Goal: Information Seeking & Learning: Check status

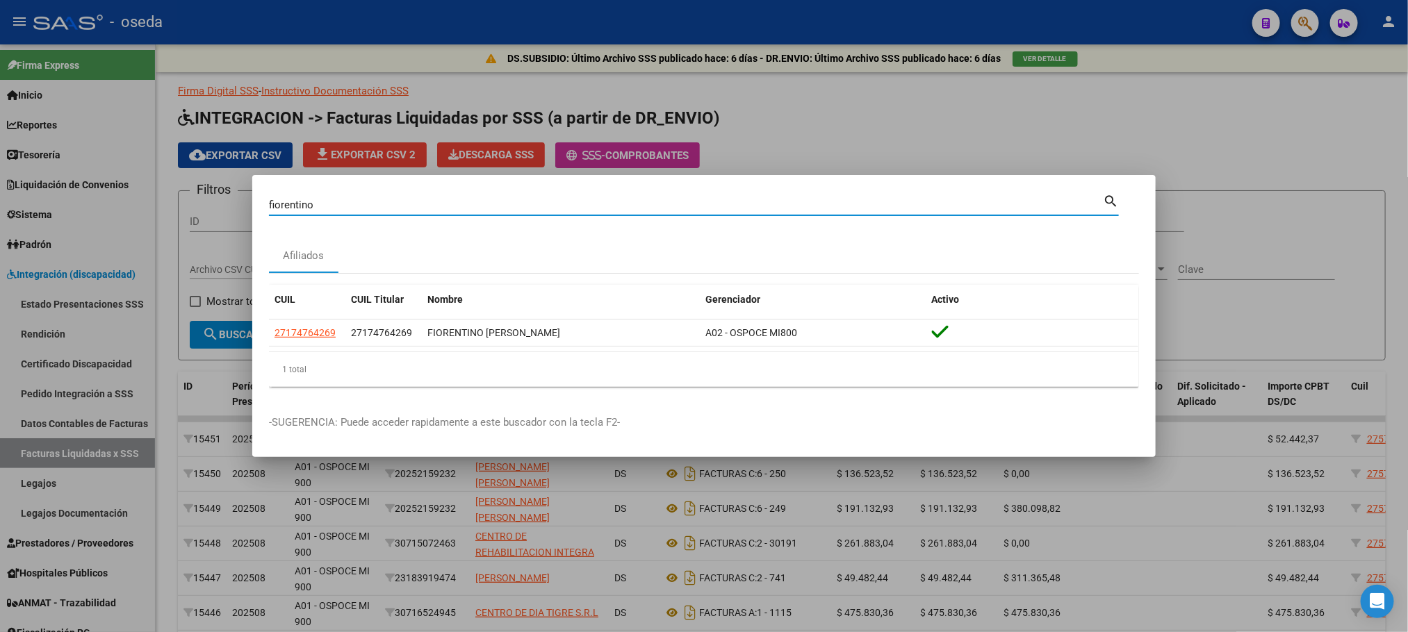
drag, startPoint x: 675, startPoint y: 199, endPoint x: 0, endPoint y: 179, distance: 675.7
click at [0, 179] on div "fiorentino Buscar (apellido, dni, cuil, nro traspaso, cuit, obra social) search…" at bounding box center [704, 316] width 1408 height 632
type input "[PERSON_NAME]"
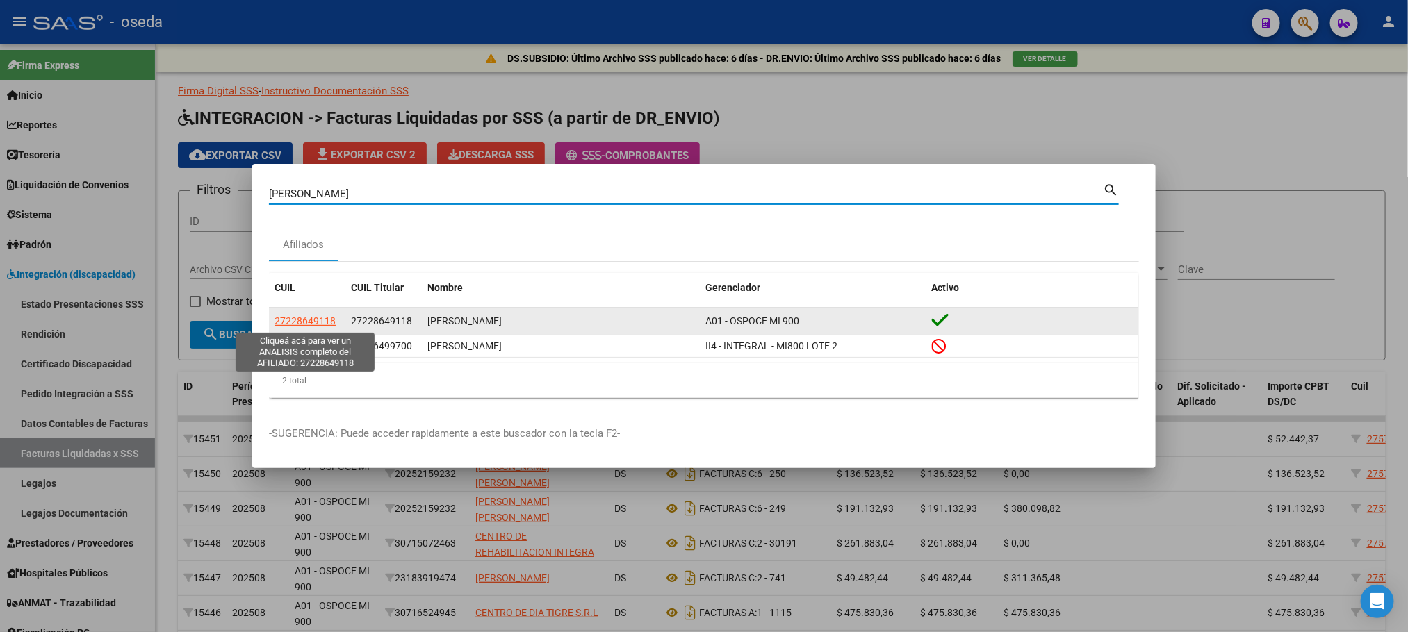
click at [292, 324] on span "27228649118" at bounding box center [304, 320] width 61 height 11
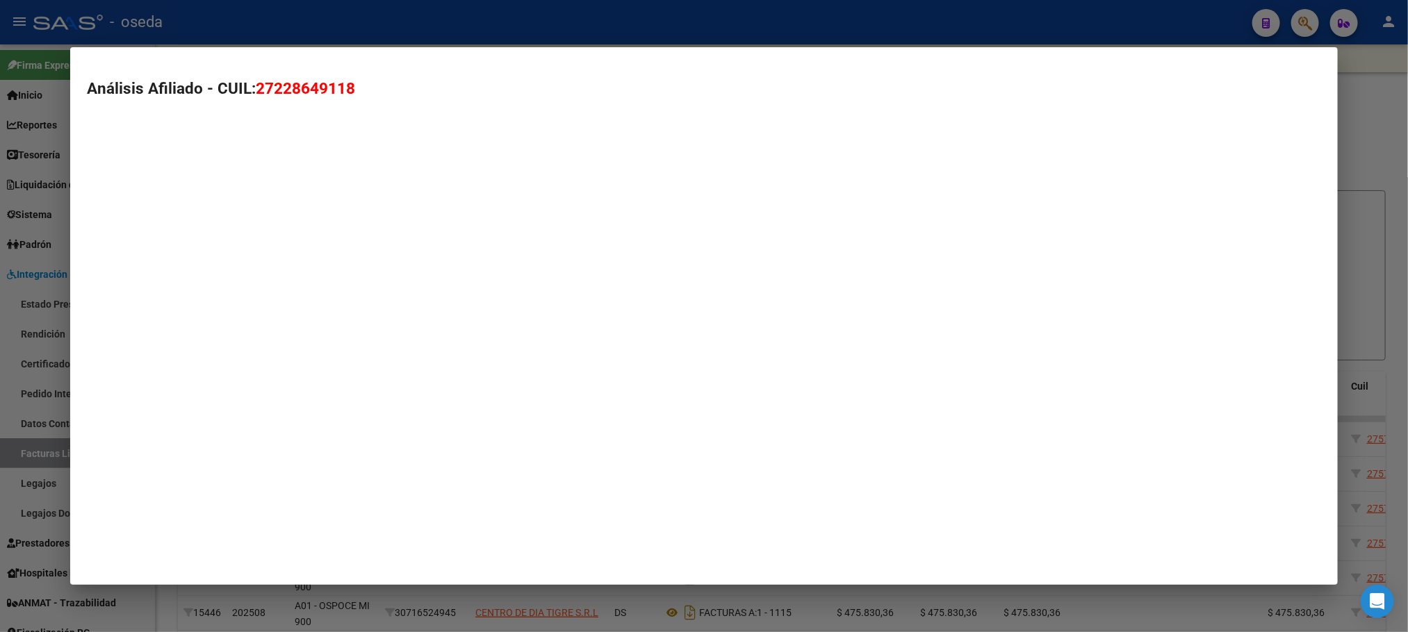
type textarea "27228649118"
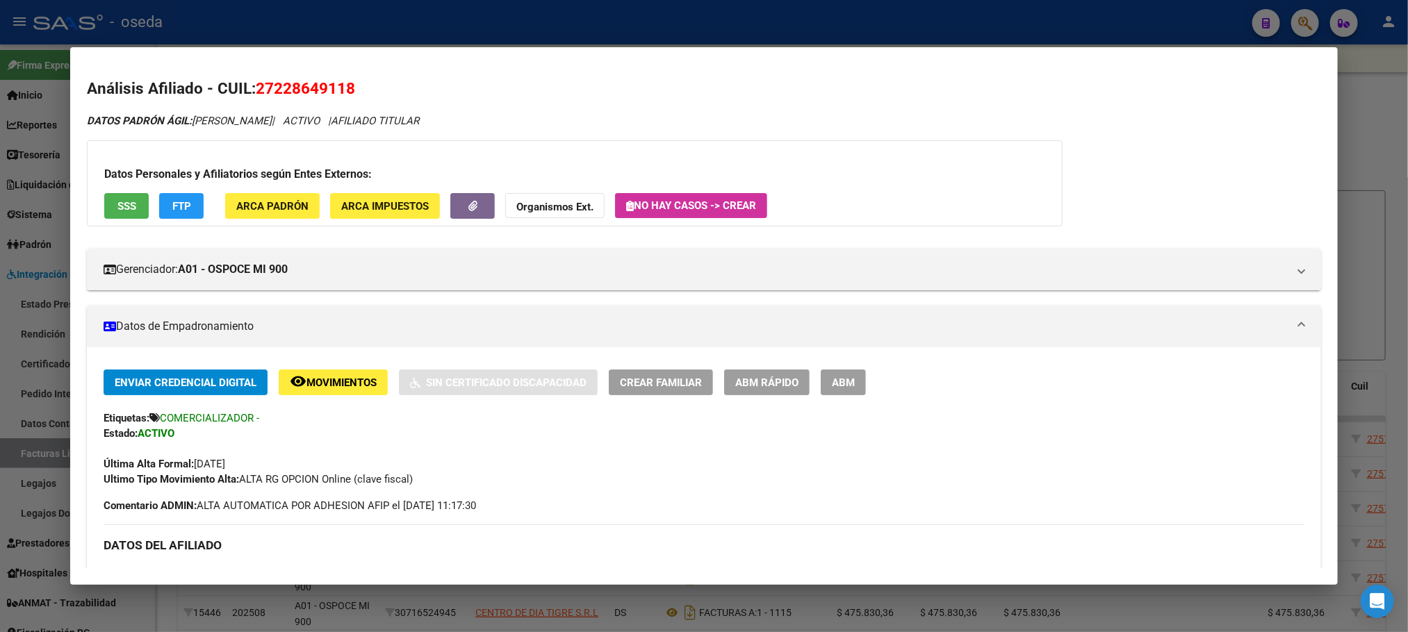
drag, startPoint x: 609, startPoint y: 120, endPoint x: 0, endPoint y: 104, distance: 608.9
click at [0, 104] on div "[PERSON_NAME] (apellido, dni, cuil, nro traspaso, cuit, obra social) search Afi…" at bounding box center [704, 316] width 1408 height 632
click at [534, 71] on mat-dialog-content "Análisis Afiliado - CUIL: 27228649118 DATOS PADRÓN ÁGIL: [PERSON_NAME] | ACTIVO…" at bounding box center [703, 316] width 1267 height 504
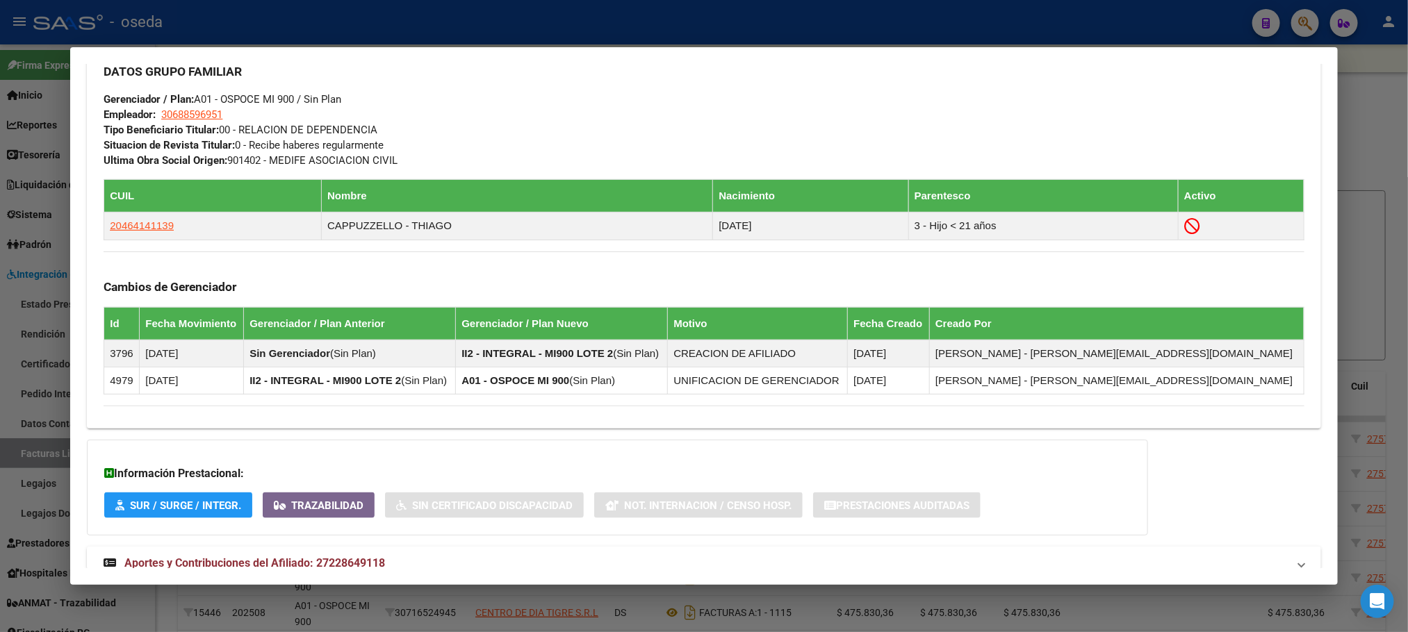
scroll to position [725, 0]
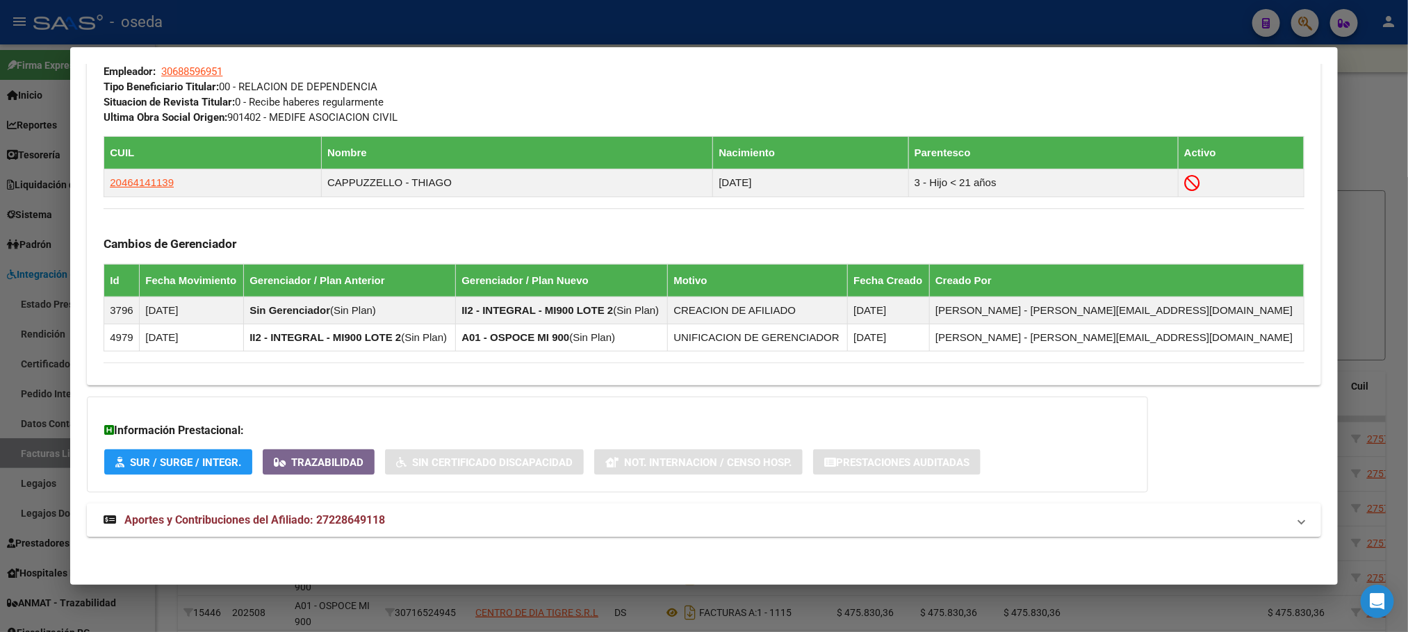
click at [295, 519] on span "Aportes y Contribuciones del Afiliado: 27228649118" at bounding box center [254, 519] width 261 height 13
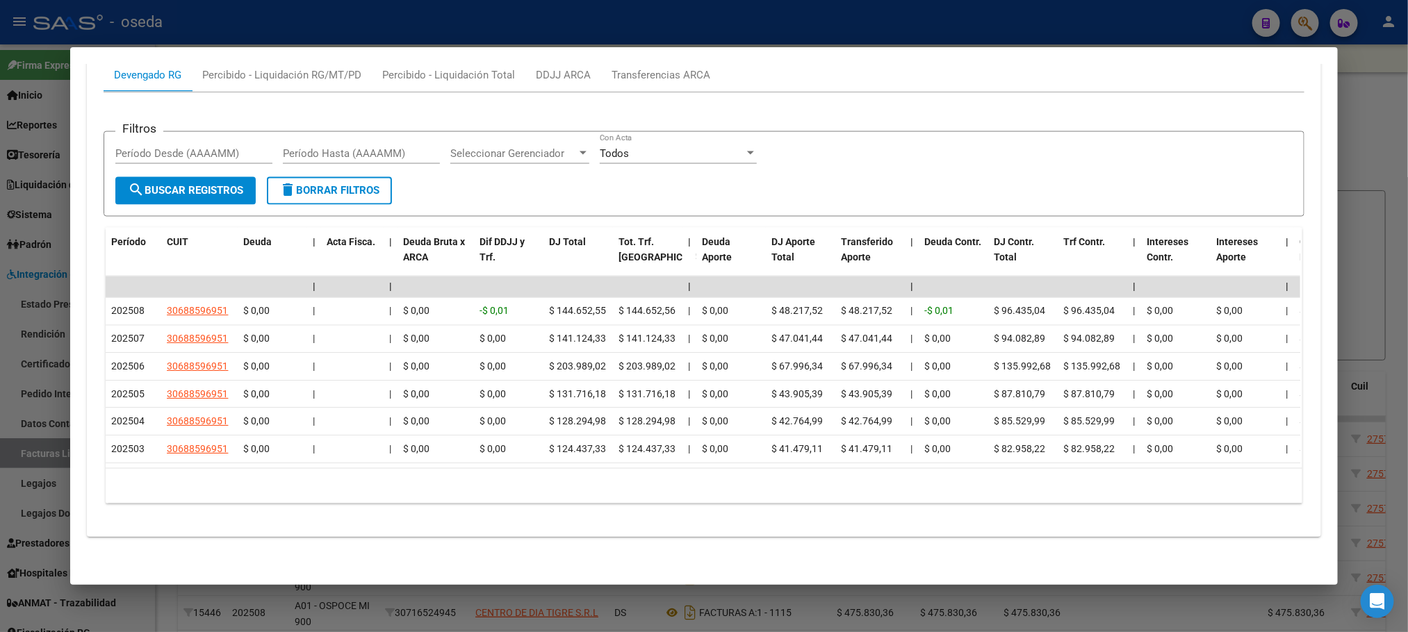
scroll to position [1301, 0]
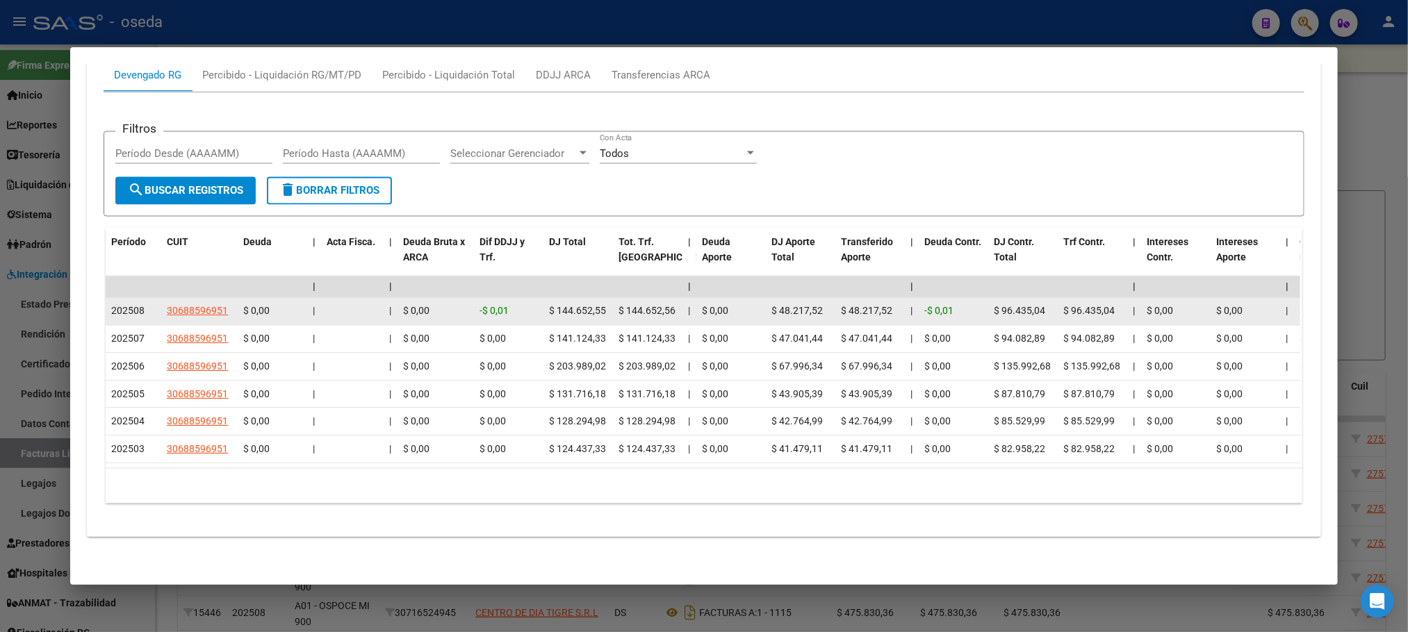
drag, startPoint x: 550, startPoint y: 293, endPoint x: 619, endPoint y: 293, distance: 68.8
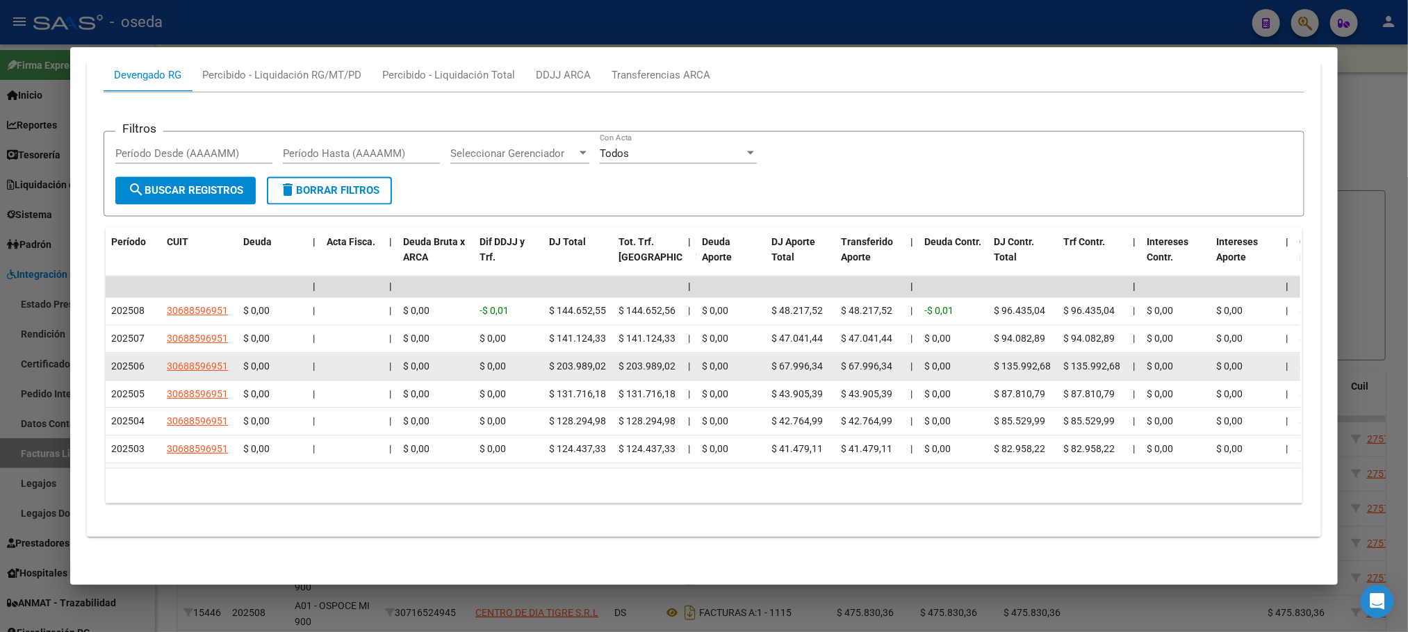
drag, startPoint x: 594, startPoint y: 322, endPoint x: 550, endPoint y: 340, distance: 47.6
click at [550, 340] on datatable-scroller "| | | | | | | | | | | | | 202508 30688596951 $ 0,00 | | $ 0,00 -$ 0,01 $ 144.65…" at bounding box center [703, 371] width 1194 height 188
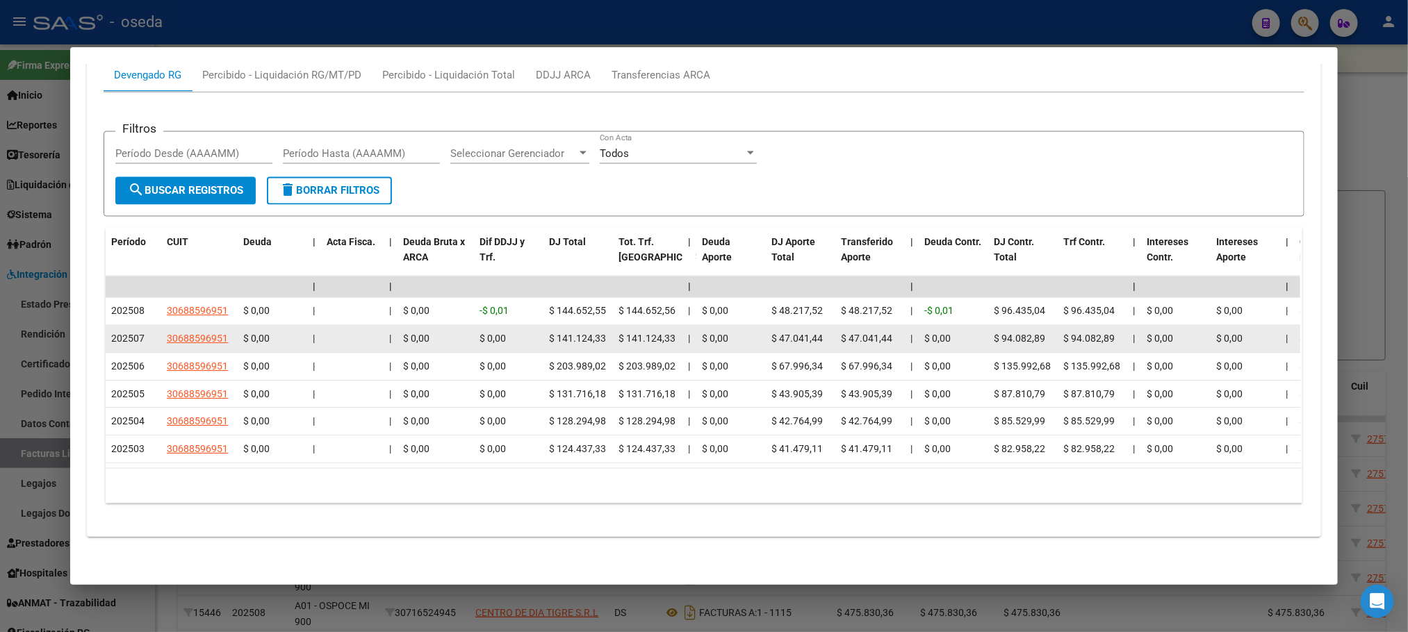
drag, startPoint x: 555, startPoint y: 327, endPoint x: 586, endPoint y: 329, distance: 30.6
click at [586, 331] on div "$ 141.124,33" at bounding box center [578, 339] width 58 height 16
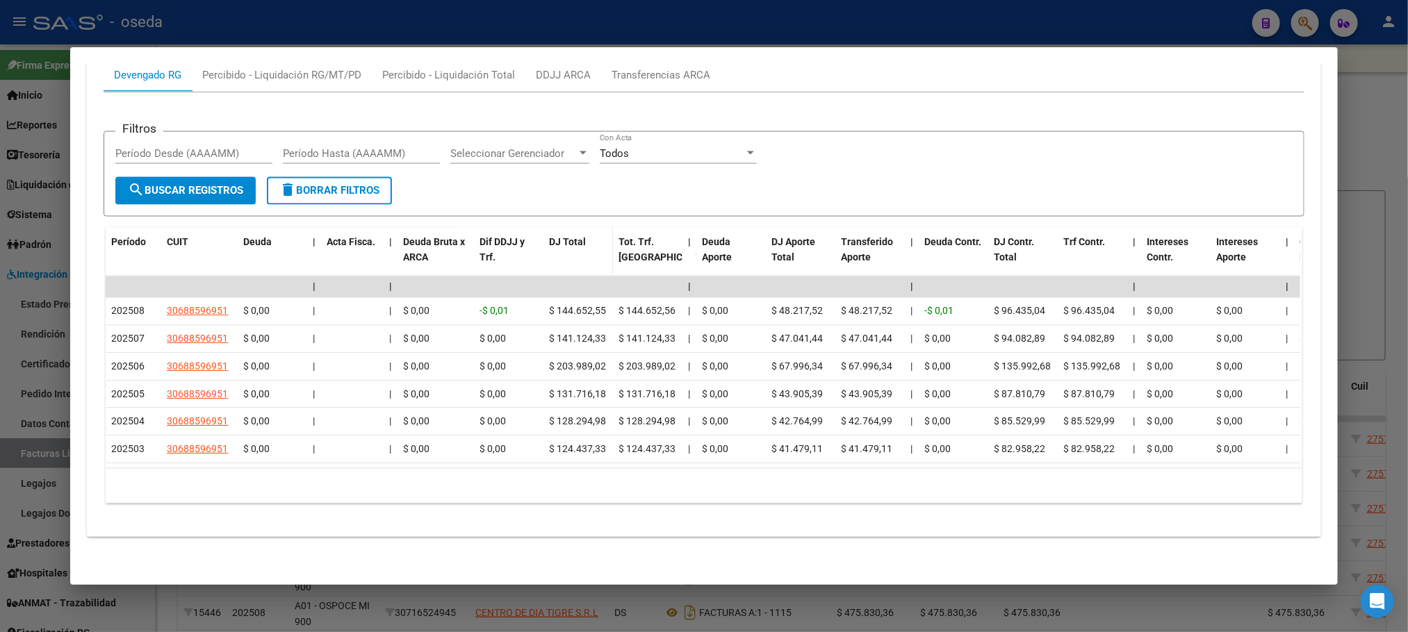
scroll to position [989, 0]
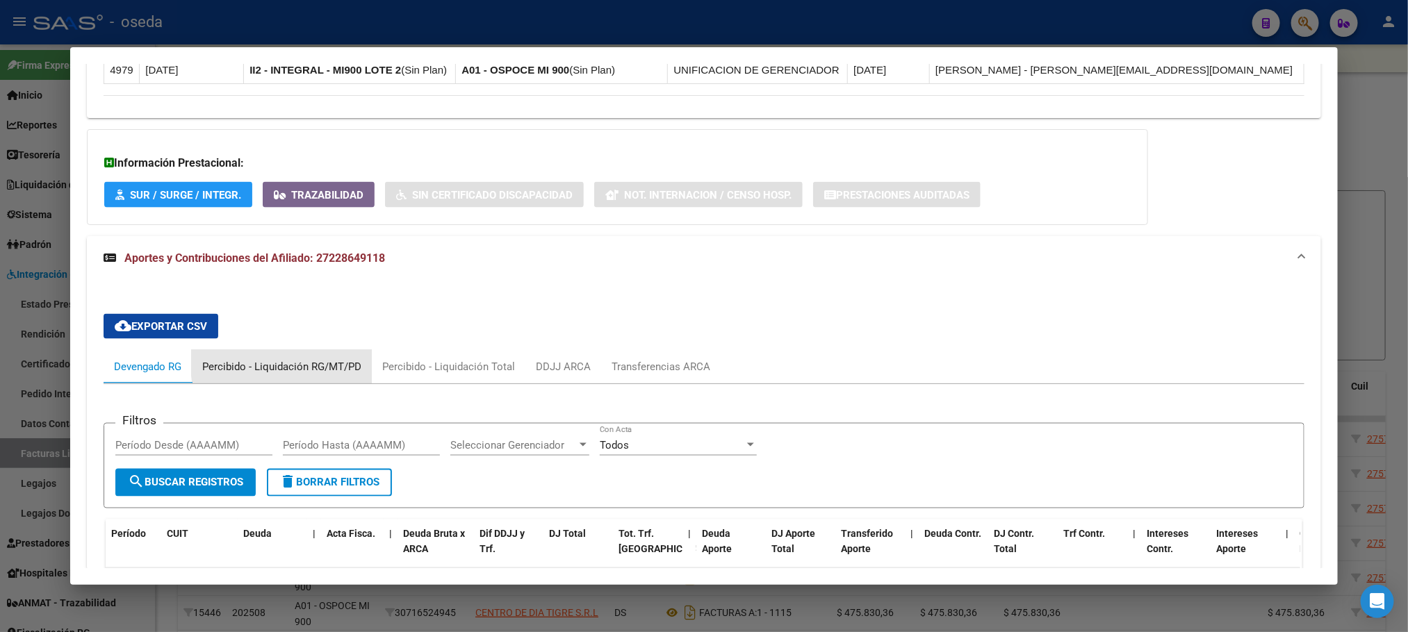
click at [359, 359] on div "Percibido - Liquidación RG/MT/PD" at bounding box center [282, 366] width 180 height 33
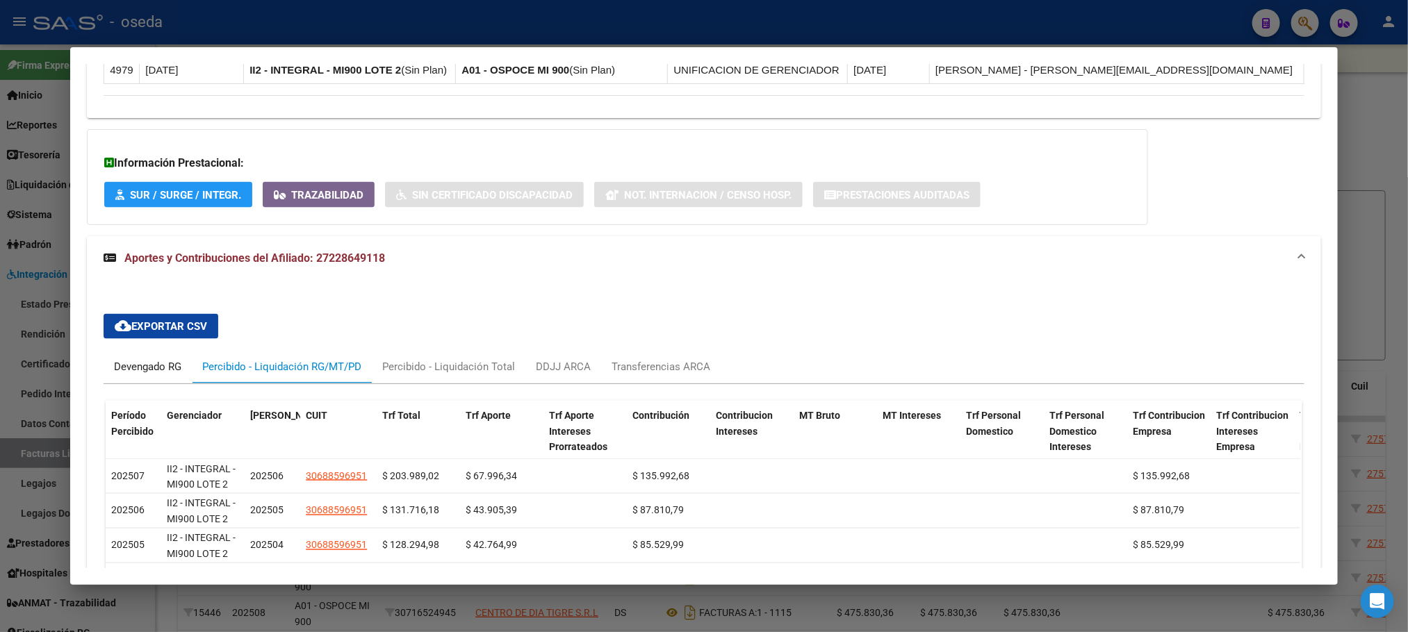
click at [170, 371] on div "Devengado RG" at bounding box center [147, 366] width 67 height 15
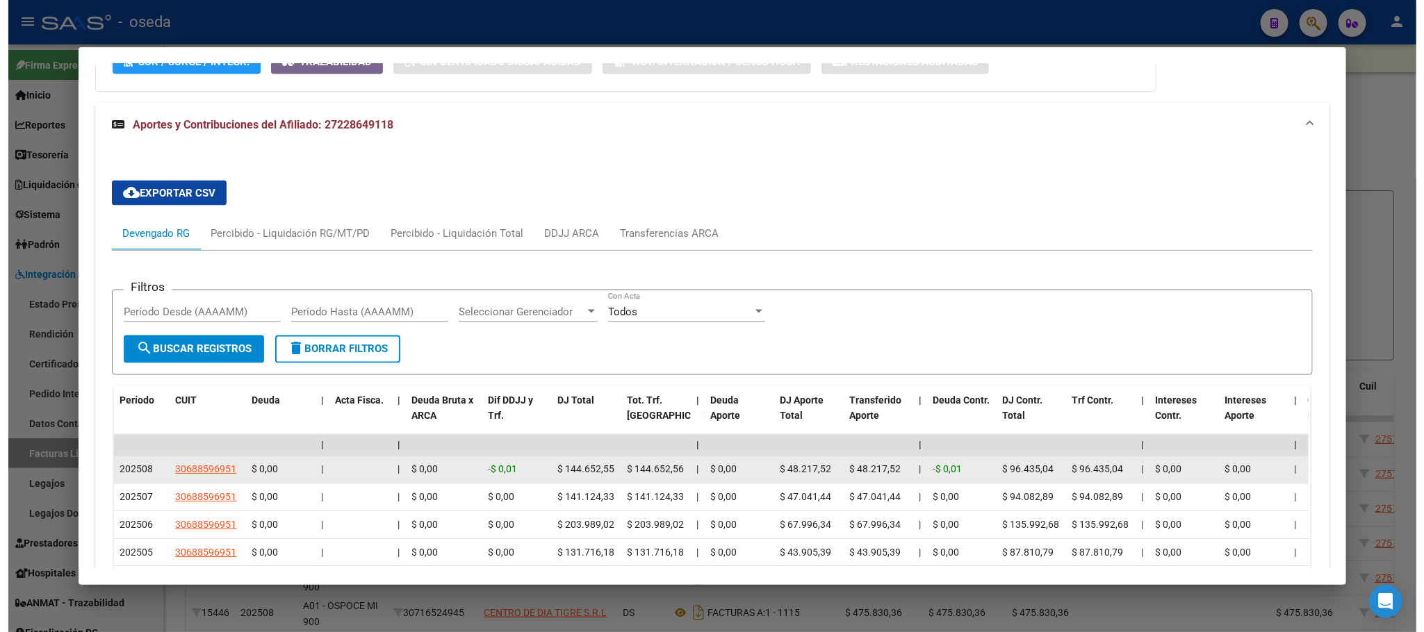
scroll to position [1301, 0]
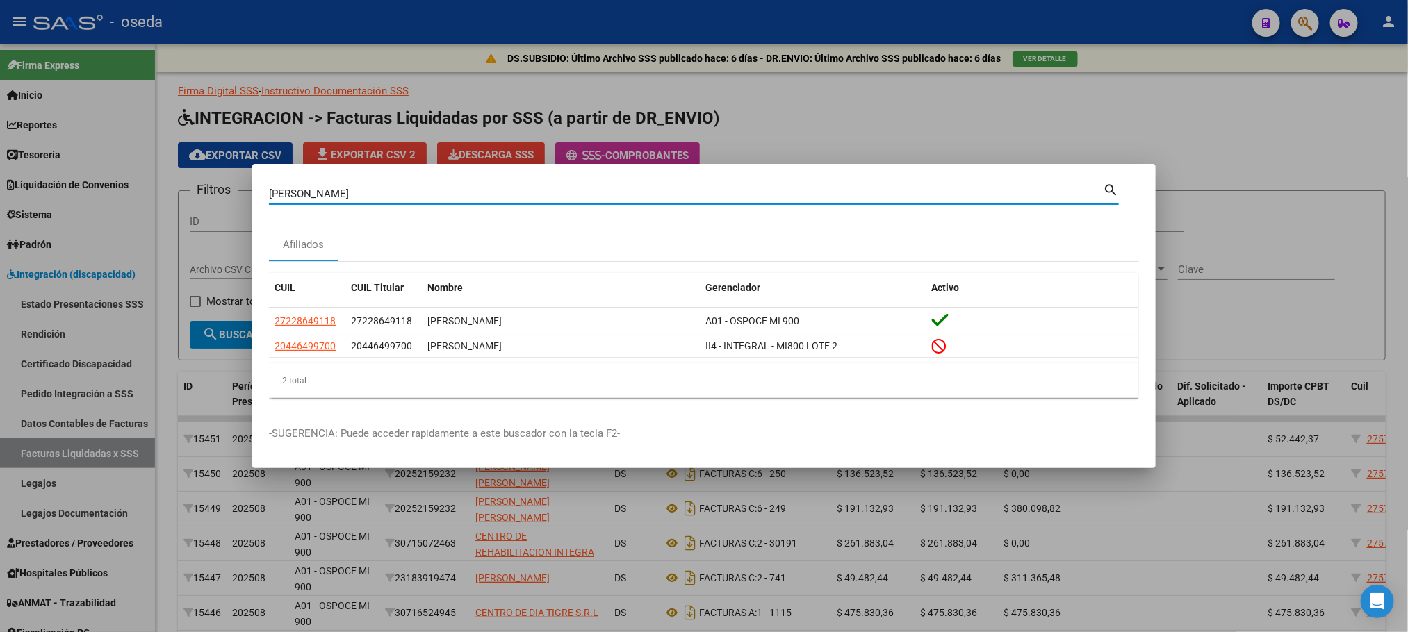
drag, startPoint x: 315, startPoint y: 192, endPoint x: 94, endPoint y: 192, distance: 221.0
click at [94, 192] on div "[PERSON_NAME] (apellido, dni, cuil, nro traspaso, cuit, obra social) search Afi…" at bounding box center [704, 316] width 1408 height 632
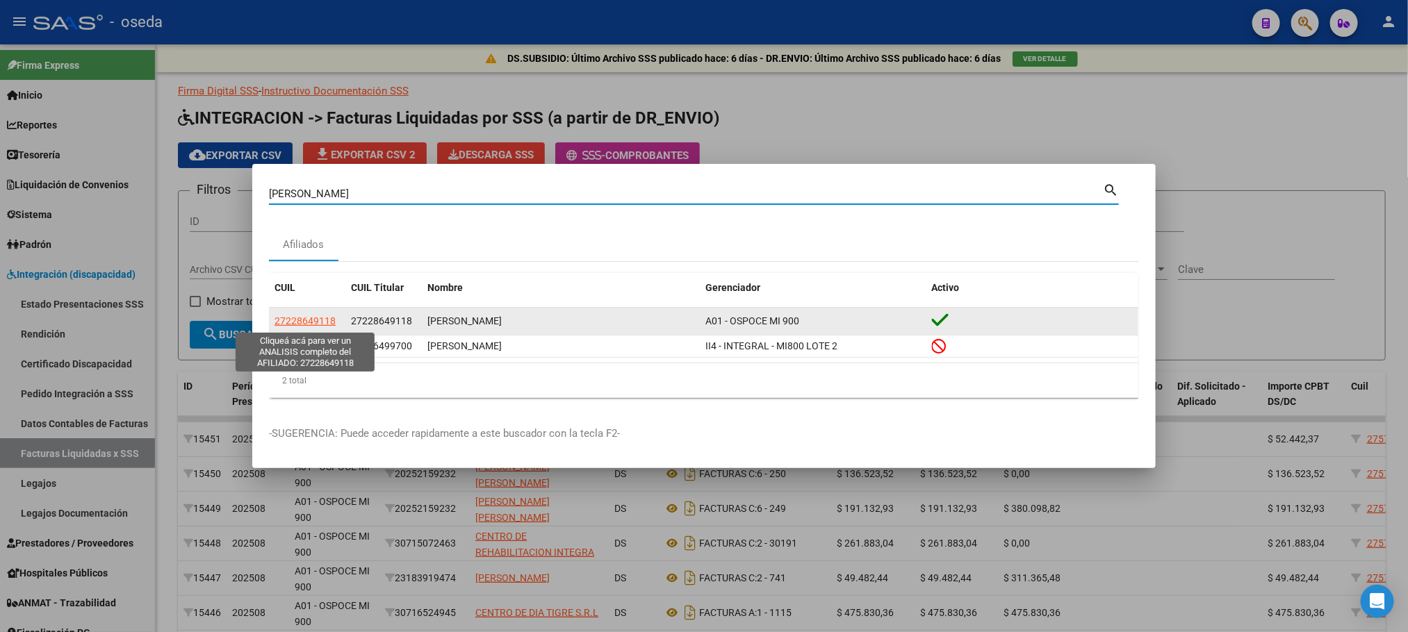
click at [318, 327] on span "27228649118" at bounding box center [304, 320] width 61 height 11
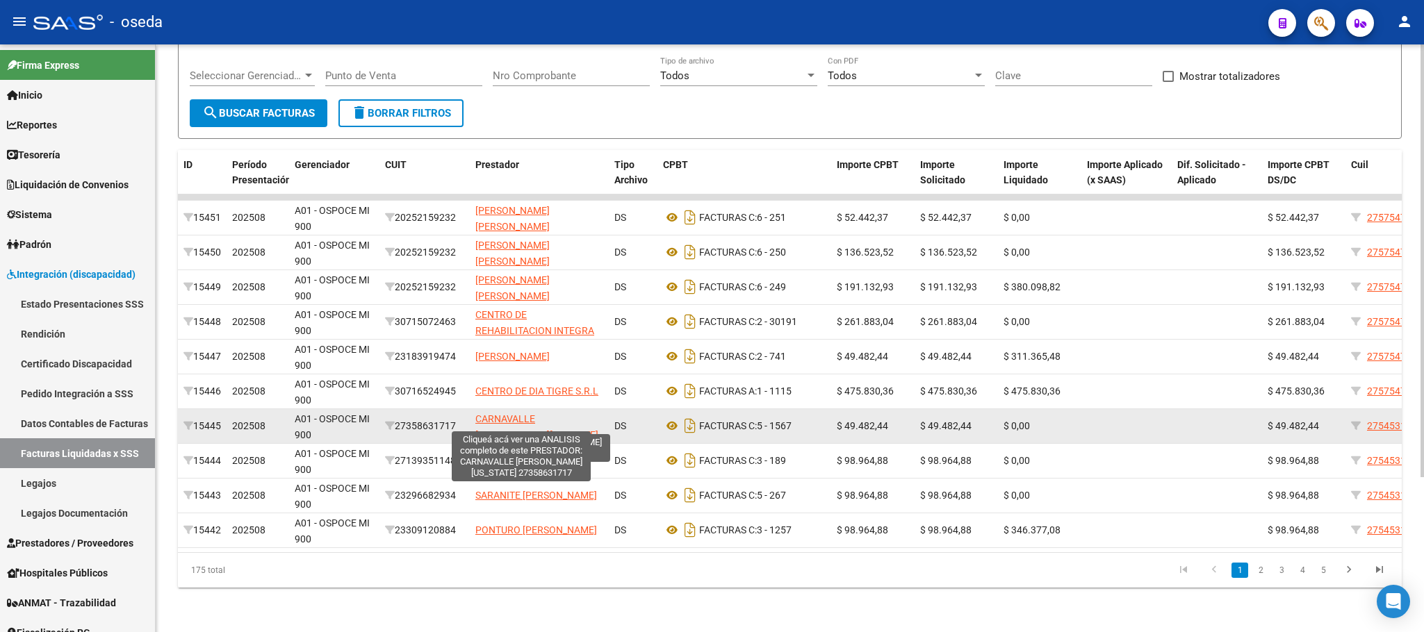
scroll to position [104, 0]
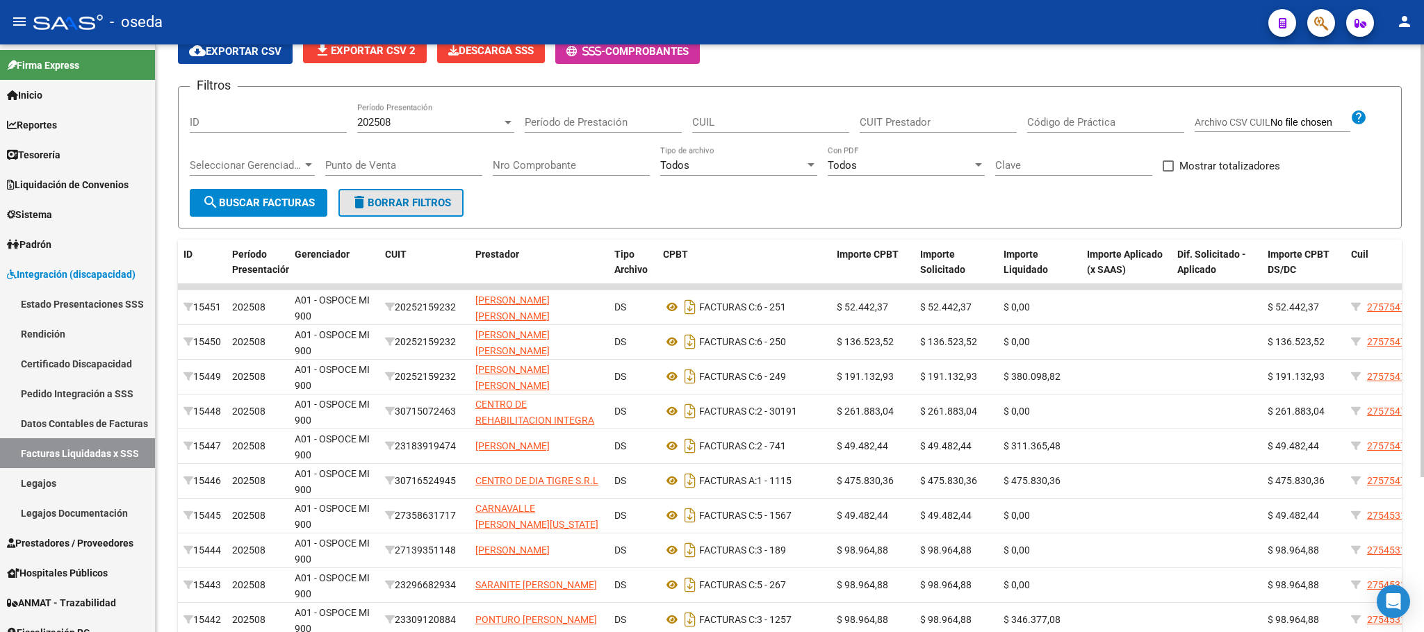
click at [396, 205] on span "delete Borrar Filtros" at bounding box center [401, 203] width 100 height 13
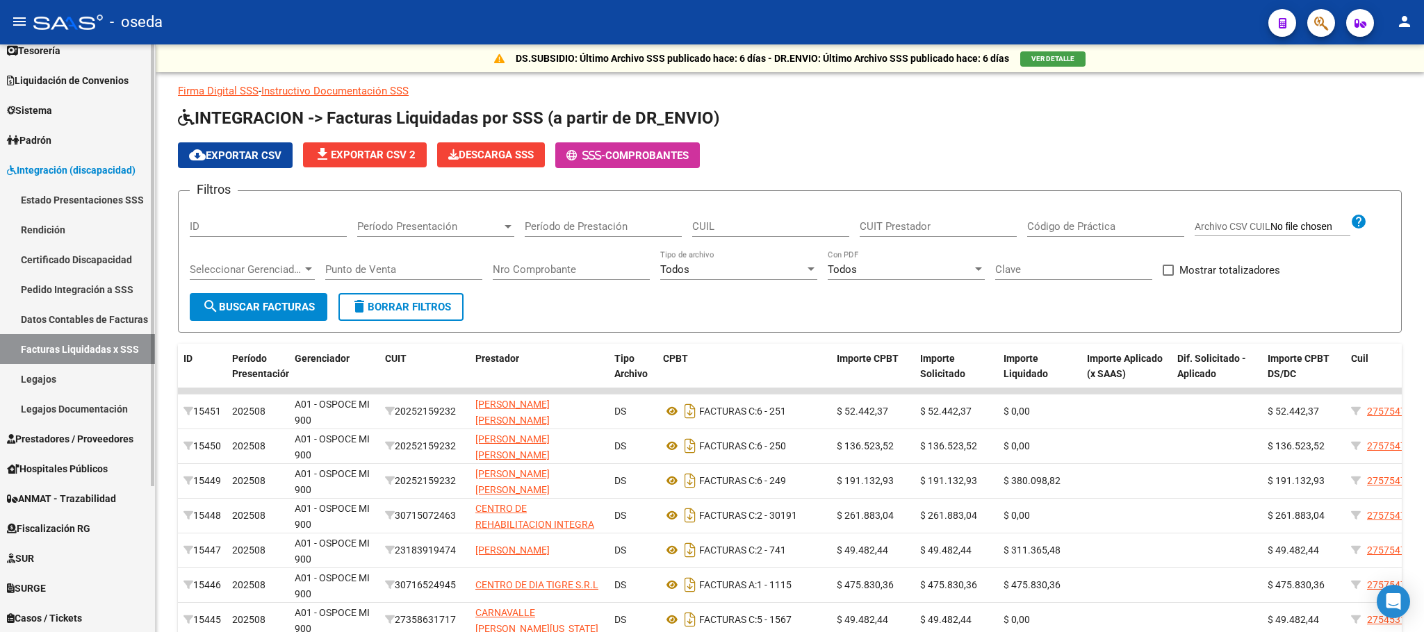
click at [46, 447] on link "Prestadores / Proveedores" at bounding box center [77, 439] width 155 height 30
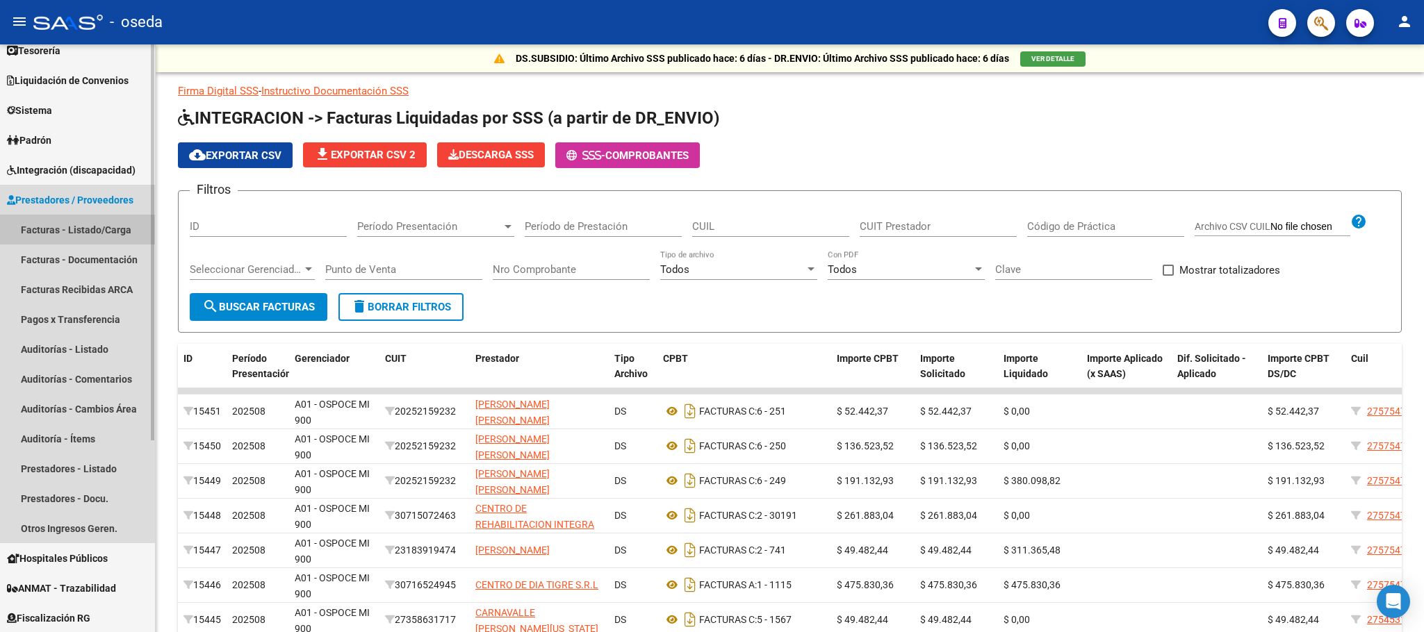
click at [77, 236] on link "Facturas - Listado/Carga" at bounding box center [77, 230] width 155 height 30
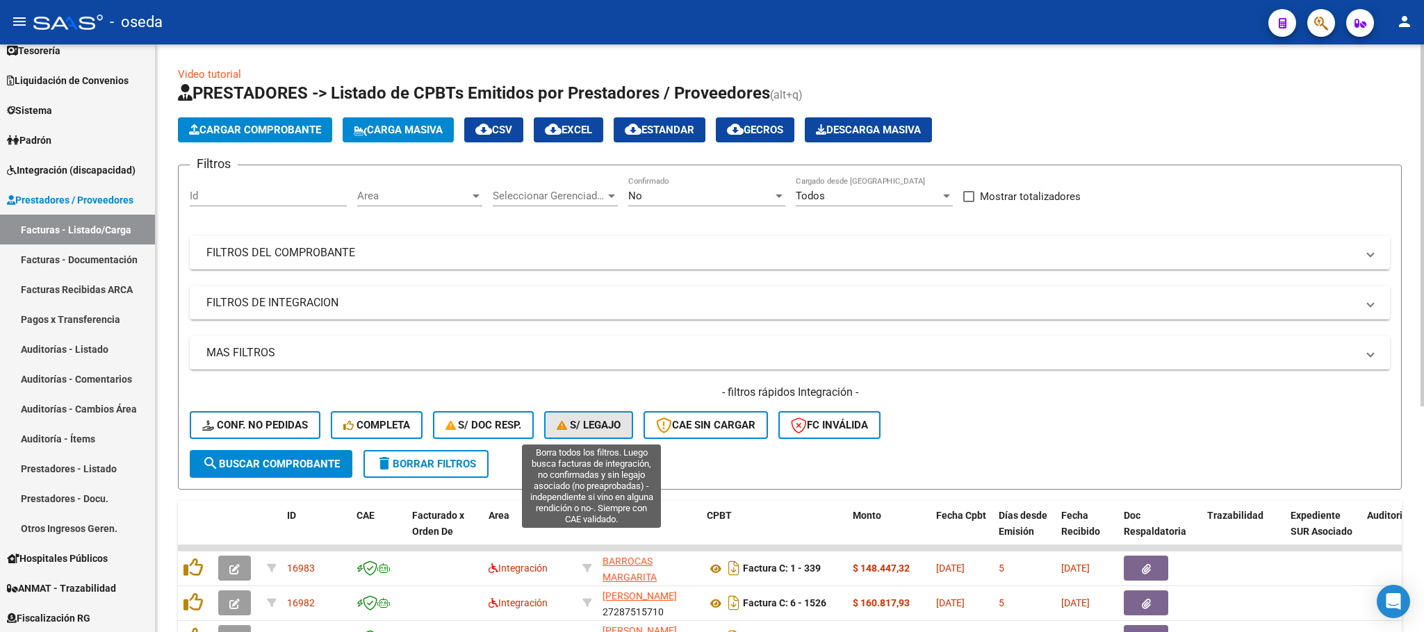
click at [592, 430] on span "S/ legajo" at bounding box center [589, 425] width 64 height 13
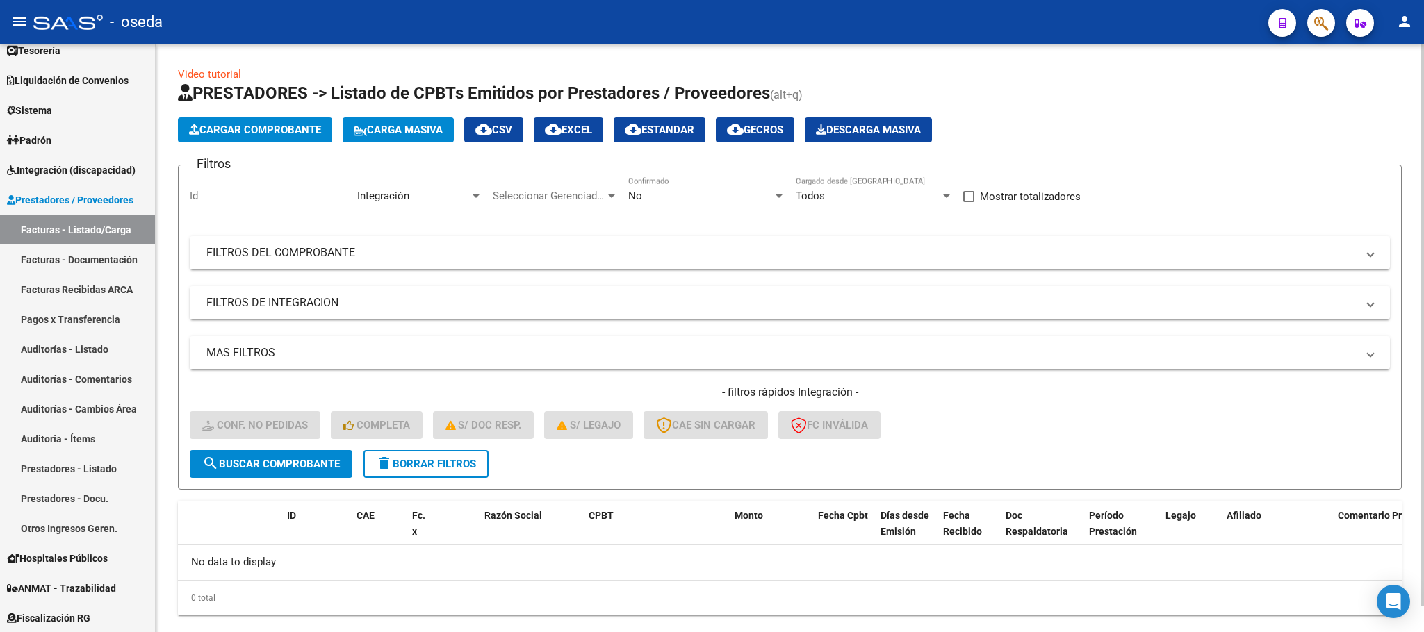
click at [479, 465] on button "delete Borrar Filtros" at bounding box center [425, 464] width 125 height 28
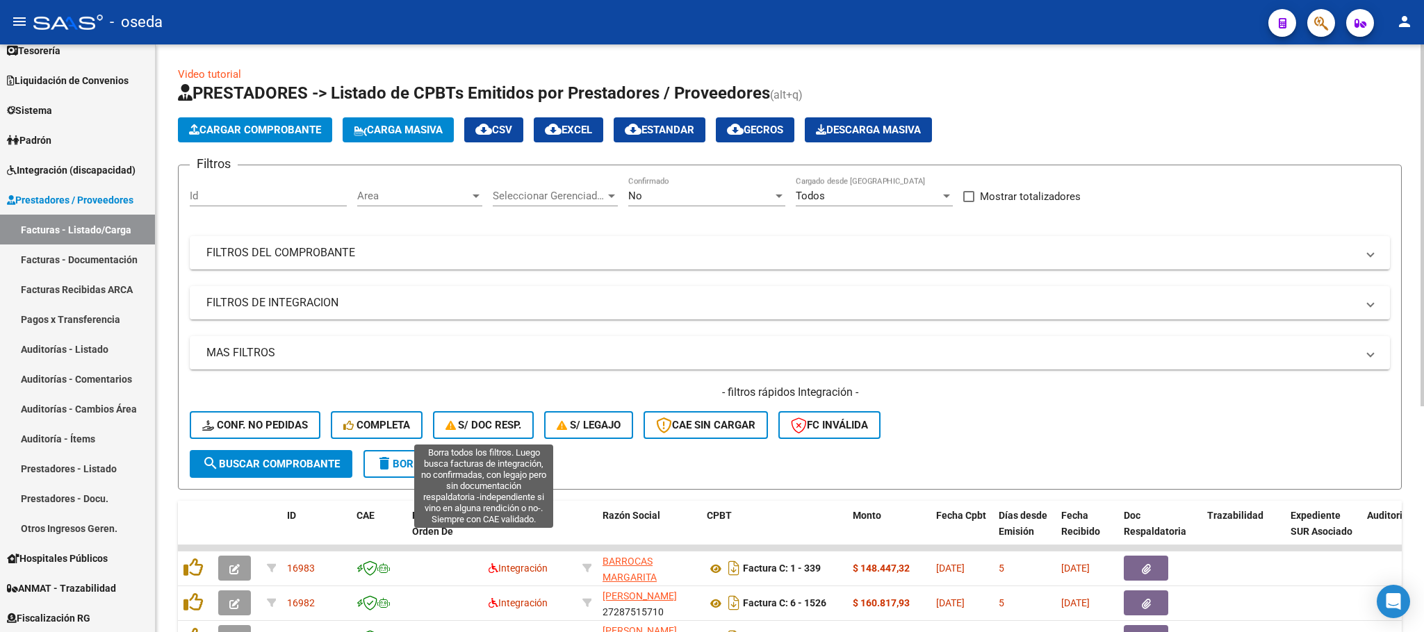
click at [513, 419] on span "S/ Doc Resp." at bounding box center [483, 425] width 76 height 13
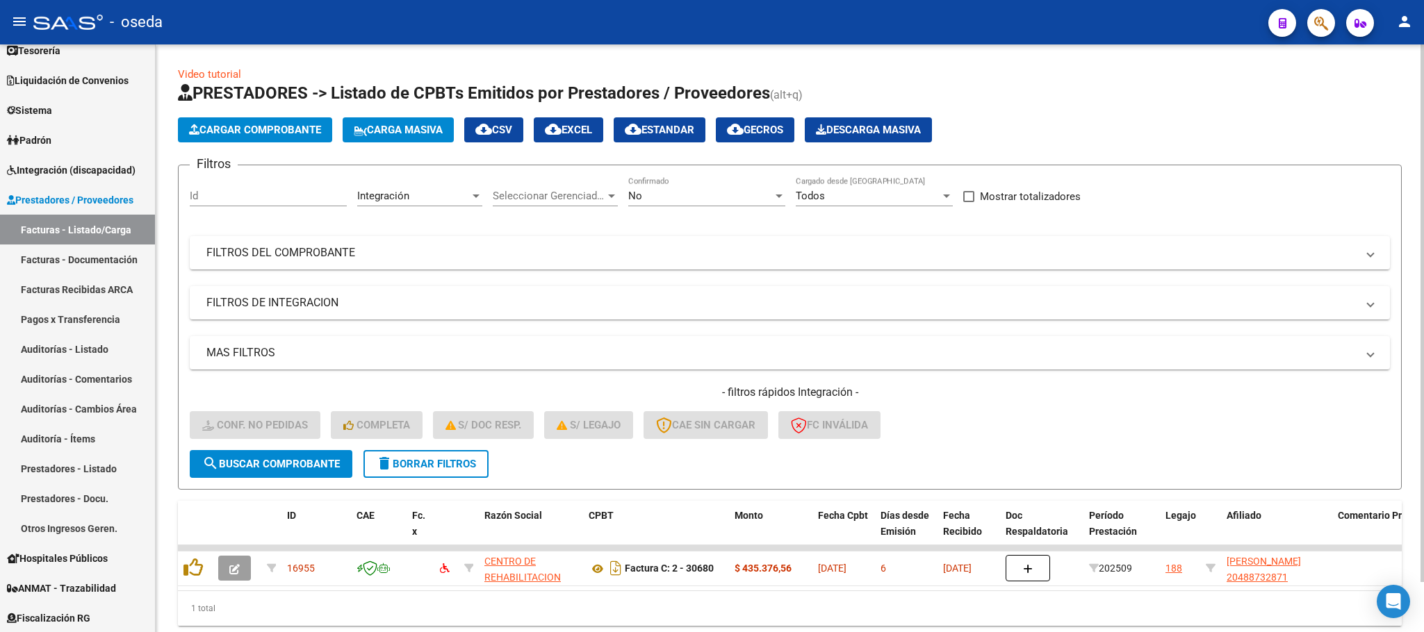
click at [470, 465] on span "delete Borrar Filtros" at bounding box center [426, 464] width 100 height 13
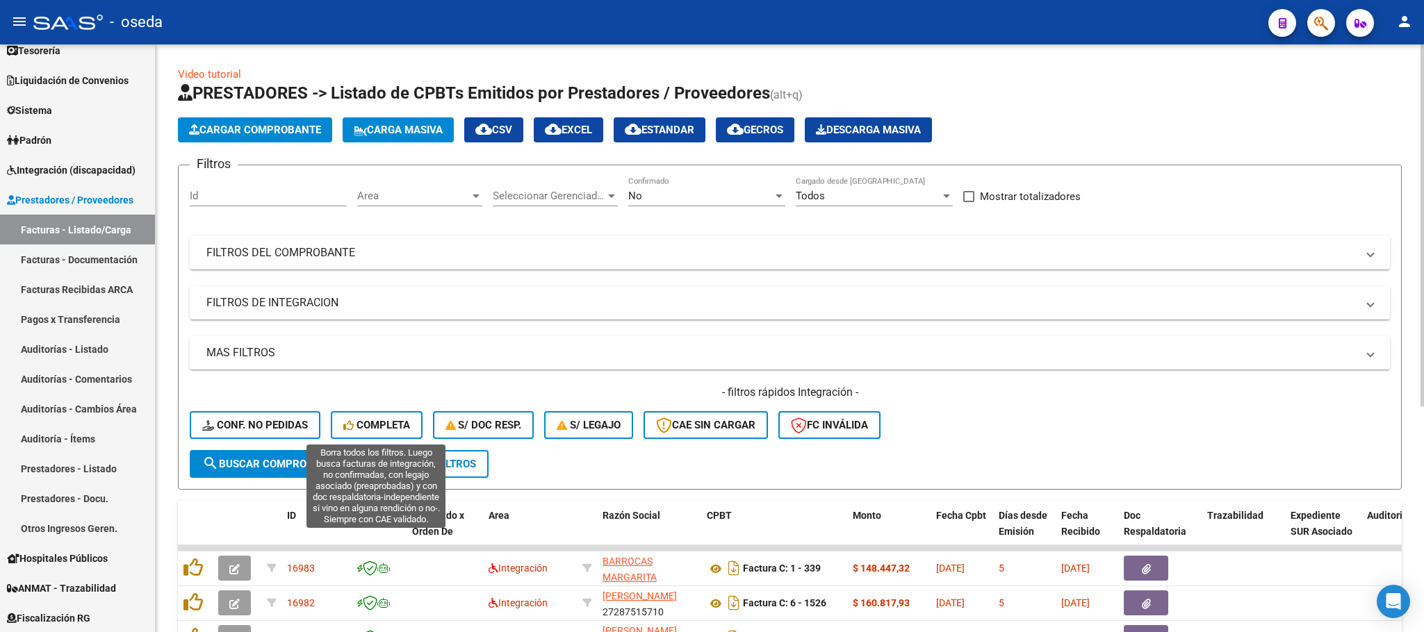
click at [370, 424] on span "Completa" at bounding box center [376, 425] width 67 height 13
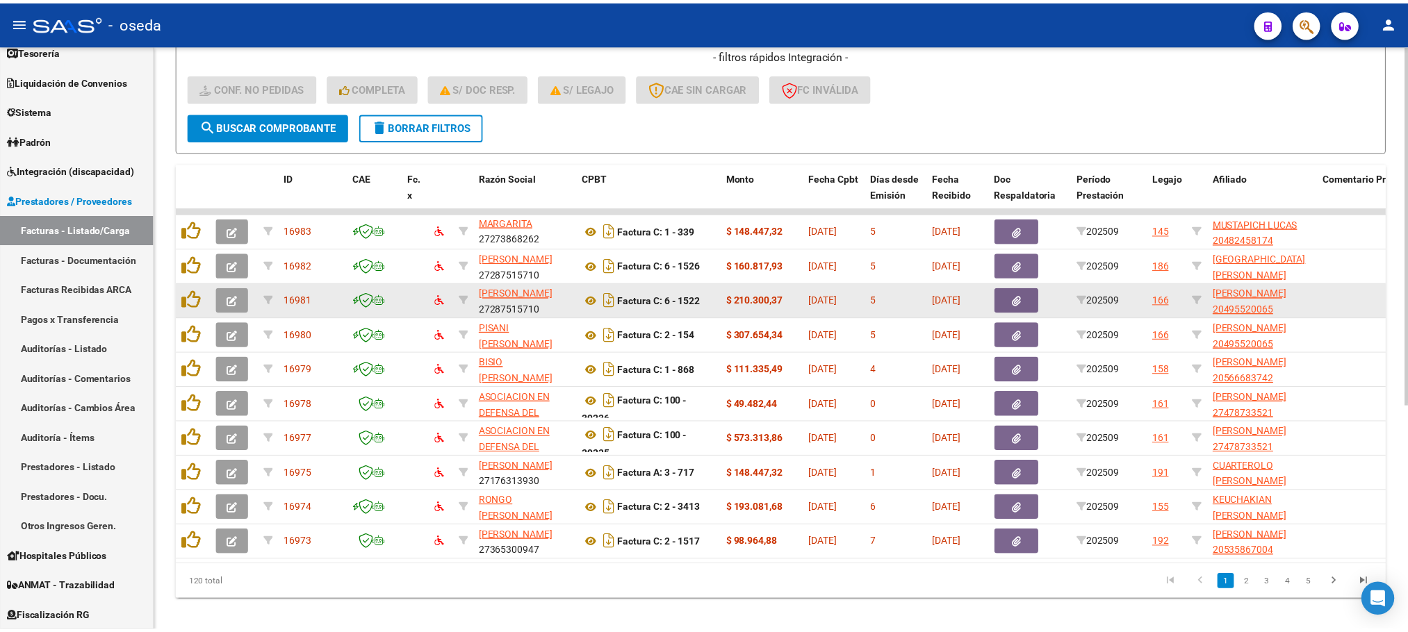
scroll to position [367, 0]
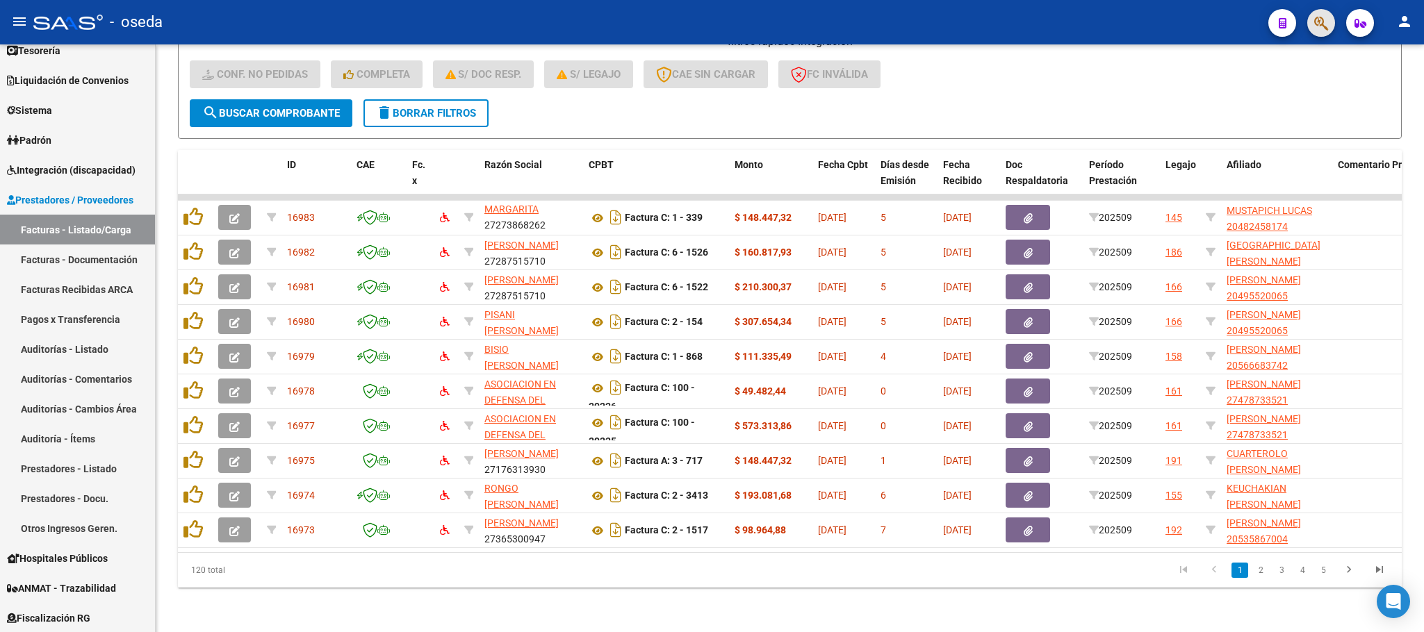
click at [1320, 13] on span "button" at bounding box center [1321, 23] width 14 height 28
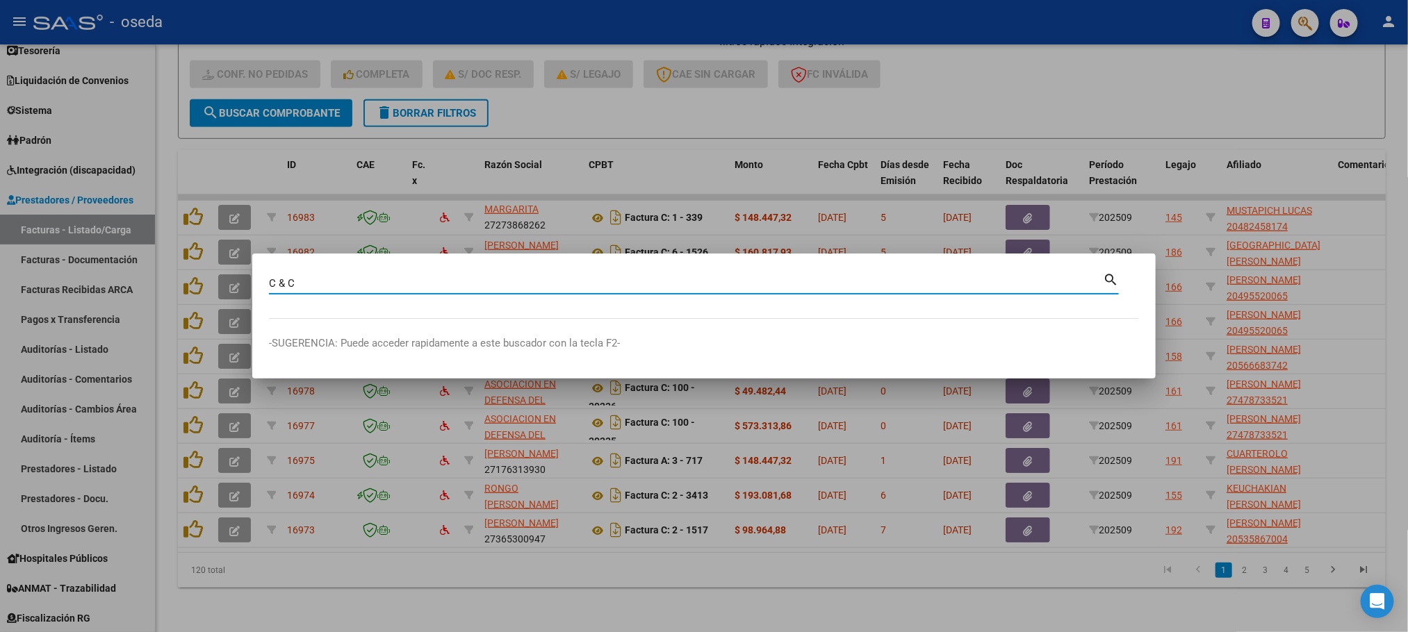
type input "C & C"
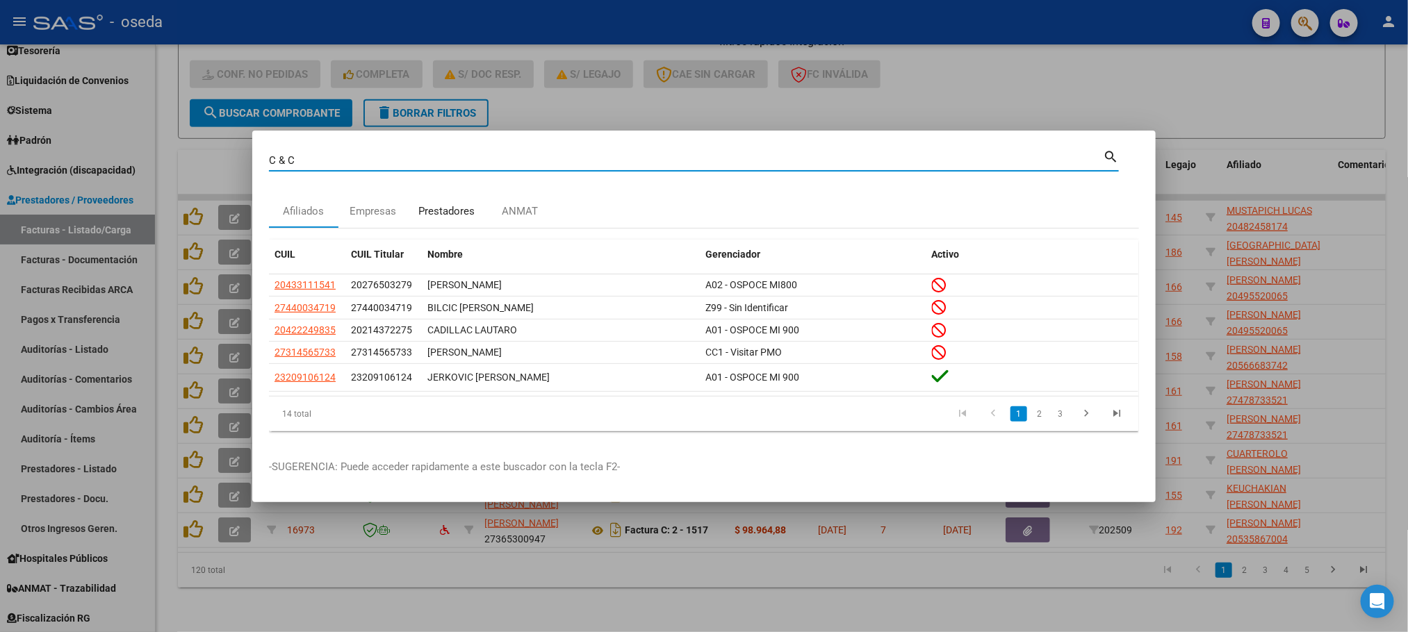
click at [459, 215] on div "Prestadores" at bounding box center [446, 212] width 56 height 16
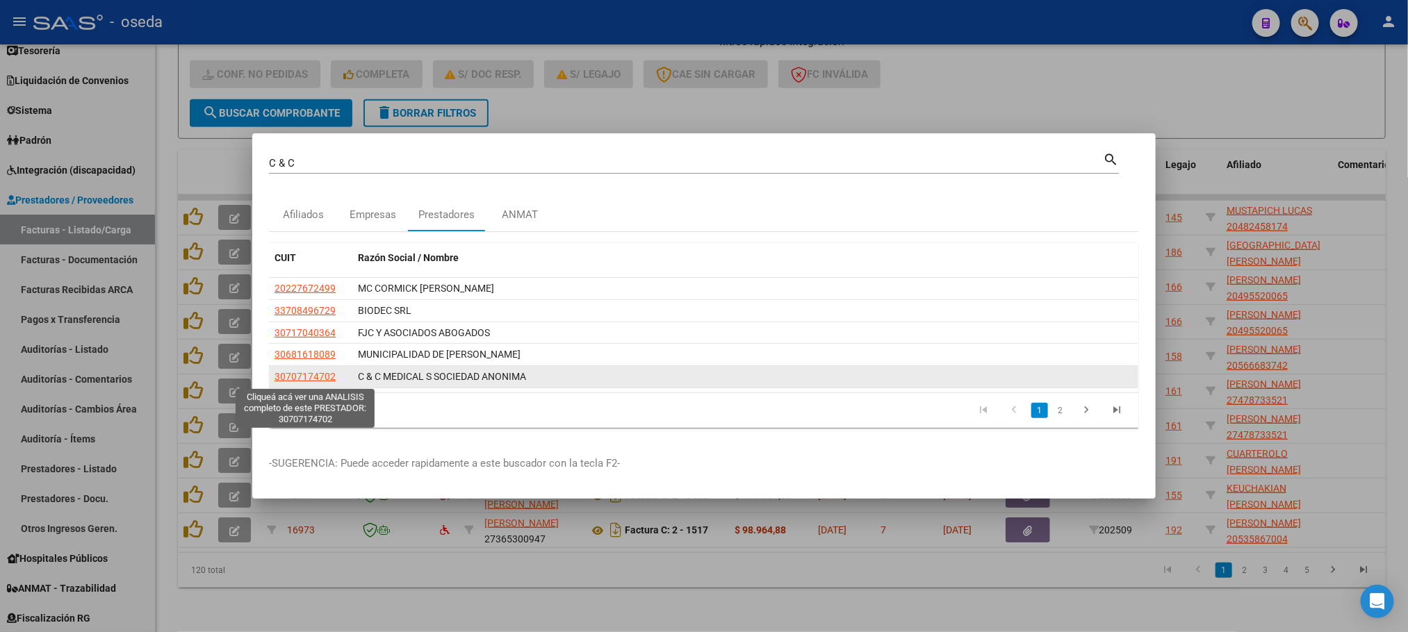
click at [288, 379] on span "30707174702" at bounding box center [304, 376] width 61 height 11
type textarea "30707174702"
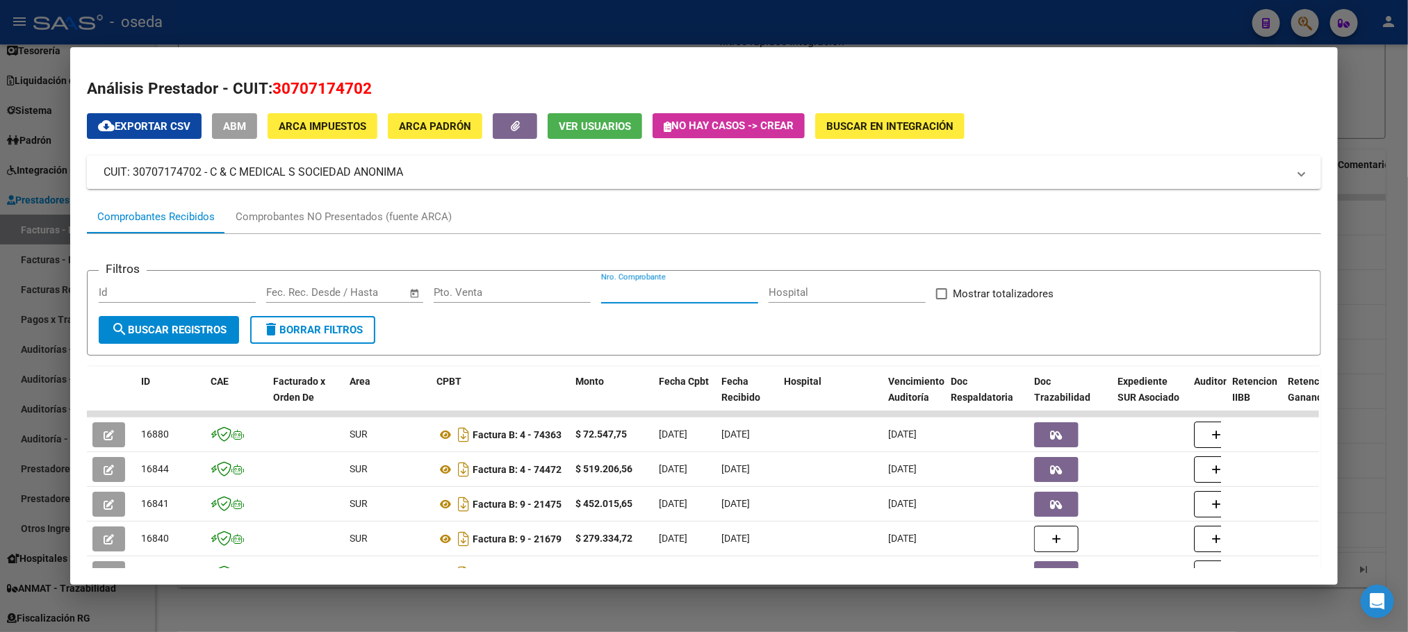
click at [646, 290] on input "Nro. Comprobante" at bounding box center [679, 292] width 157 height 13
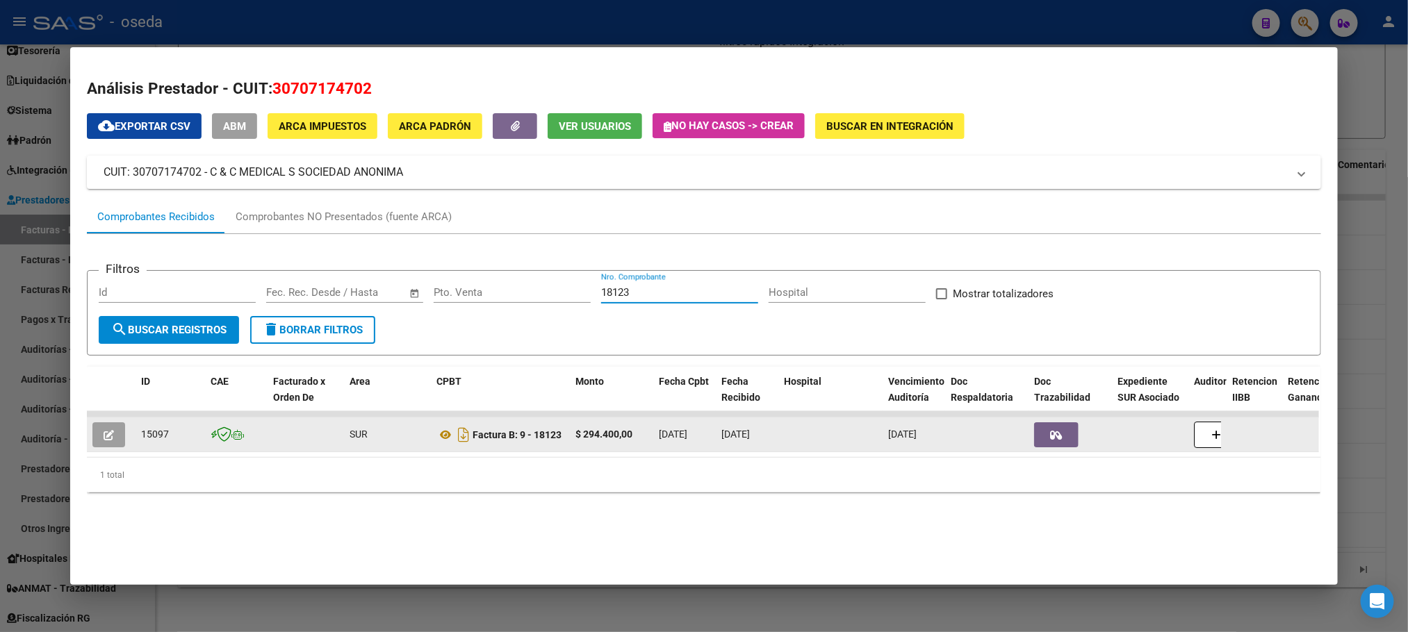
type input "18123"
click at [110, 432] on button "button" at bounding box center [108, 434] width 33 height 25
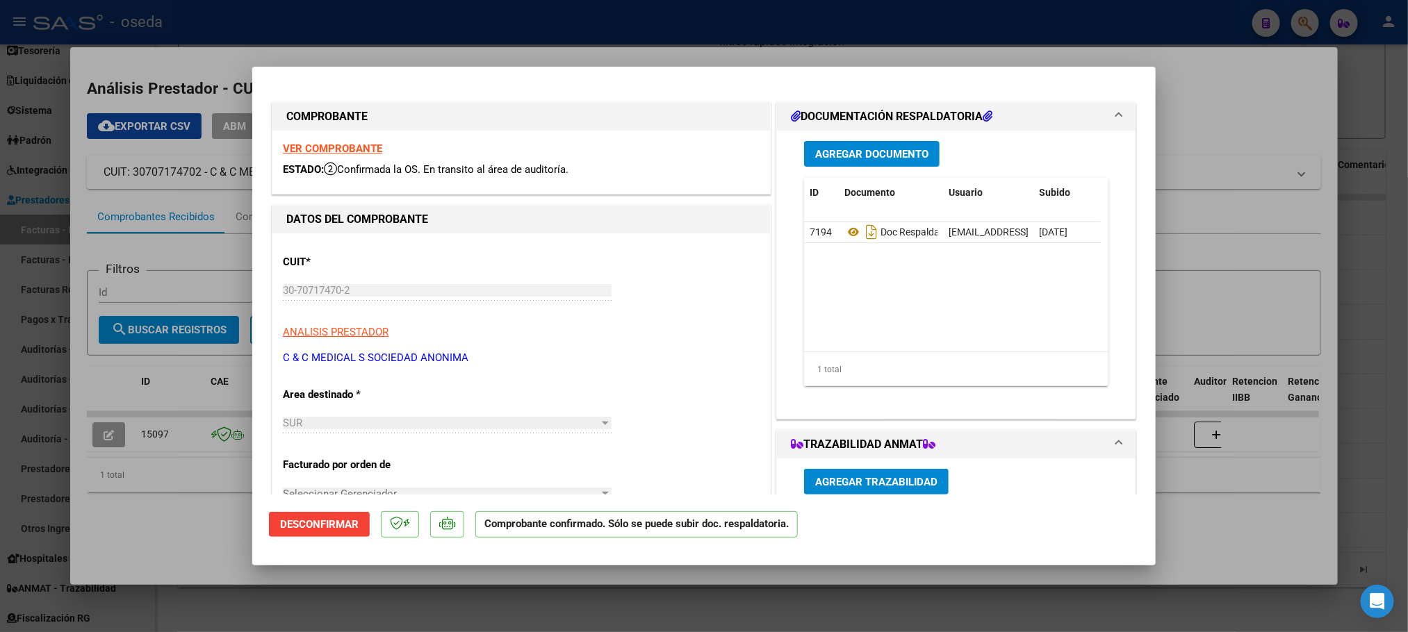
click at [309, 146] on strong "VER COMPROBANTE" at bounding box center [332, 148] width 99 height 13
type input "$ 0,00"
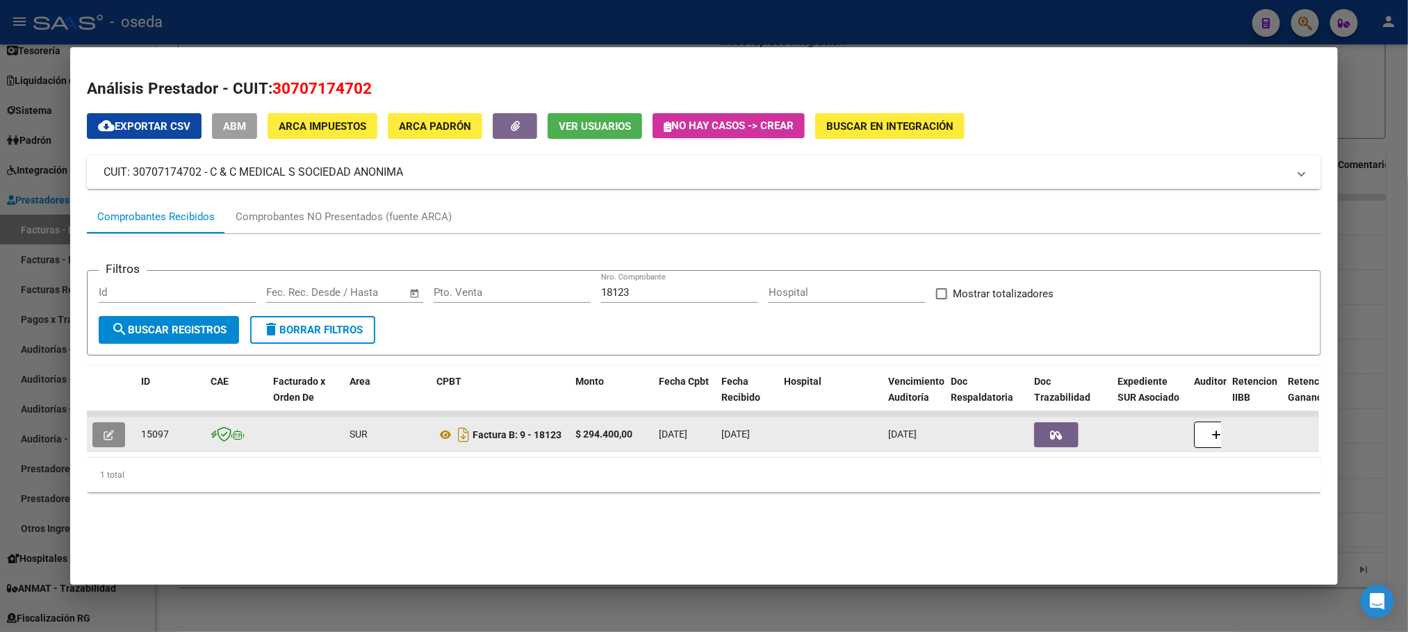
click at [92, 442] on button "button" at bounding box center [108, 434] width 33 height 25
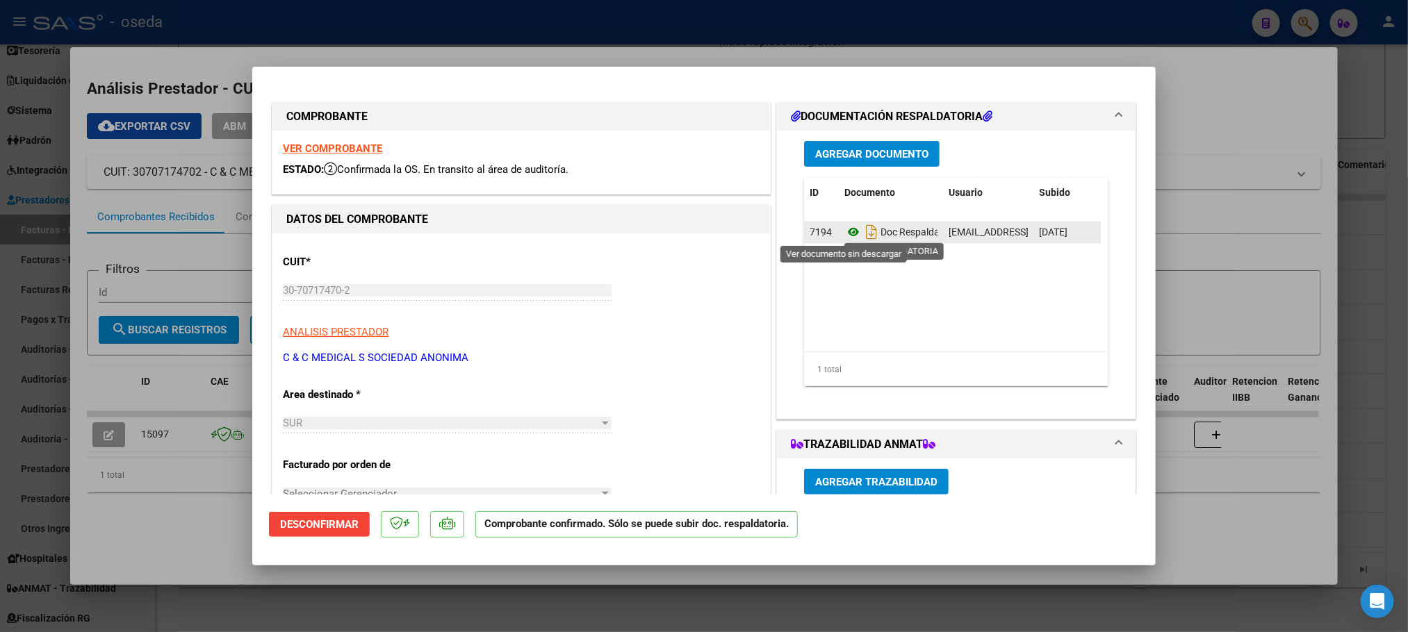
click at [846, 232] on icon at bounding box center [853, 232] width 18 height 17
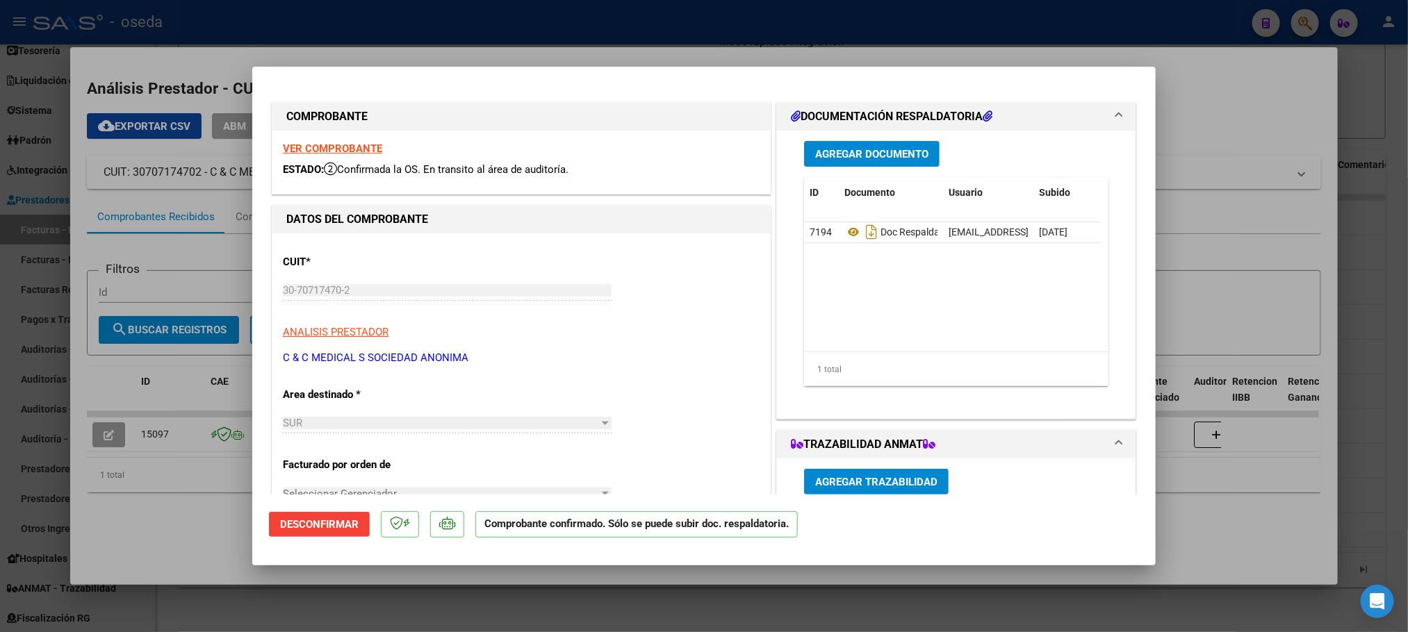
type input "$ 0,00"
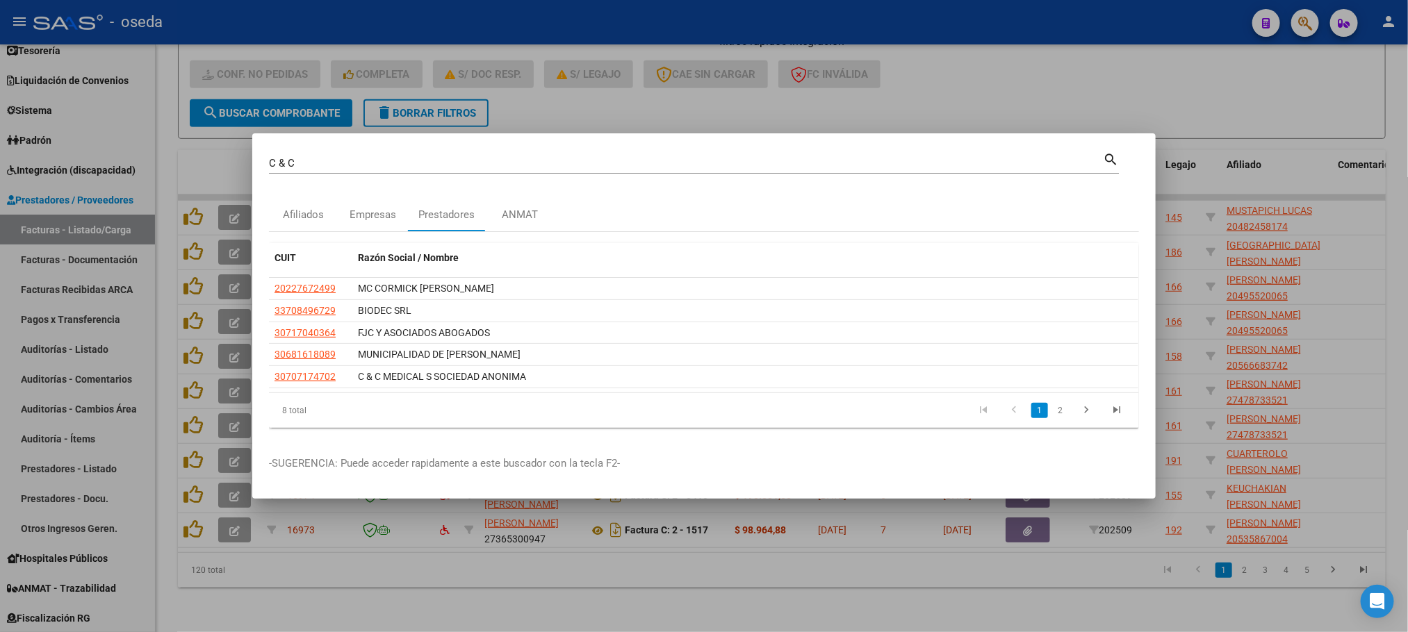
click at [371, 155] on div "C & [PERSON_NAME] (apellido, dni, cuil, nro traspaso, cuit, obra social)" at bounding box center [686, 163] width 834 height 21
drag, startPoint x: 373, startPoint y: 159, endPoint x: 31, endPoint y: 163, distance: 341.9
click at [31, 163] on div "C & C Buscar (apellido, dni, cuil, nro traspaso, cuit, obra social) search Afil…" at bounding box center [704, 316] width 1408 height 632
type input "VIEL"
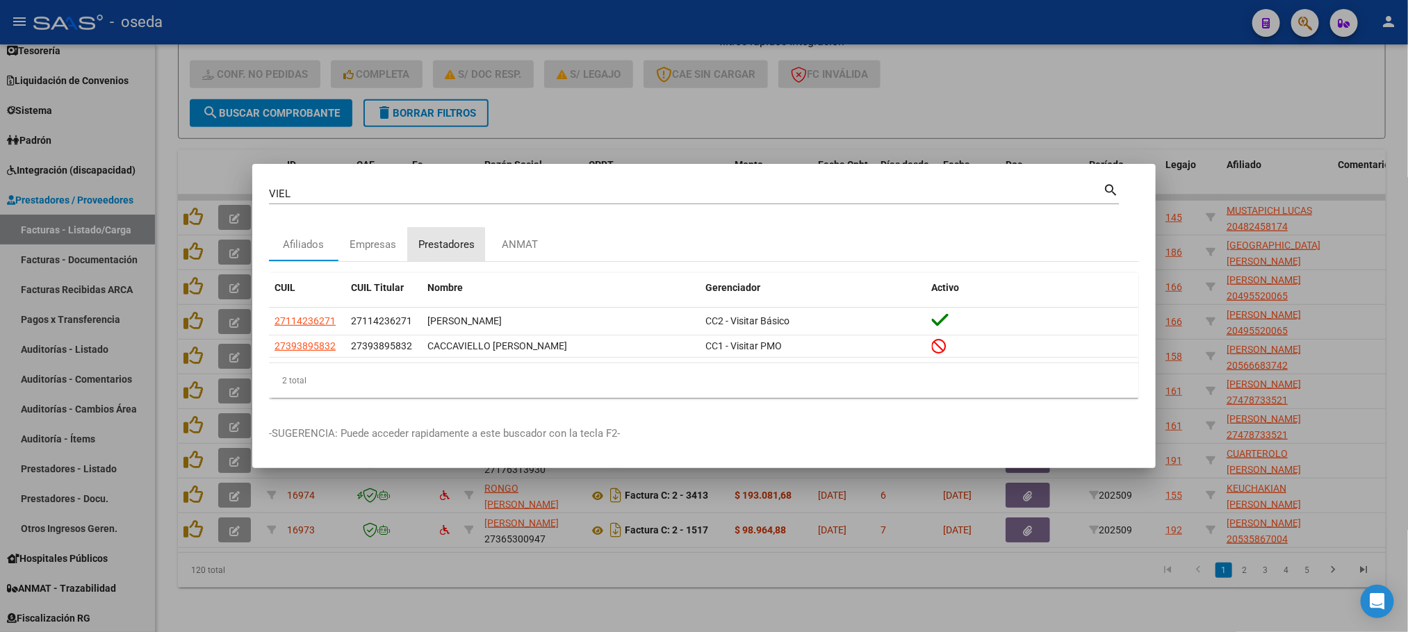
click at [425, 247] on div "Prestadores" at bounding box center [446, 245] width 56 height 16
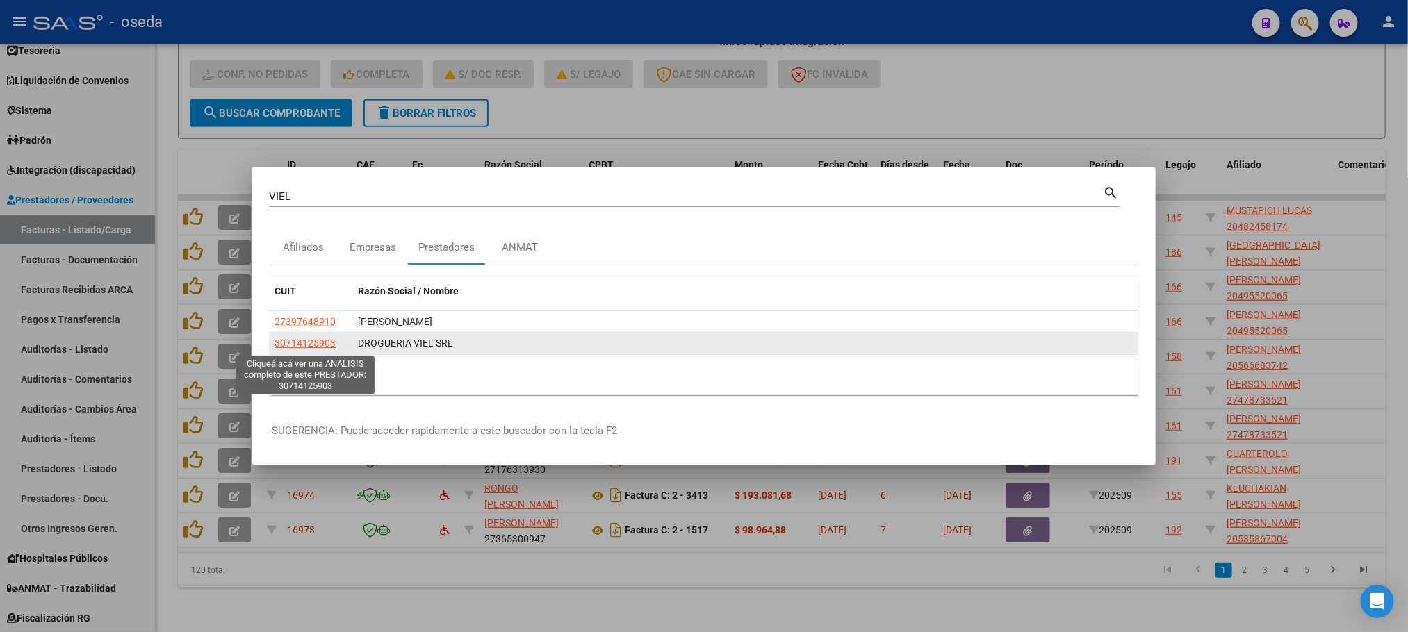
click at [319, 348] on span "30714125903" at bounding box center [304, 343] width 61 height 11
type textarea "30714125903"
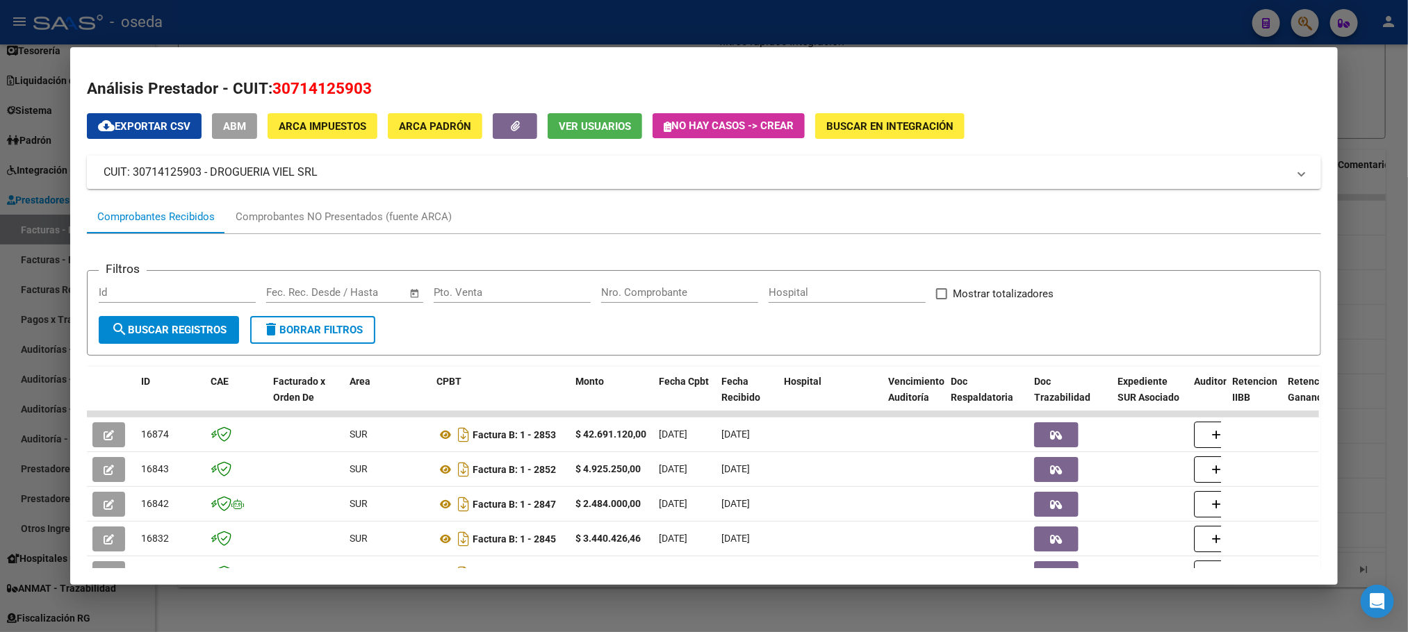
click at [620, 299] on input "Nro. Comprobante" at bounding box center [679, 292] width 157 height 13
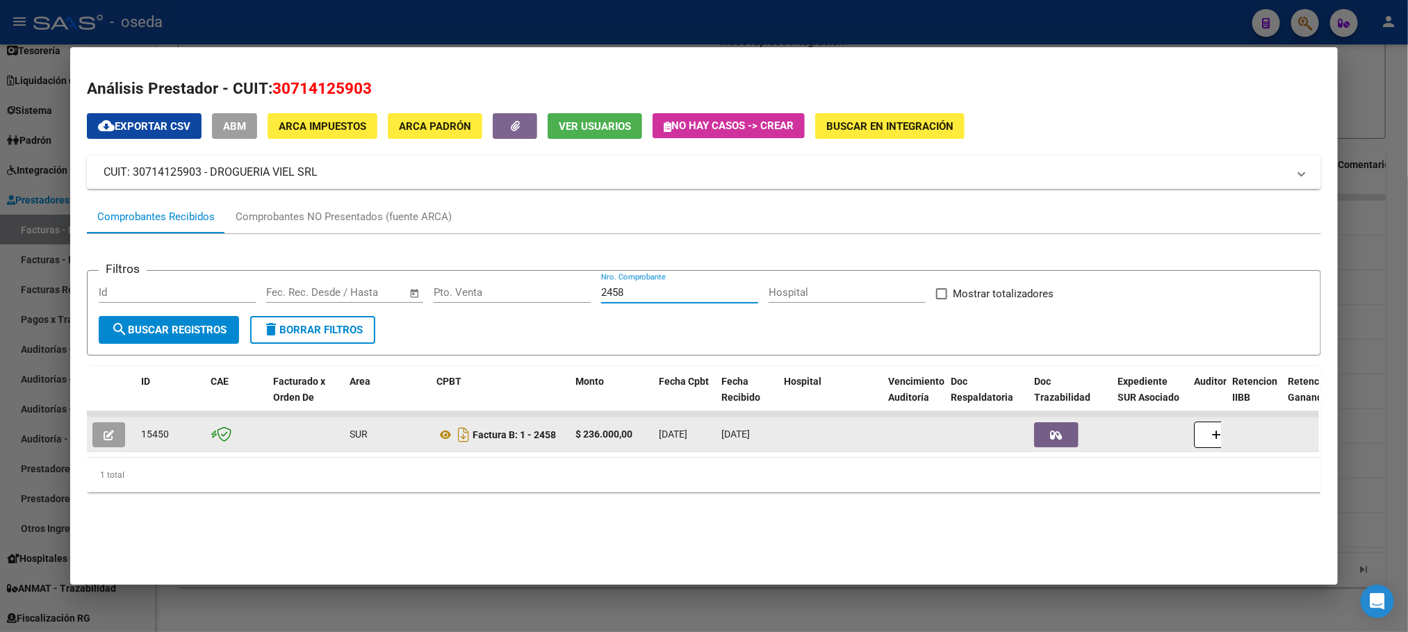
type input "2458"
click at [104, 436] on icon "button" at bounding box center [109, 435] width 10 height 10
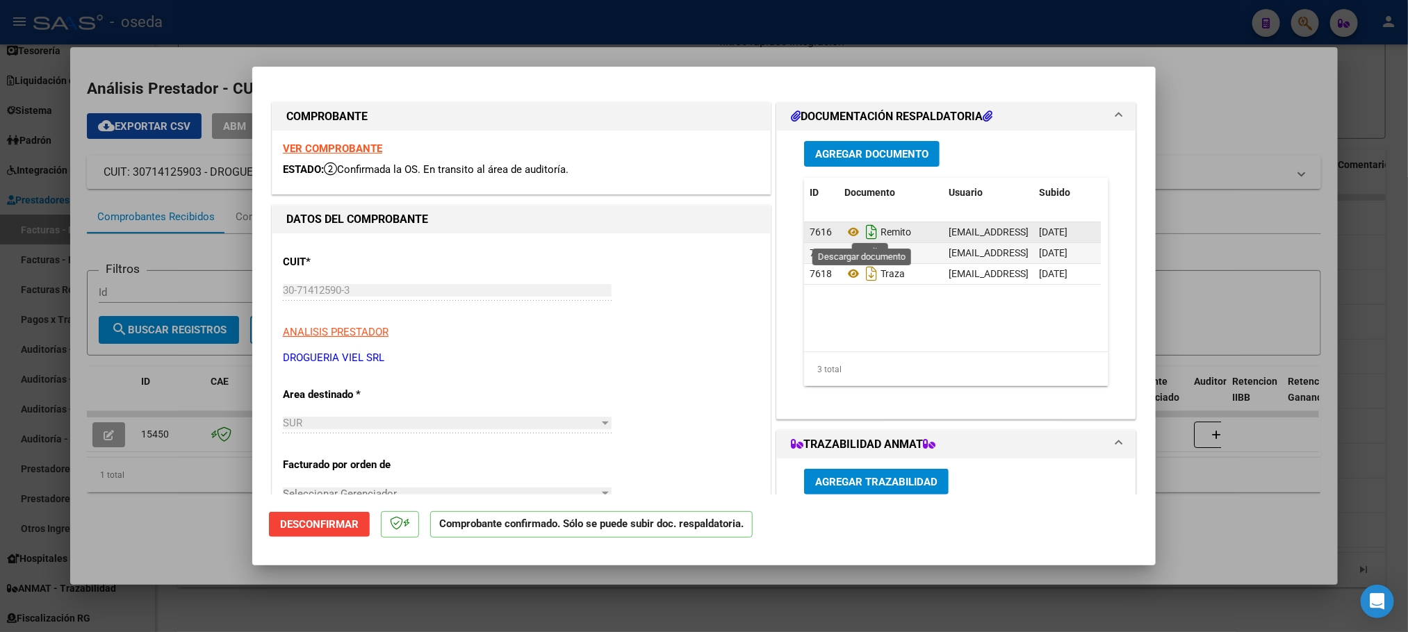
click at [864, 230] on icon "Descargar documento" at bounding box center [871, 232] width 18 height 22
click at [862, 252] on icon "Descargar documento" at bounding box center [871, 253] width 18 height 22
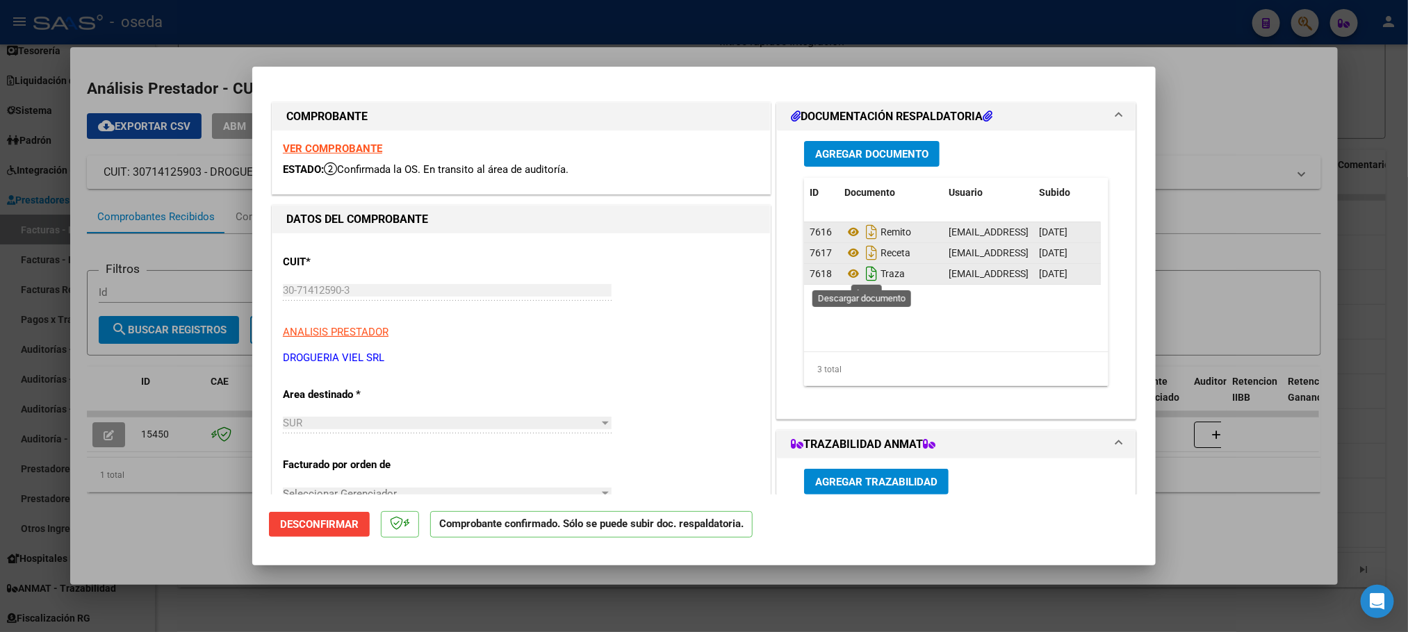
click at [862, 274] on icon "Descargar documento" at bounding box center [871, 274] width 18 height 22
type input "$ 0,00"
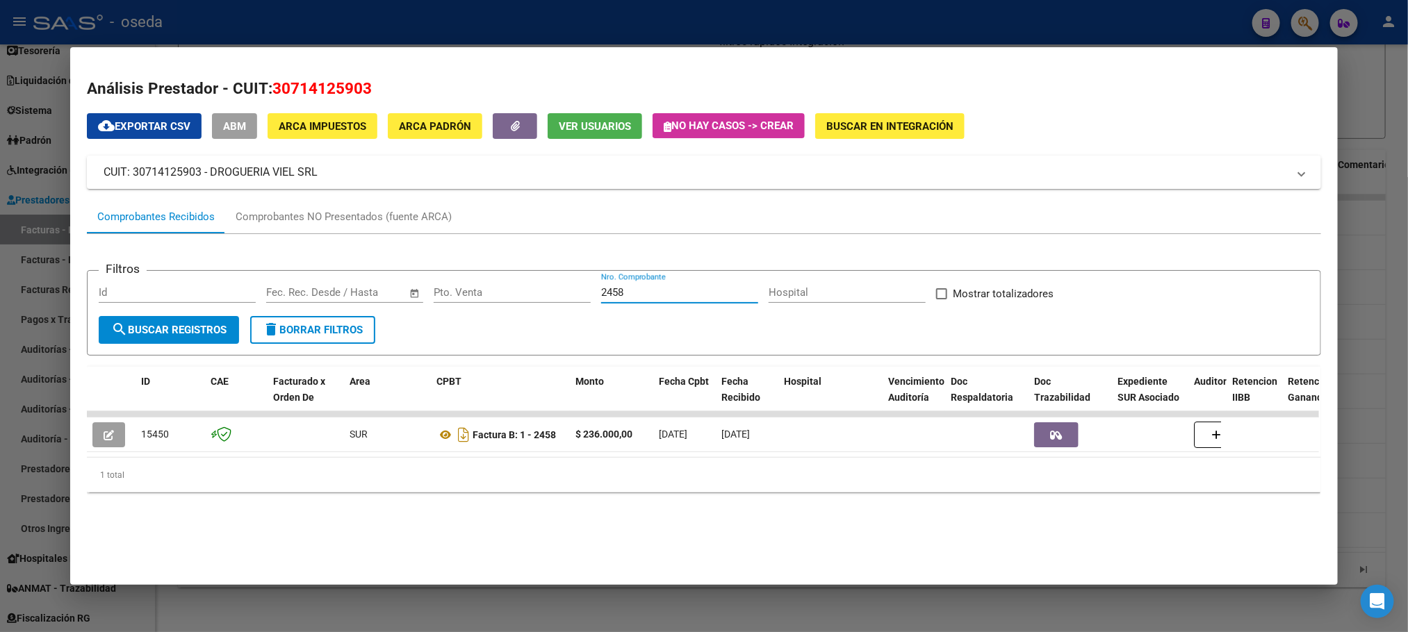
drag, startPoint x: 664, startPoint y: 298, endPoint x: 340, endPoint y: 300, distance: 323.8
click at [340, 300] on div "Filtros Id Fecha inicio – Fecha fin Fec. Rec. Desde / Hasta Pto. Venta 2458 Nro…" at bounding box center [704, 299] width 1210 height 34
type input "2606"
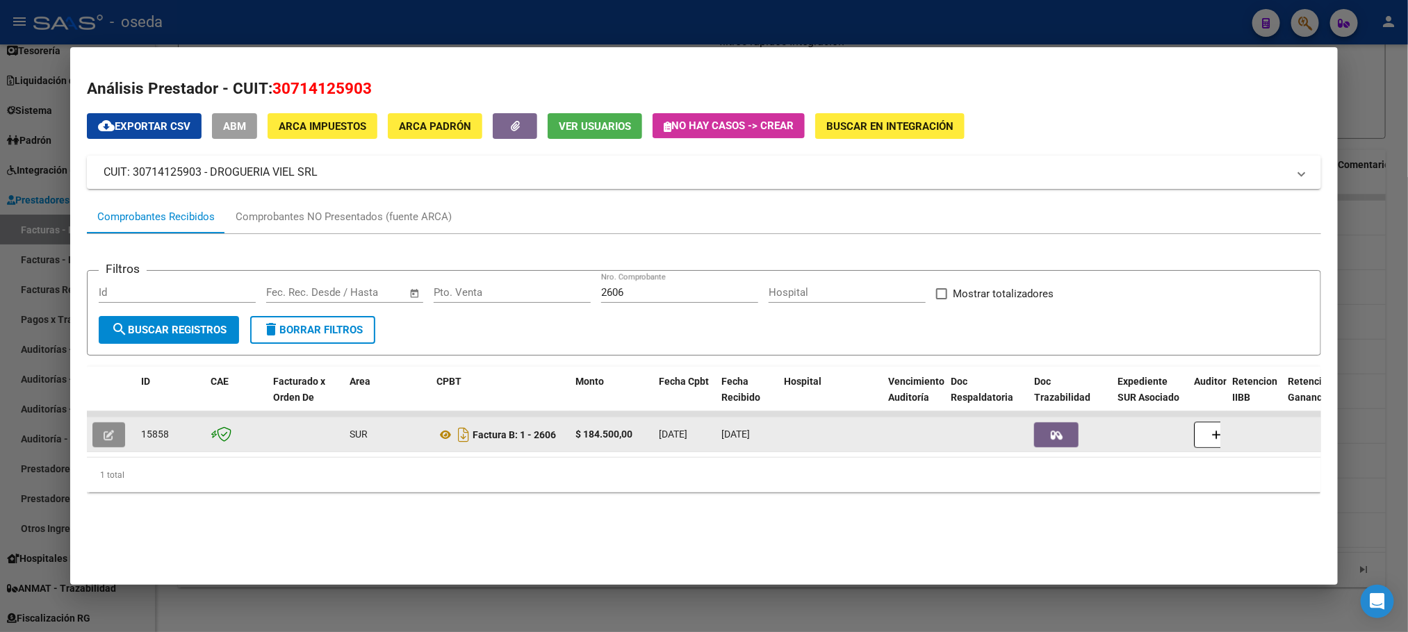
click at [104, 429] on span "button" at bounding box center [109, 435] width 10 height 13
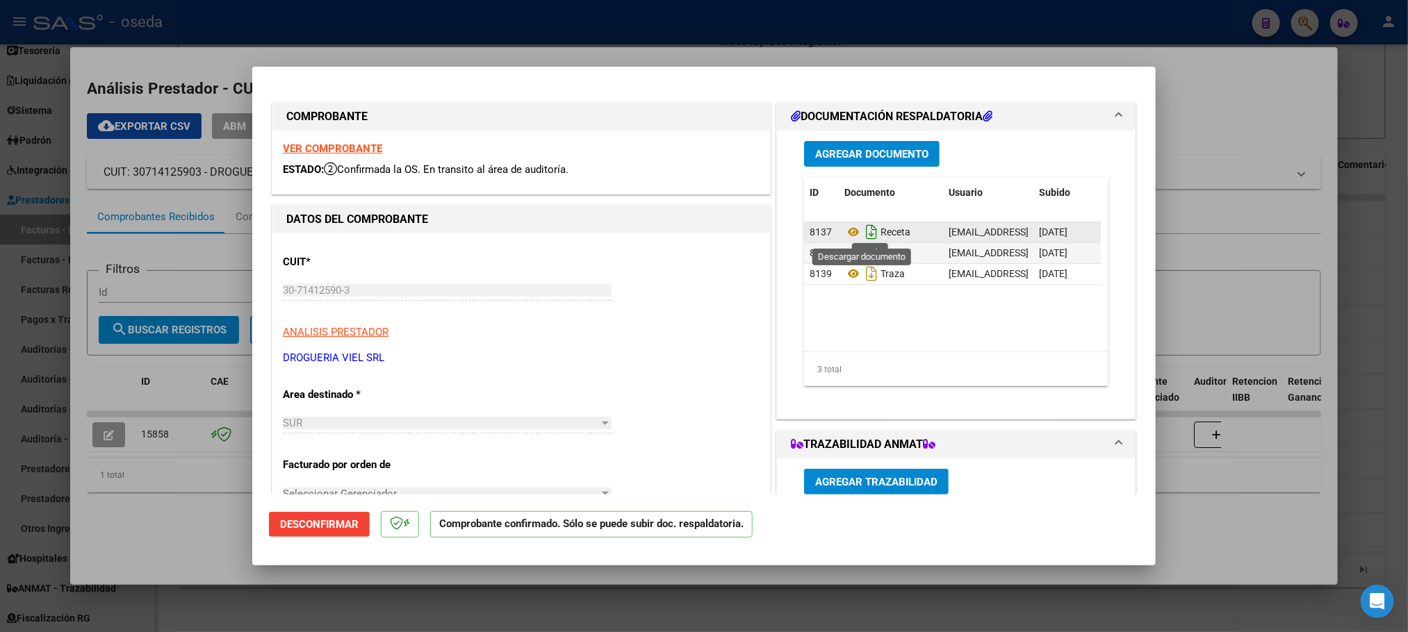
click at [864, 232] on icon "Descargar documento" at bounding box center [871, 232] width 18 height 22
click at [862, 257] on icon "Descargar documento" at bounding box center [871, 253] width 18 height 22
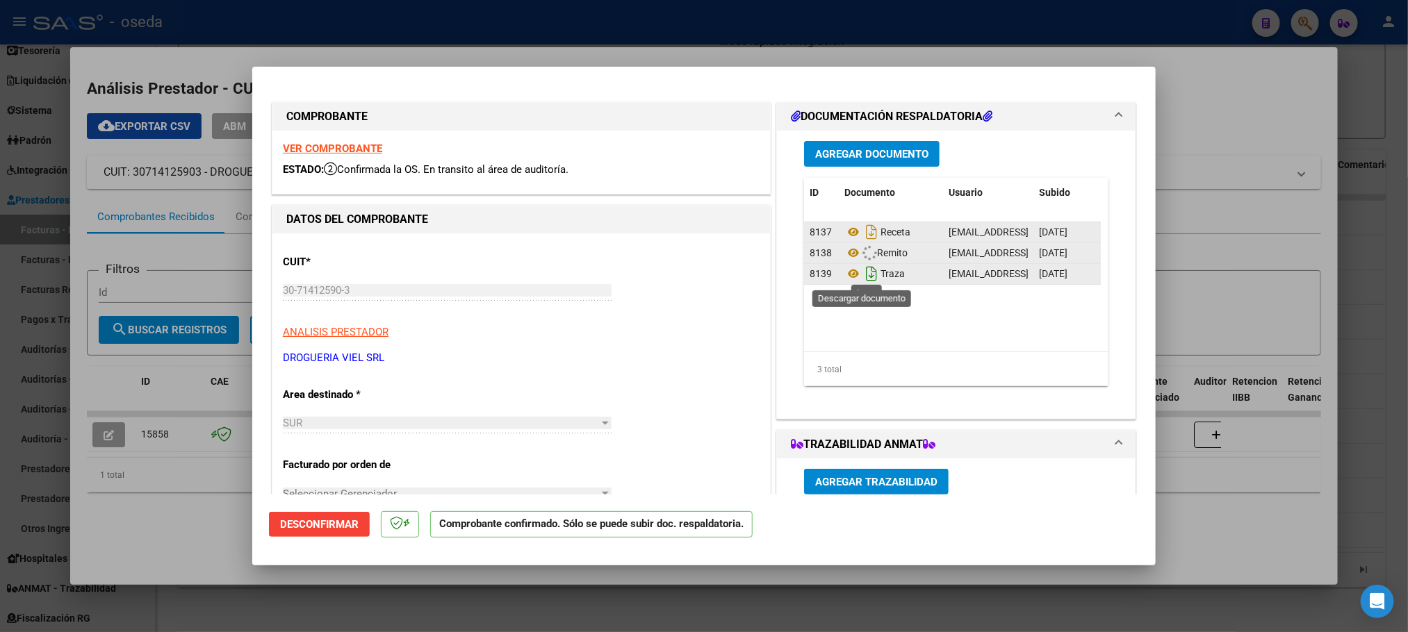
click at [862, 274] on icon "Descargar documento" at bounding box center [871, 274] width 18 height 22
type input "$ 0,00"
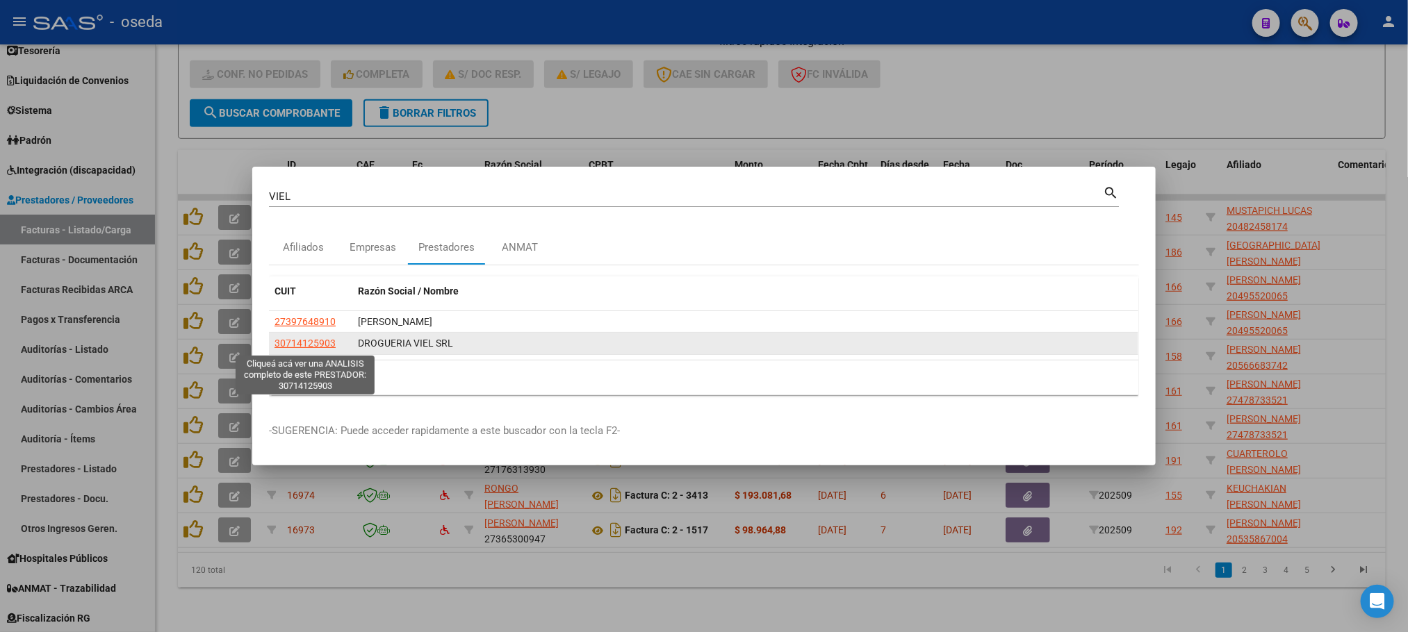
click at [302, 346] on span "30714125903" at bounding box center [304, 343] width 61 height 11
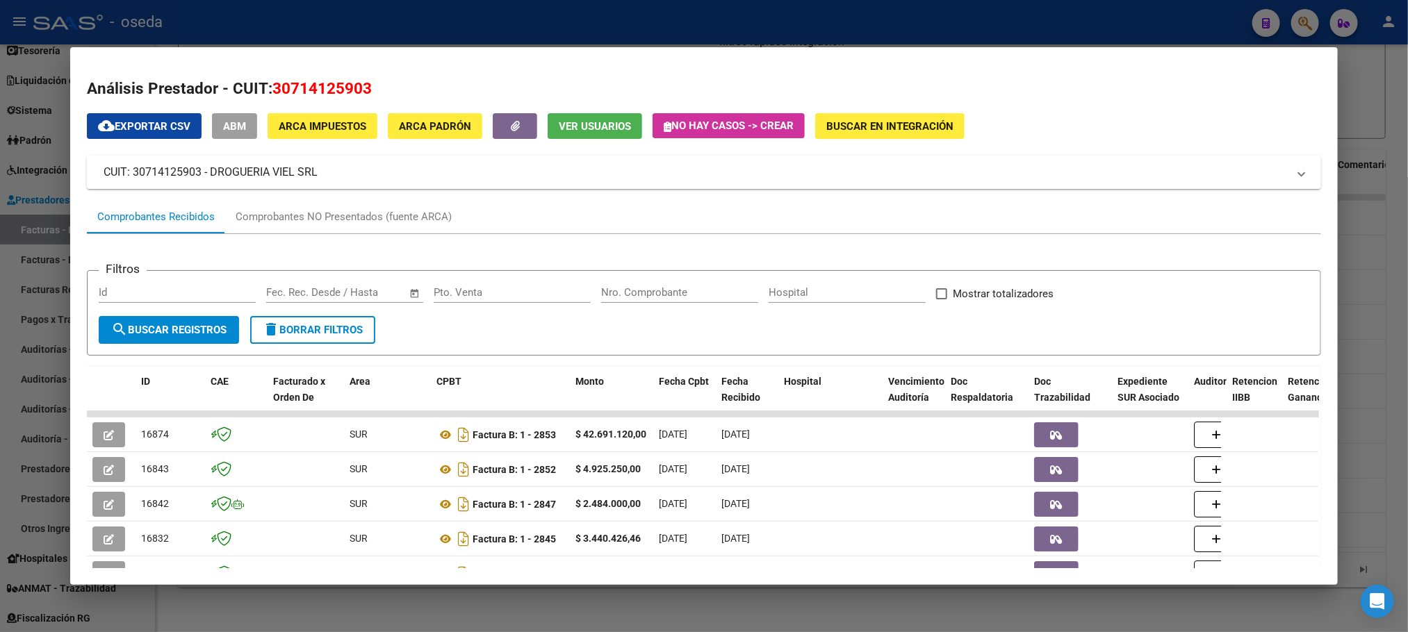
click at [661, 296] on input "Nro. Comprobante" at bounding box center [679, 292] width 157 height 13
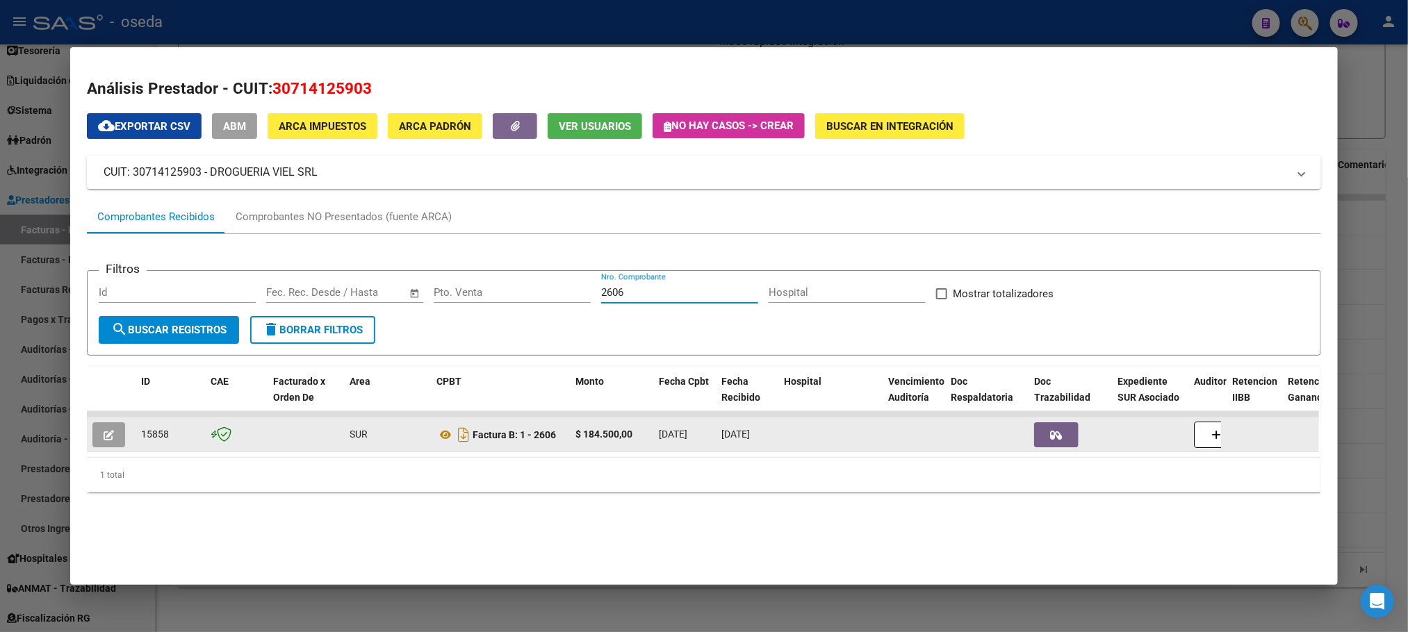
type input "2606"
click at [104, 432] on icon "button" at bounding box center [109, 435] width 10 height 10
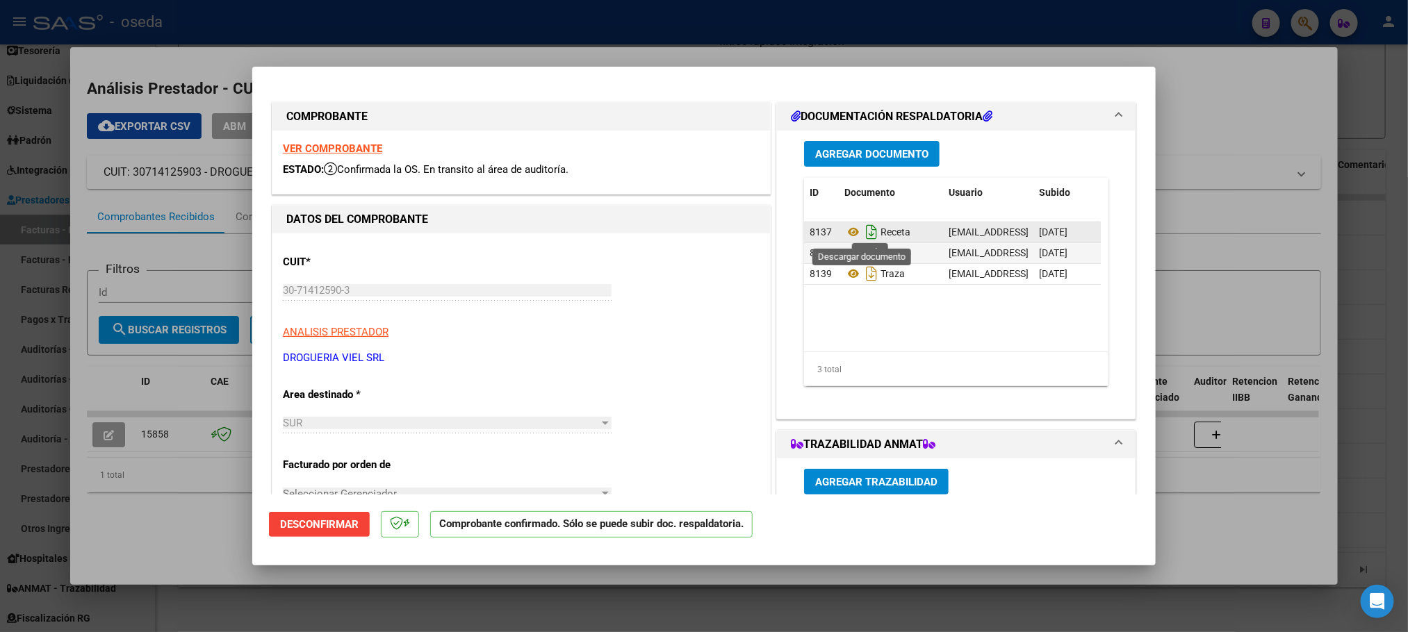
click at [862, 233] on icon "Descargar documento" at bounding box center [871, 232] width 18 height 22
type input "$ 0,00"
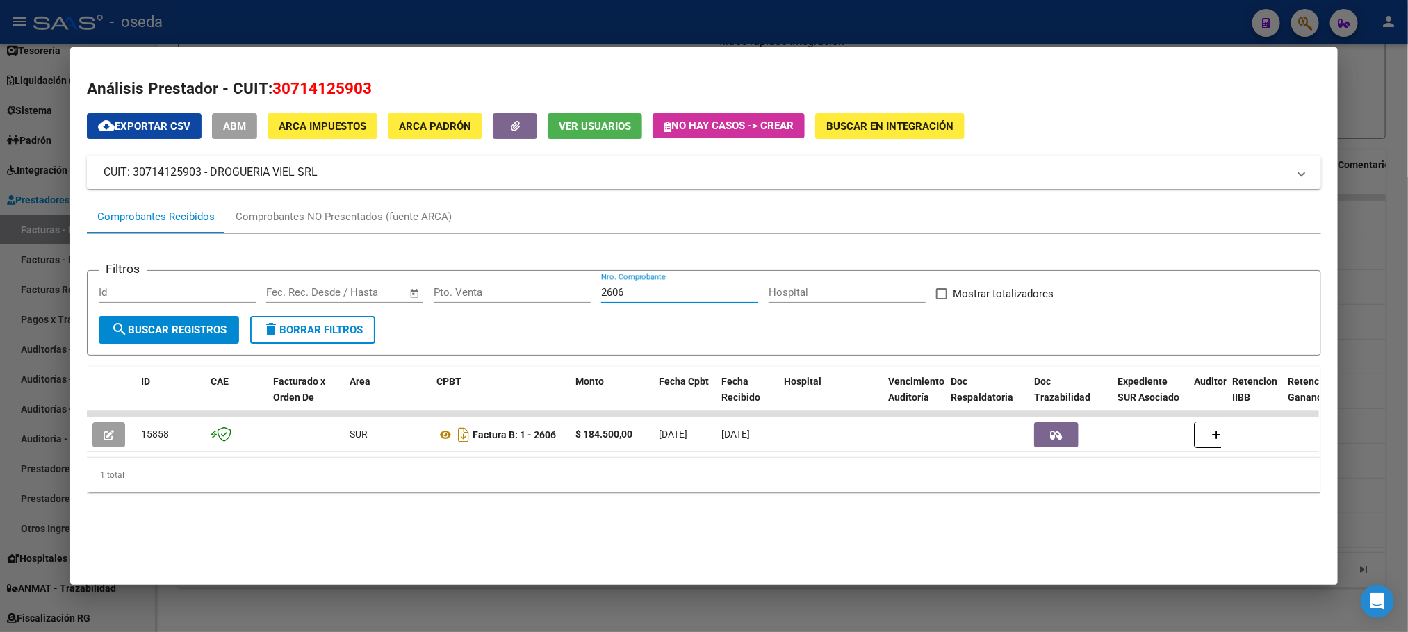
drag, startPoint x: 682, startPoint y: 290, endPoint x: 379, endPoint y: 292, distance: 303.0
click at [379, 292] on div "Filtros Id Fecha inicio – Fecha fin Fec. Rec. Desde / Hasta Pto. Venta 2606 Nro…" at bounding box center [704, 299] width 1210 height 34
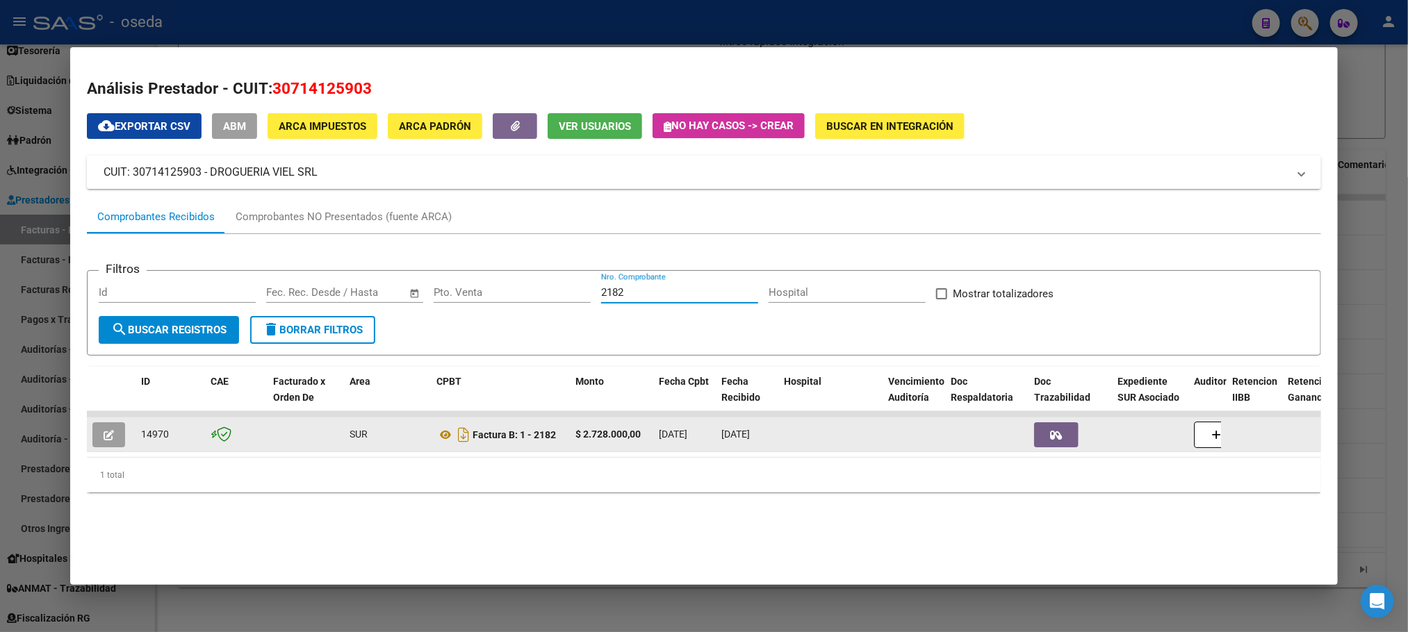
type input "2182"
click at [108, 438] on button "button" at bounding box center [108, 434] width 33 height 25
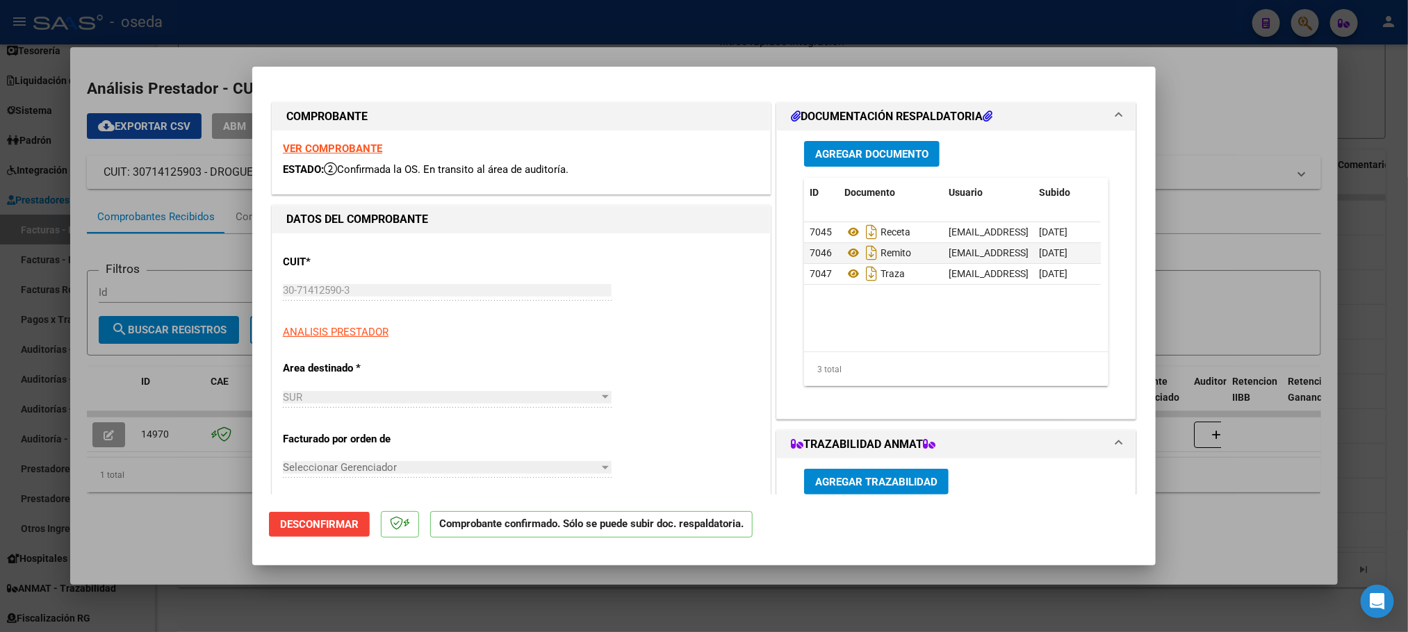
click at [340, 142] on div "VER COMPROBANTE ESTADO: Confirmada la OS. En transito al área de auditoría." at bounding box center [521, 162] width 498 height 63
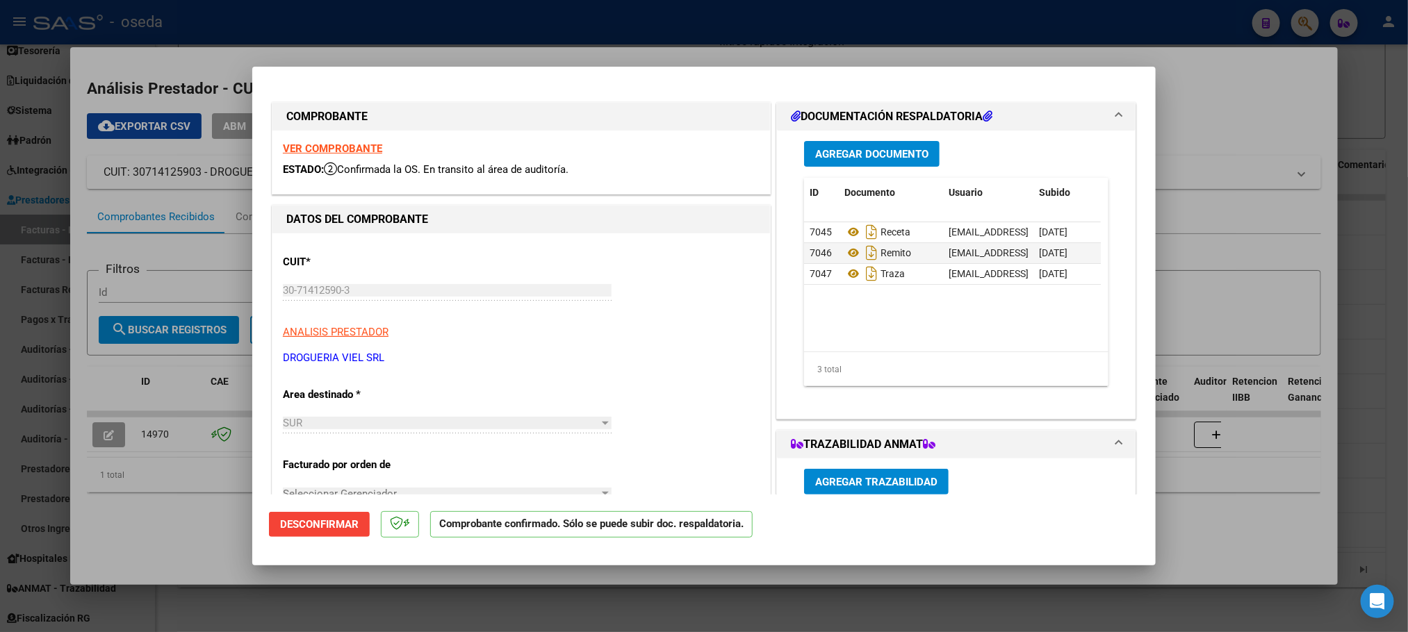
click at [340, 146] on strong "VER COMPROBANTE" at bounding box center [332, 148] width 99 height 13
type input "$ 0,00"
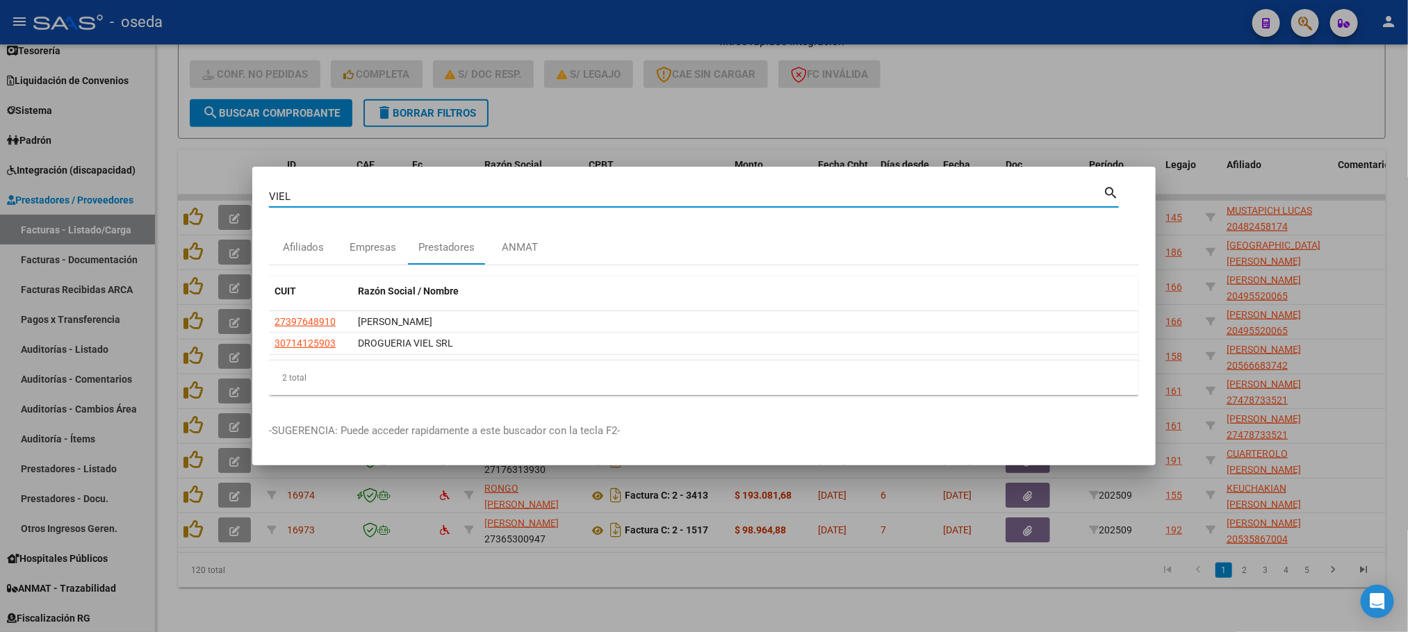
drag, startPoint x: 386, startPoint y: 192, endPoint x: 0, endPoint y: 169, distance: 387.1
click at [0, 169] on div "VIEL Buscar (apellido, dni, cuil, nro traspaso, cuit, obra social) search Afili…" at bounding box center [704, 316] width 1408 height 632
type input "WENT"
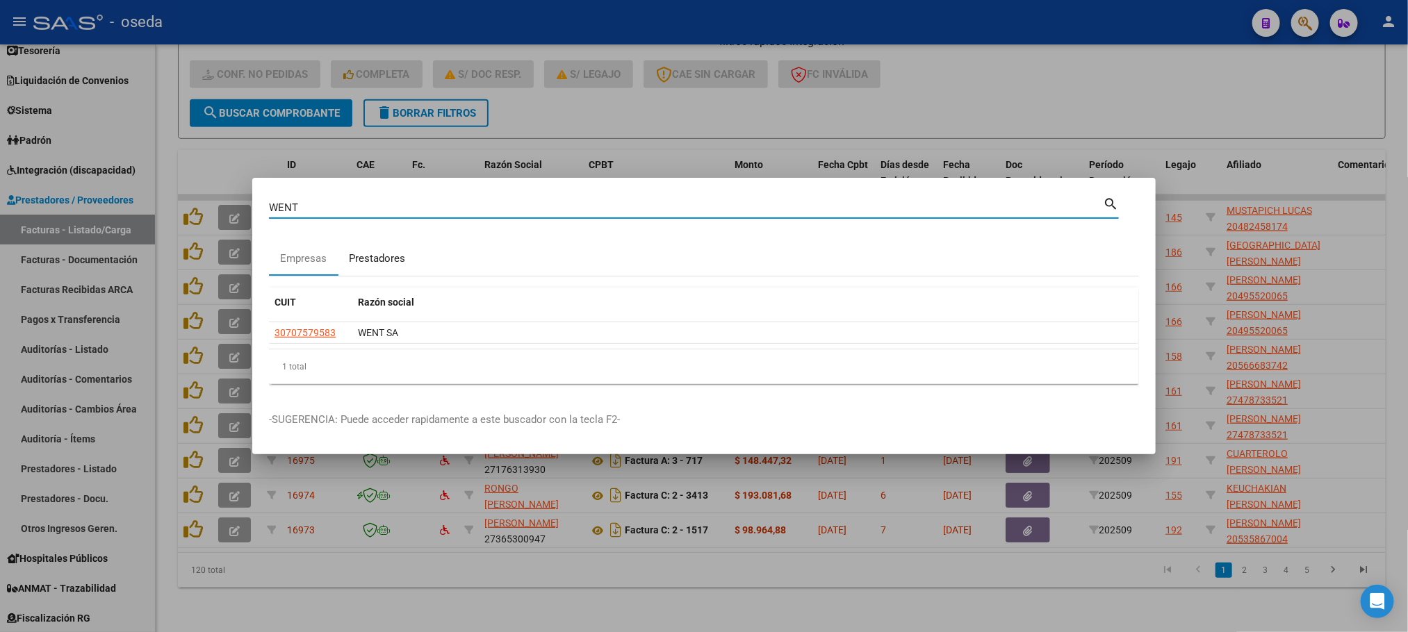
click at [375, 261] on div "Prestadores" at bounding box center [377, 259] width 56 height 16
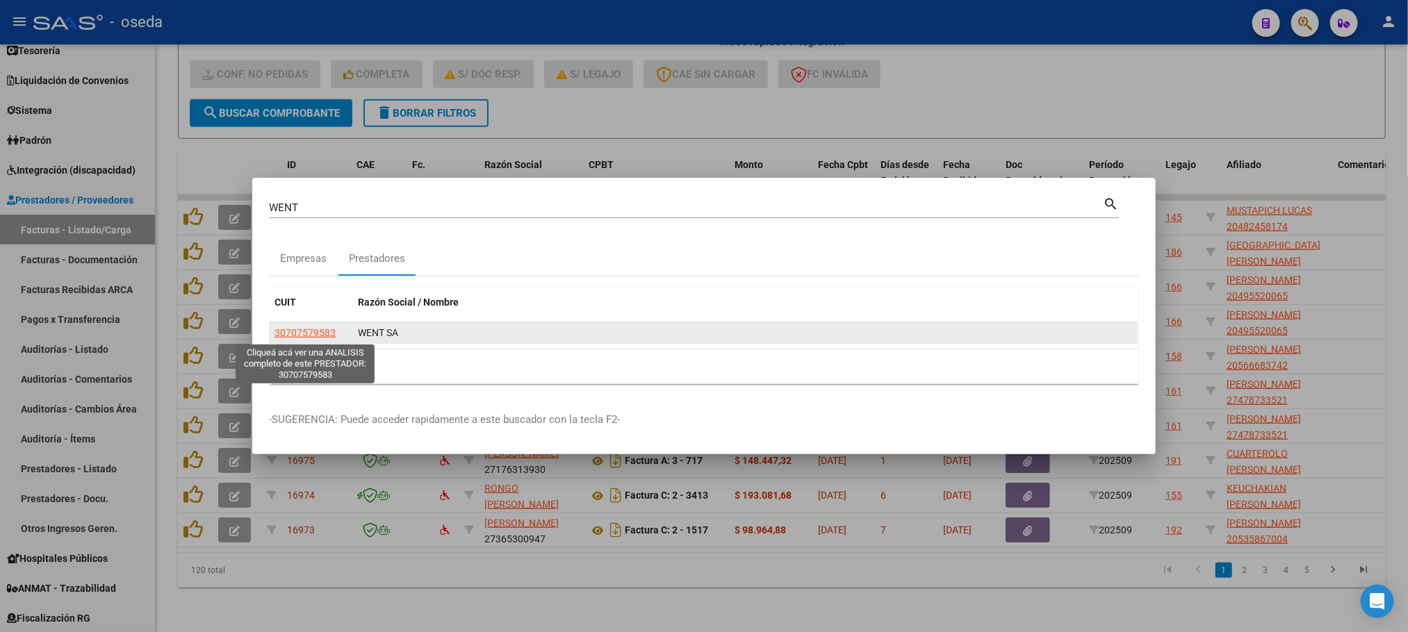
click at [297, 336] on span "30707579583" at bounding box center [304, 332] width 61 height 11
type textarea "30707579583"
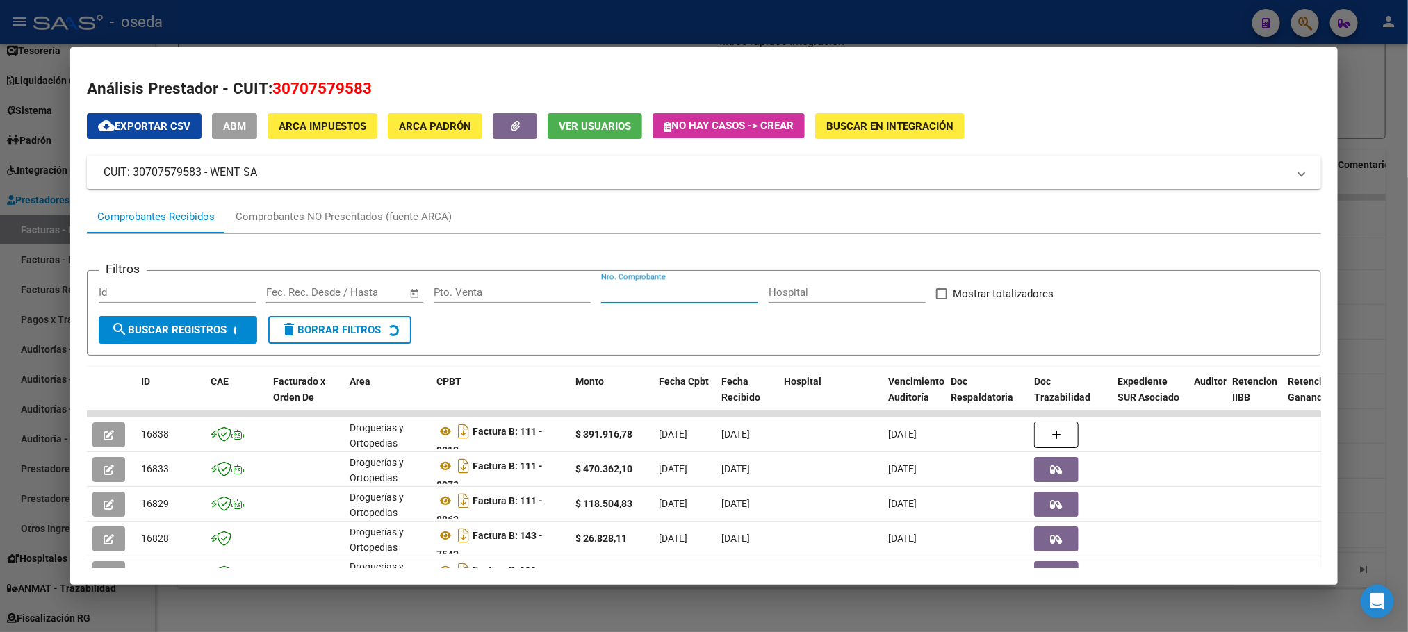
click at [672, 292] on input "Nro. Comprobante" at bounding box center [679, 292] width 157 height 13
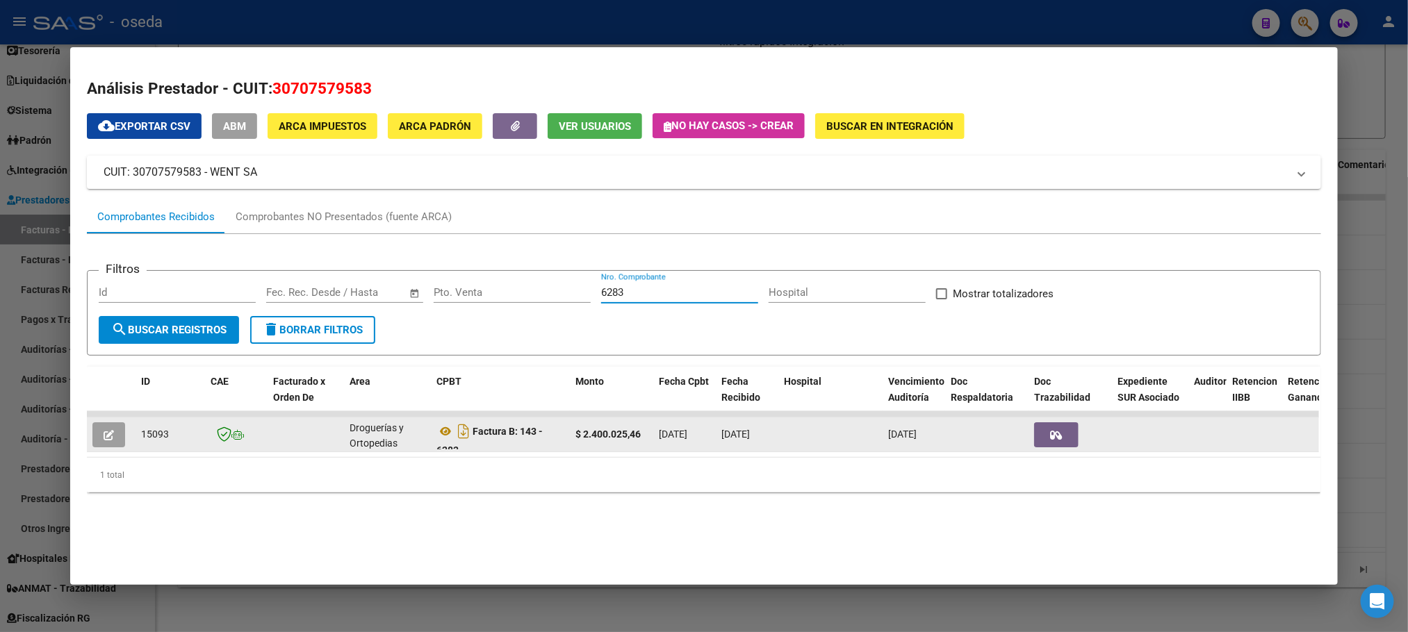
type input "6283"
click at [92, 438] on button "button" at bounding box center [108, 434] width 33 height 25
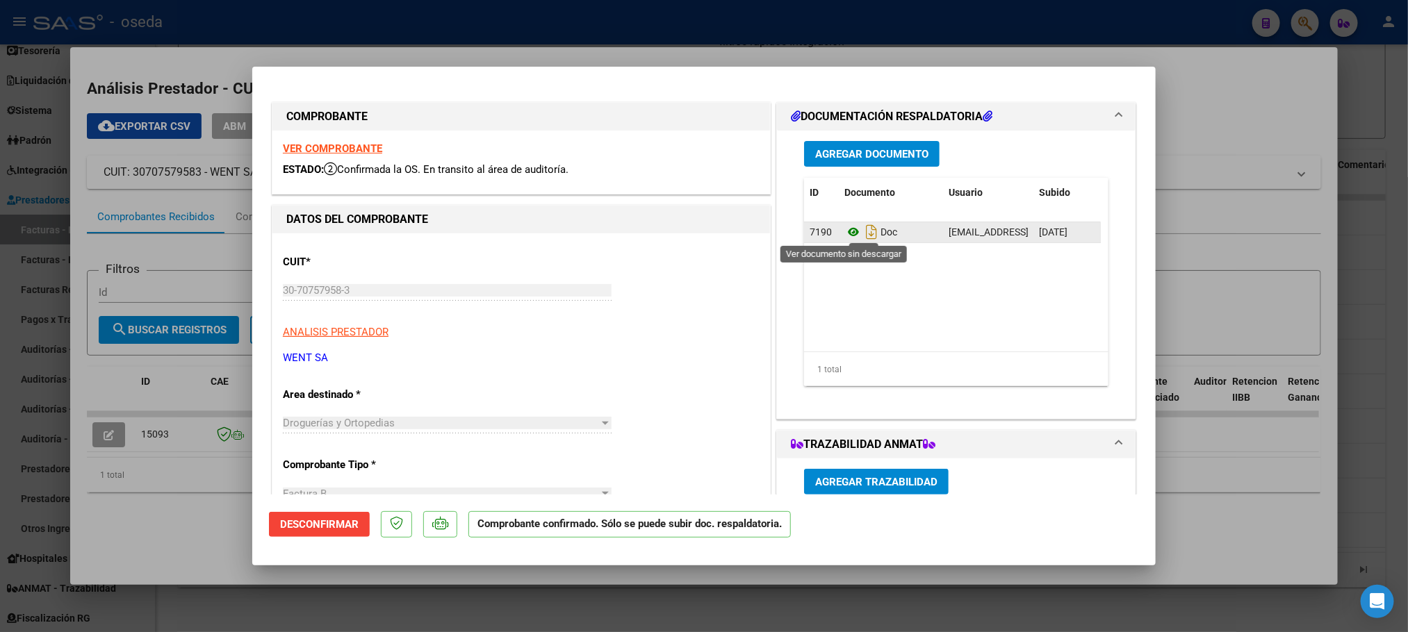
click at [844, 229] on icon at bounding box center [853, 232] width 18 height 17
type input "$ 0,00"
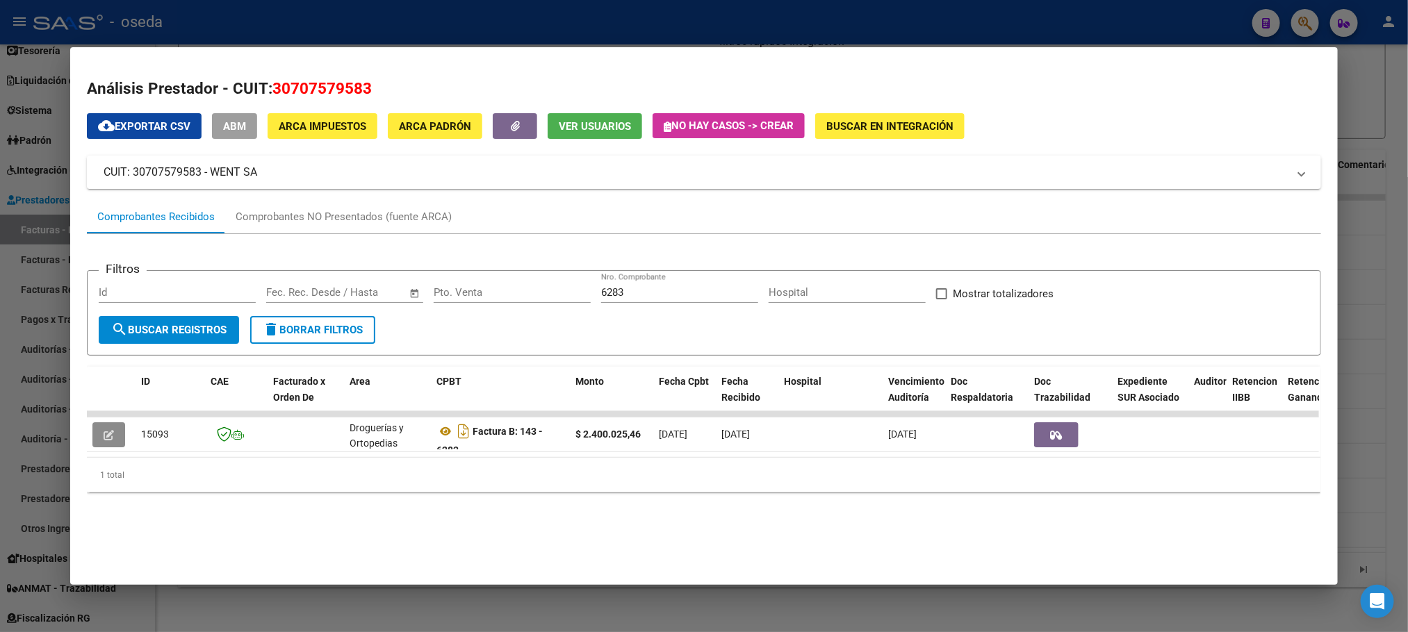
drag, startPoint x: 639, startPoint y: 290, endPoint x: 468, endPoint y: 292, distance: 170.9
click at [468, 292] on div "Filtros Id Fecha inicio – Fecha fin Fec. Rec. Desde / Hasta Pto. Venta 6283 Nro…" at bounding box center [704, 299] width 1210 height 34
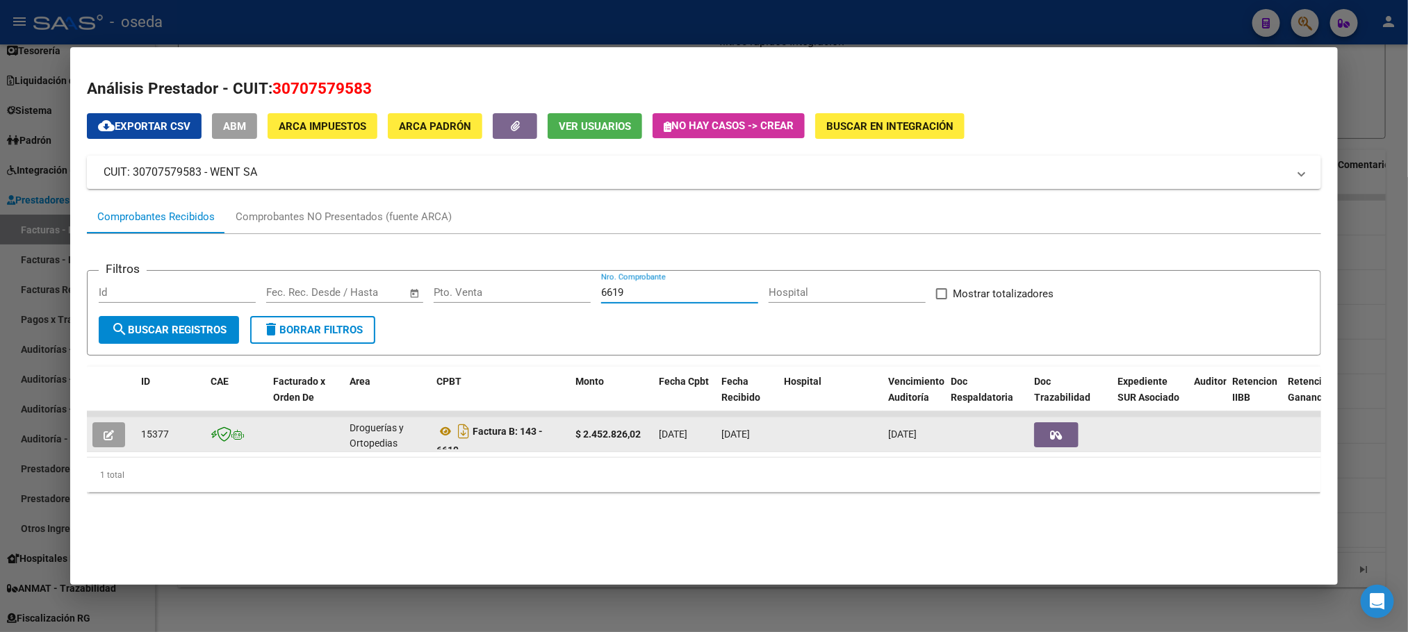
type input "6619"
click at [105, 432] on icon "button" at bounding box center [109, 435] width 10 height 10
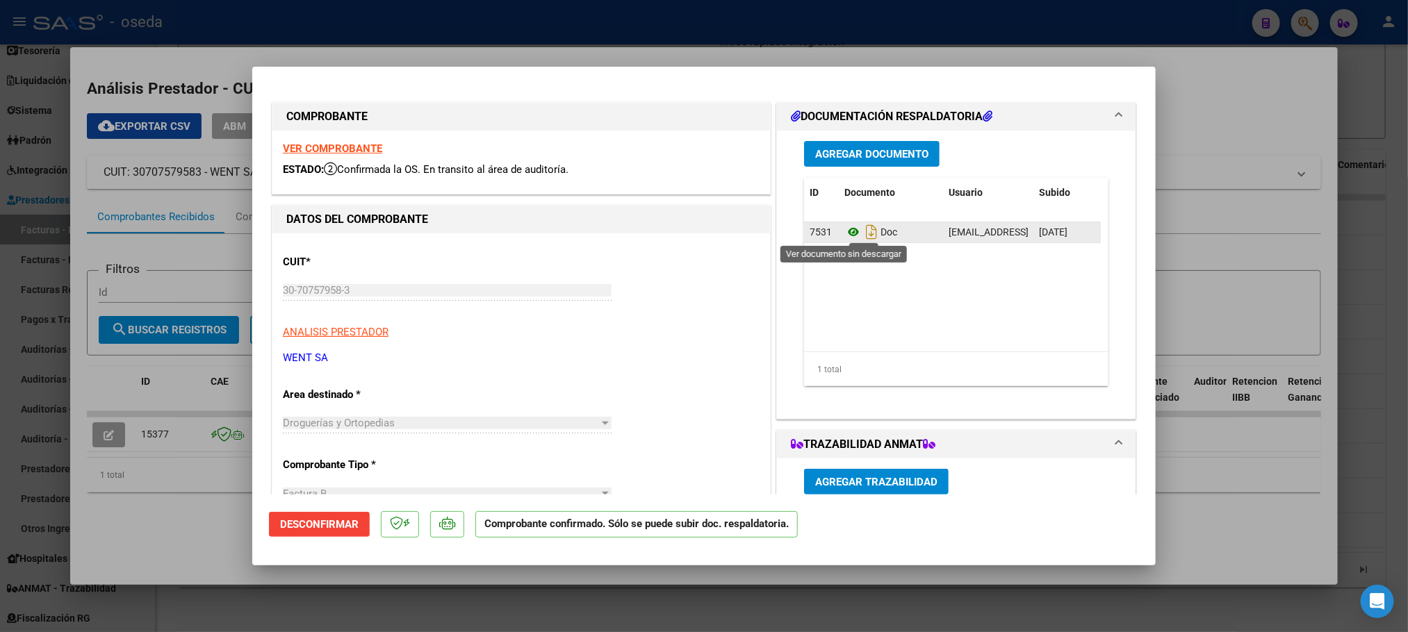
click at [844, 238] on icon at bounding box center [853, 232] width 18 height 17
type input "$ 0,00"
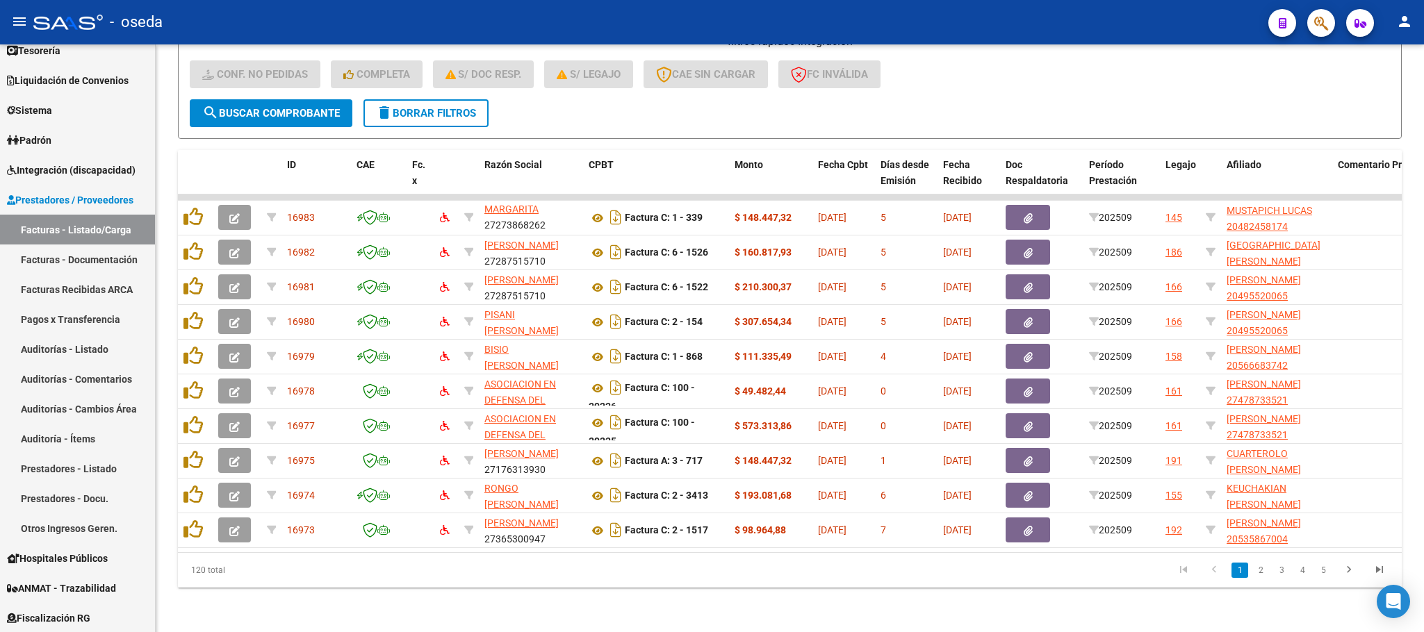
click at [1316, 15] on icon "button" at bounding box center [1321, 23] width 14 height 16
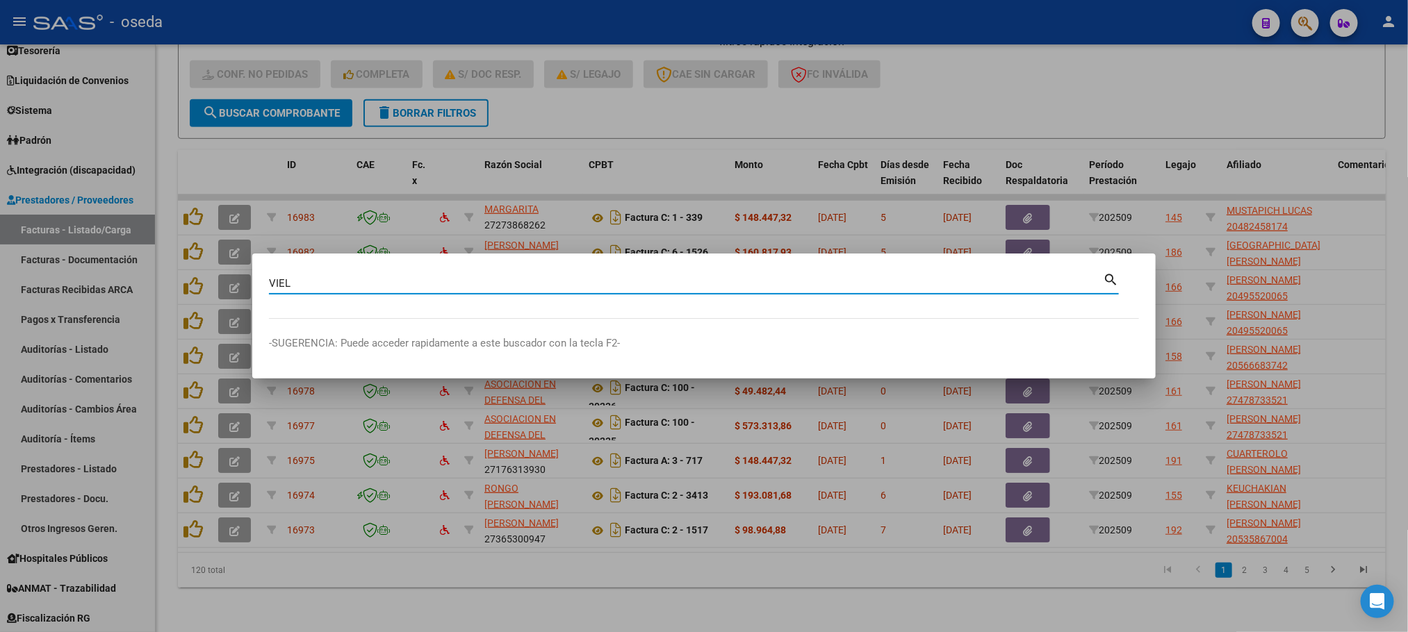
type input "VIEL"
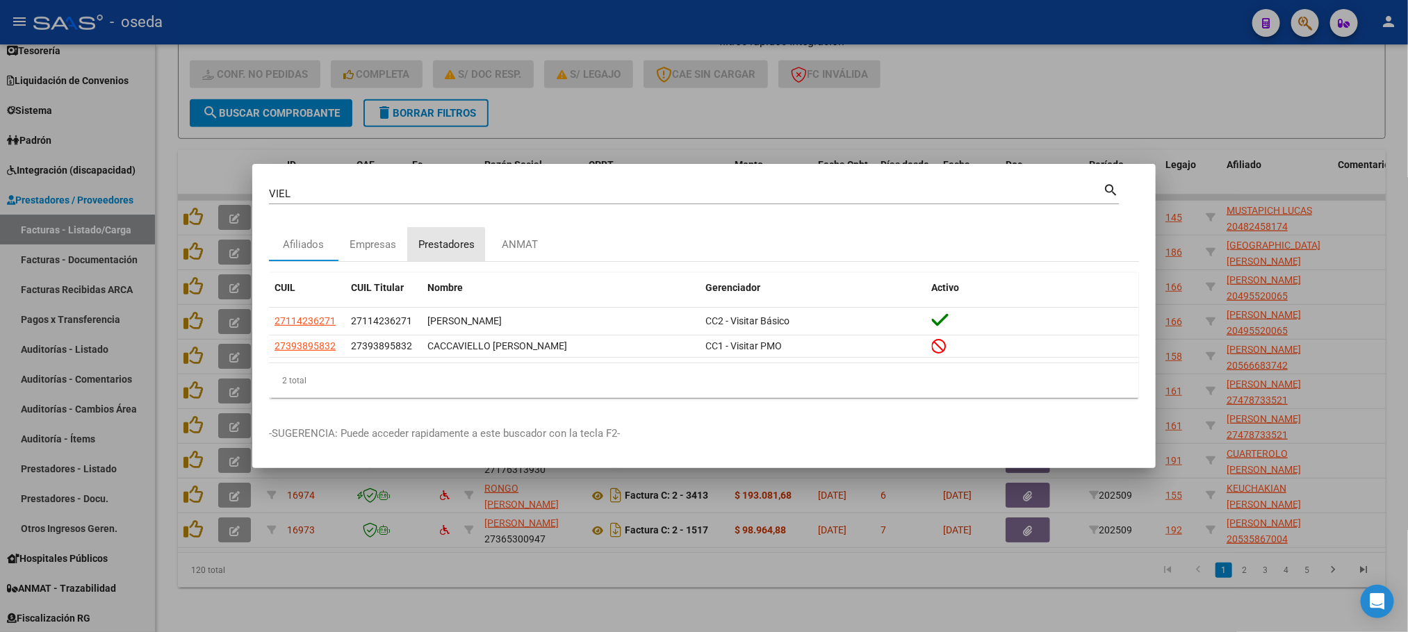
click at [438, 252] on div "Prestadores" at bounding box center [446, 245] width 56 height 16
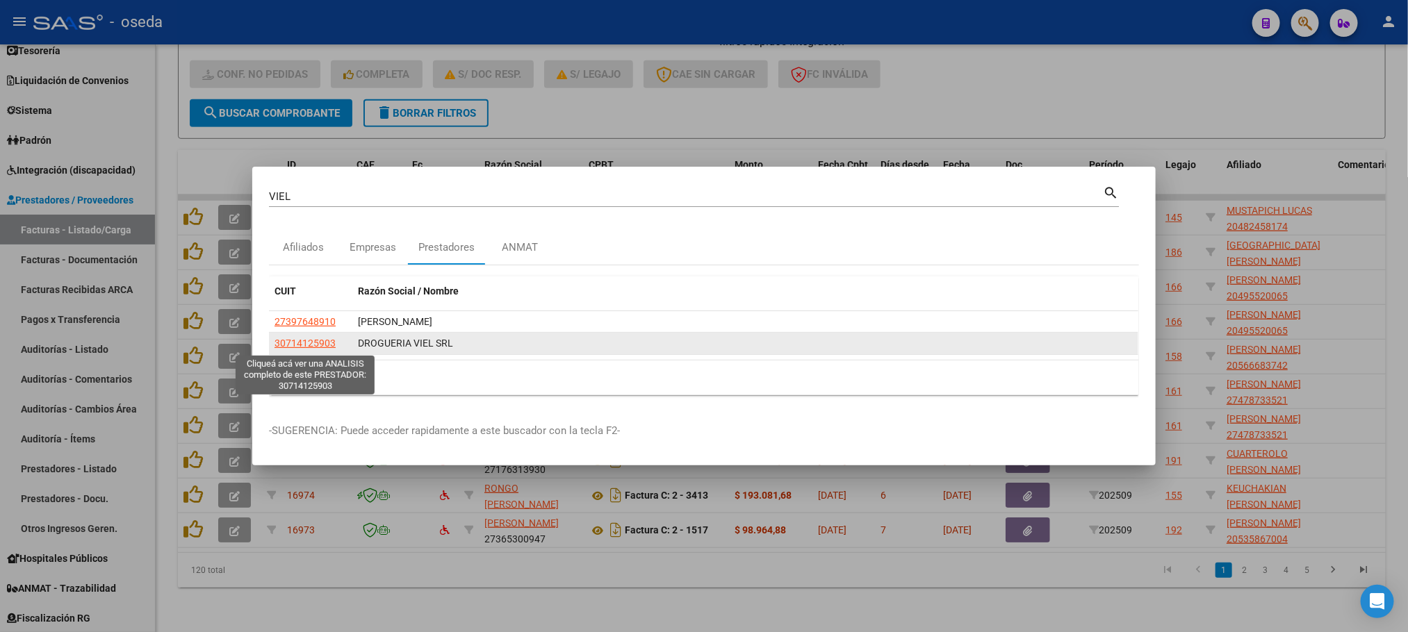
click at [321, 344] on span "30714125903" at bounding box center [304, 343] width 61 height 11
type textarea "30714125903"
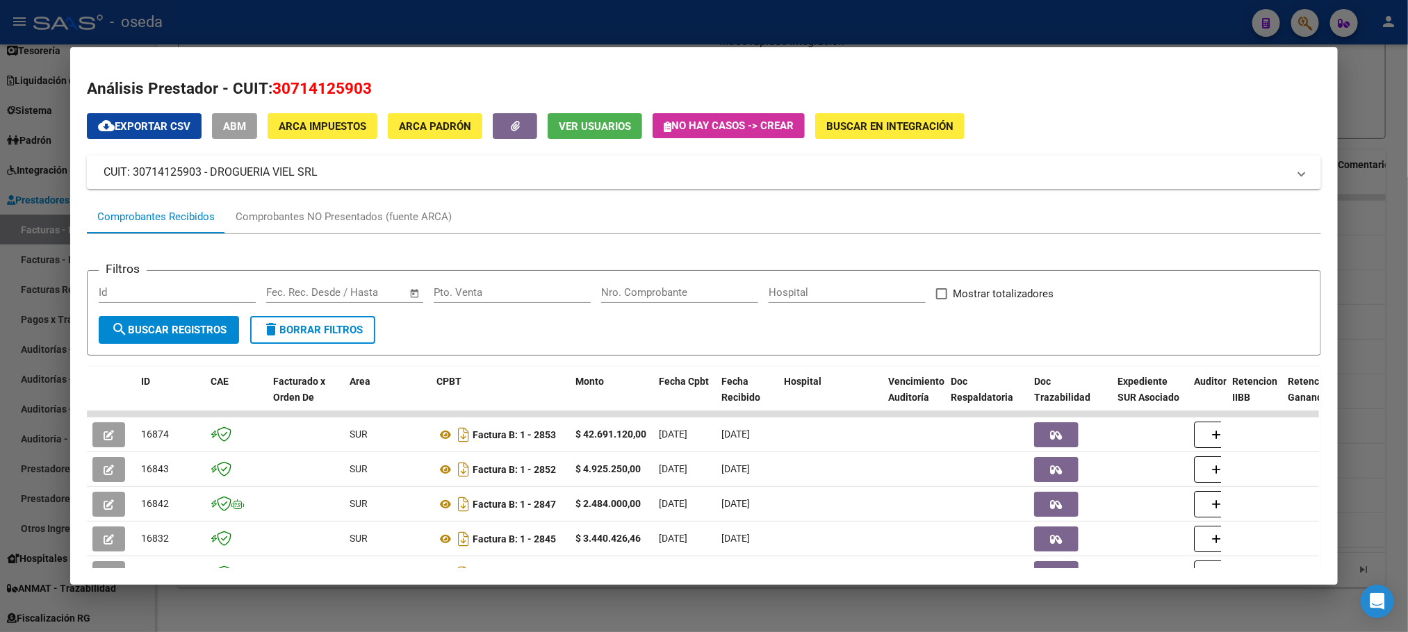
click at [652, 301] on div "Nro. Comprobante" at bounding box center [679, 292] width 157 height 21
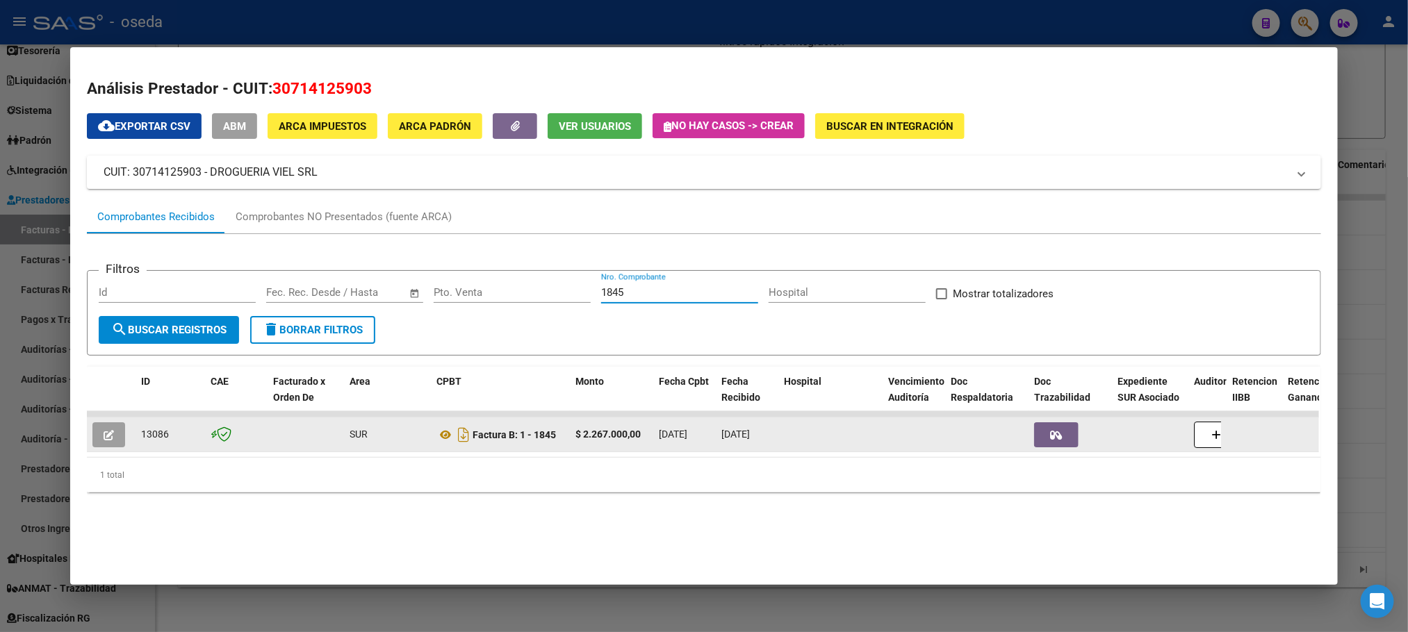
type input "1845"
click at [92, 428] on button "button" at bounding box center [108, 434] width 33 height 25
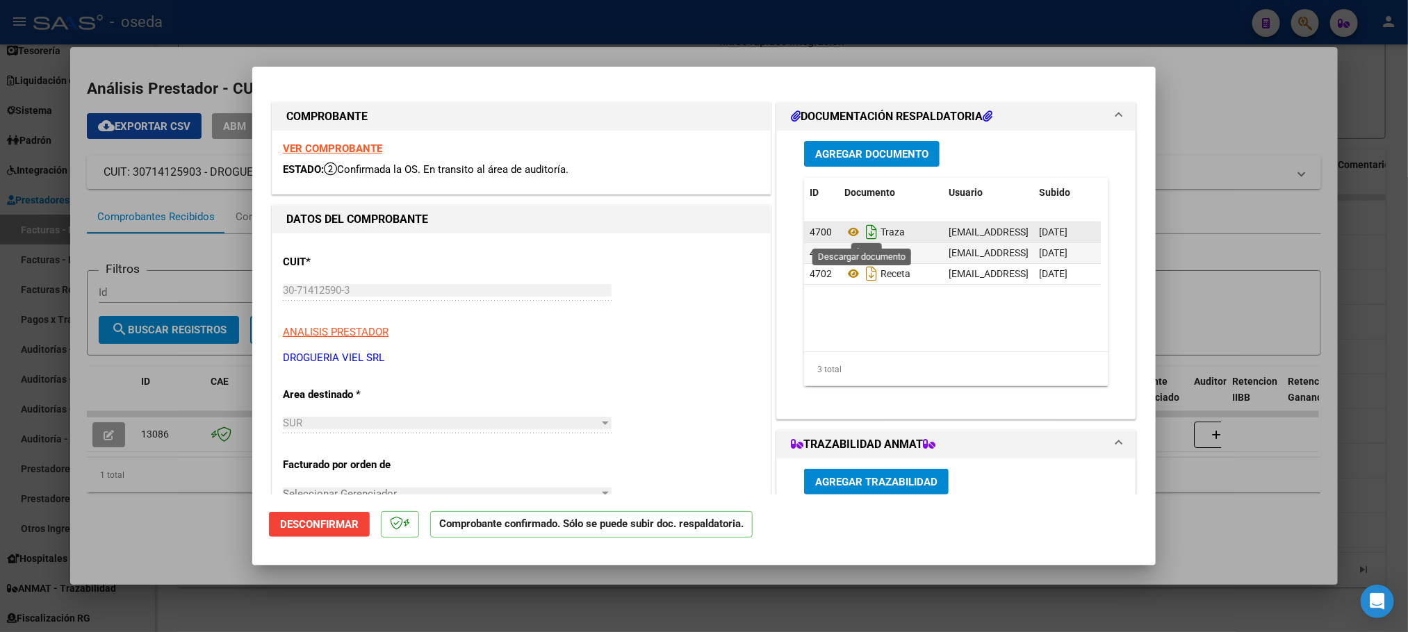
click at [862, 233] on icon "Descargar documento" at bounding box center [871, 232] width 18 height 22
click at [862, 249] on icon "Descargar documento" at bounding box center [871, 253] width 18 height 22
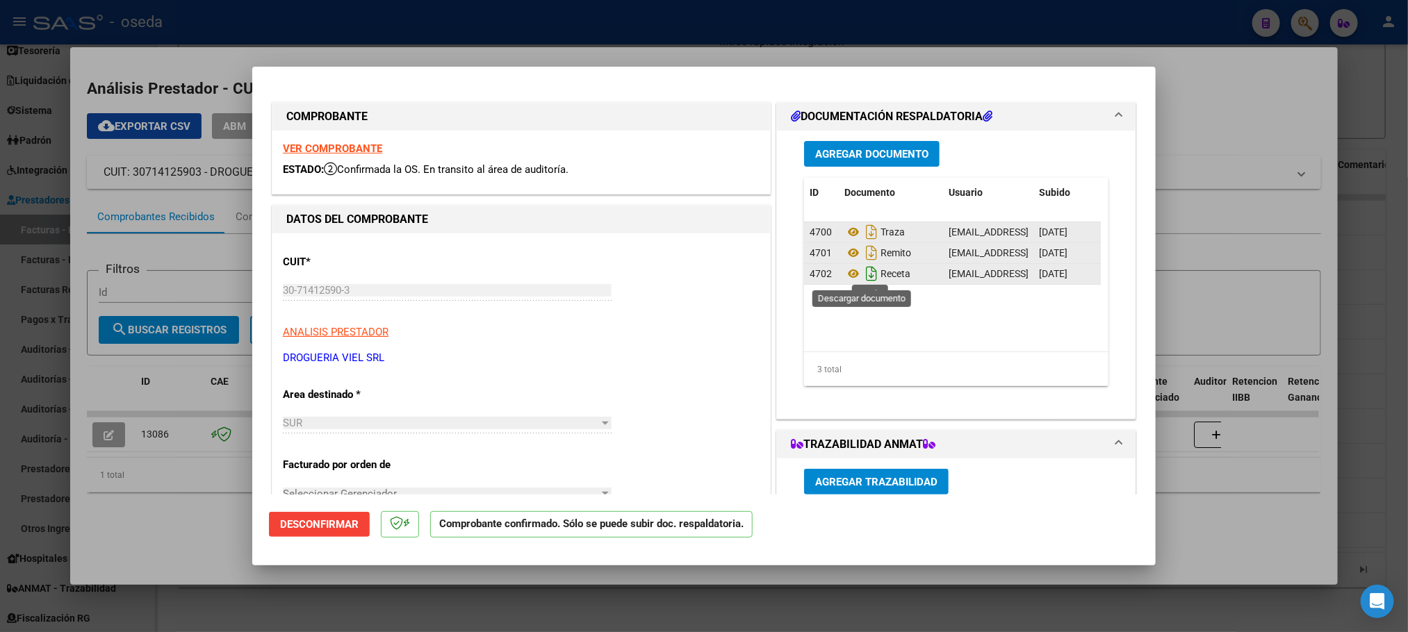
click at [862, 275] on icon "Descargar documento" at bounding box center [871, 274] width 18 height 22
type input "$ 0,00"
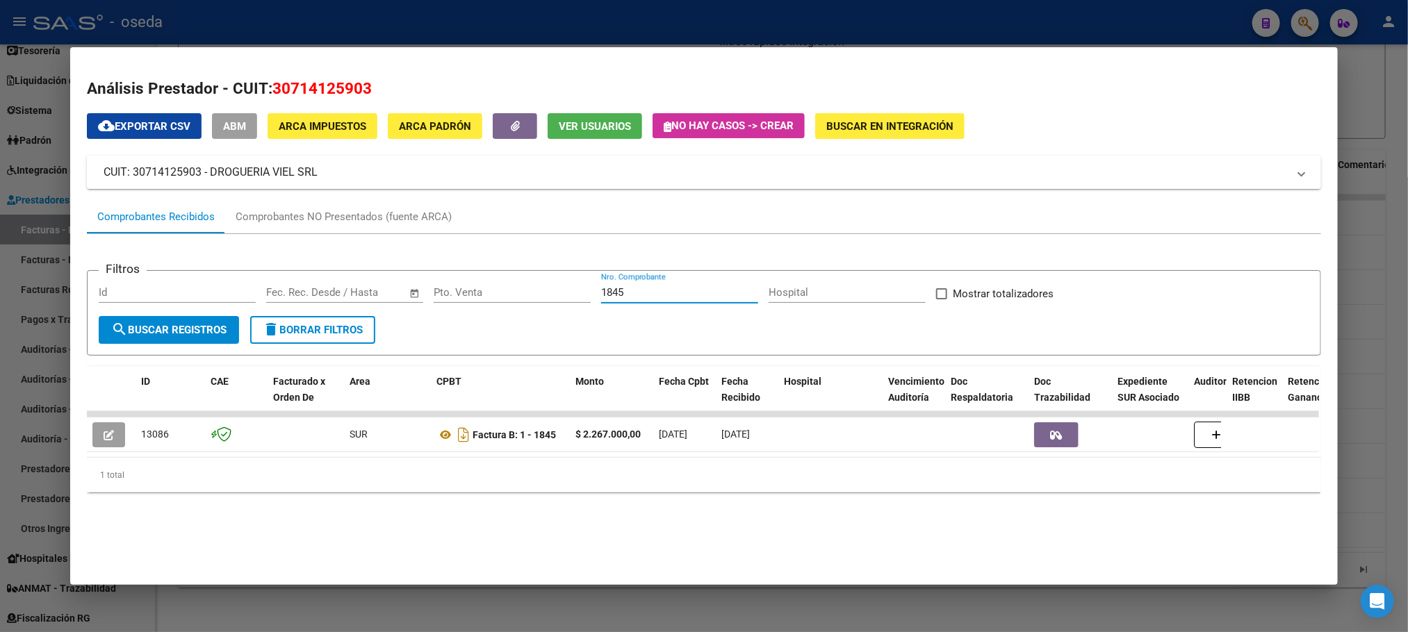
drag, startPoint x: 636, startPoint y: 294, endPoint x: 406, endPoint y: 294, distance: 230.0
click at [411, 294] on div "Filtros Id Fecha inicio – Fecha fin Fec. Rec. Desde / Hasta Pto. Venta 1845 Nro…" at bounding box center [704, 299] width 1210 height 34
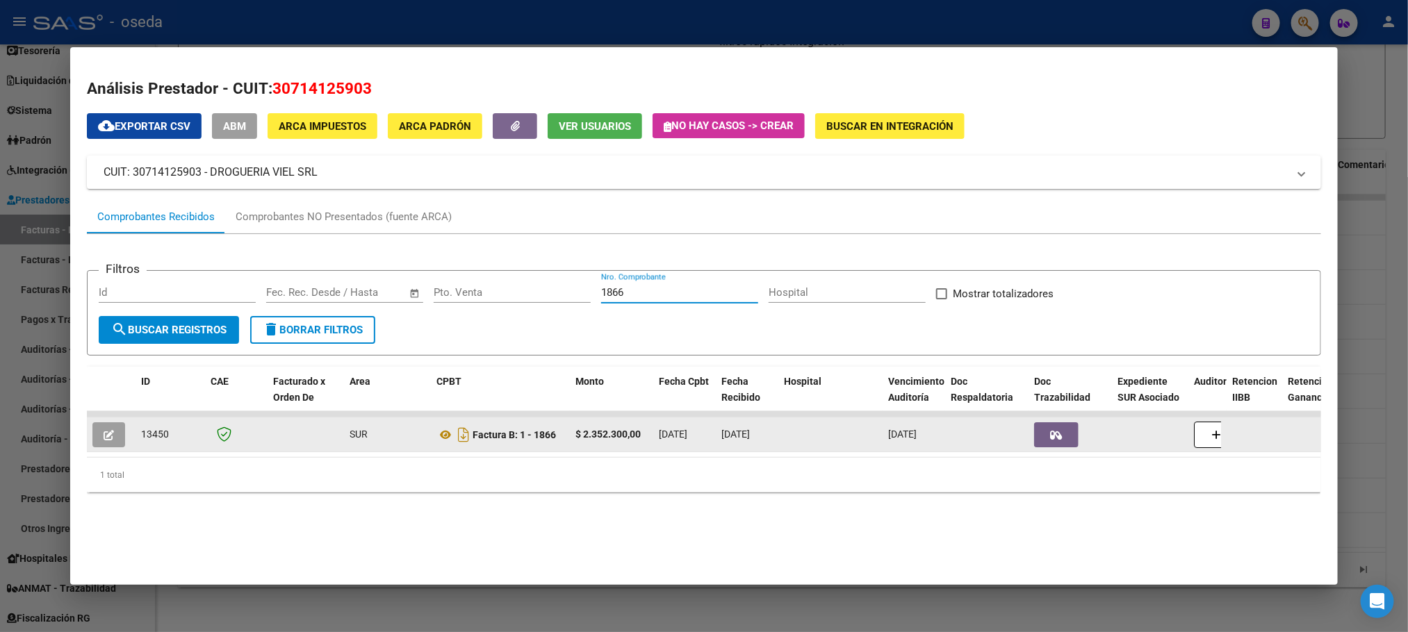
type input "1866"
click at [106, 438] on icon "button" at bounding box center [109, 435] width 10 height 10
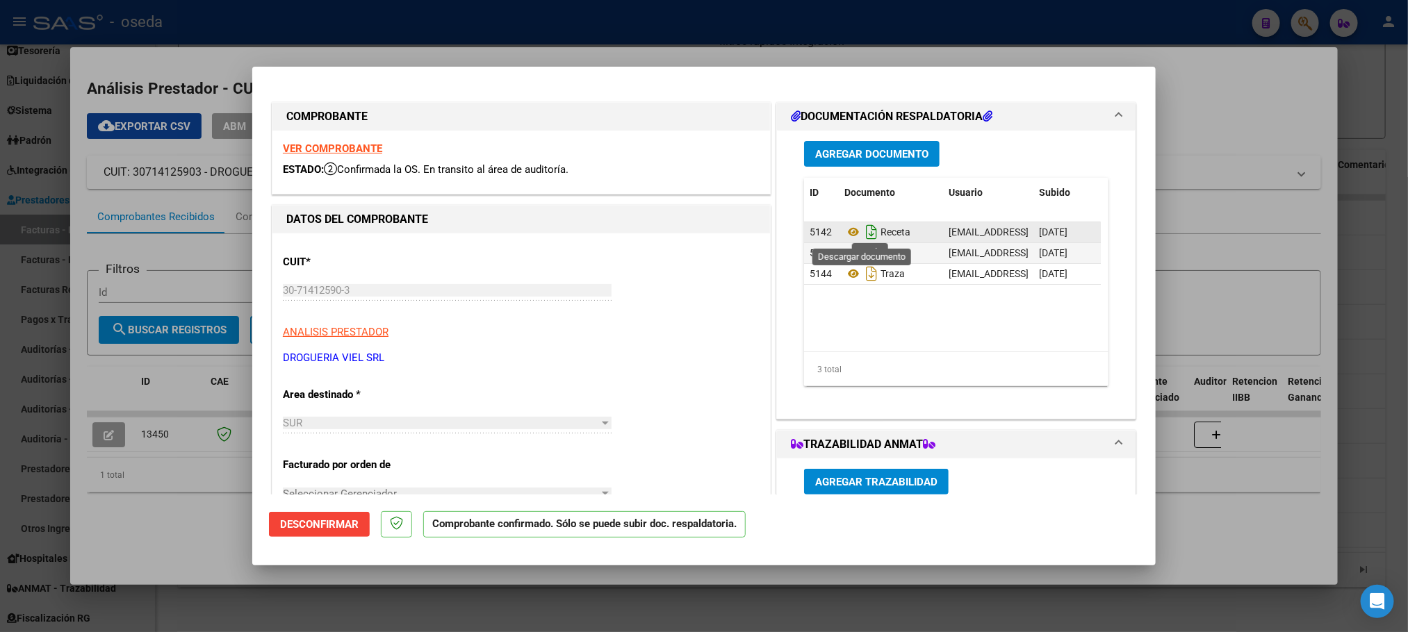
click at [865, 232] on icon "Descargar documento" at bounding box center [871, 232] width 18 height 22
click at [864, 253] on icon "Descargar documento" at bounding box center [871, 253] width 18 height 22
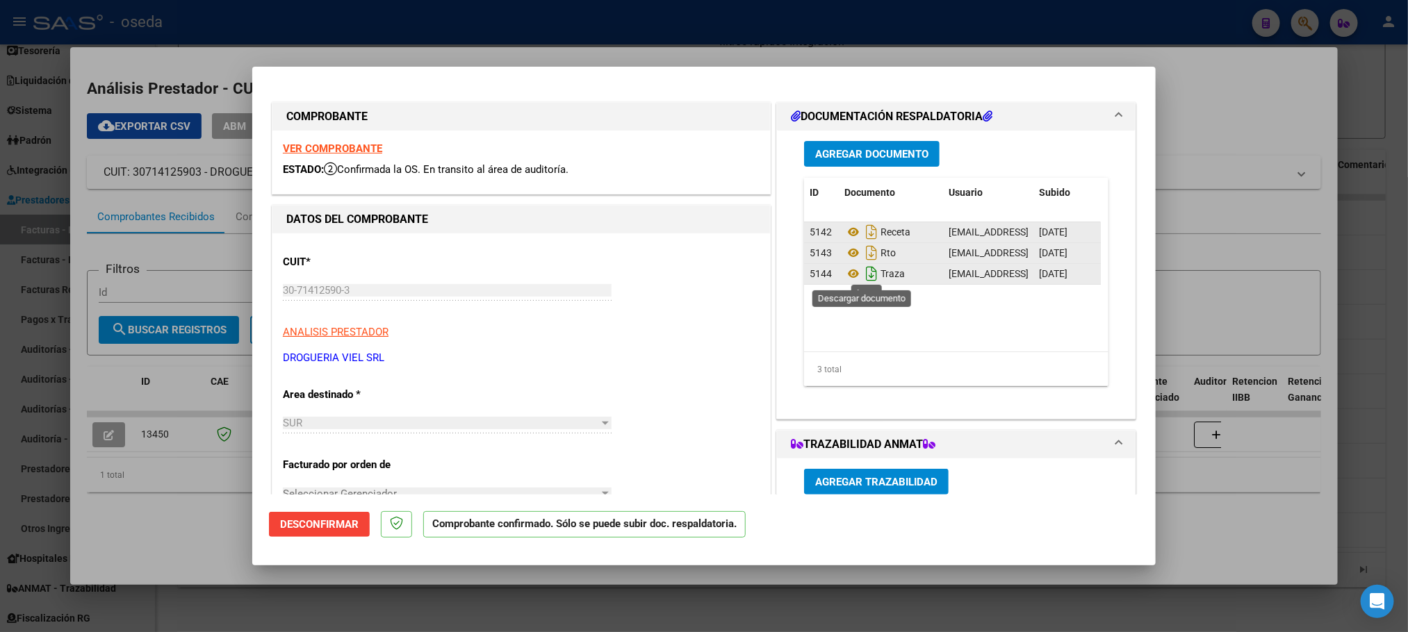
click at [862, 273] on icon "Descargar documento" at bounding box center [871, 274] width 18 height 22
type input "$ 0,00"
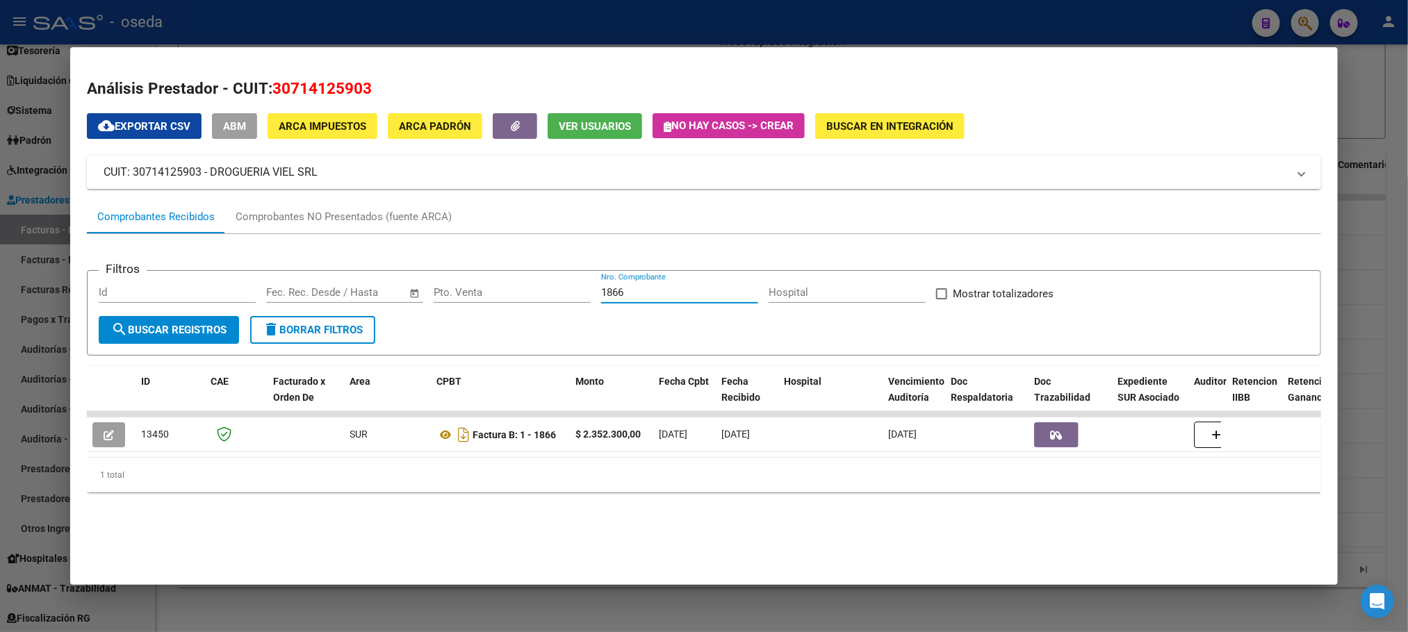
drag, startPoint x: 628, startPoint y: 292, endPoint x: 457, endPoint y: 288, distance: 171.7
click at [457, 288] on div "Filtros Id Fecha inicio – Fecha fin Fec. Rec. Desde / Hasta Pto. Venta 1866 Nro…" at bounding box center [704, 299] width 1210 height 34
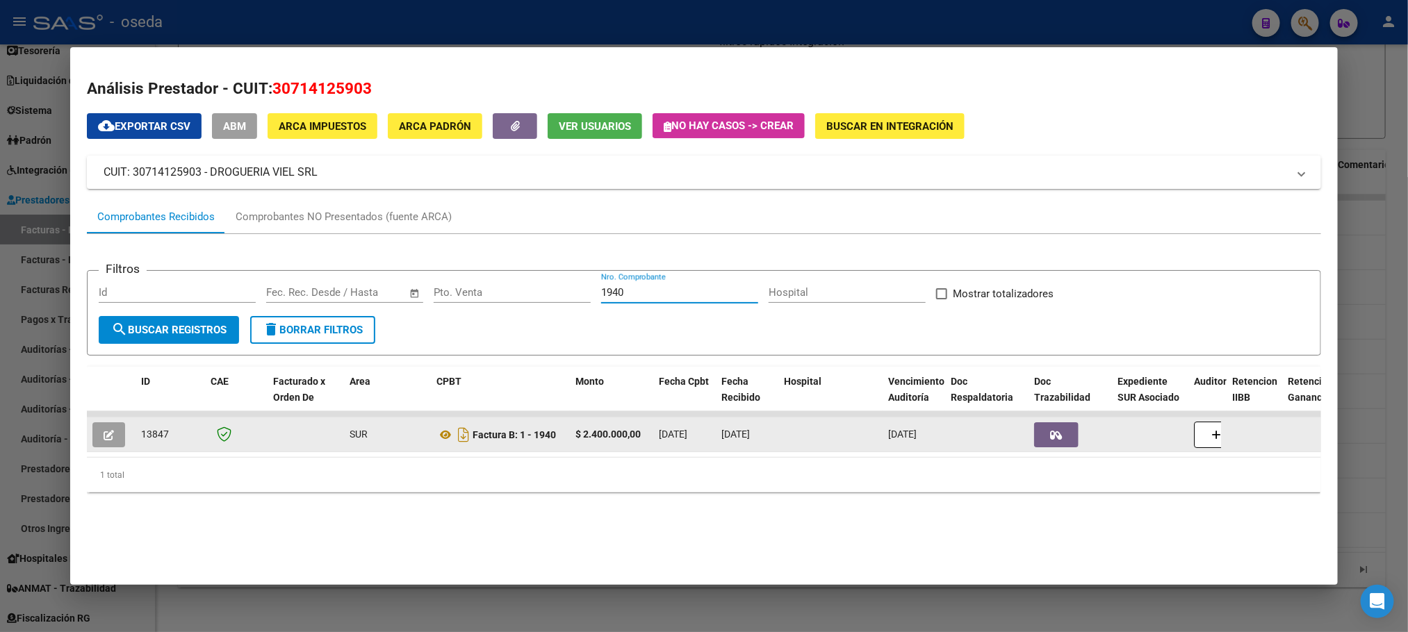
type input "1940"
click at [104, 430] on icon "button" at bounding box center [109, 435] width 10 height 10
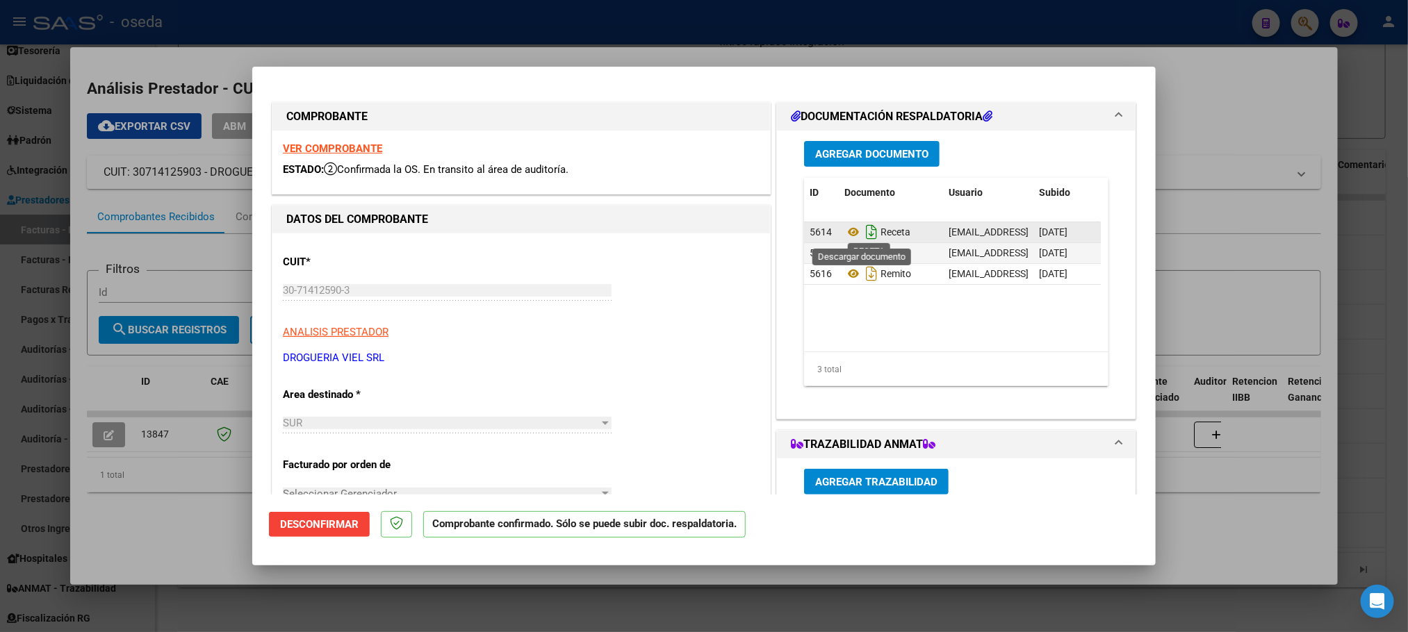
click at [864, 236] on icon "Descargar documento" at bounding box center [871, 232] width 18 height 22
click at [862, 250] on icon "Descargar documento" at bounding box center [871, 253] width 18 height 22
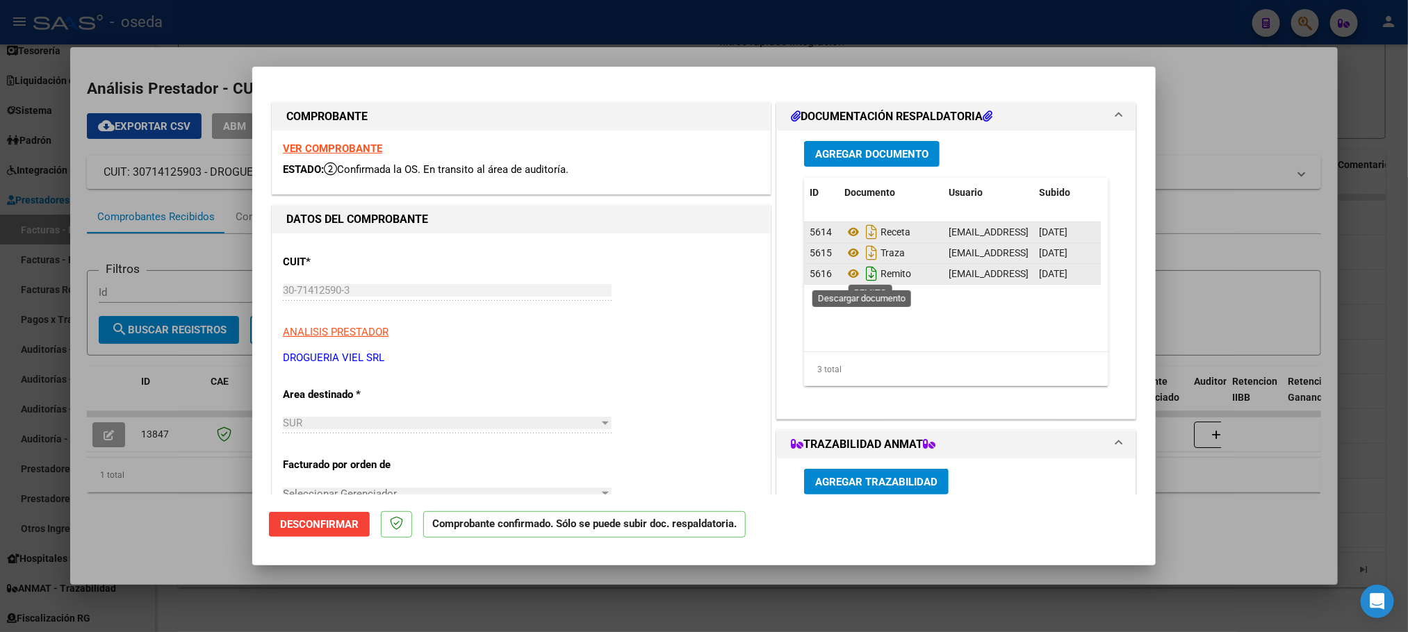
click at [862, 270] on icon "Descargar documento" at bounding box center [871, 274] width 18 height 22
type input "$ 0,00"
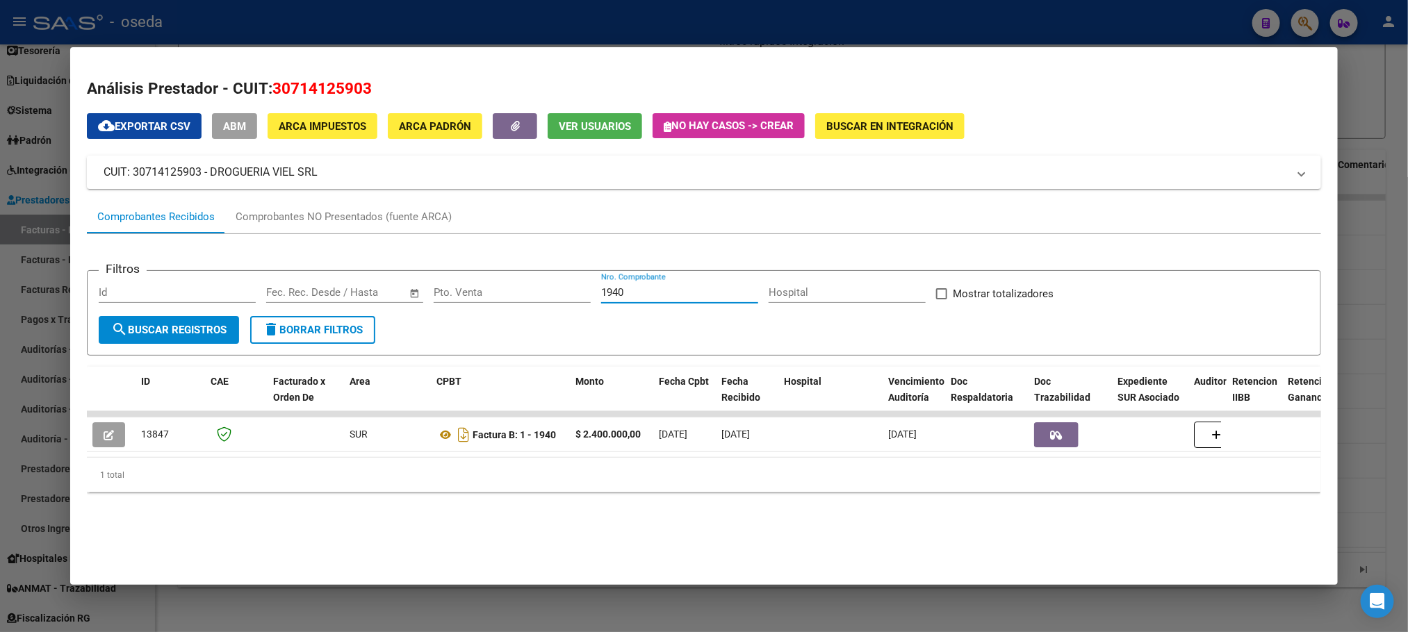
drag, startPoint x: 627, startPoint y: 297, endPoint x: 513, endPoint y: 298, distance: 114.7
click at [513, 298] on div "Filtros Id Fecha inicio – Fecha fin Fec. Rec. Desde / Hasta Pto. Venta 1940 Nro…" at bounding box center [704, 299] width 1210 height 34
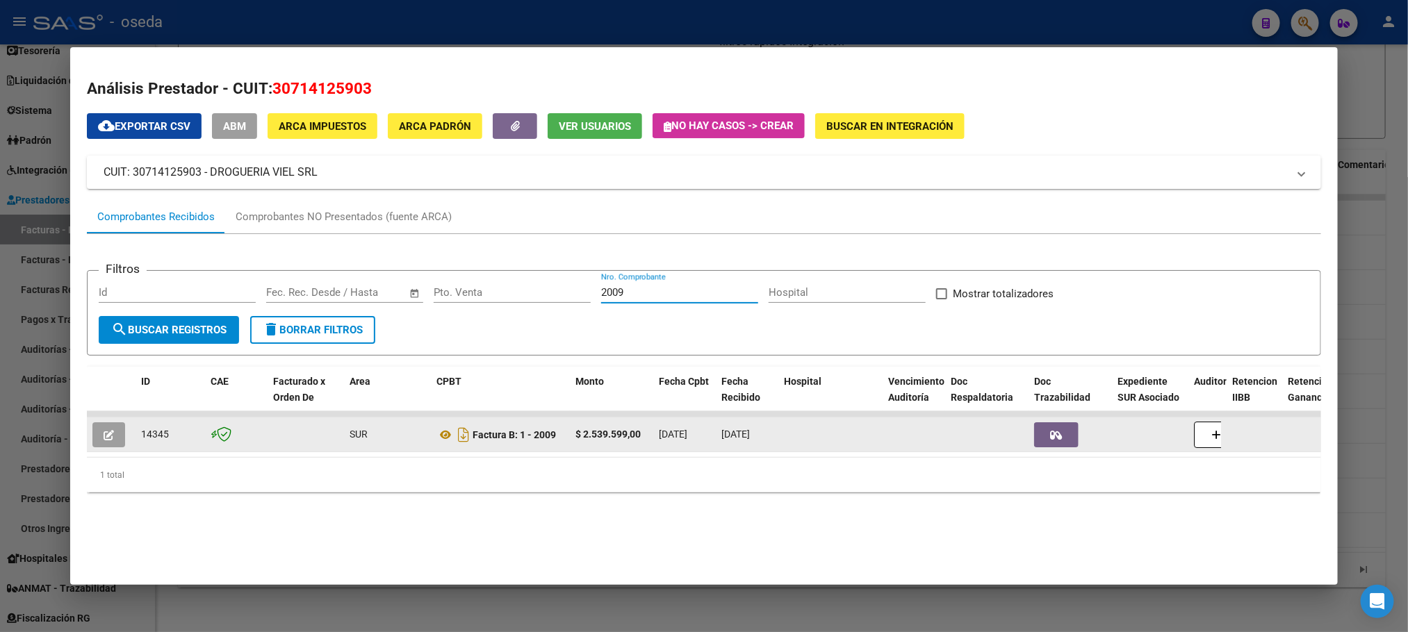
type input "2009"
click at [108, 430] on button "button" at bounding box center [108, 434] width 33 height 25
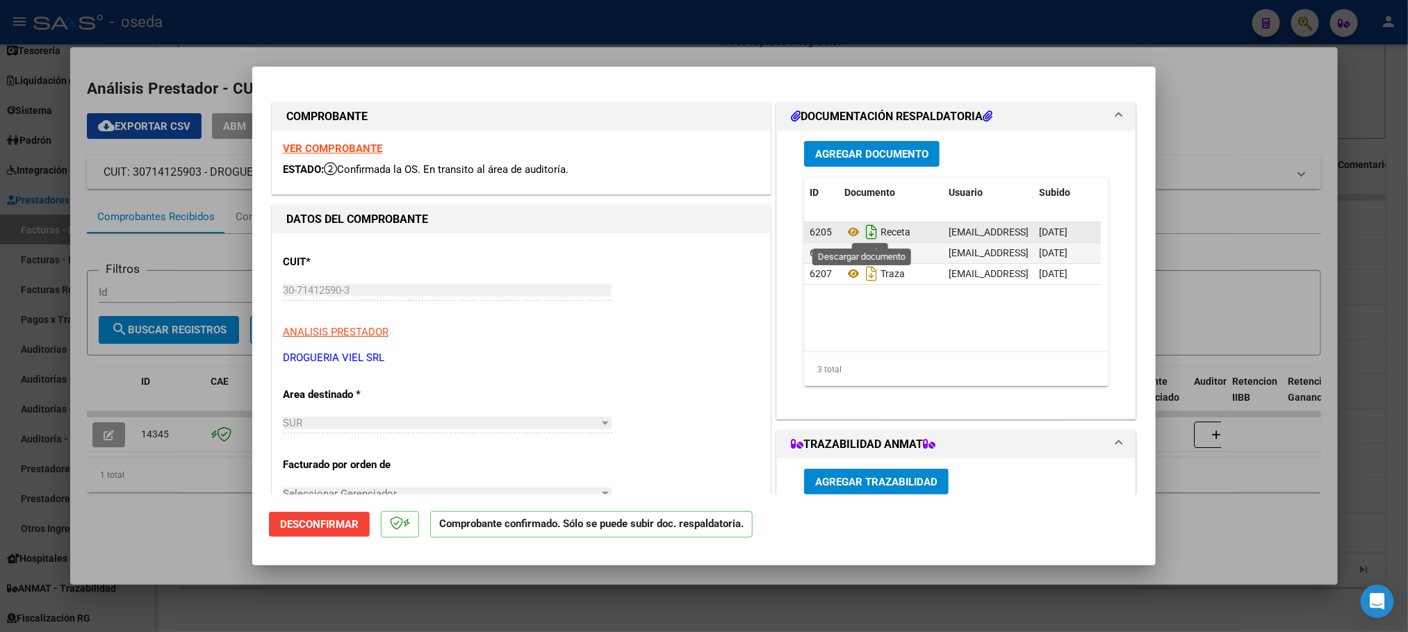
click at [865, 238] on icon "Descargar documento" at bounding box center [871, 232] width 18 height 22
click at [863, 249] on icon "Descargar documento" at bounding box center [871, 253] width 18 height 22
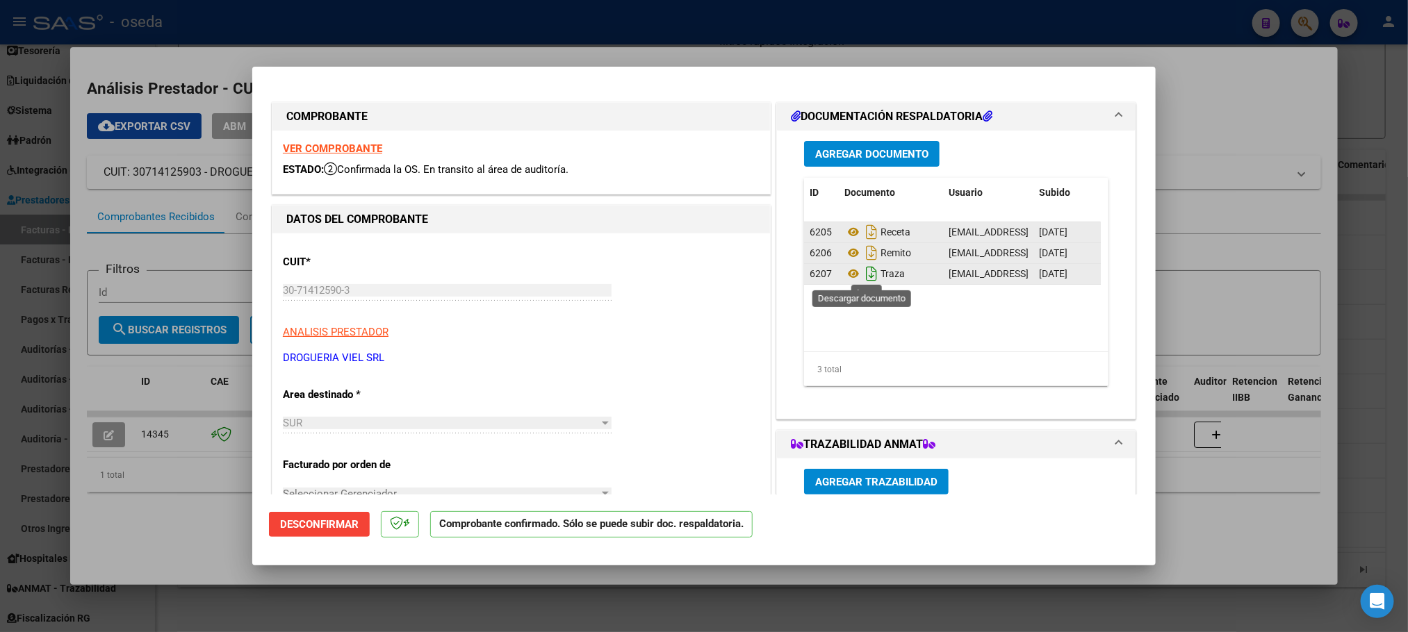
click at [862, 276] on icon "Descargar documento" at bounding box center [871, 274] width 18 height 22
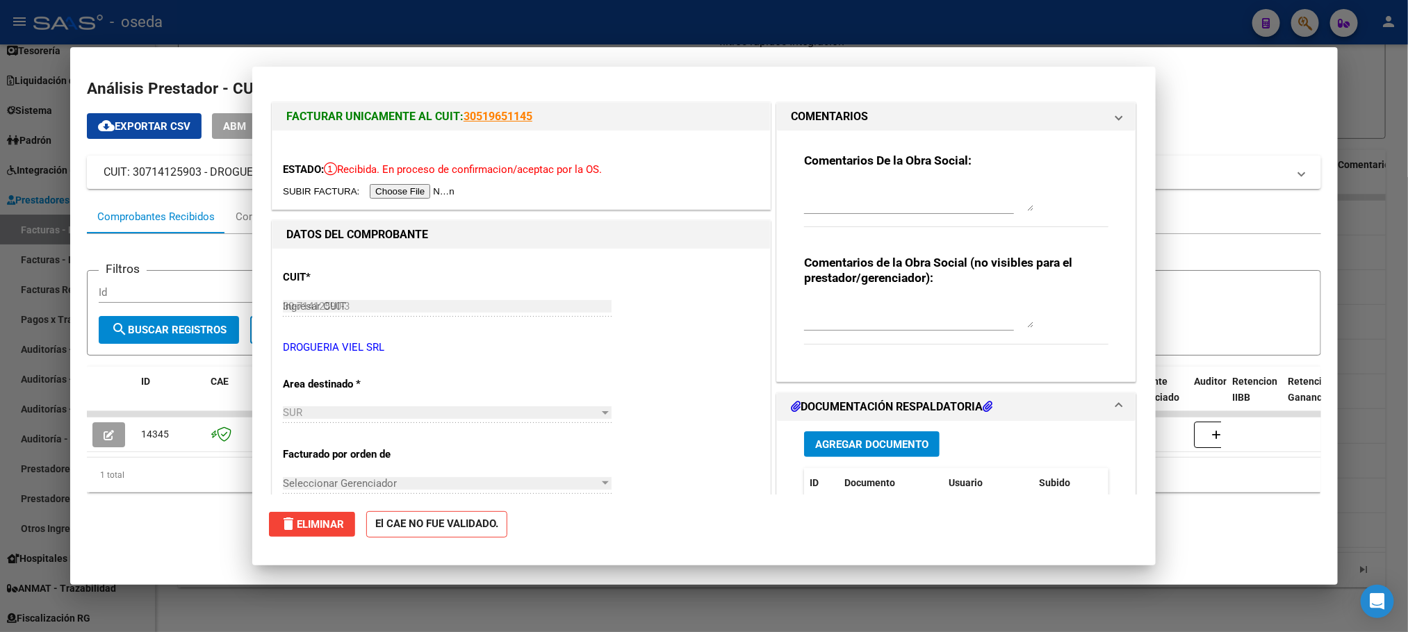
type input "$ 0,00"
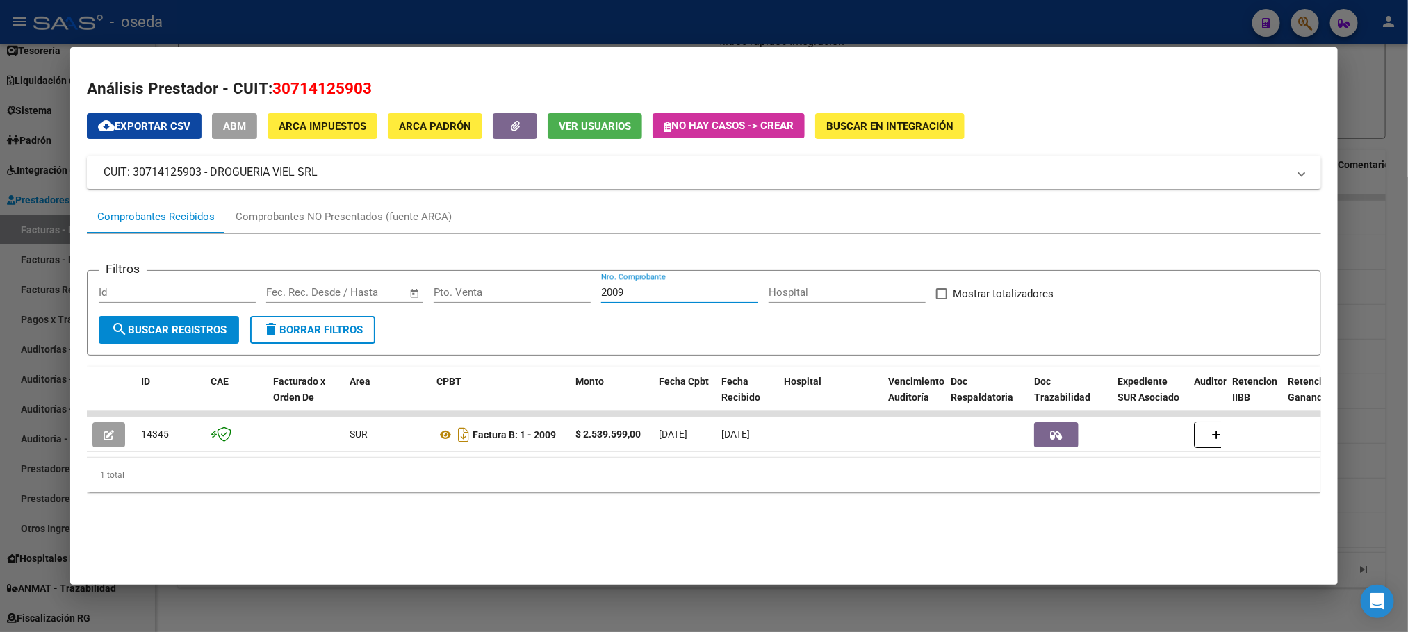
drag, startPoint x: 632, startPoint y: 293, endPoint x: 453, endPoint y: 296, distance: 178.6
click at [453, 296] on div "Filtros Id Fecha inicio – Fecha fin Fec. Rec. Desde / Hasta Pto. Venta 2009 Nro…" at bounding box center [704, 299] width 1210 height 34
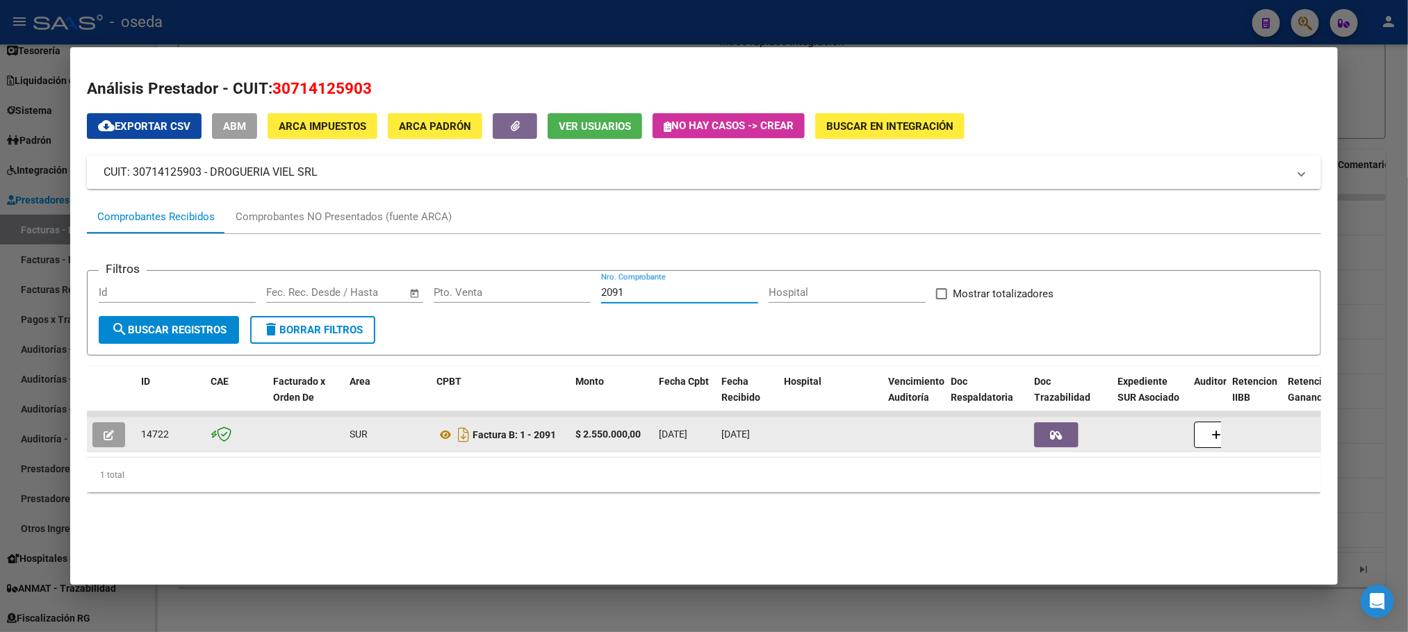
type input "2091"
click at [94, 434] on button "button" at bounding box center [108, 434] width 33 height 25
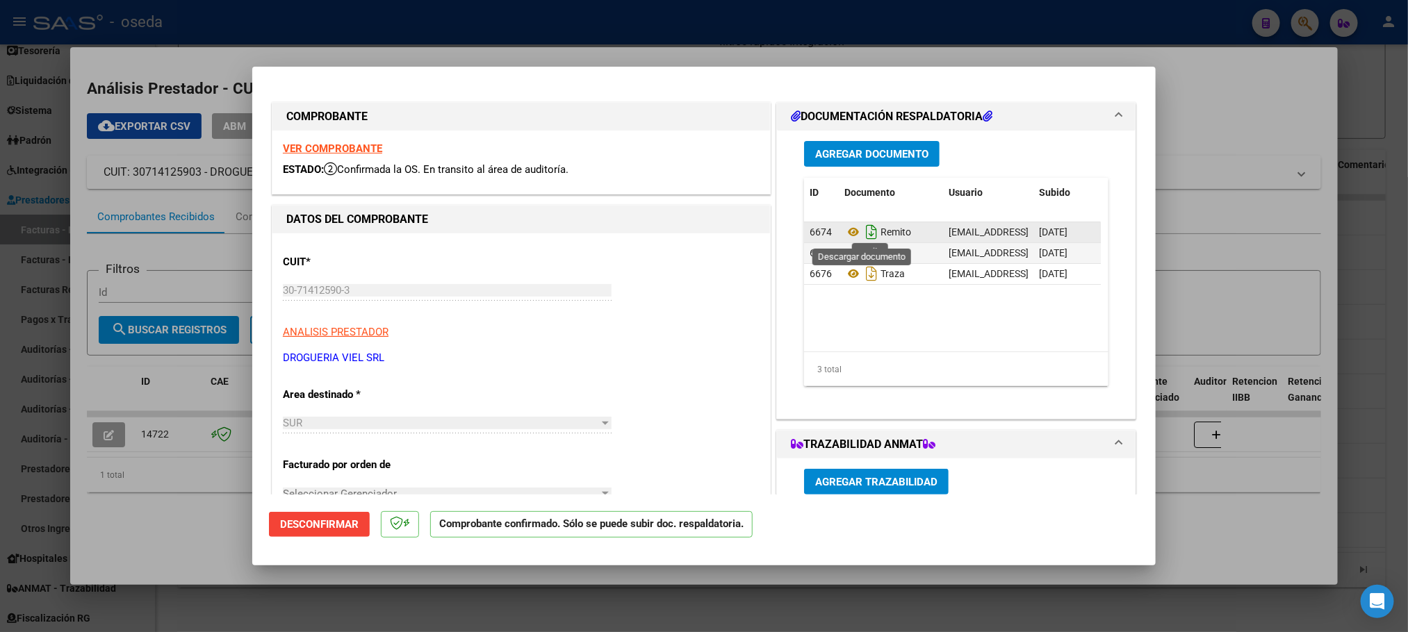
click at [862, 230] on icon "Descargar documento" at bounding box center [871, 232] width 18 height 22
click at [864, 254] on icon "Descargar documento" at bounding box center [871, 253] width 18 height 22
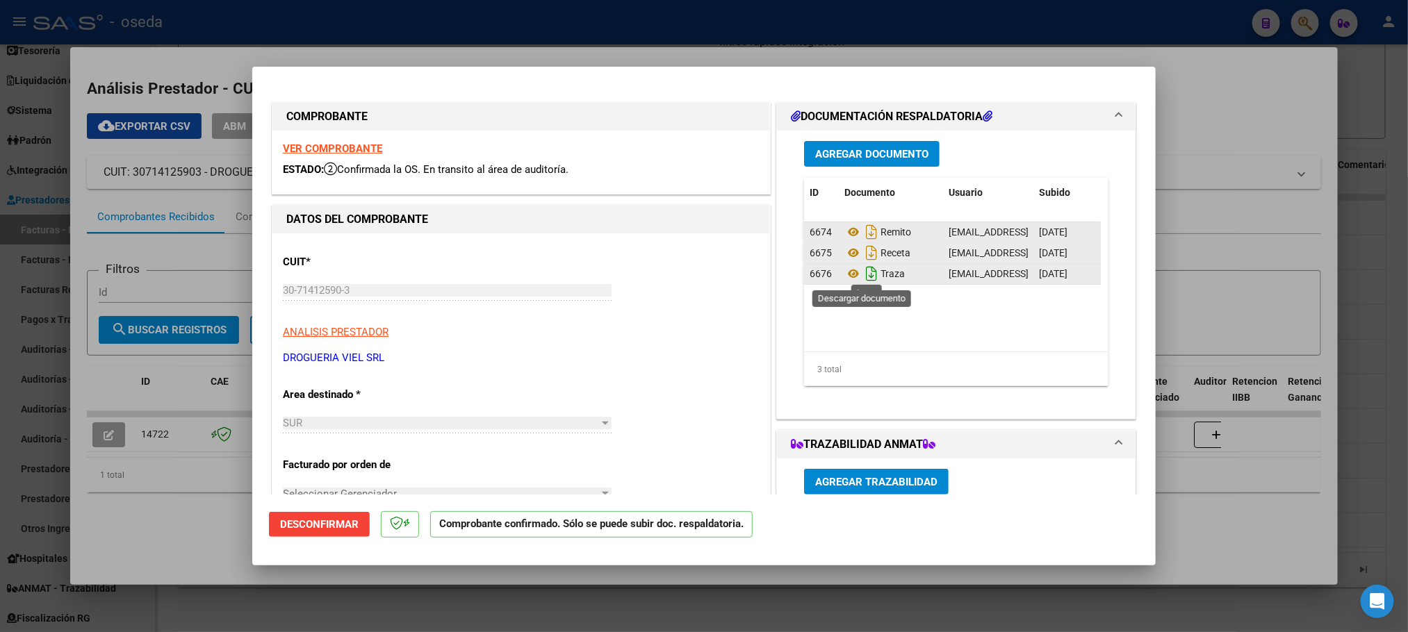
click at [864, 274] on icon "Descargar documento" at bounding box center [871, 274] width 18 height 22
type input "$ 0,00"
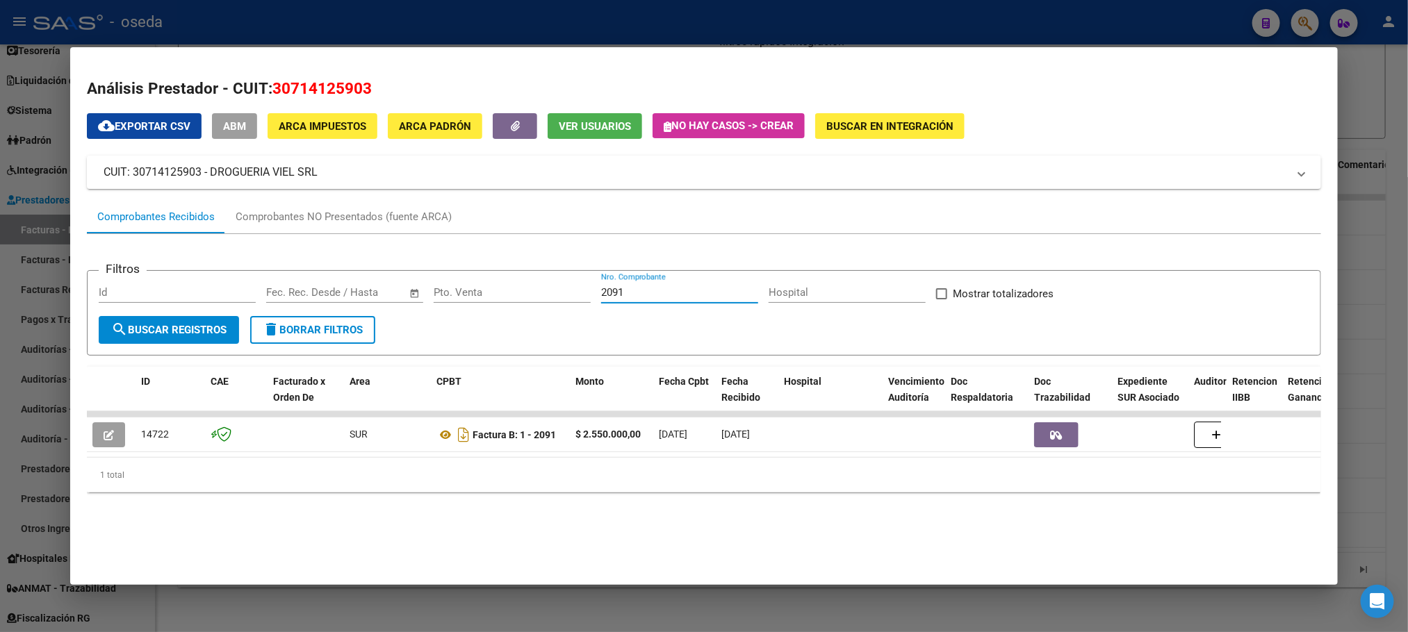
drag, startPoint x: 645, startPoint y: 290, endPoint x: 391, endPoint y: 288, distance: 254.3
click at [391, 288] on div "Filtros Id Fecha inicio – Fecha fin Fec. Rec. Desde / Hasta Pto. Venta 2091 Nro…" at bounding box center [704, 299] width 1210 height 34
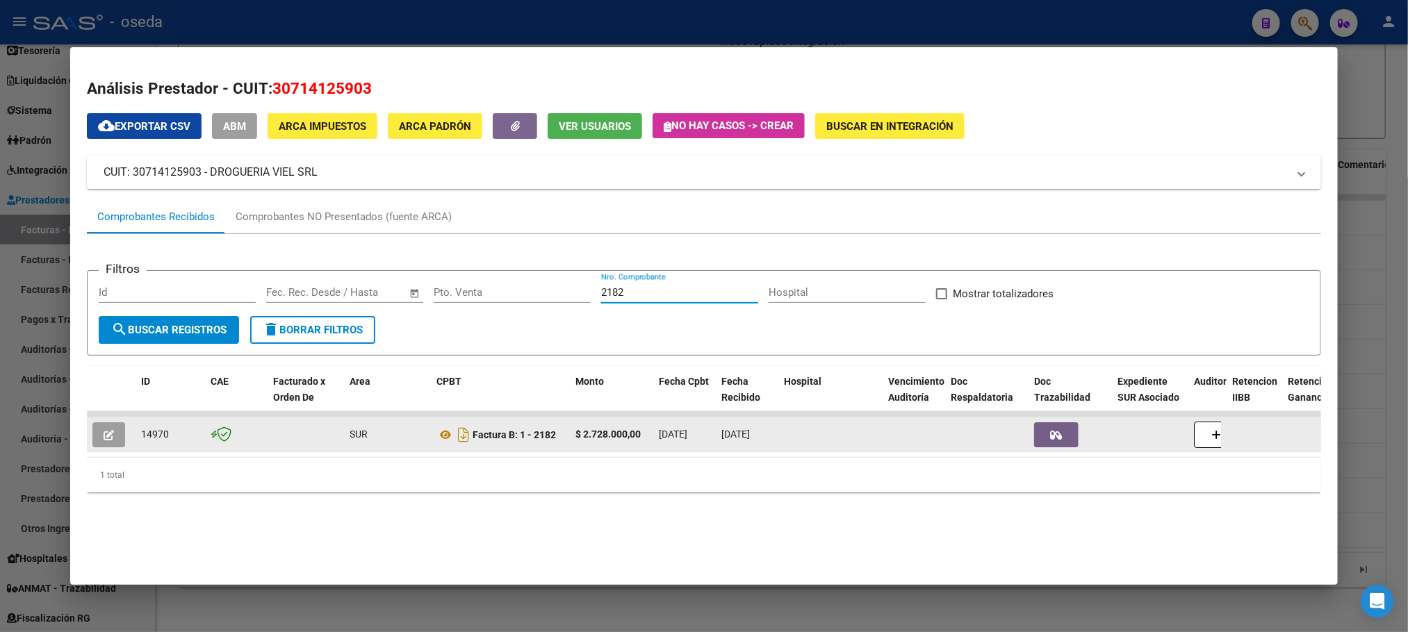
type input "2182"
click at [104, 432] on icon "button" at bounding box center [109, 435] width 10 height 10
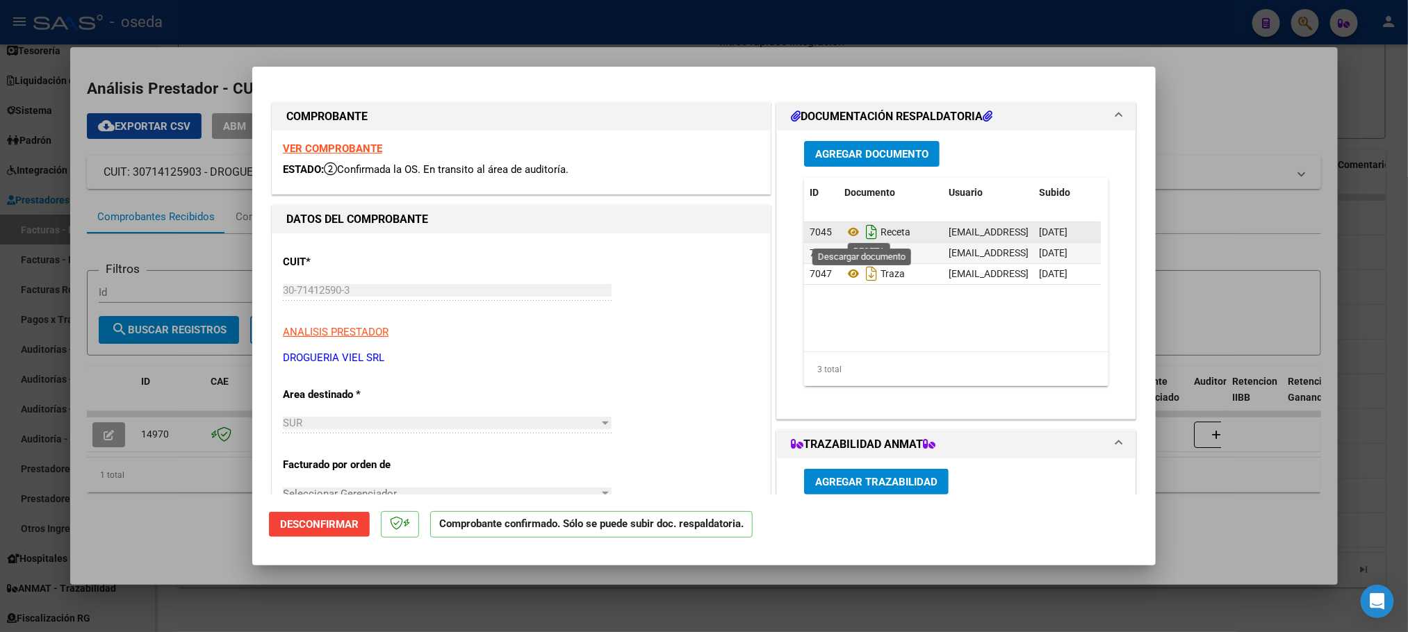
click at [864, 232] on icon "Descargar documento" at bounding box center [871, 232] width 18 height 22
click at [864, 254] on icon "Descargar documento" at bounding box center [871, 253] width 18 height 22
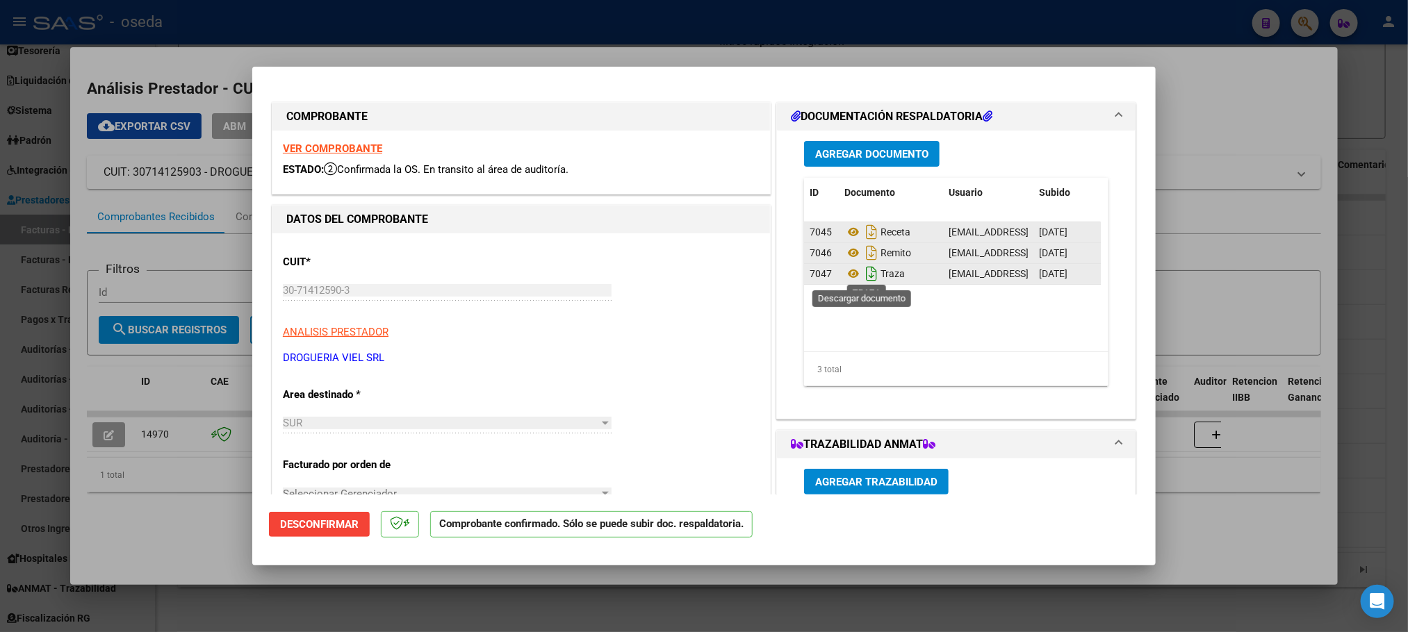
click at [862, 273] on icon "Descargar documento" at bounding box center [871, 274] width 18 height 22
type input "$ 0,00"
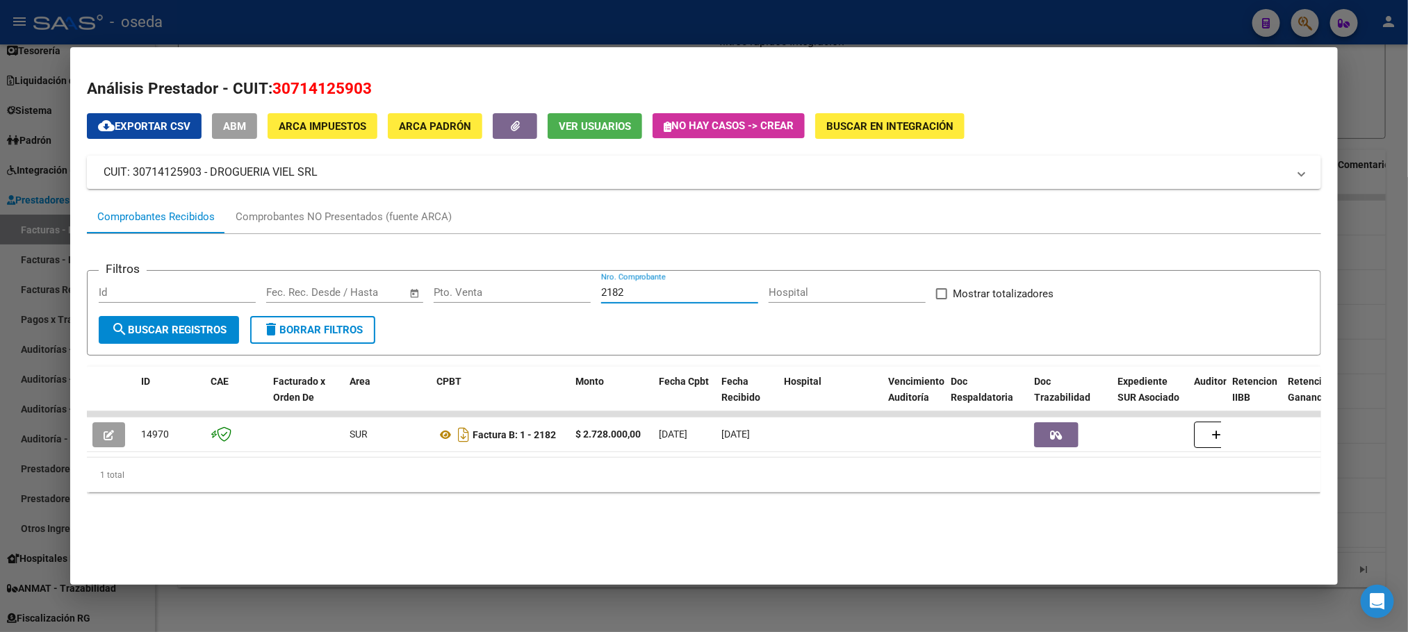
drag, startPoint x: 636, startPoint y: 296, endPoint x: 380, endPoint y: 299, distance: 255.7
click at [386, 298] on div "Filtros Id Fecha inicio – Fecha fin Fec. Rec. Desde / Hasta Pto. Venta 2182 Nro…" at bounding box center [704, 299] width 1210 height 34
type input "2603"
click at [76, 432] on mat-dialog-content "Análisis Prestador - CUIT: 30714125903 cloud_download Exportar CSV ABM ARCA Imp…" at bounding box center [703, 291] width 1267 height 455
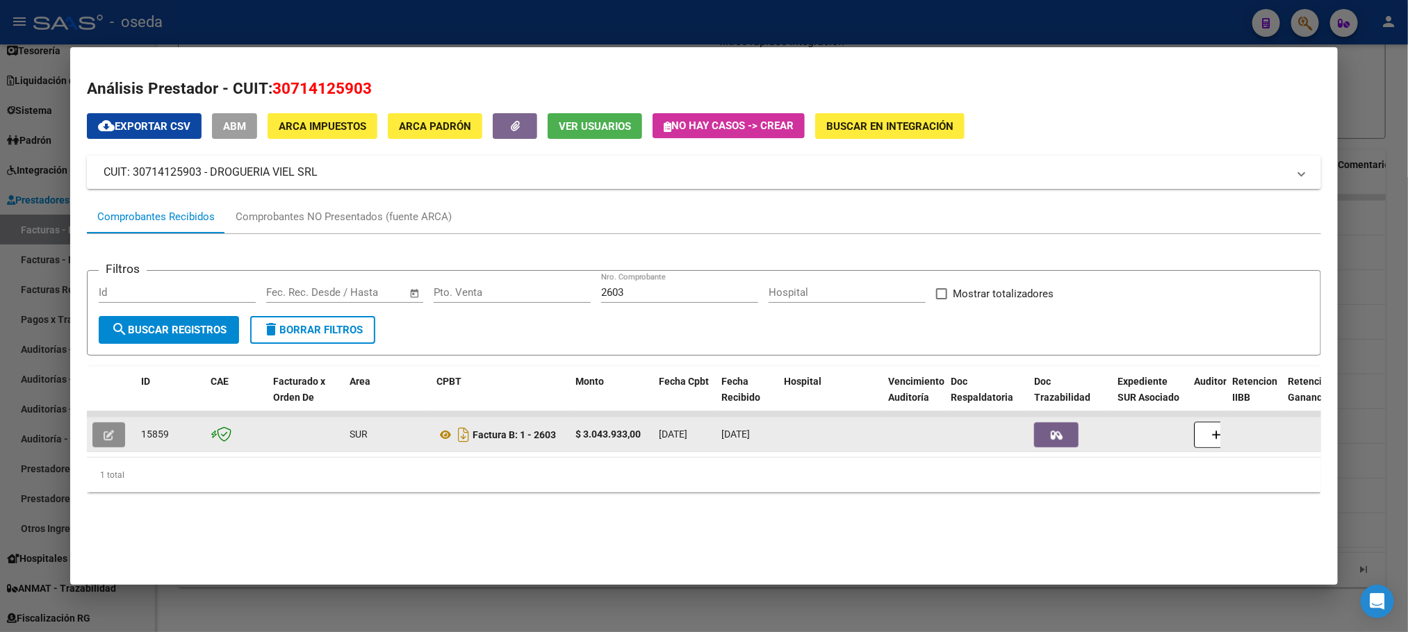
click at [92, 436] on button "button" at bounding box center [108, 434] width 33 height 25
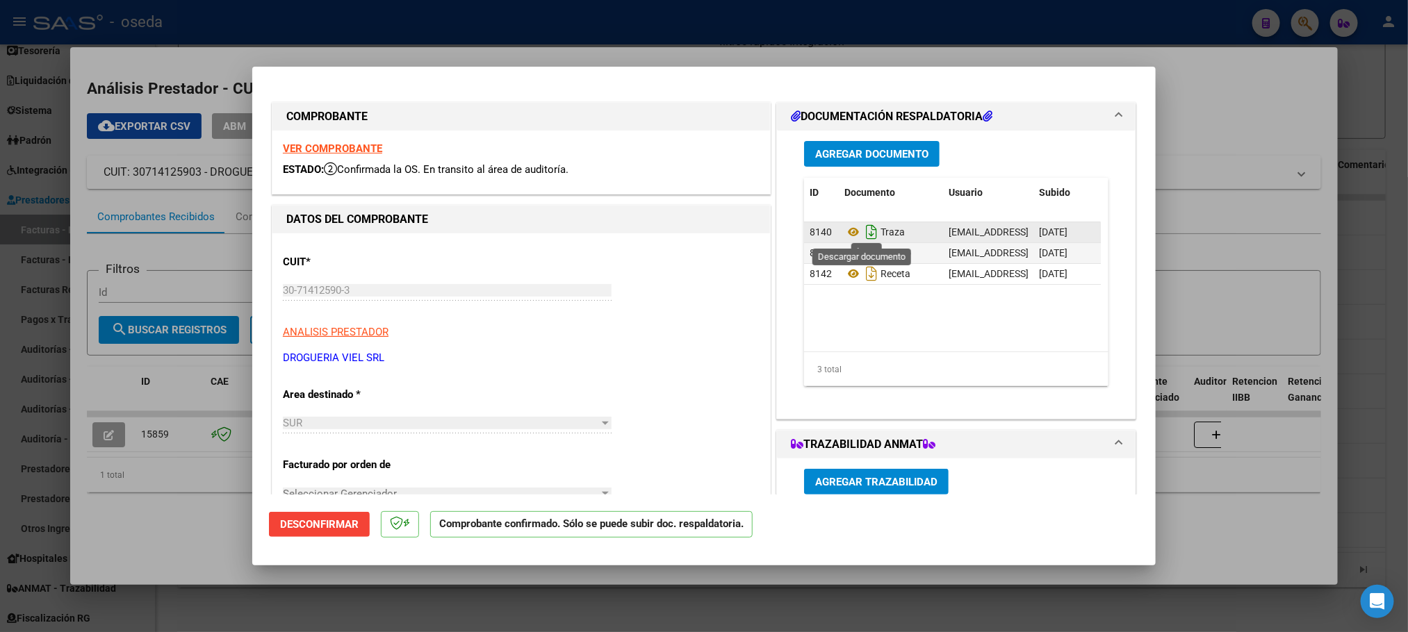
click at [862, 230] on icon "Descargar documento" at bounding box center [871, 232] width 18 height 22
click at [863, 256] on icon "Descargar documento" at bounding box center [871, 253] width 18 height 22
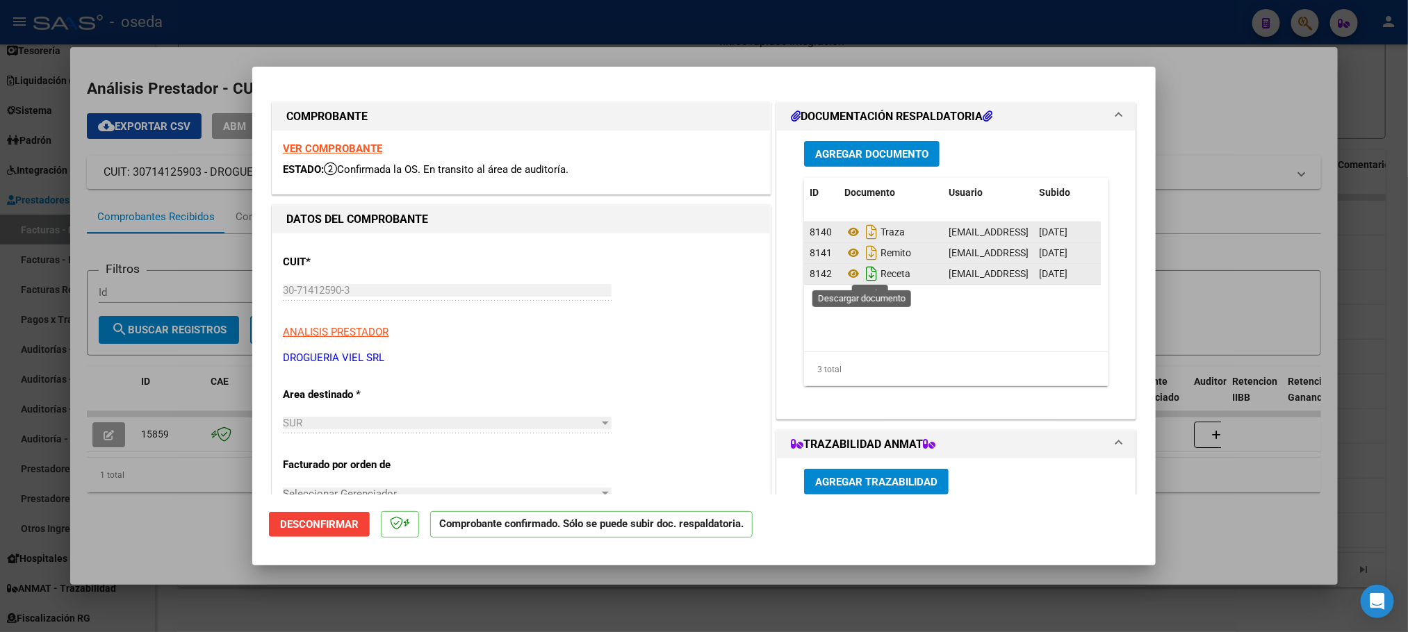
click at [862, 276] on icon "Descargar documento" at bounding box center [871, 274] width 18 height 22
type input "$ 0,00"
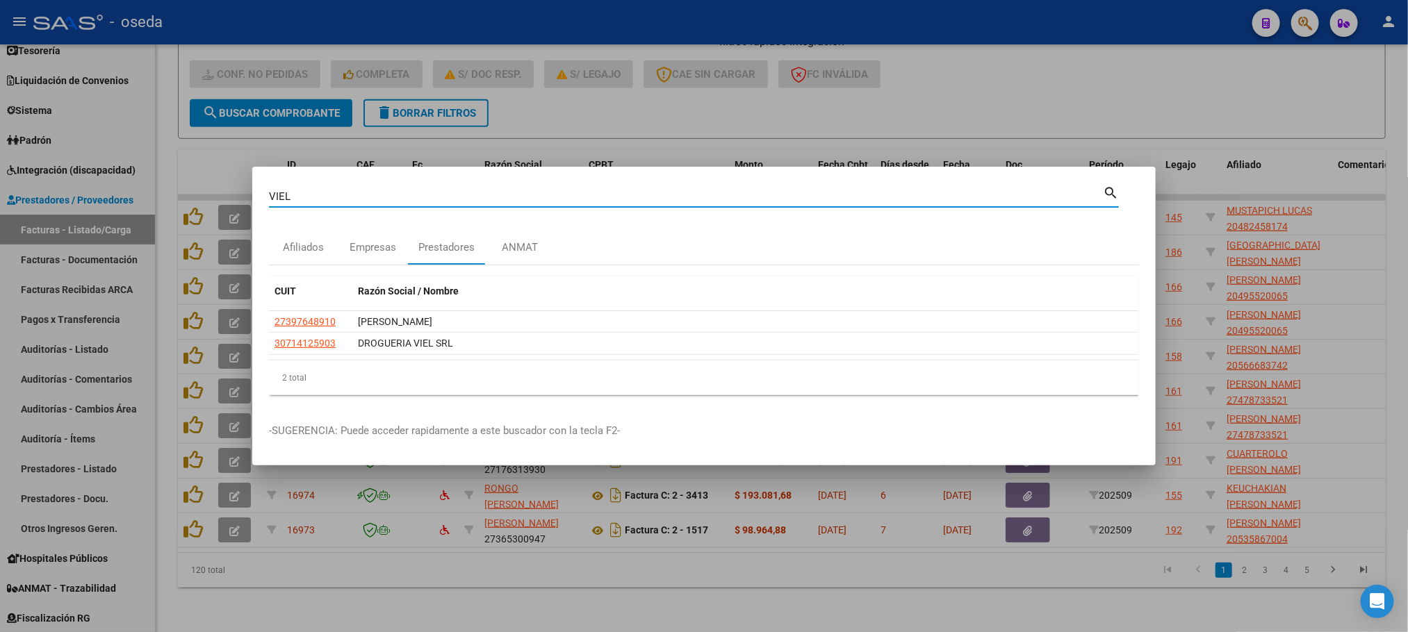
drag, startPoint x: 426, startPoint y: 194, endPoint x: 0, endPoint y: 192, distance: 425.9
click at [0, 192] on div "VIEL Buscar (apellido, dni, cuil, nro traspaso, cuit, obra social) search Afili…" at bounding box center [704, 316] width 1408 height 632
type input "WENT"
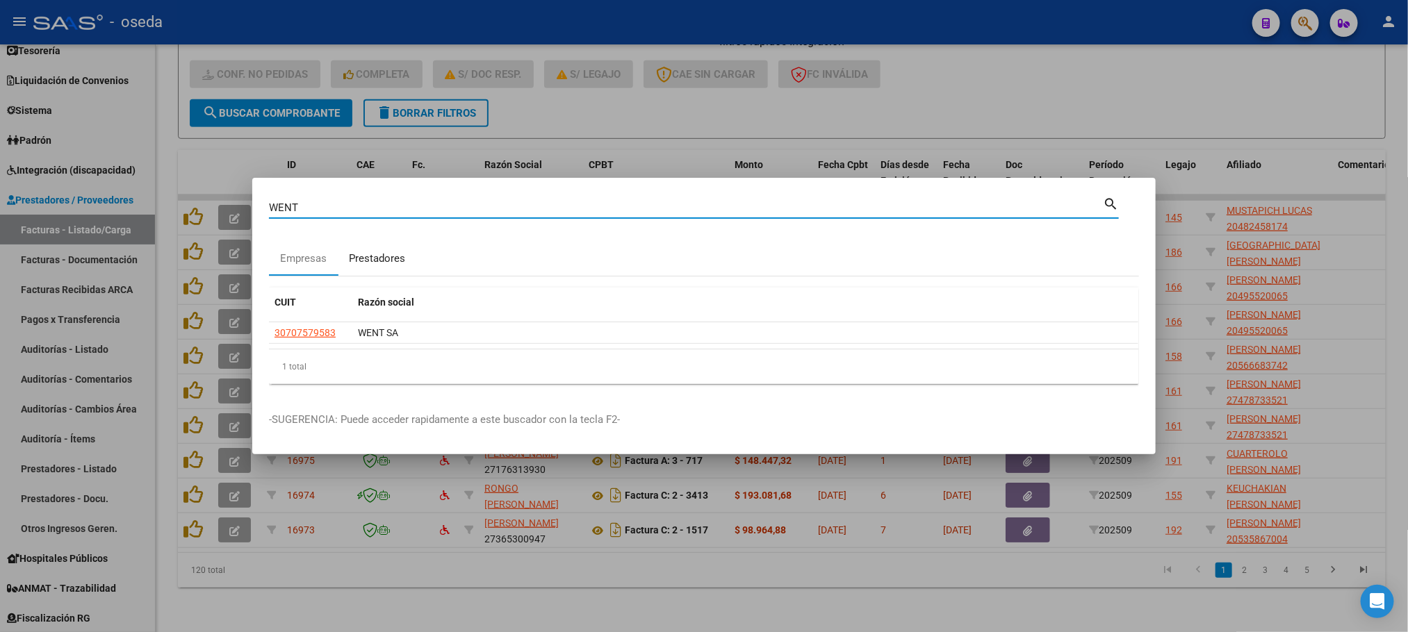
click at [363, 261] on div "Prestadores" at bounding box center [377, 259] width 56 height 16
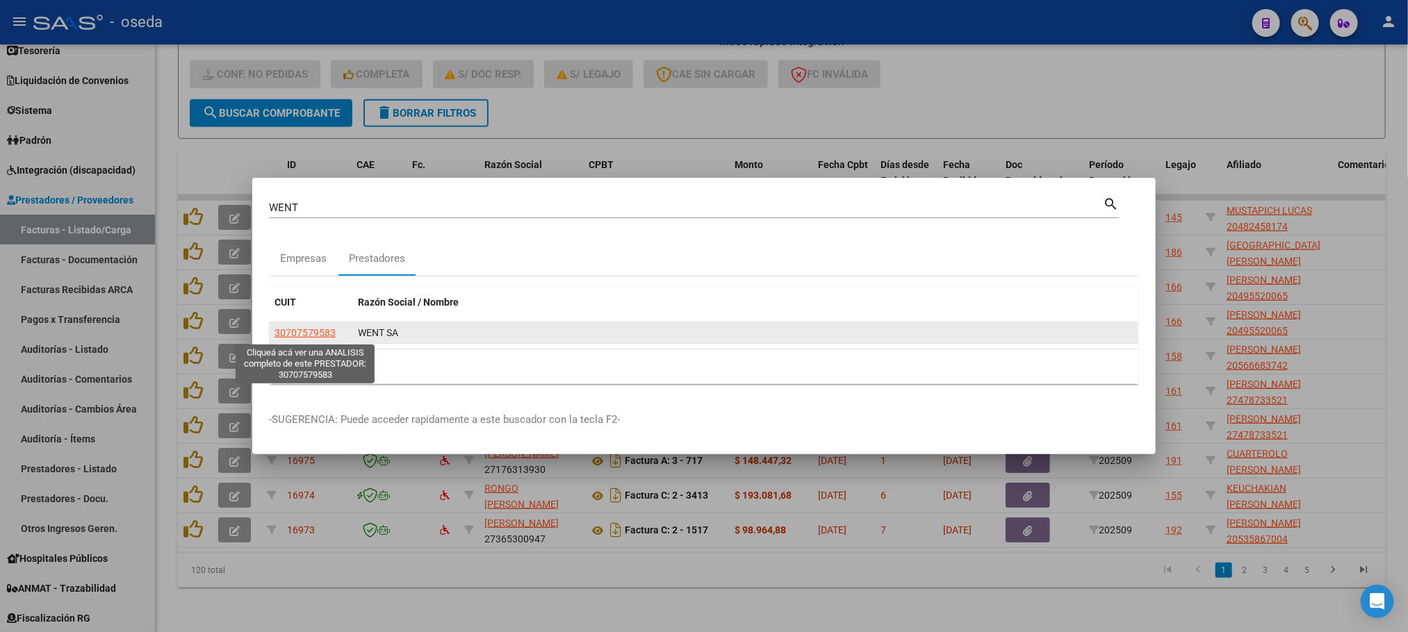
click at [302, 330] on span "30707579583" at bounding box center [304, 332] width 61 height 11
type textarea "30707579583"
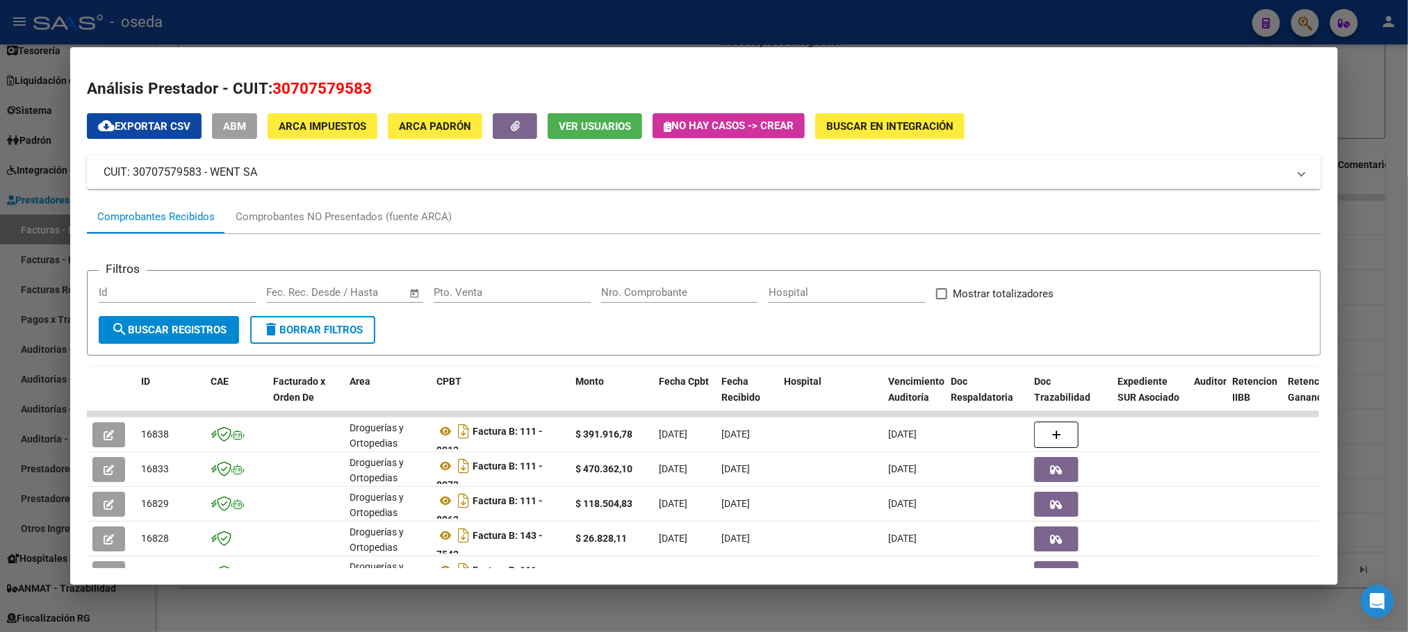
click at [627, 288] on input "Nro. Comprobante" at bounding box center [679, 292] width 157 height 13
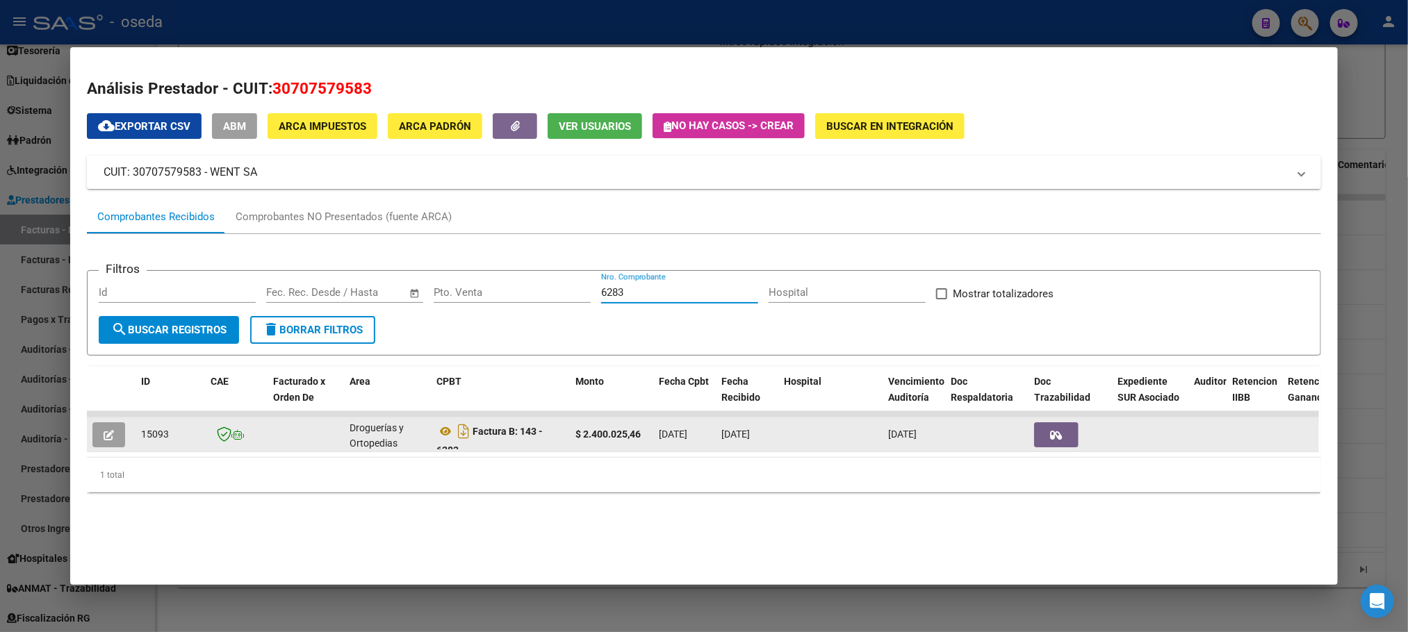
type input "6283"
click at [96, 421] on datatable-body-cell at bounding box center [111, 435] width 49 height 34
click at [104, 429] on span "button" at bounding box center [109, 435] width 10 height 13
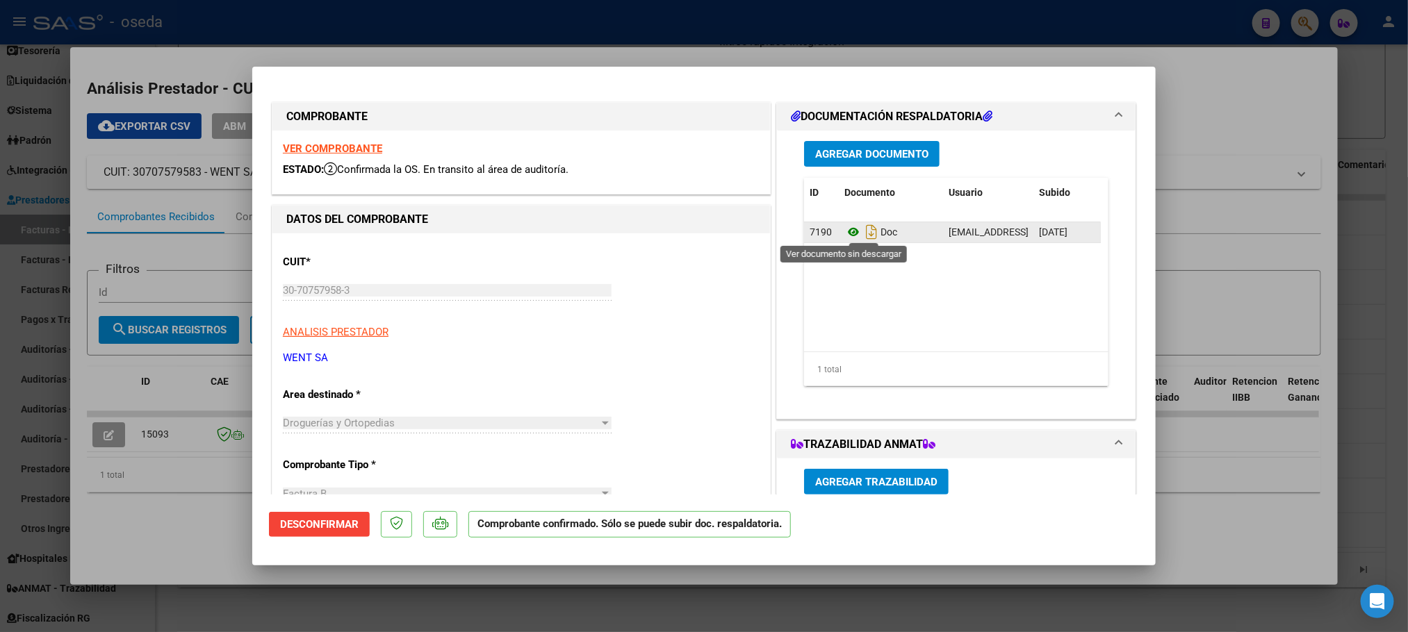
click at [844, 230] on icon at bounding box center [853, 232] width 18 height 17
type input "$ 0,00"
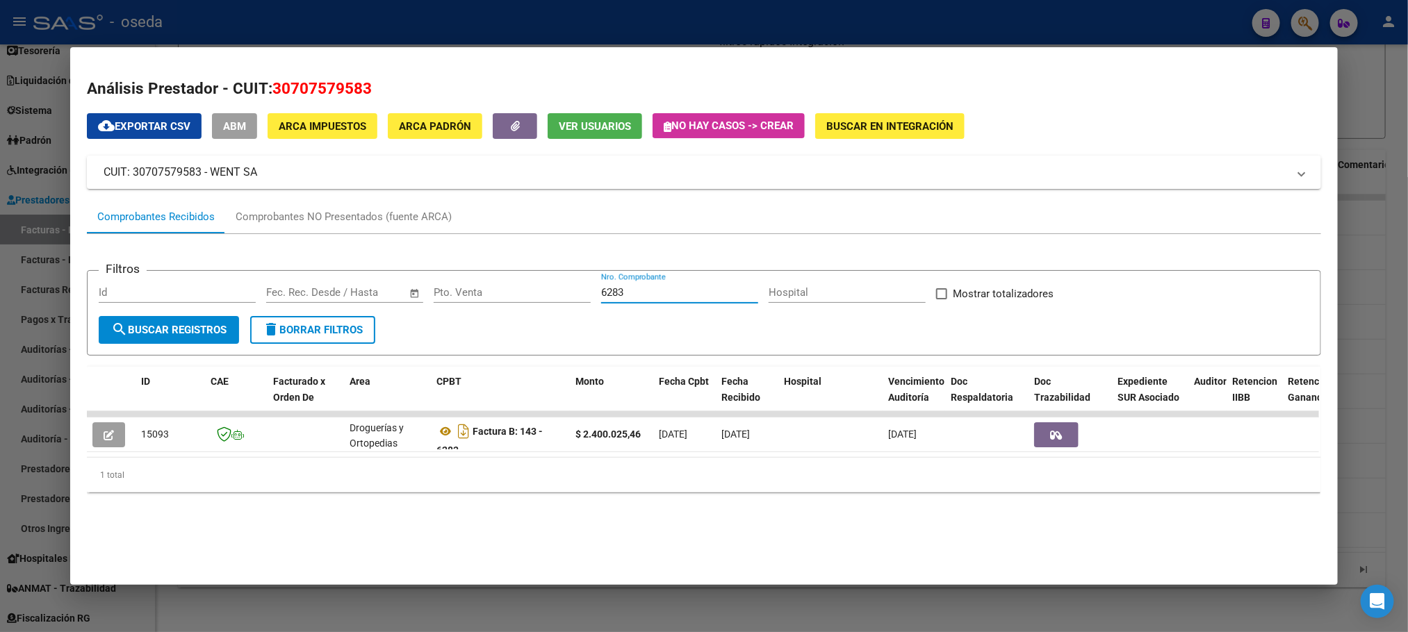
drag, startPoint x: 632, startPoint y: 295, endPoint x: 543, endPoint y: 286, distance: 89.4
click at [543, 286] on div "Filtros Id Fecha inicio – Fecha fin Fec. Rec. Desde / Hasta Pto. Venta 6283 Nro…" at bounding box center [704, 299] width 1210 height 34
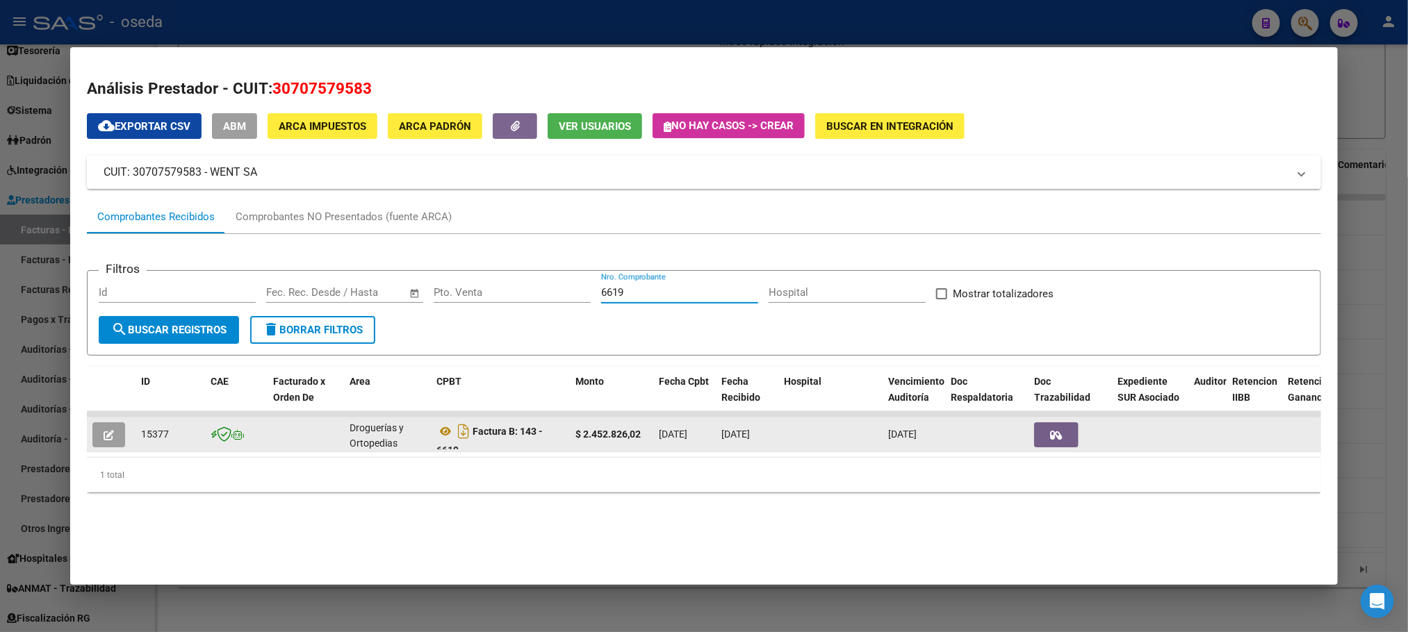
type input "6619"
click at [98, 442] on button "button" at bounding box center [108, 434] width 33 height 25
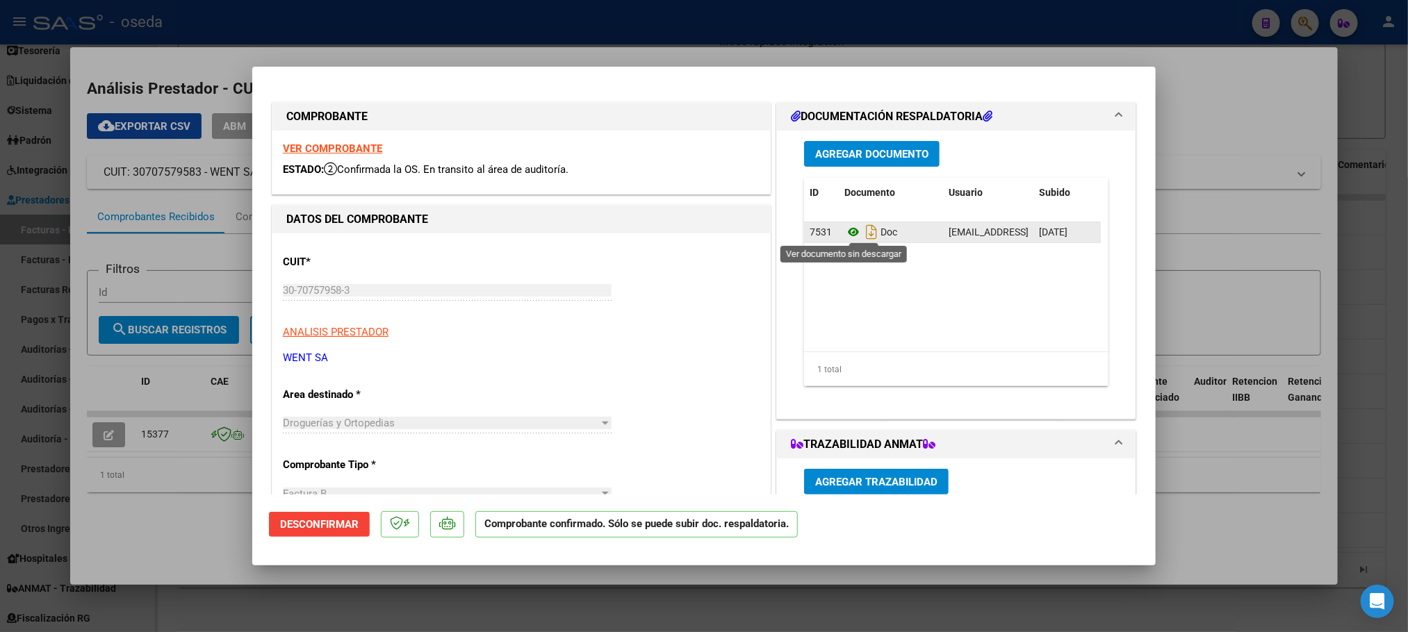
click at [844, 226] on icon at bounding box center [853, 232] width 18 height 17
type input "$ 0,00"
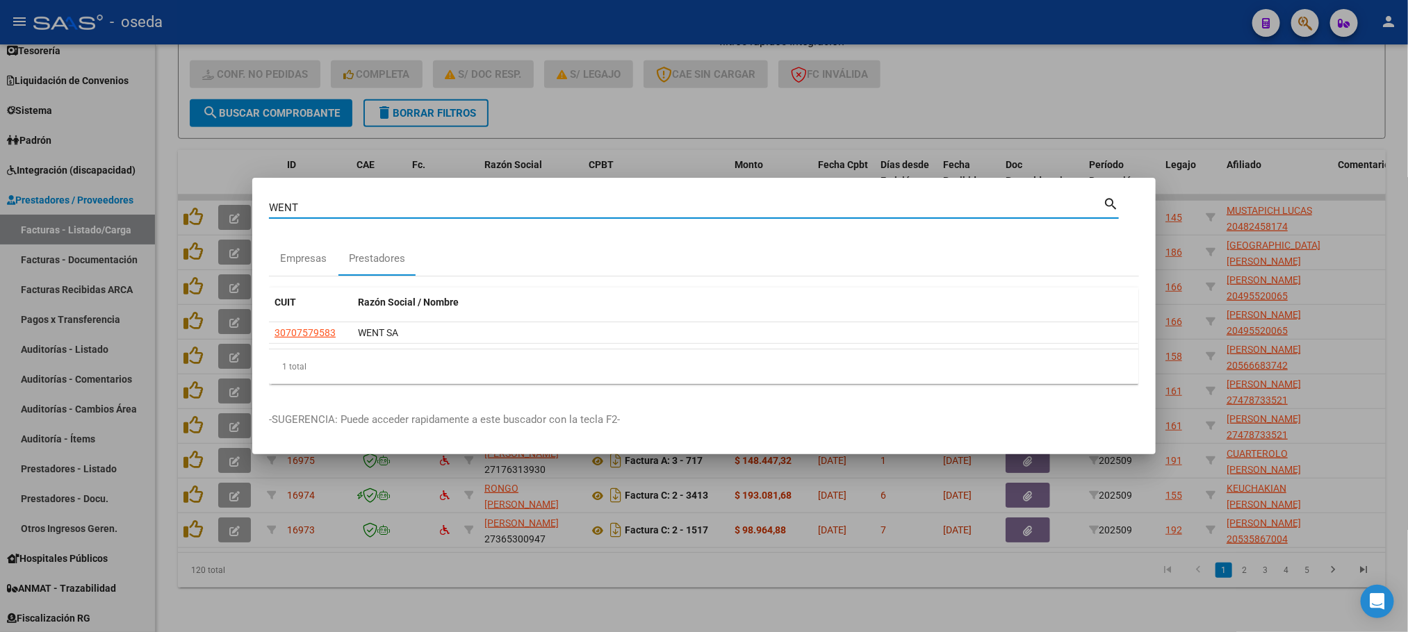
drag, startPoint x: 486, startPoint y: 203, endPoint x: 206, endPoint y: 203, distance: 279.3
click at [206, 203] on div "WENT Buscar (apellido, dni, cuil, nro traspaso, cuit, obra social) search Empre…" at bounding box center [704, 316] width 1408 height 632
type input "95849308"
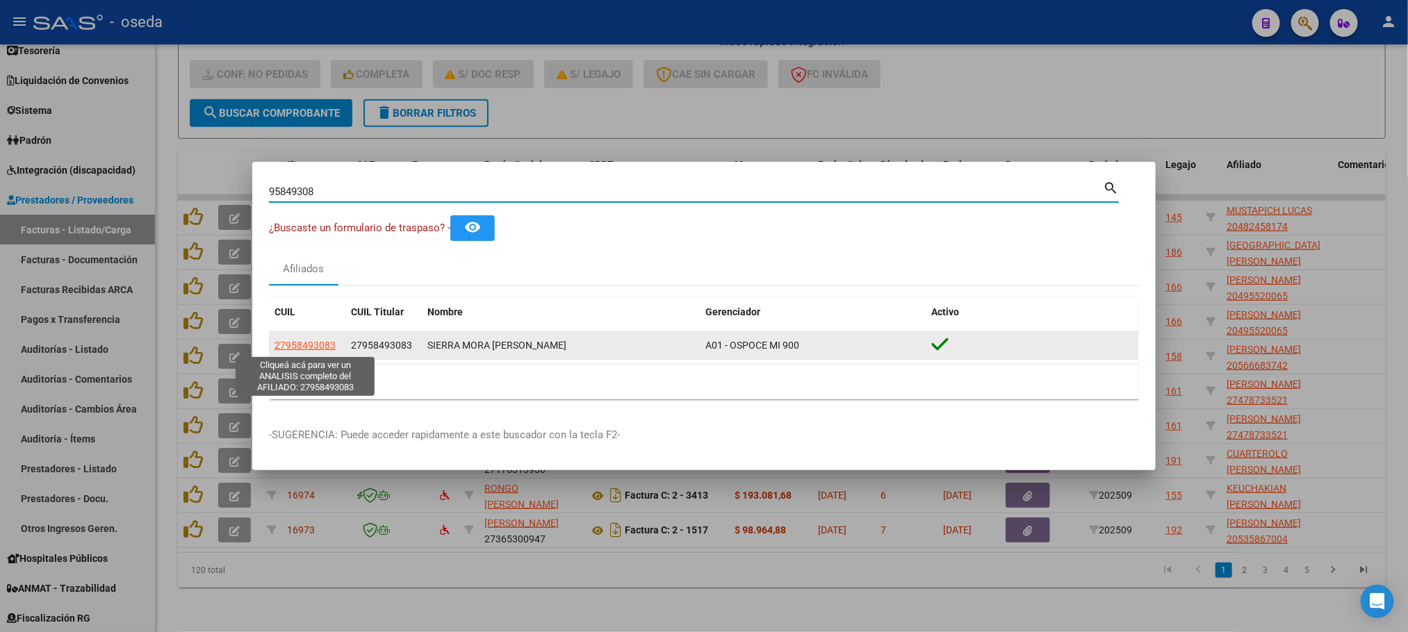
click at [313, 347] on span "27958493083" at bounding box center [304, 345] width 61 height 11
type textarea "27958493083"
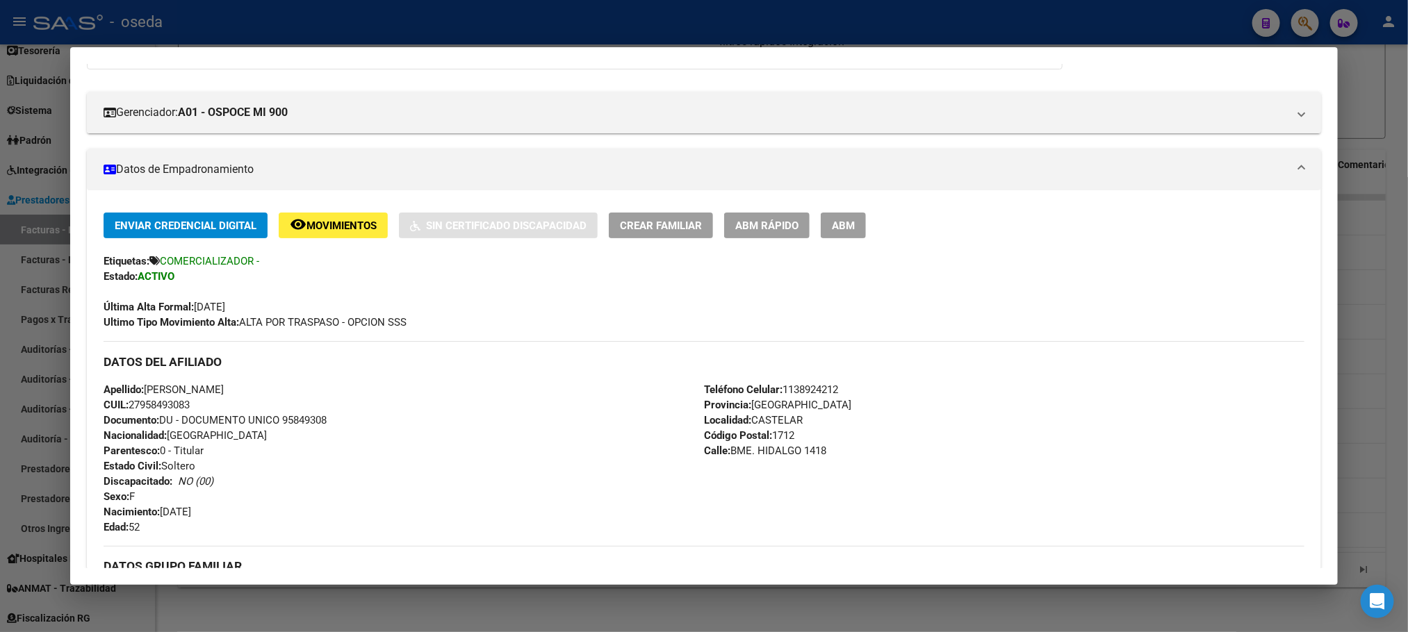
scroll to position [0, 0]
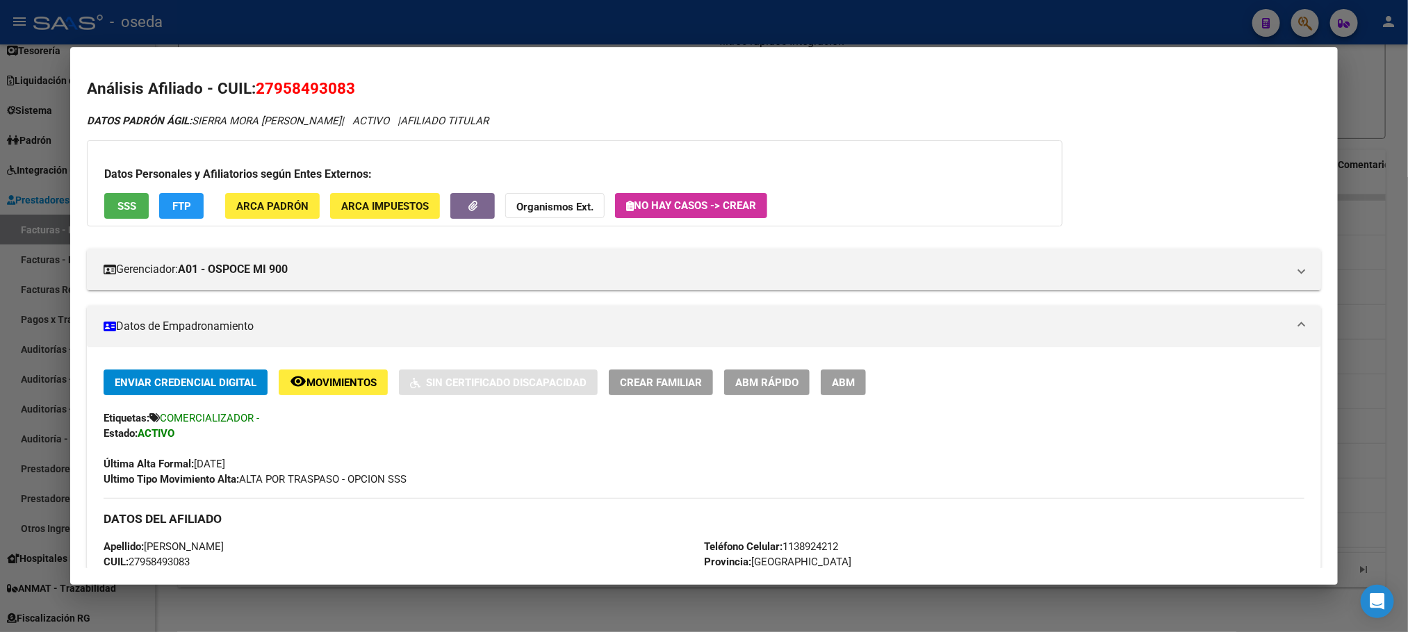
drag, startPoint x: 862, startPoint y: 106, endPoint x: 886, endPoint y: 336, distance: 230.6
click at [886, 336] on div "Análisis Afiliado - CUIL: 27958493083 DATOS PADRÓN ÁGIL: SIERRA MORA [PERSON_NA…" at bounding box center [703, 628] width 1233 height 1103
click at [886, 336] on mat-expansion-panel-header "Datos de Empadronamiento" at bounding box center [703, 327] width 1233 height 42
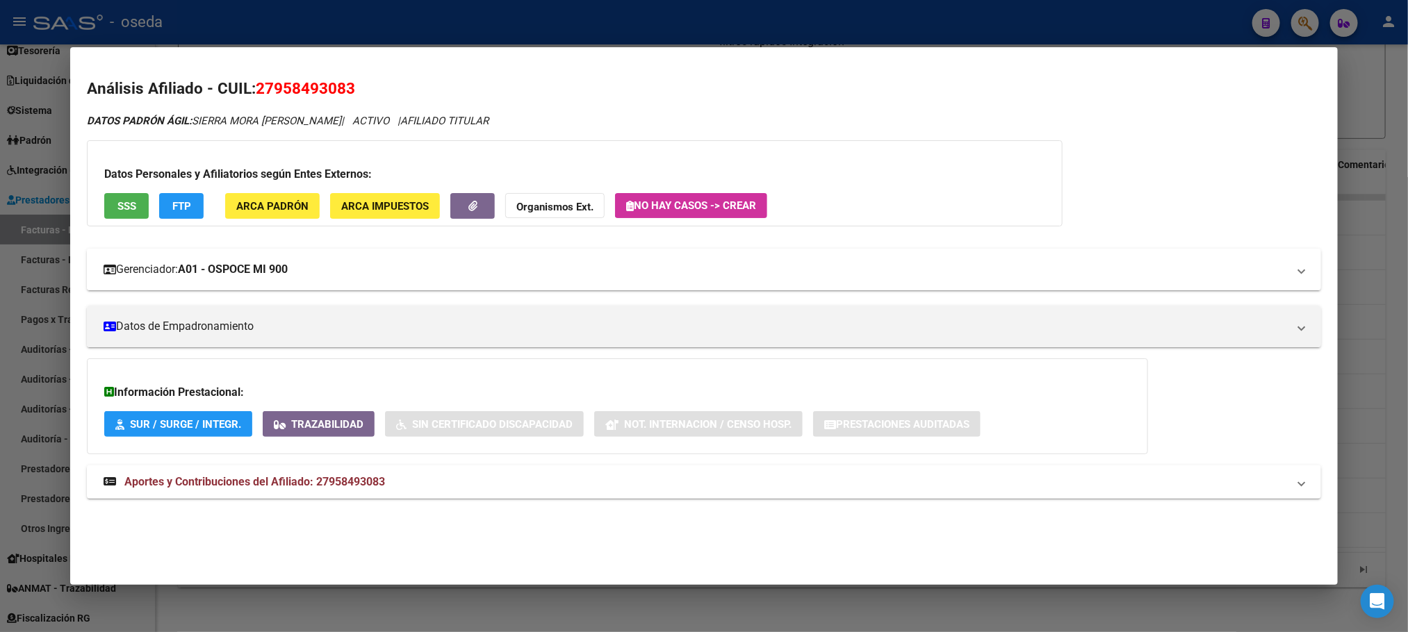
click at [857, 268] on mat-panel-title "Gerenciador: A01 - OSPOCE MI 900" at bounding box center [695, 269] width 1183 height 17
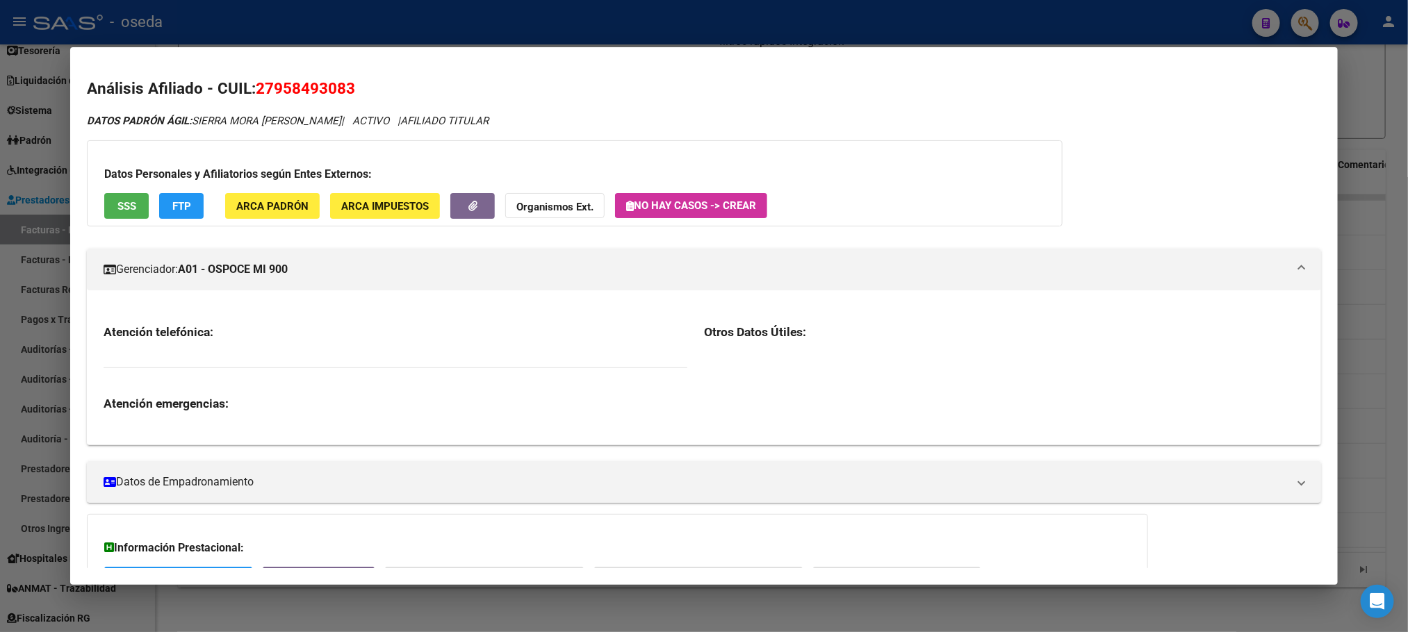
click at [872, 117] on div "DATOS PADRÓN ÁGIL: SIERRA MORA [PERSON_NAME] | ACTIVO | AFILIADO TITULAR" at bounding box center [703, 121] width 1233 height 16
click at [915, 255] on mat-expansion-panel-header "Gerenciador: A01 - OSPOCE MI 900" at bounding box center [703, 270] width 1233 height 42
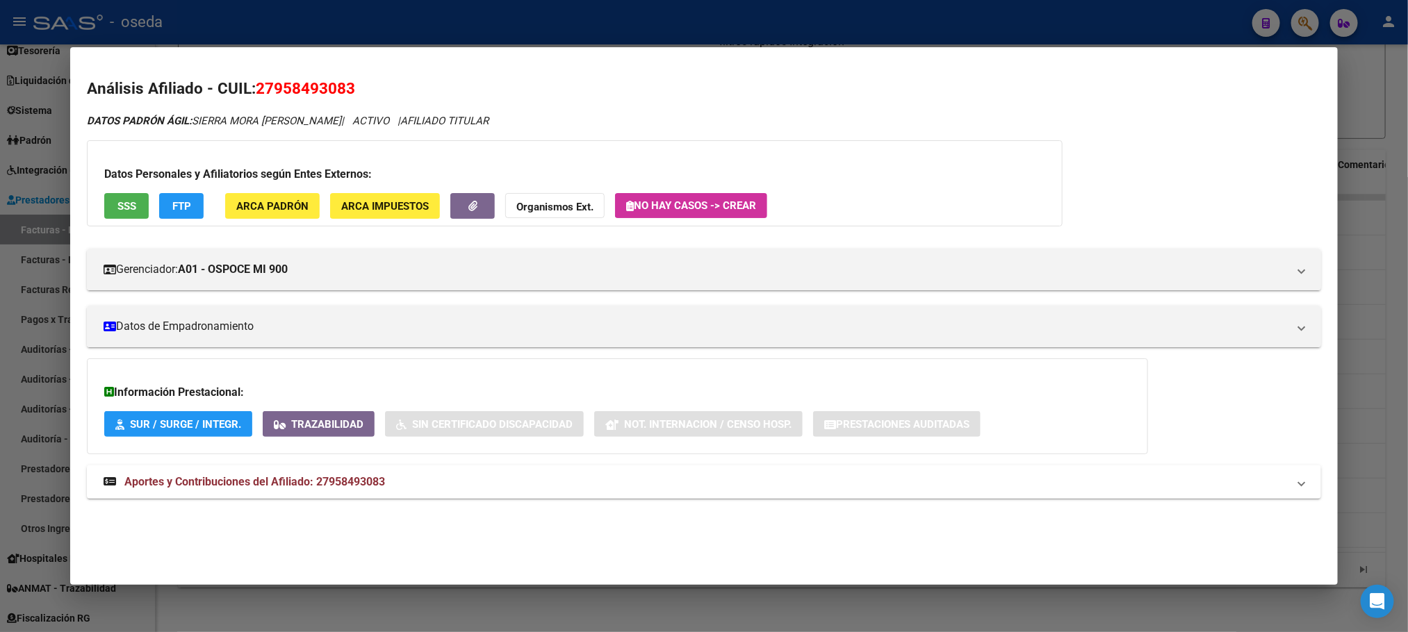
drag, startPoint x: 848, startPoint y: 124, endPoint x: 867, endPoint y: 238, distance: 115.5
click at [867, 238] on div "DATOS PADRÓN ÁGIL: SIERRA MORA [PERSON_NAME] | ACTIVO | AFILIADO TITULAR Datos …" at bounding box center [703, 314] width 1233 height 402
click at [872, 196] on div "Datos Personales y Afiliatorios según Entes Externos: SSS FTP ARCA Padrón ARCA …" at bounding box center [575, 183] width 976 height 86
click at [835, 133] on div "DATOS PADRÓN ÁGIL: SIERRA MORA [PERSON_NAME] | ACTIVO | AFILIADO TITULAR Datos …" at bounding box center [703, 314] width 1233 height 402
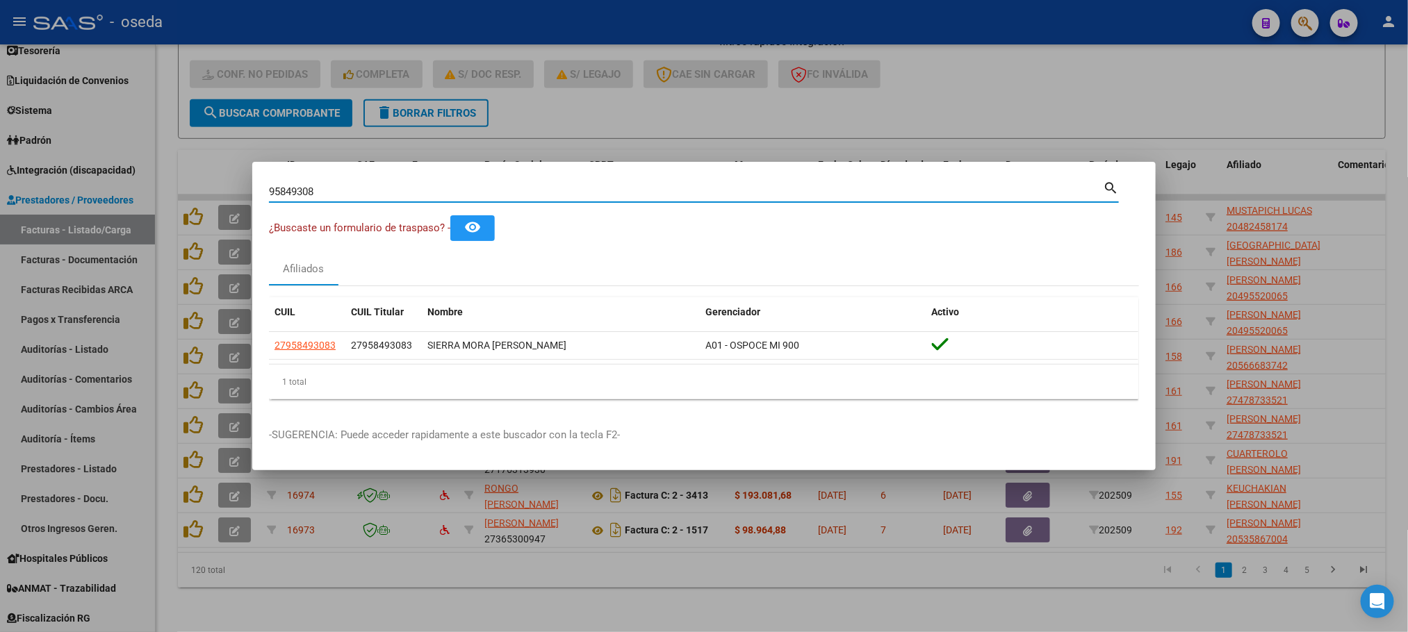
drag, startPoint x: 486, startPoint y: 190, endPoint x: 127, endPoint y: 155, distance: 360.2
click at [127, 155] on div "95849308 Buscar (apellido, dni, cuil, nro traspaso, cuit, obra social) search ¿…" at bounding box center [704, 316] width 1408 height 632
type input "C & C"
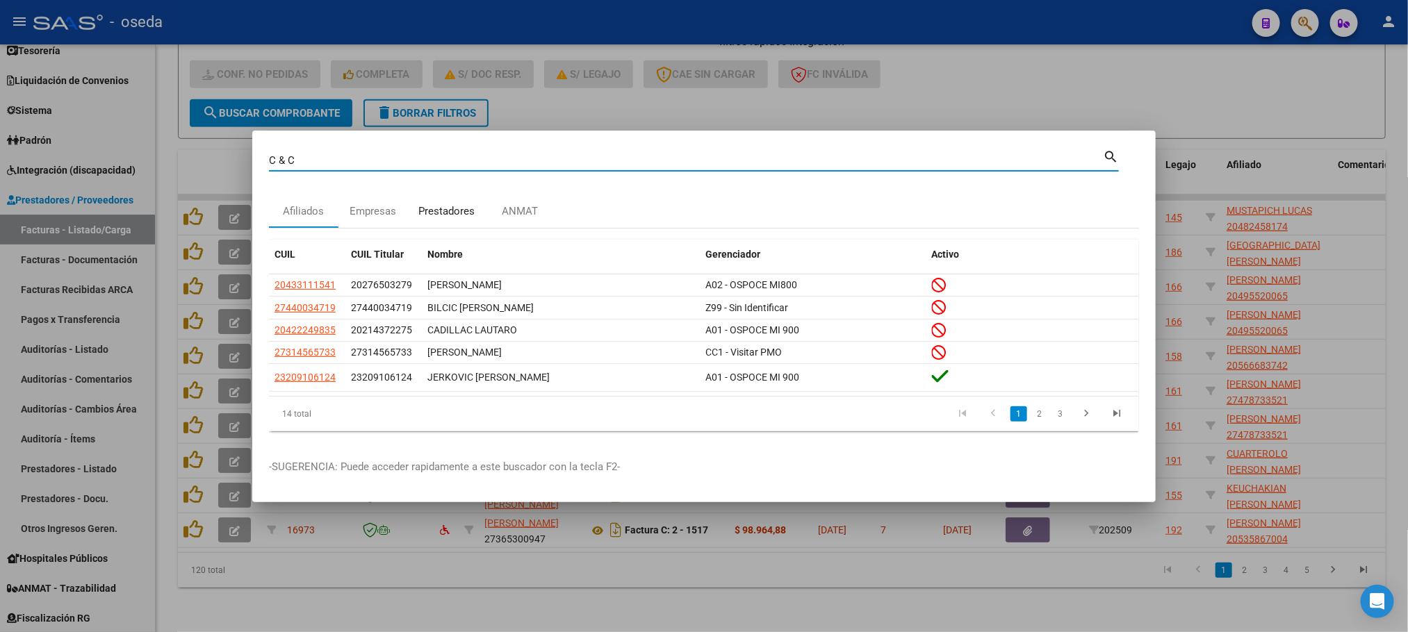
click at [454, 213] on div "Prestadores" at bounding box center [446, 212] width 56 height 16
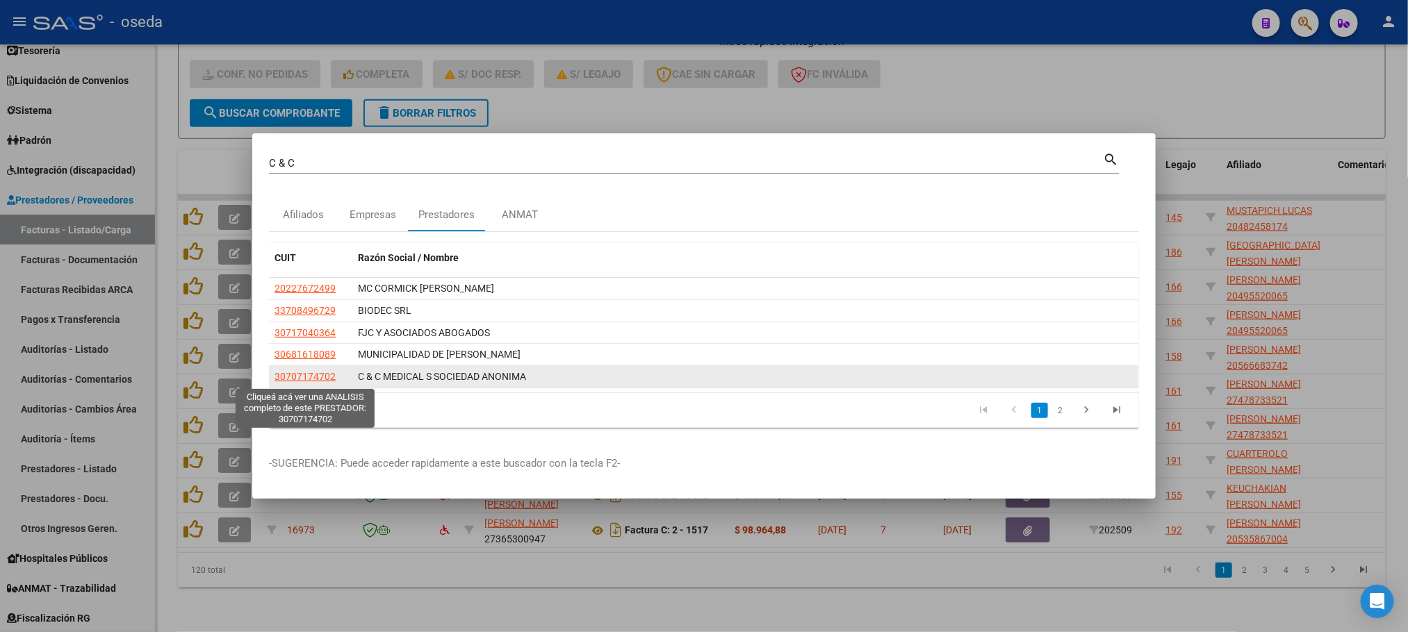
click at [288, 377] on span "30707174702" at bounding box center [304, 376] width 61 height 11
type textarea "30707174702"
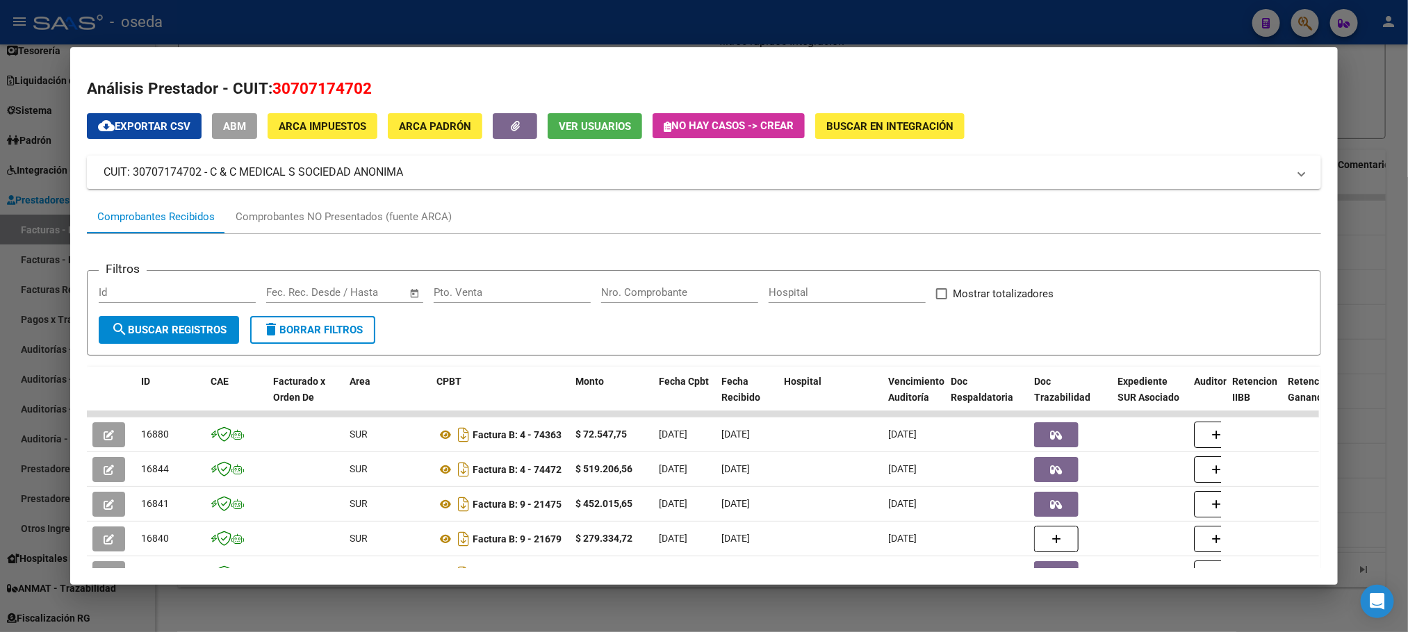
click at [642, 294] on input "Nro. Comprobante" at bounding box center [679, 292] width 157 height 13
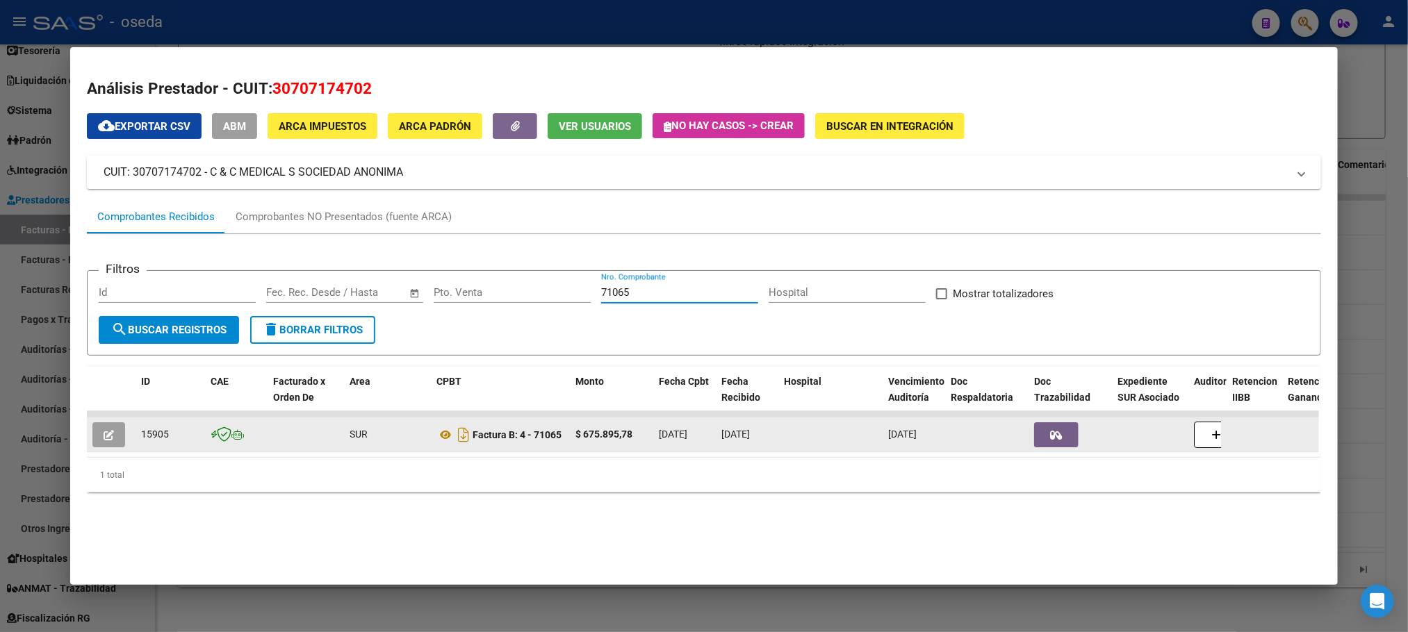
type input "71065"
click at [94, 442] on button "button" at bounding box center [108, 434] width 33 height 25
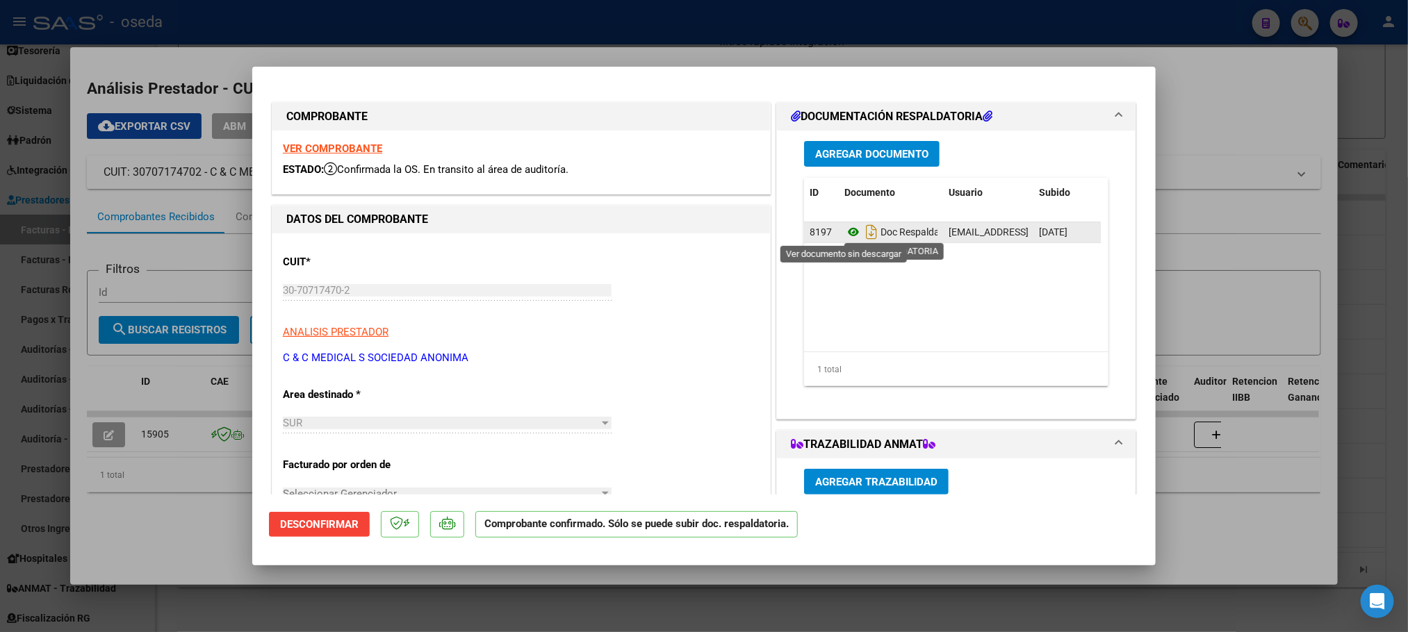
click at [845, 233] on icon at bounding box center [853, 232] width 18 height 17
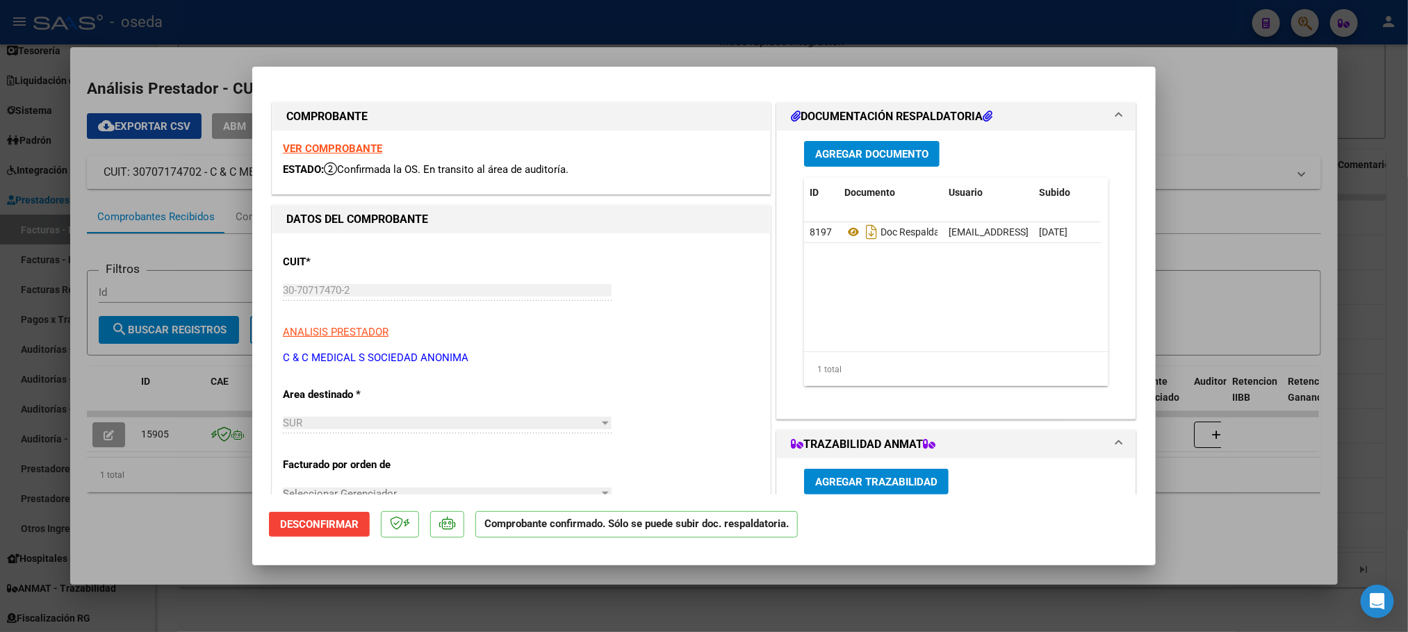
type input "$ 0,00"
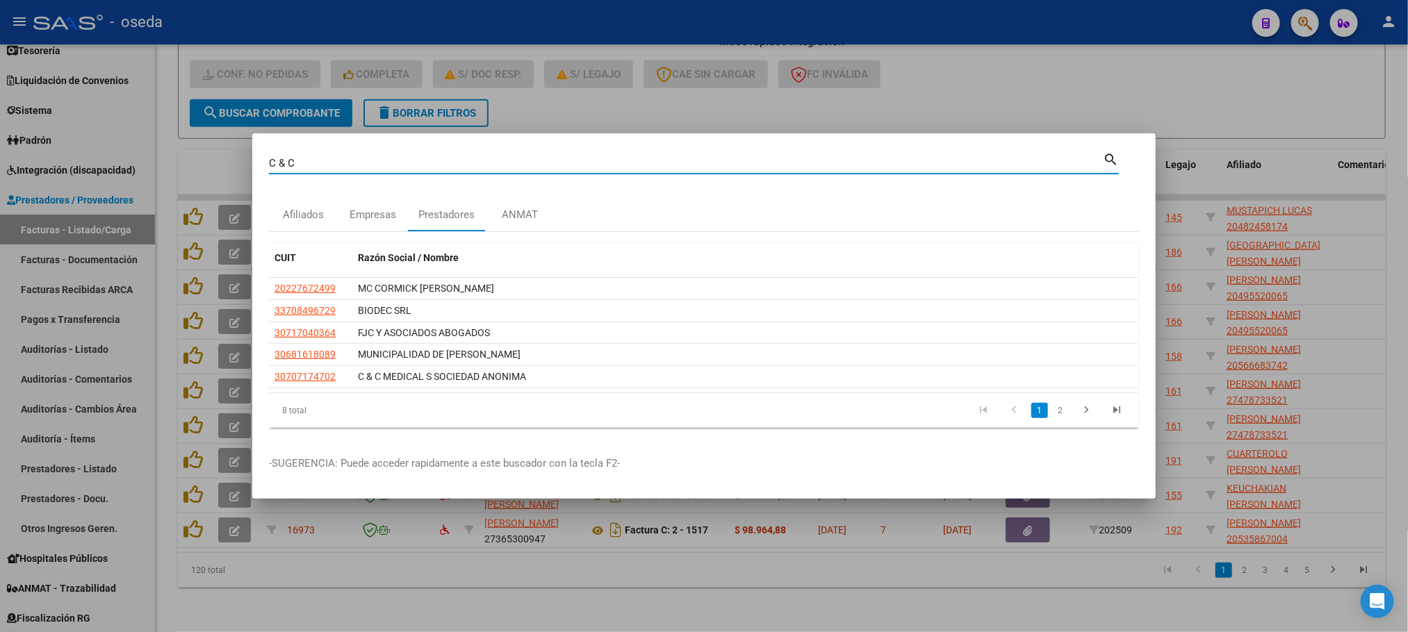
drag, startPoint x: 320, startPoint y: 165, endPoint x: 190, endPoint y: 171, distance: 130.1
click at [190, 171] on div "C & C Buscar (apellido, dni, cuil, nro traspaso, cuit, obra social) search Afil…" at bounding box center [704, 316] width 1408 height 632
type input "24905422"
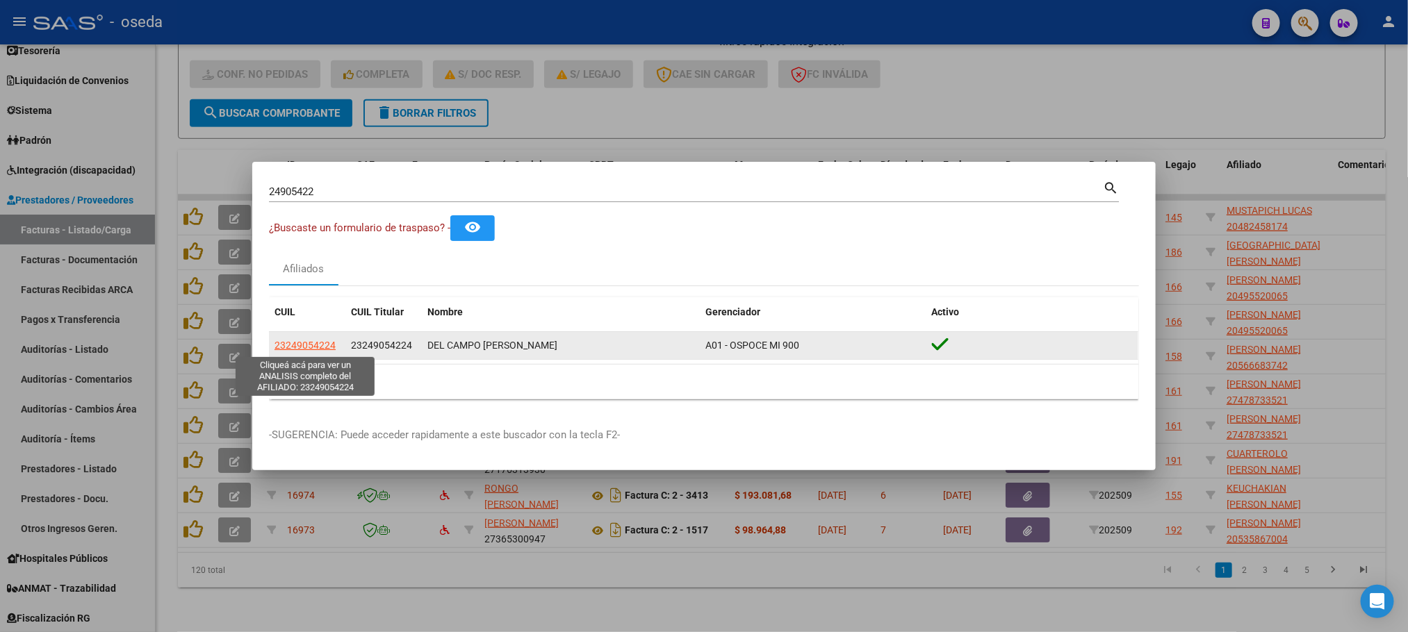
click at [279, 350] on span "23249054224" at bounding box center [304, 345] width 61 height 11
type textarea "23249054224"
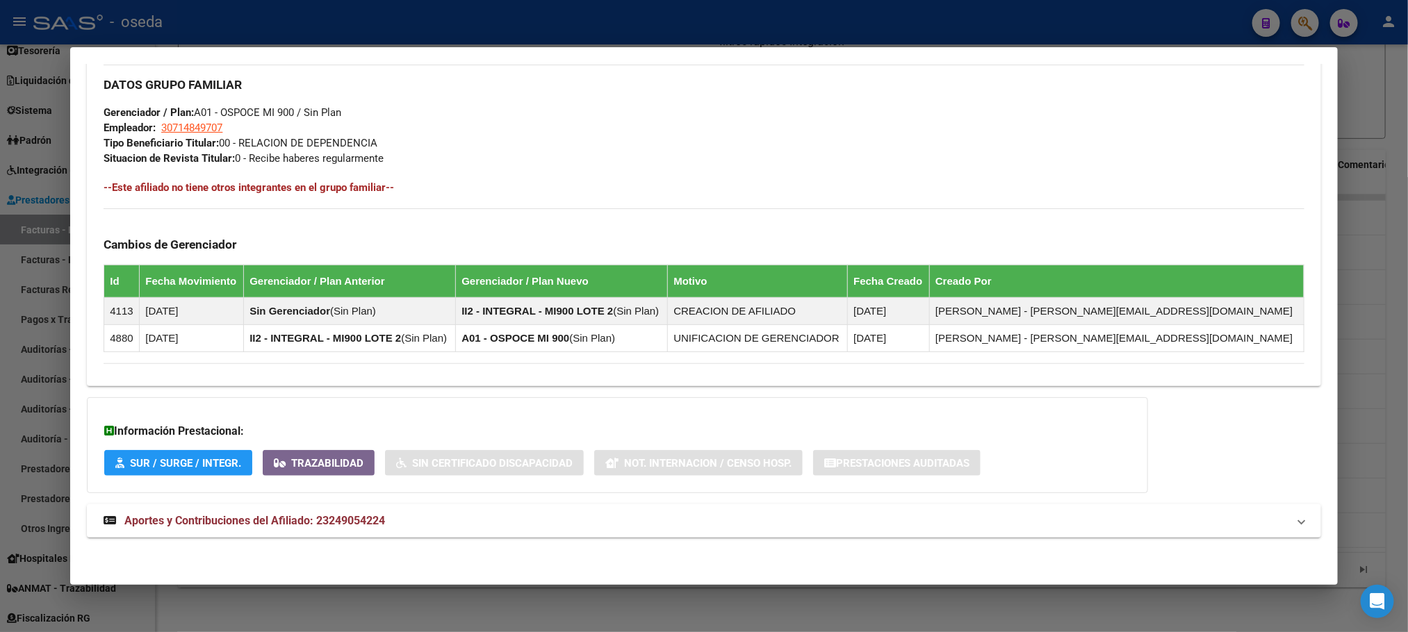
scroll to position [642, 0]
click at [284, 509] on mat-expansion-panel-header "Aportes y Contribuciones del Afiliado: 23249054224" at bounding box center [703, 520] width 1233 height 33
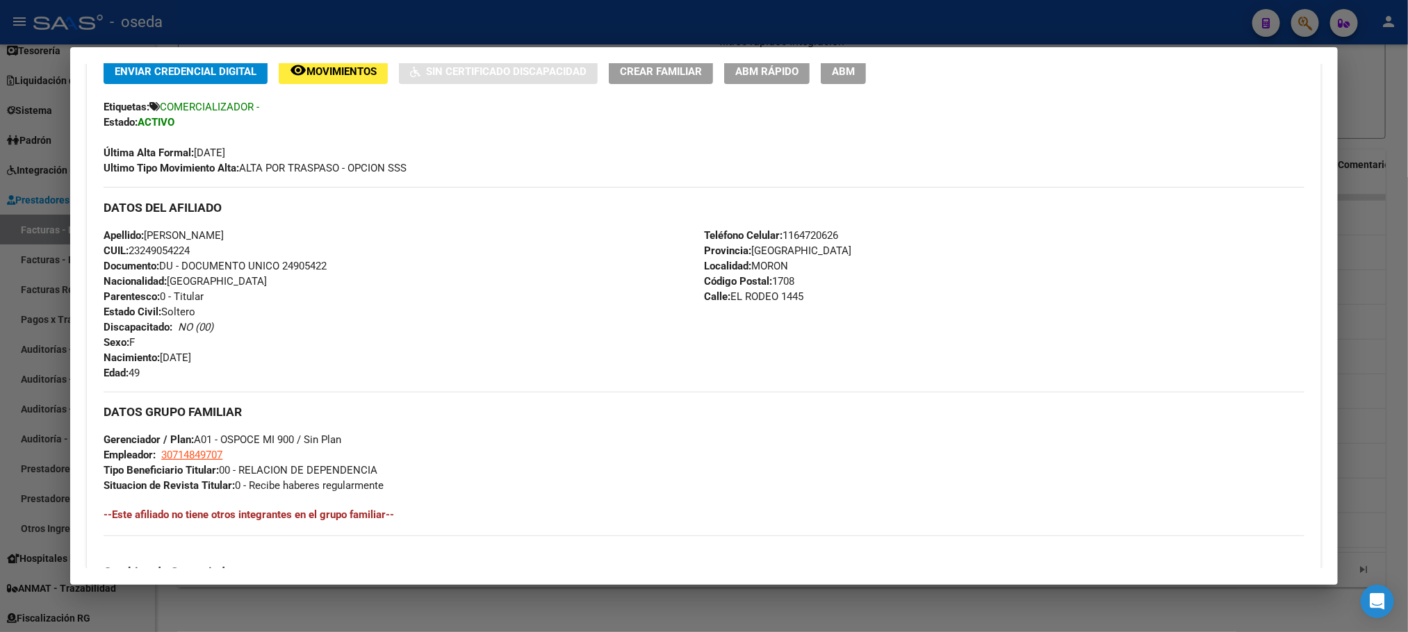
scroll to position [313, 0]
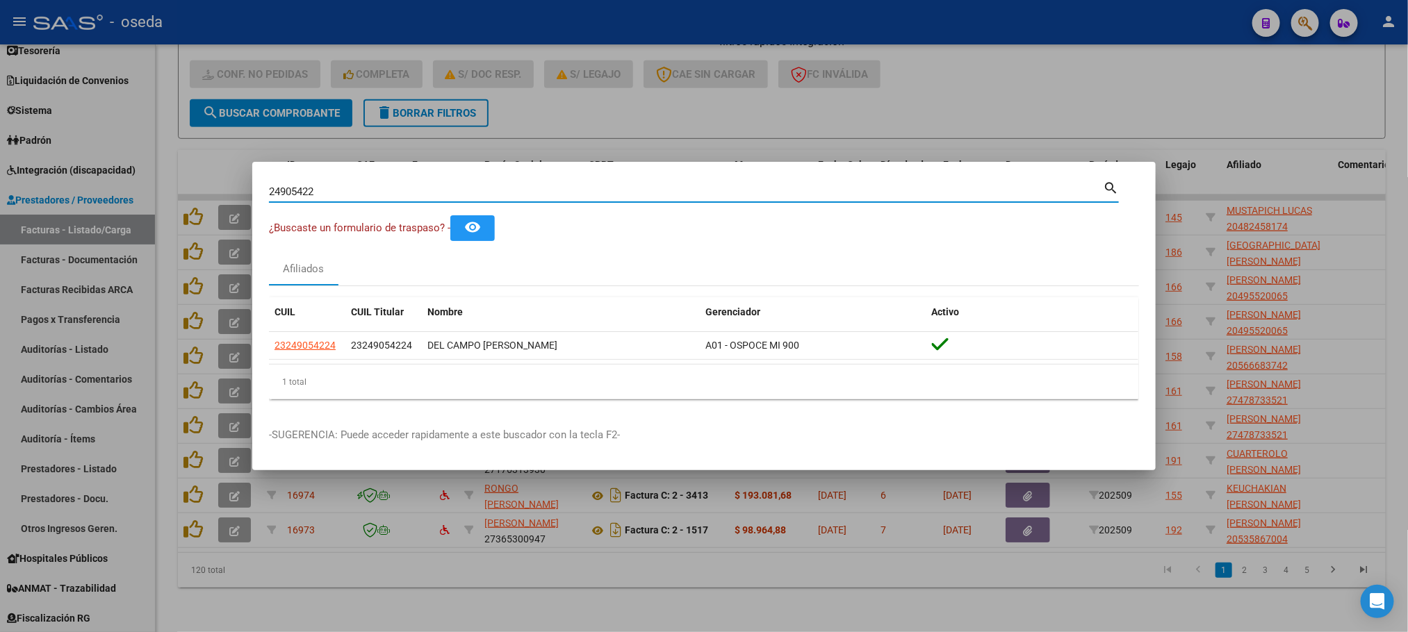
drag, startPoint x: 352, startPoint y: 197, endPoint x: 183, endPoint y: 190, distance: 169.0
click at [183, 190] on div "24905422 Buscar (apellido, dni, cuil, nro traspaso, cuit, obra social) search ¿…" at bounding box center [704, 316] width 1408 height 632
type input "WENT"
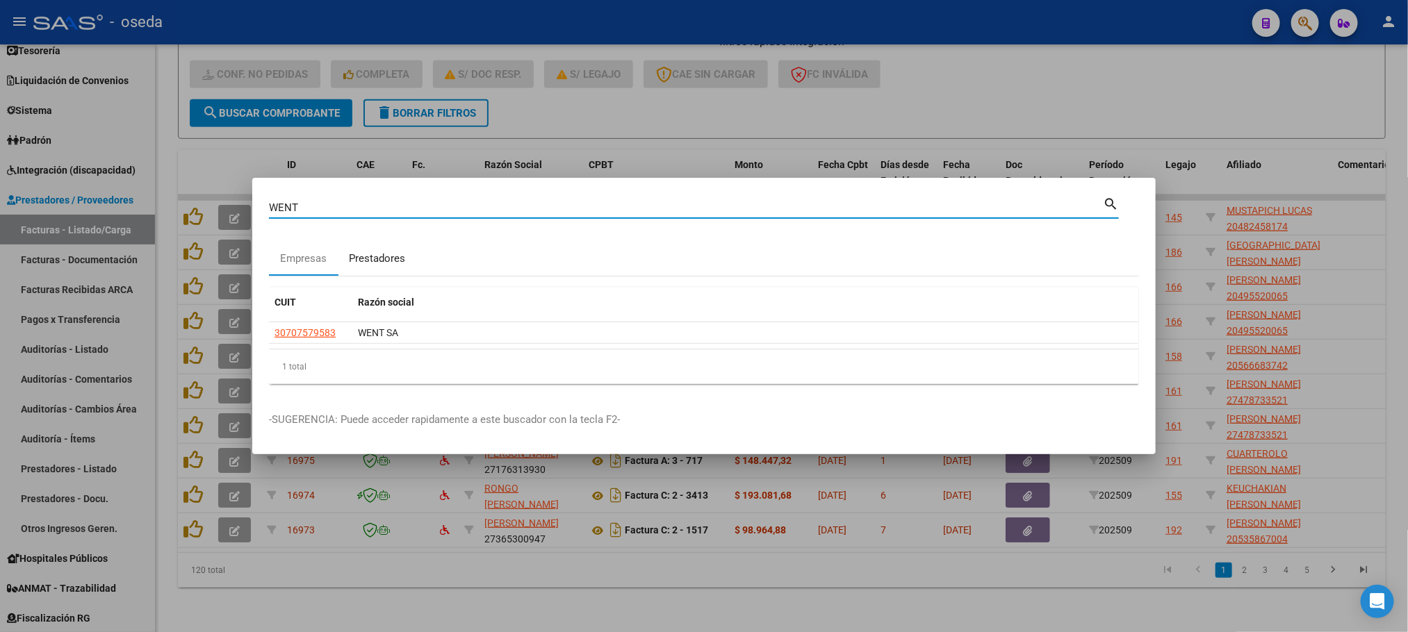
click at [382, 267] on div "Prestadores" at bounding box center [376, 259] width 77 height 33
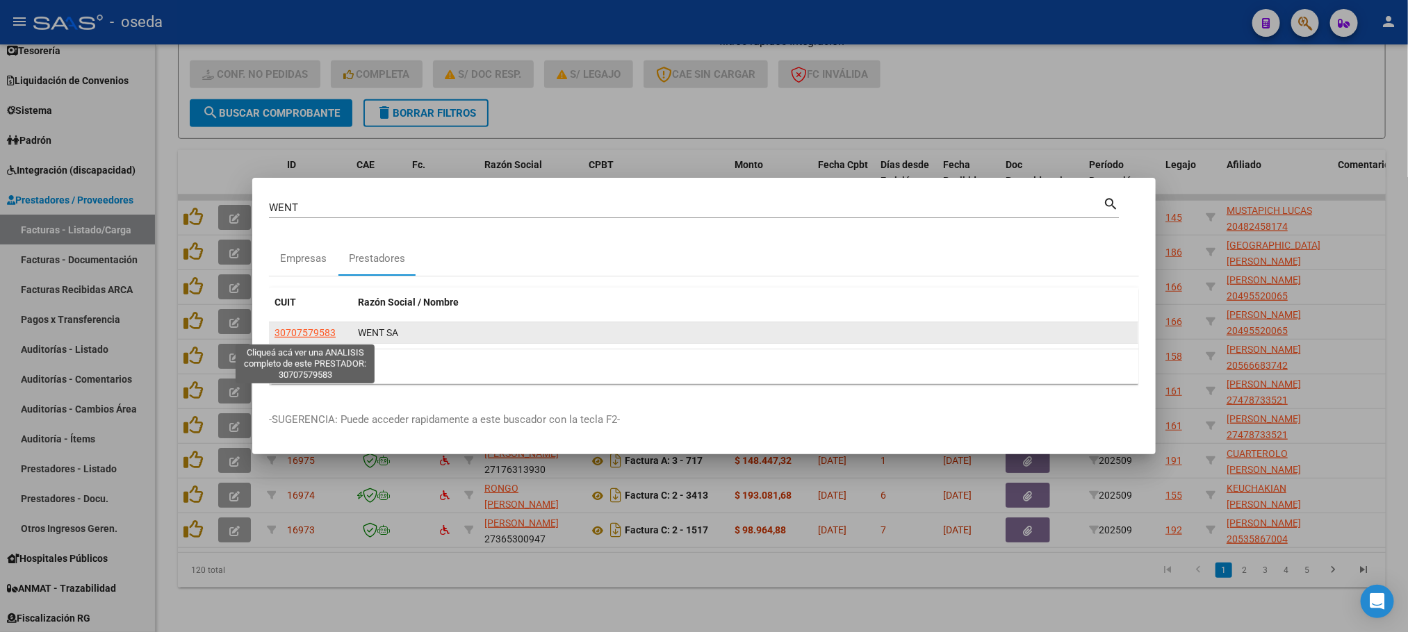
click at [301, 331] on span "30707579583" at bounding box center [304, 332] width 61 height 11
type textarea "30707579583"
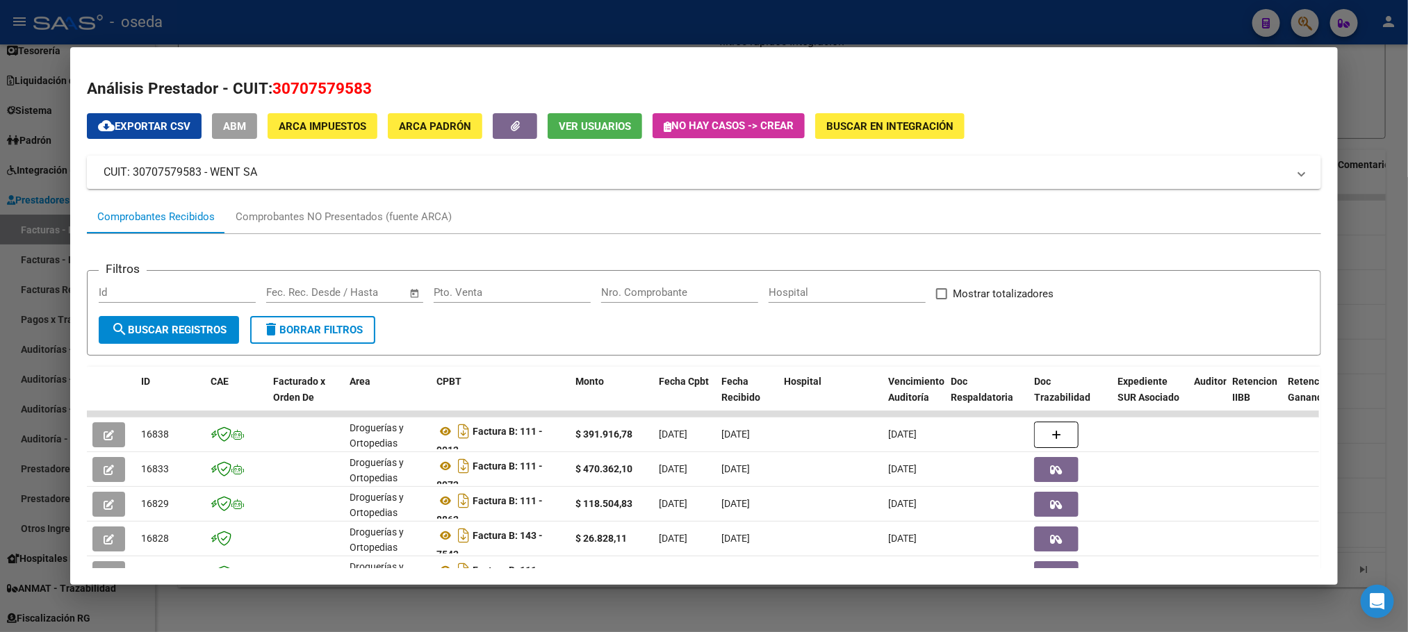
click at [625, 286] on div "Nro. Comprobante" at bounding box center [679, 292] width 157 height 21
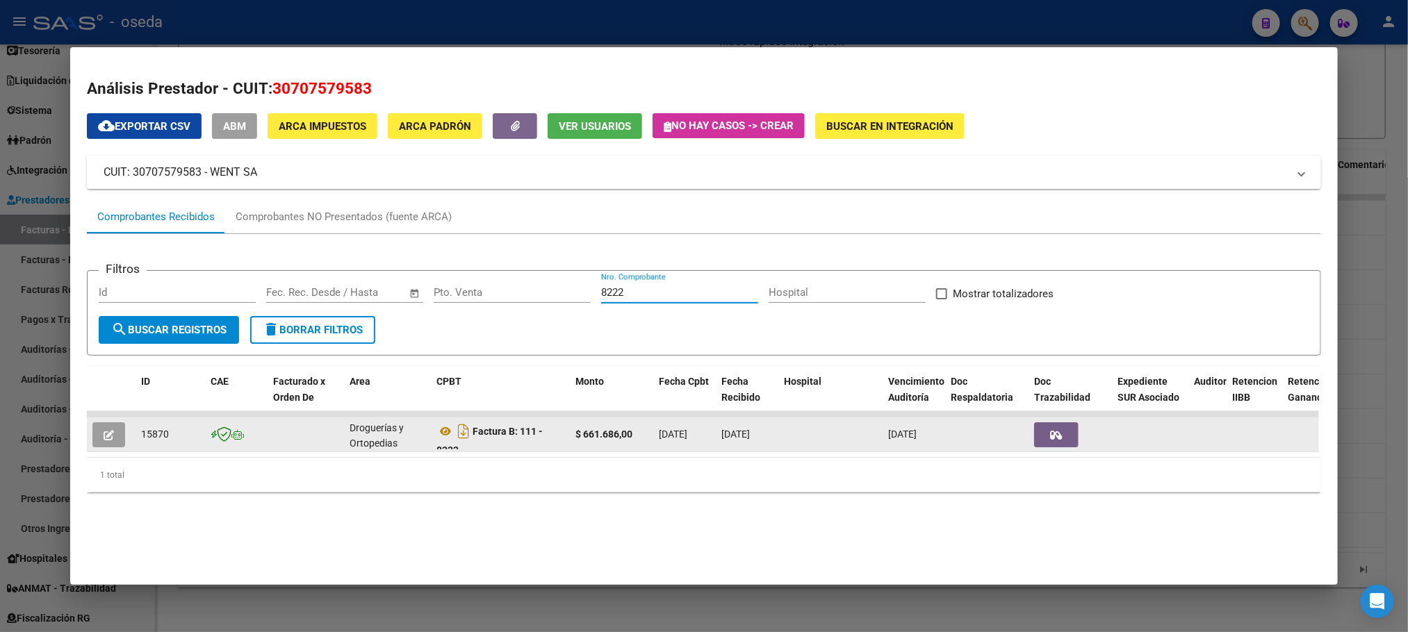
type input "8222"
click at [106, 432] on icon "button" at bounding box center [109, 435] width 10 height 10
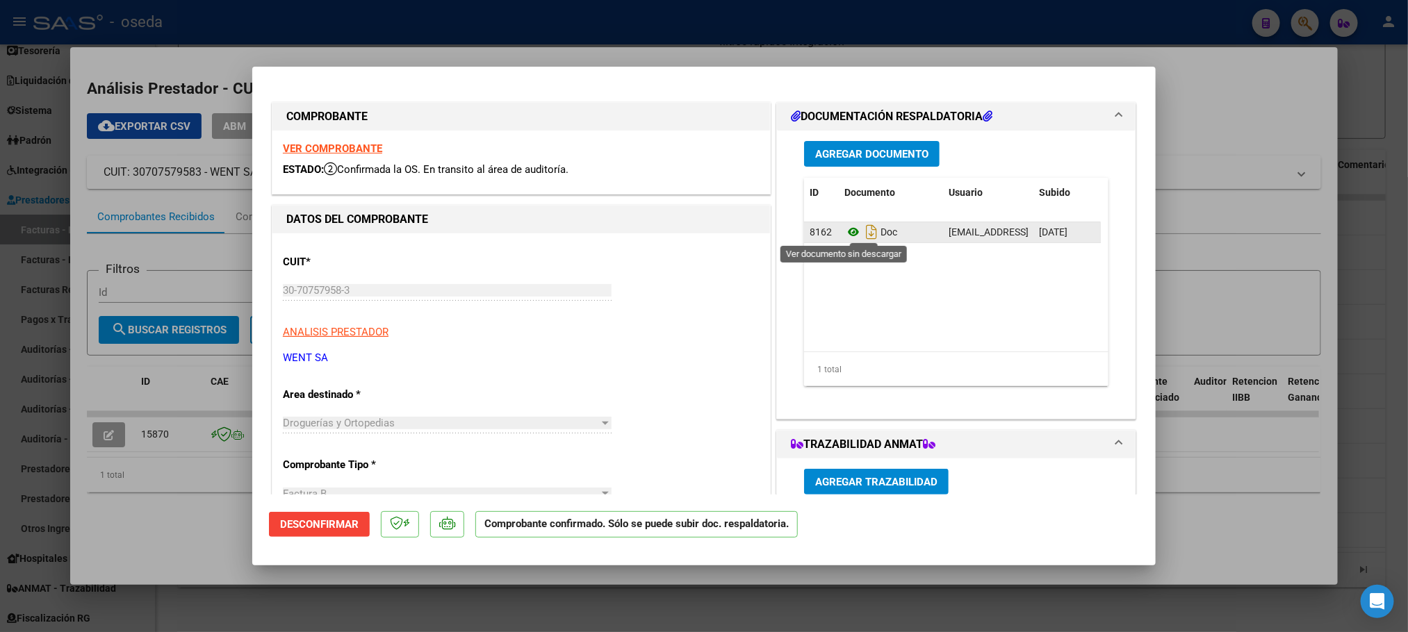
click at [844, 232] on icon at bounding box center [853, 232] width 18 height 17
type input "$ 0,00"
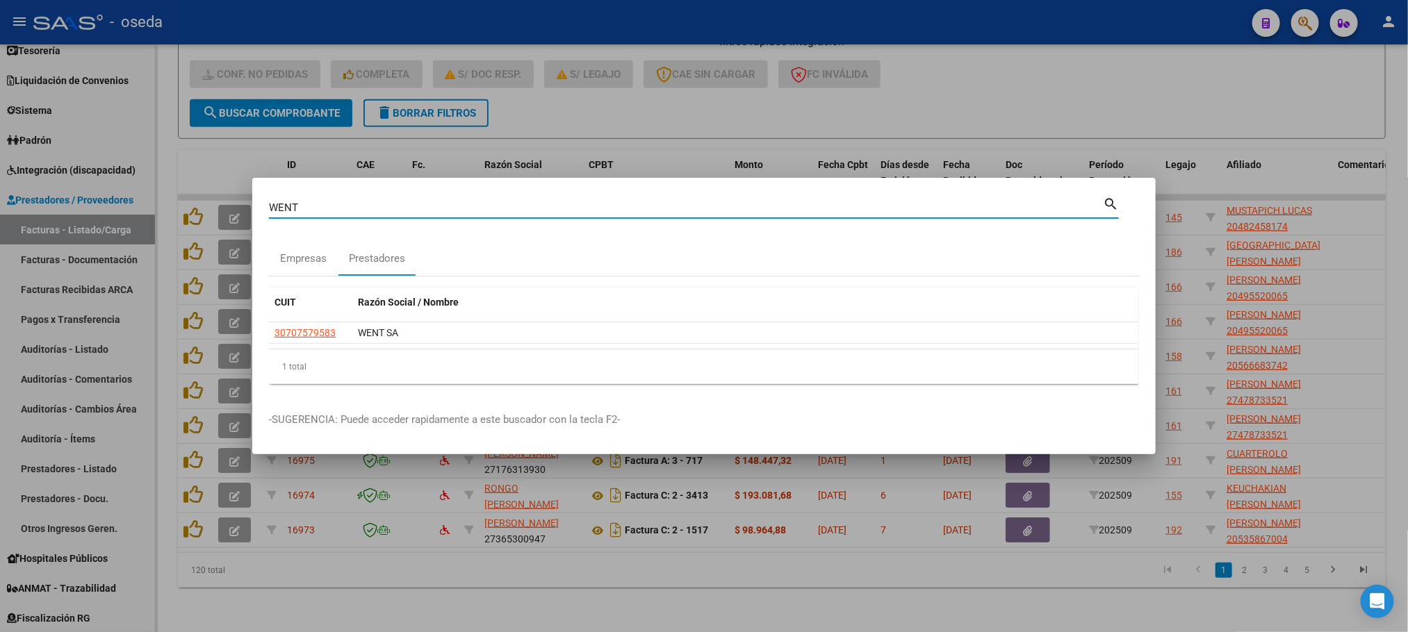
drag, startPoint x: 476, startPoint y: 202, endPoint x: 2, endPoint y: 204, distance: 473.9
click at [2, 204] on div "WENT Buscar (apellido, dni, cuil, nro traspaso, cuit, obra social) search Empre…" at bounding box center [704, 316] width 1408 height 632
type input "C & C"
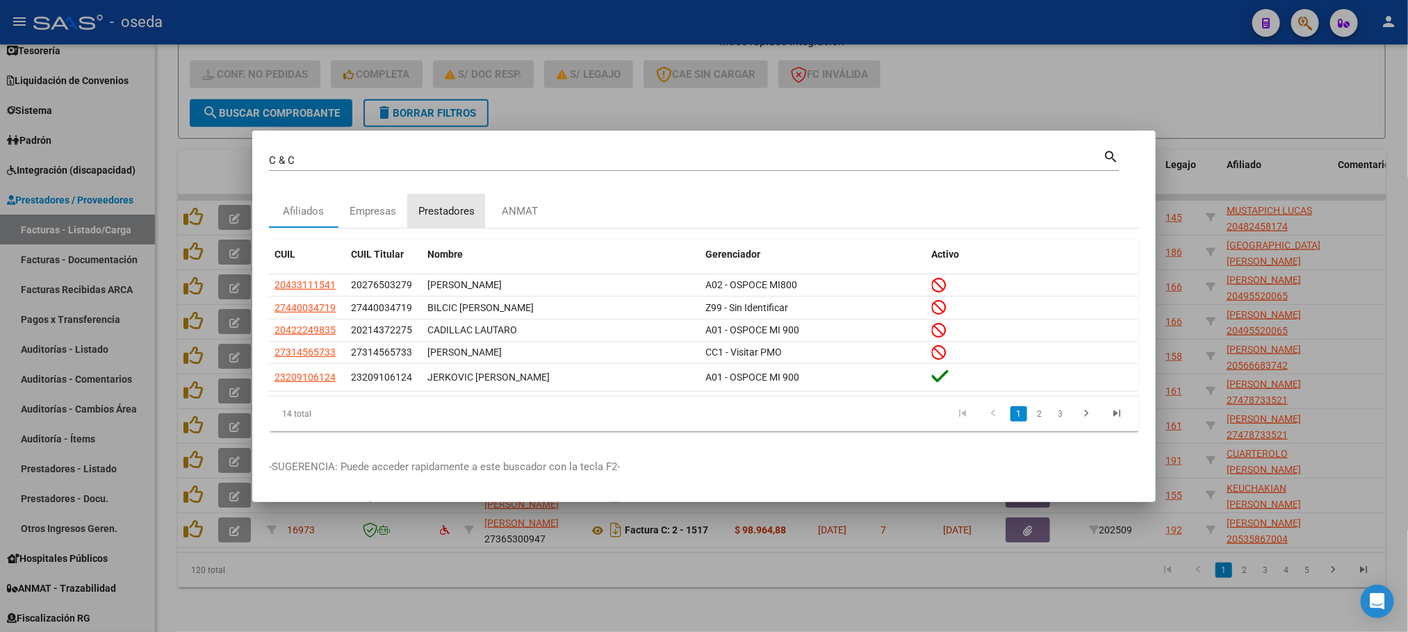
click at [446, 204] on div "Prestadores" at bounding box center [446, 212] width 56 height 16
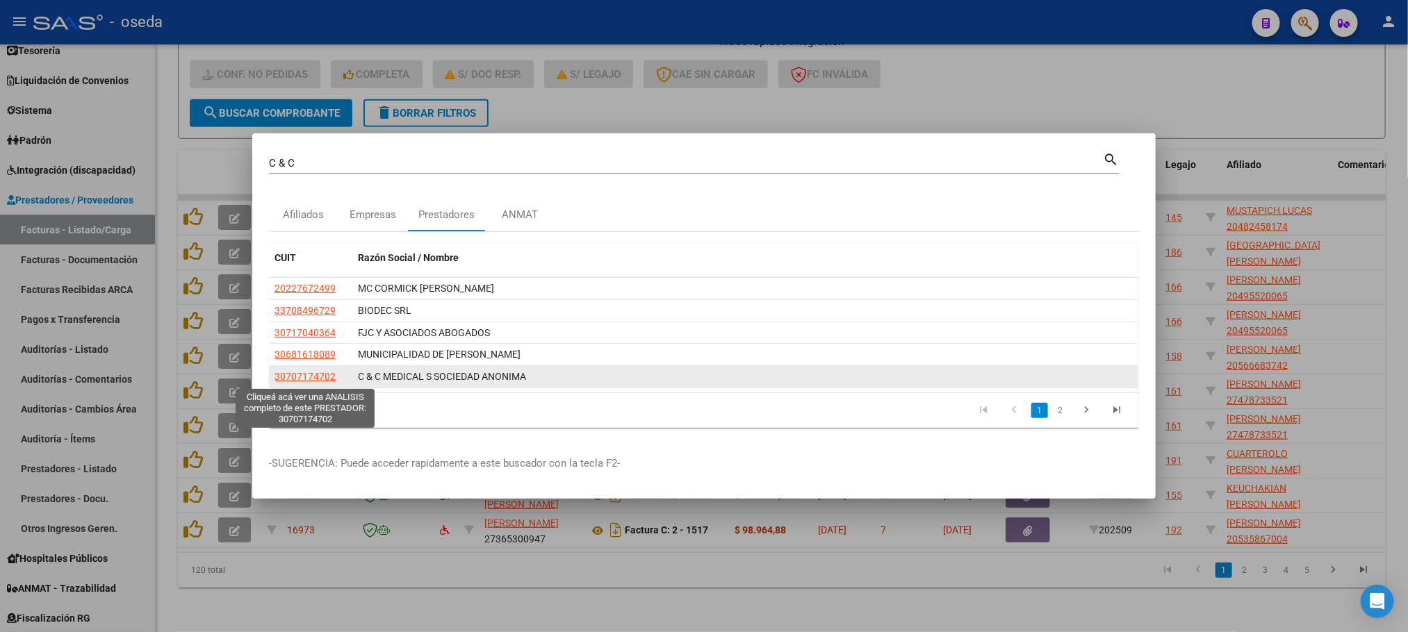
click at [293, 380] on span "30707174702" at bounding box center [304, 376] width 61 height 11
type textarea "30707174702"
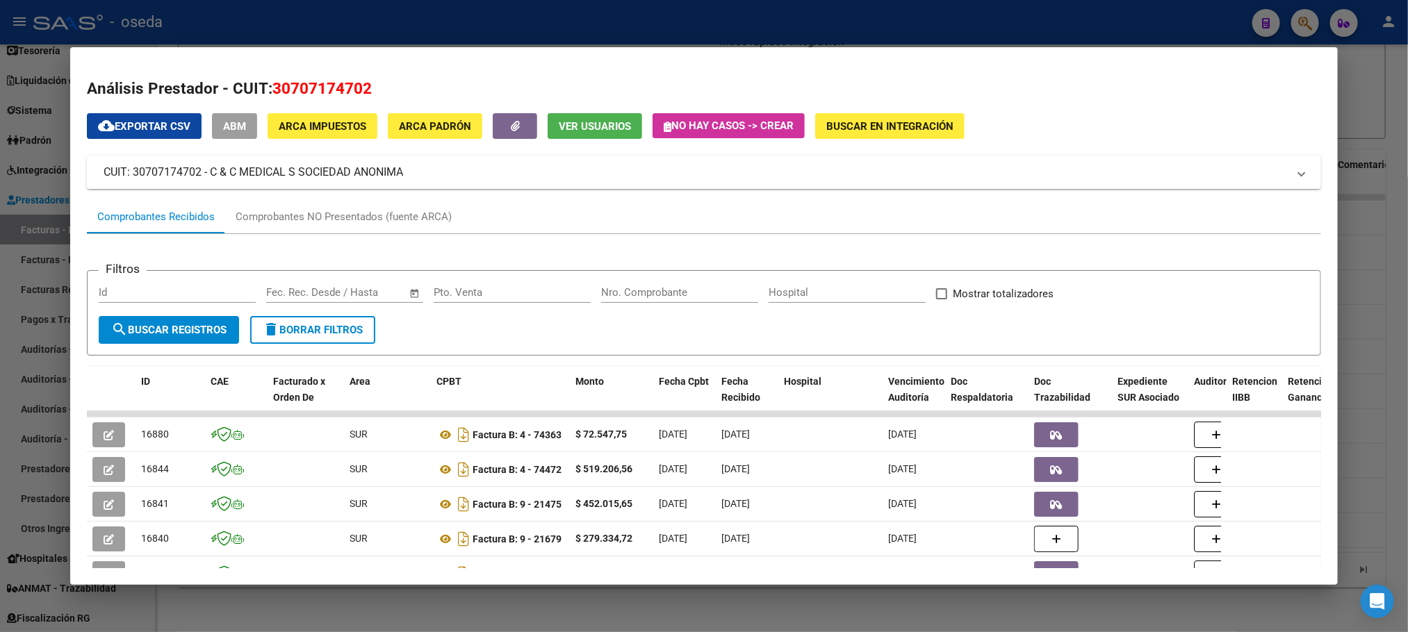
click at [614, 298] on input "Nro. Comprobante" at bounding box center [679, 292] width 157 height 13
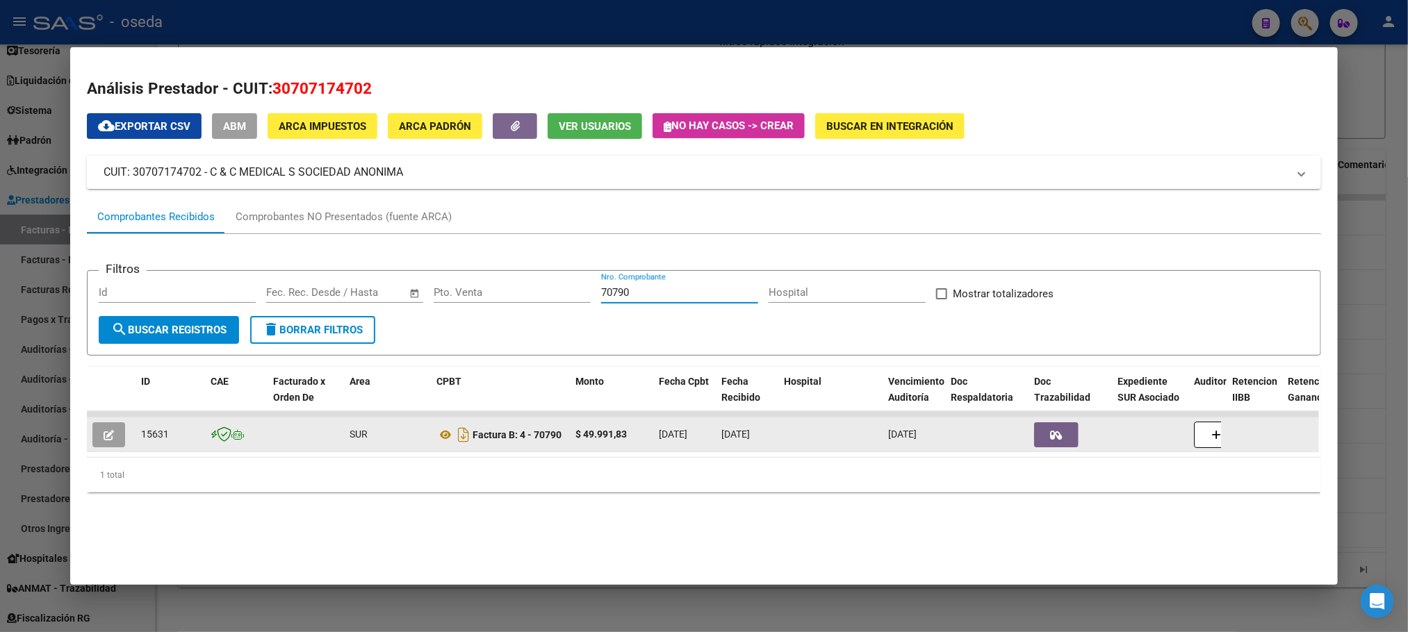
type input "70790"
click at [104, 438] on icon "button" at bounding box center [109, 435] width 10 height 10
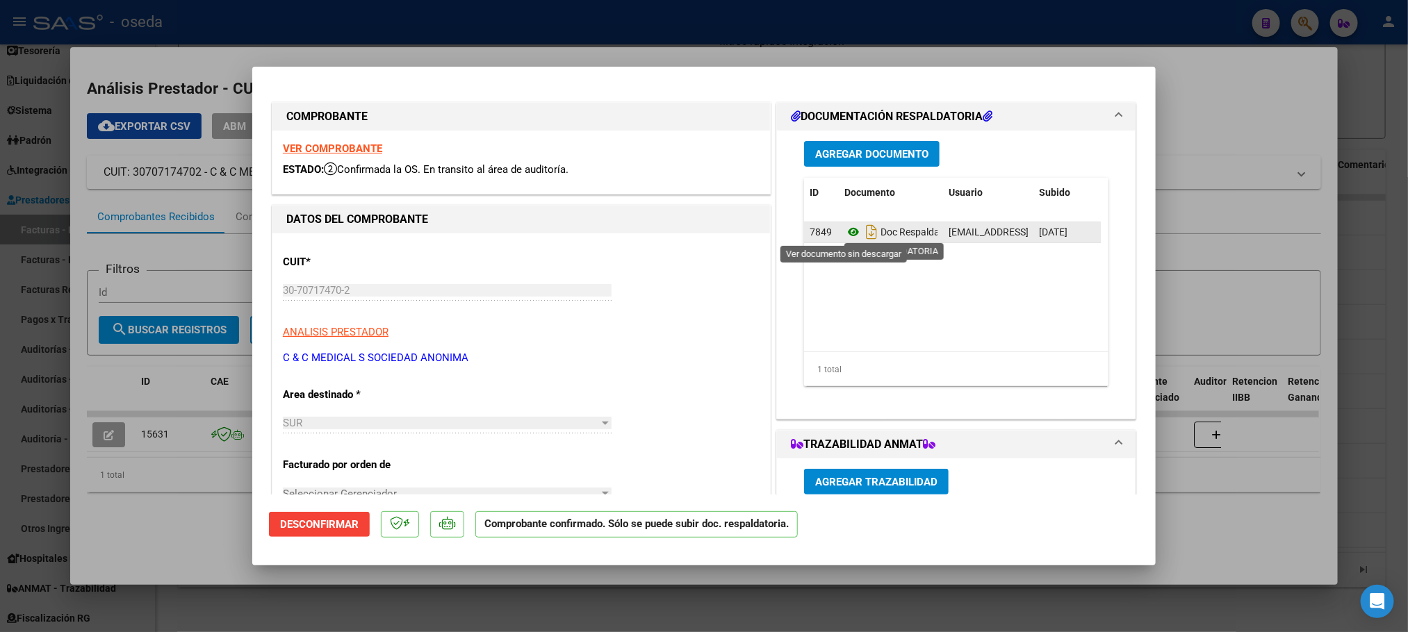
click at [846, 233] on icon at bounding box center [853, 232] width 18 height 17
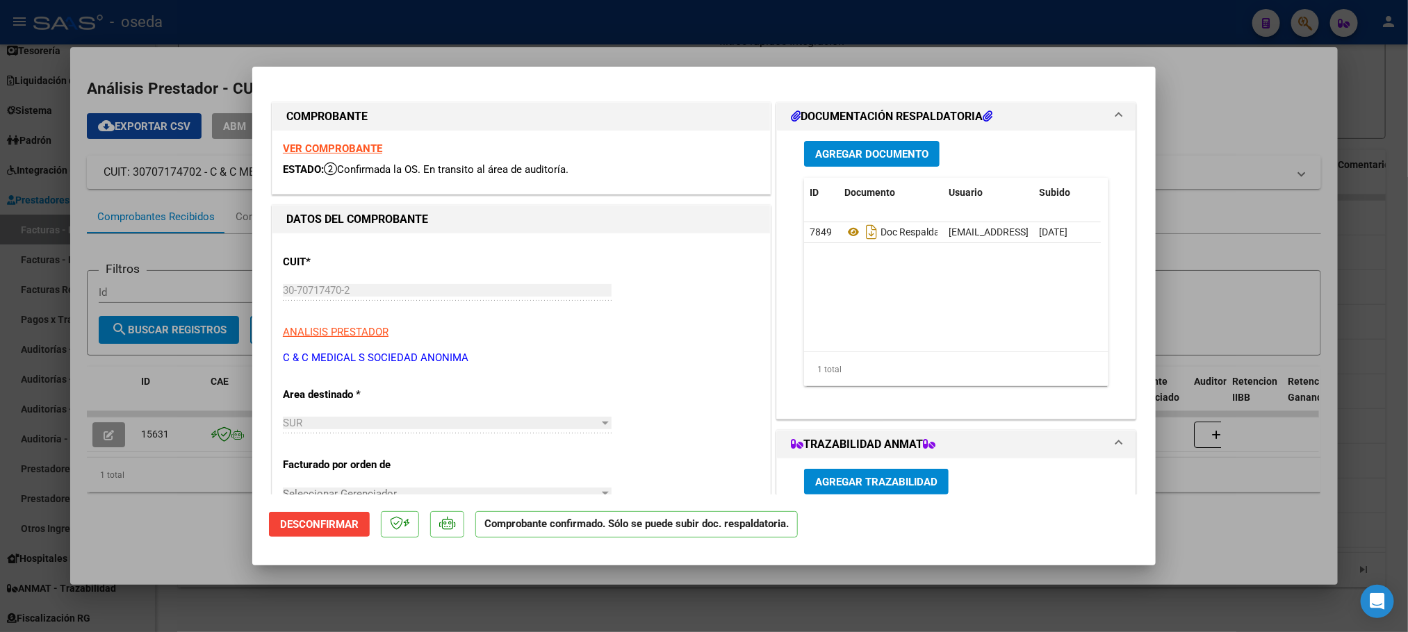
type input "$ 0,00"
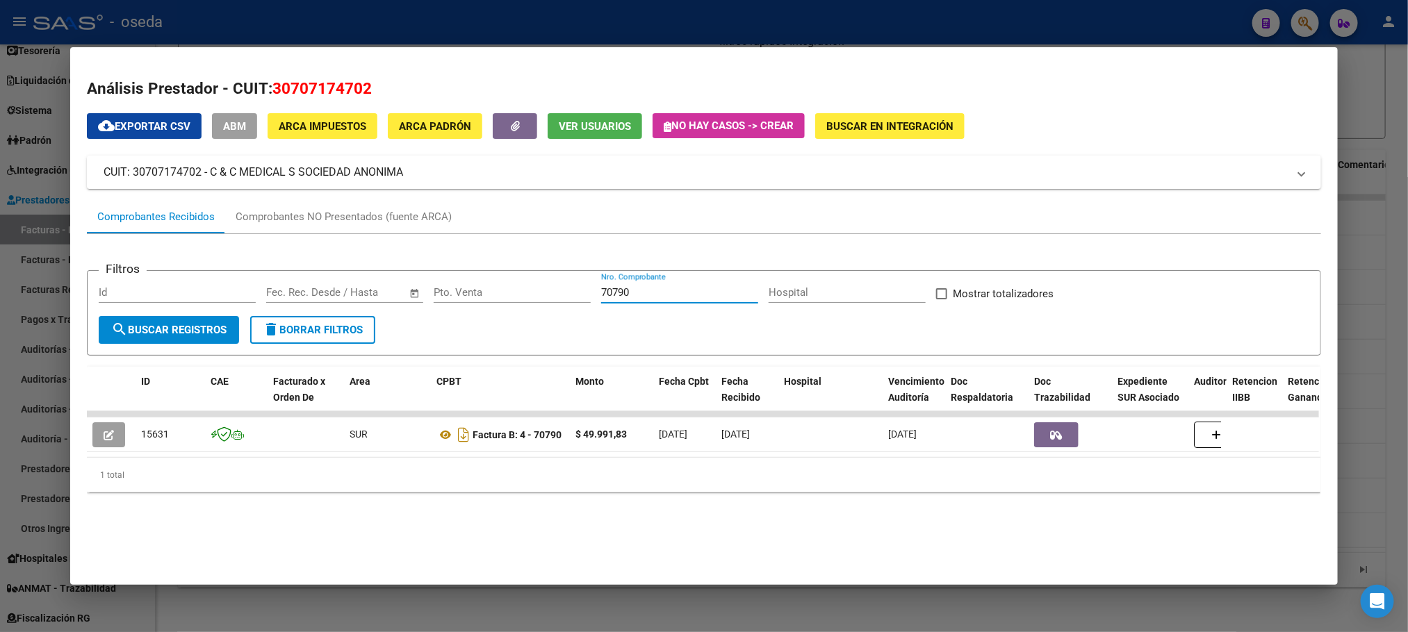
drag, startPoint x: 649, startPoint y: 290, endPoint x: 498, endPoint y: 301, distance: 151.2
click at [498, 301] on div "Filtros Id Fecha inicio – Fecha fin Fec. Rec. Desde / Hasta Pto. Venta 70790 Nr…" at bounding box center [704, 299] width 1210 height 34
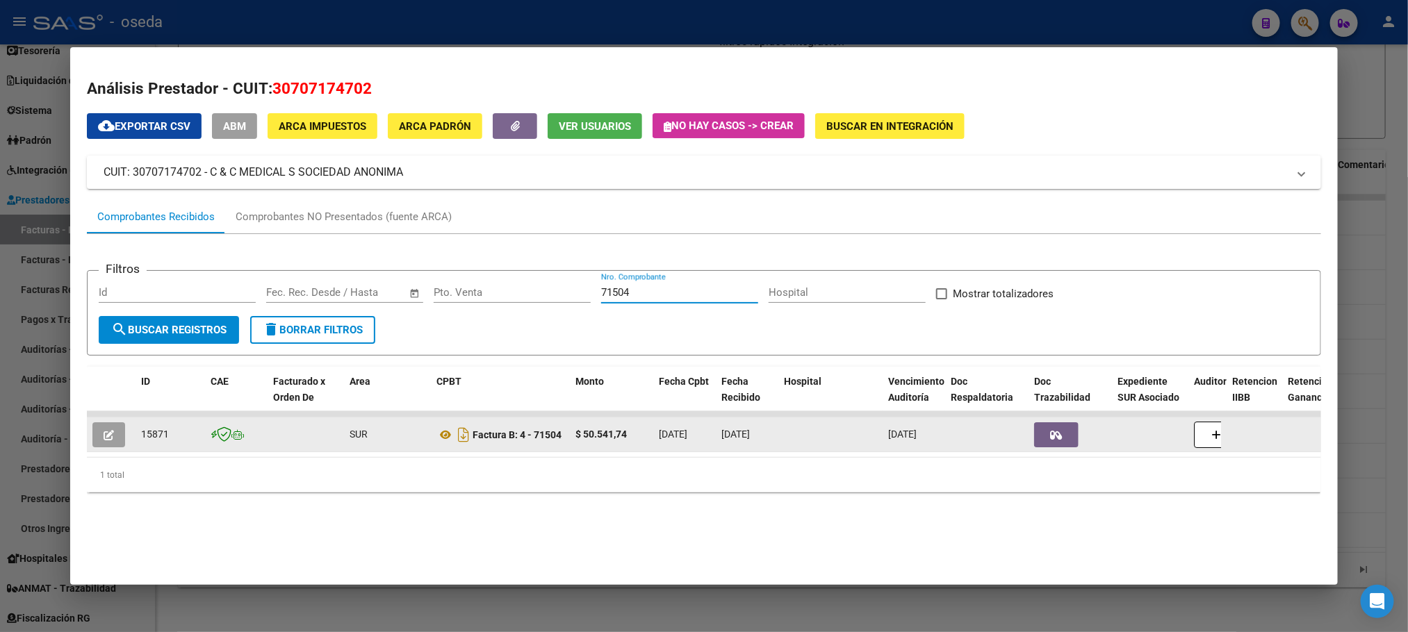
click at [92, 436] on button "button" at bounding box center [108, 434] width 33 height 25
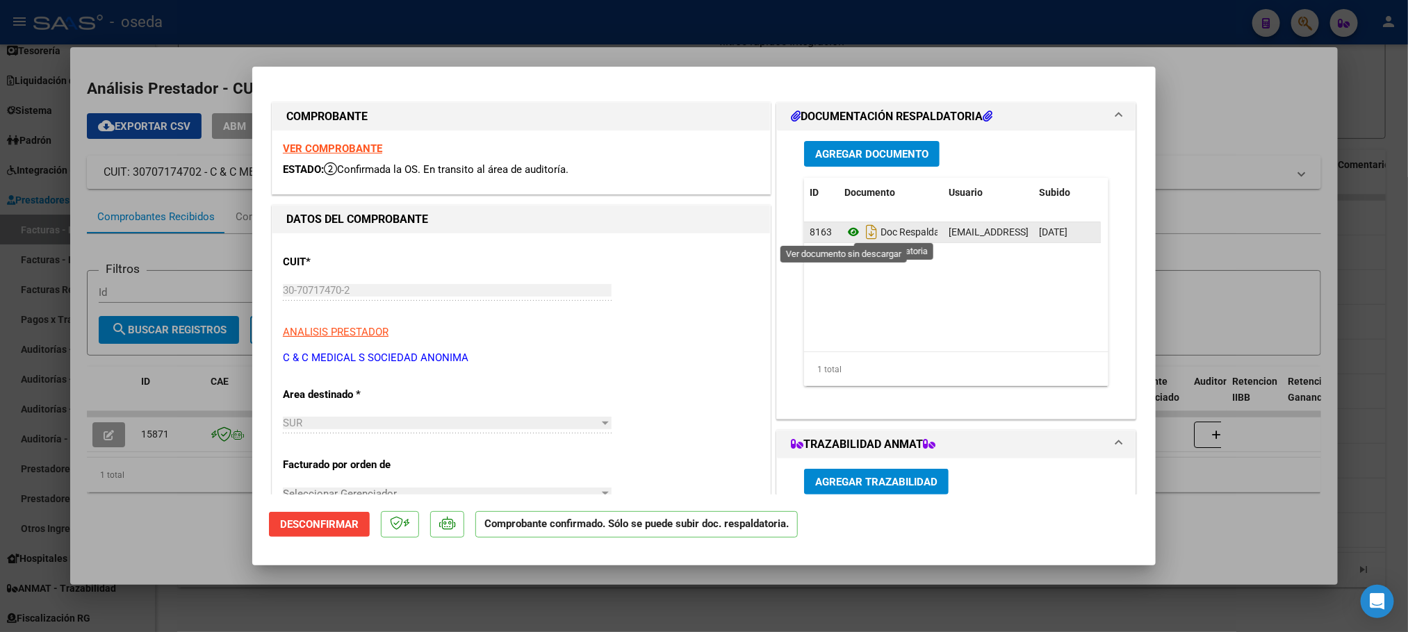
click at [846, 229] on icon at bounding box center [853, 232] width 18 height 17
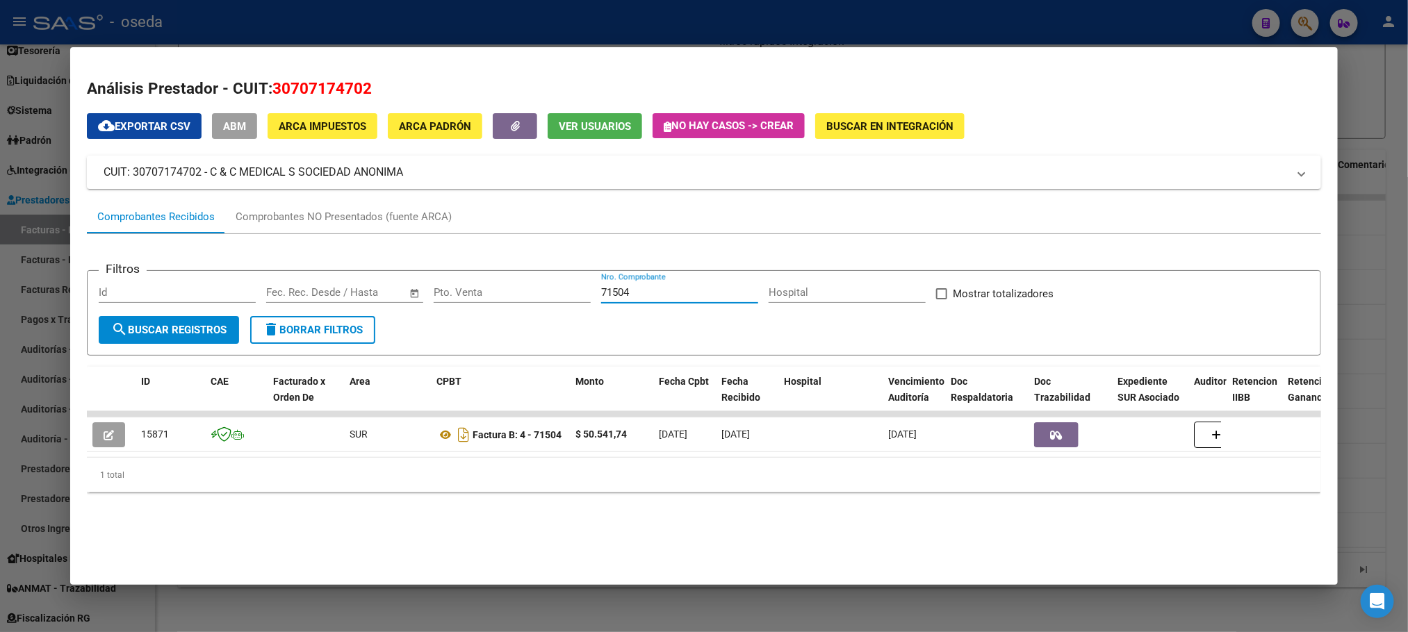
drag, startPoint x: 698, startPoint y: 290, endPoint x: 430, endPoint y: 252, distance: 270.9
click at [430, 252] on app-list-header "Filtros Id Fecha inicio – Fecha fin Fec. Rec. Desde / Hasta Pto. Venta 71504 Nr…" at bounding box center [703, 302] width 1233 height 108
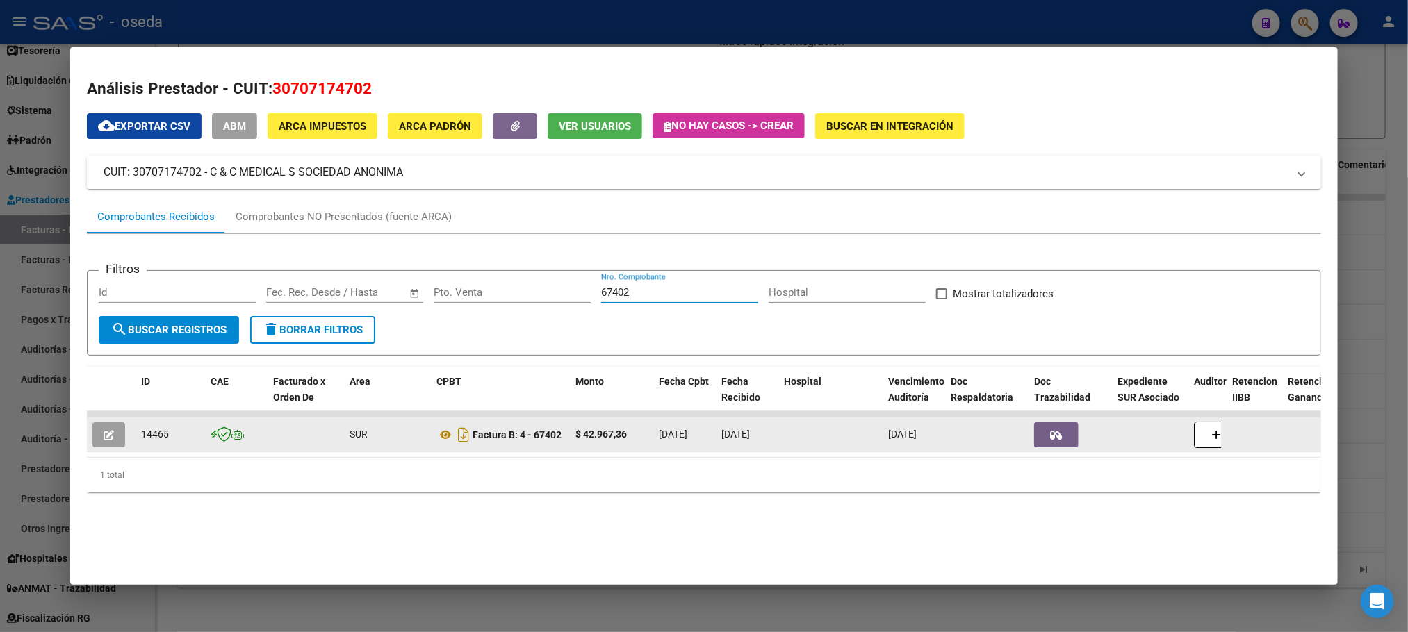
click at [109, 441] on button "button" at bounding box center [108, 434] width 33 height 25
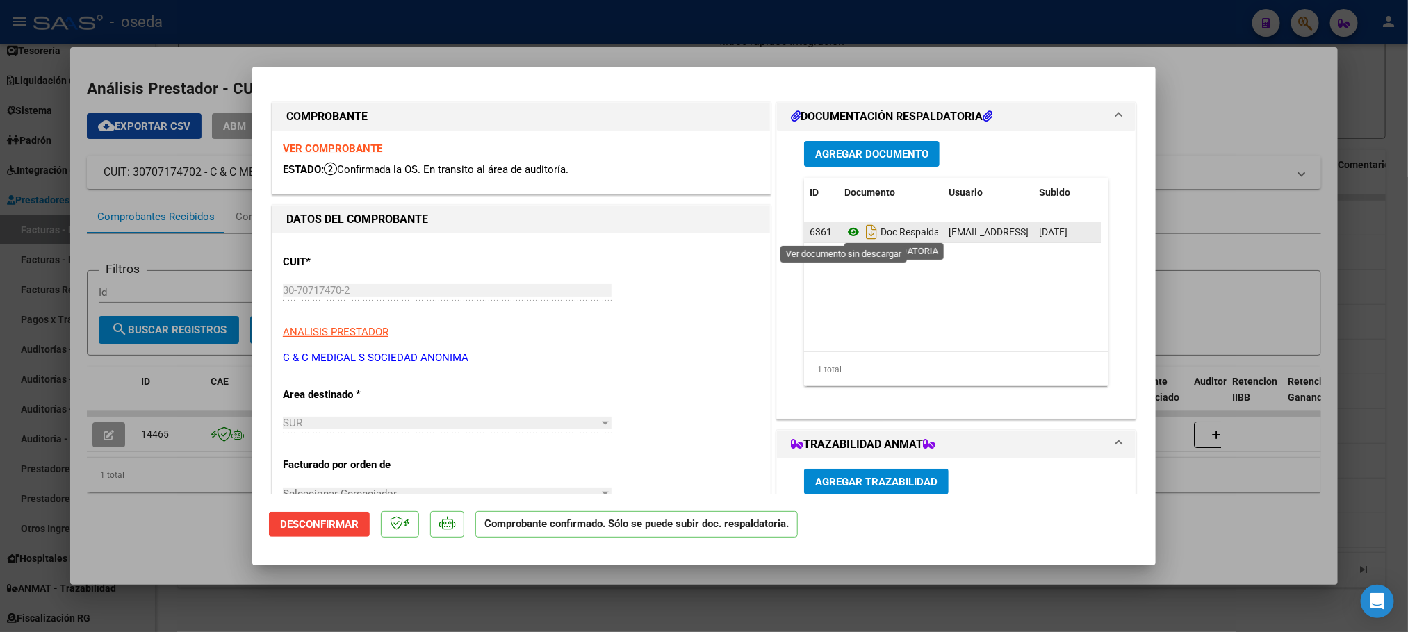
click at [844, 236] on icon at bounding box center [853, 232] width 18 height 17
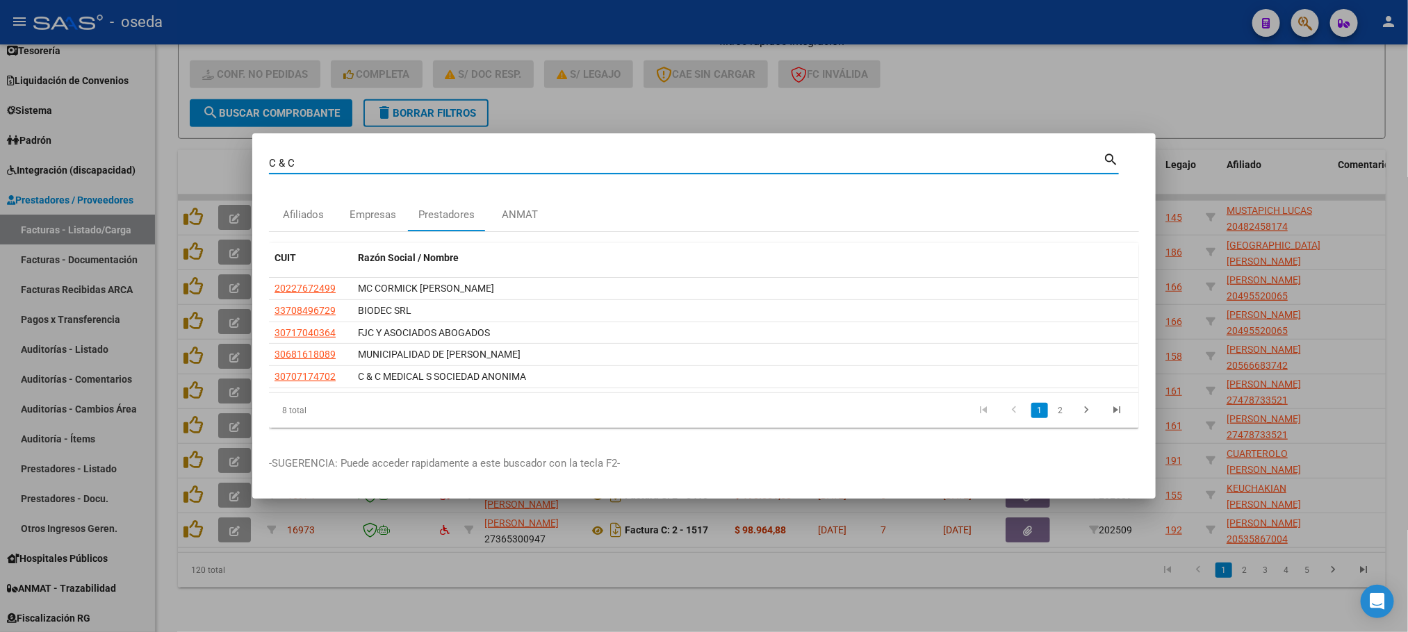
drag, startPoint x: 473, startPoint y: 157, endPoint x: 0, endPoint y: 157, distance: 473.2
click at [0, 157] on div "C & C Buscar (apellido, dni, cuil, nro traspaso, cuit, obra social) search Afil…" at bounding box center [704, 316] width 1408 height 632
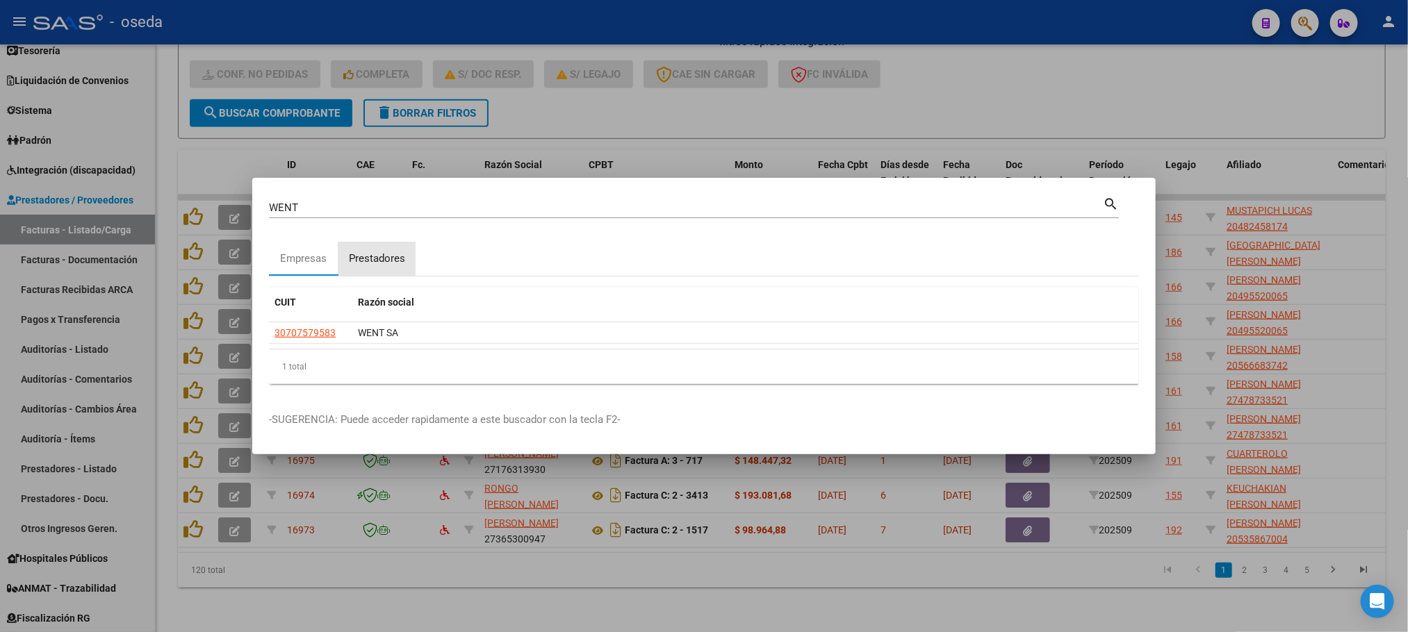
click at [384, 247] on div "Prestadores" at bounding box center [376, 259] width 77 height 33
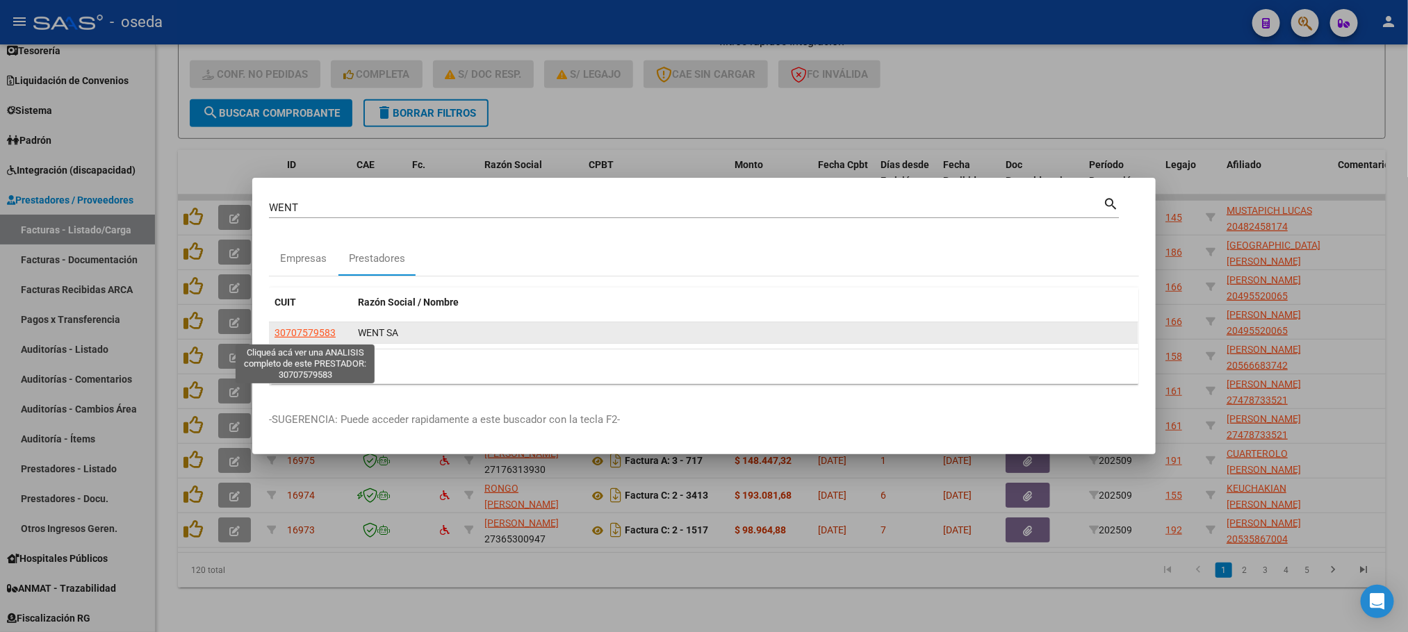
click at [311, 334] on span "30707579583" at bounding box center [304, 332] width 61 height 11
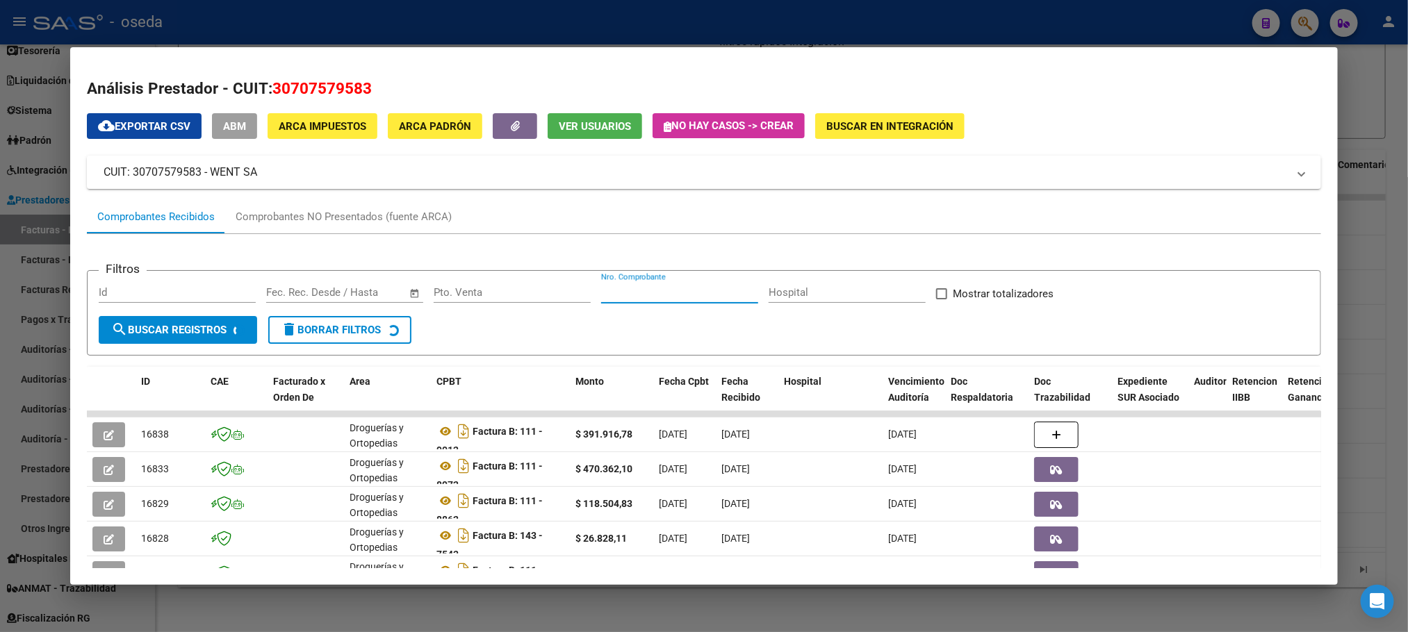
click at [632, 295] on input "Nro. Comprobante" at bounding box center [679, 292] width 157 height 13
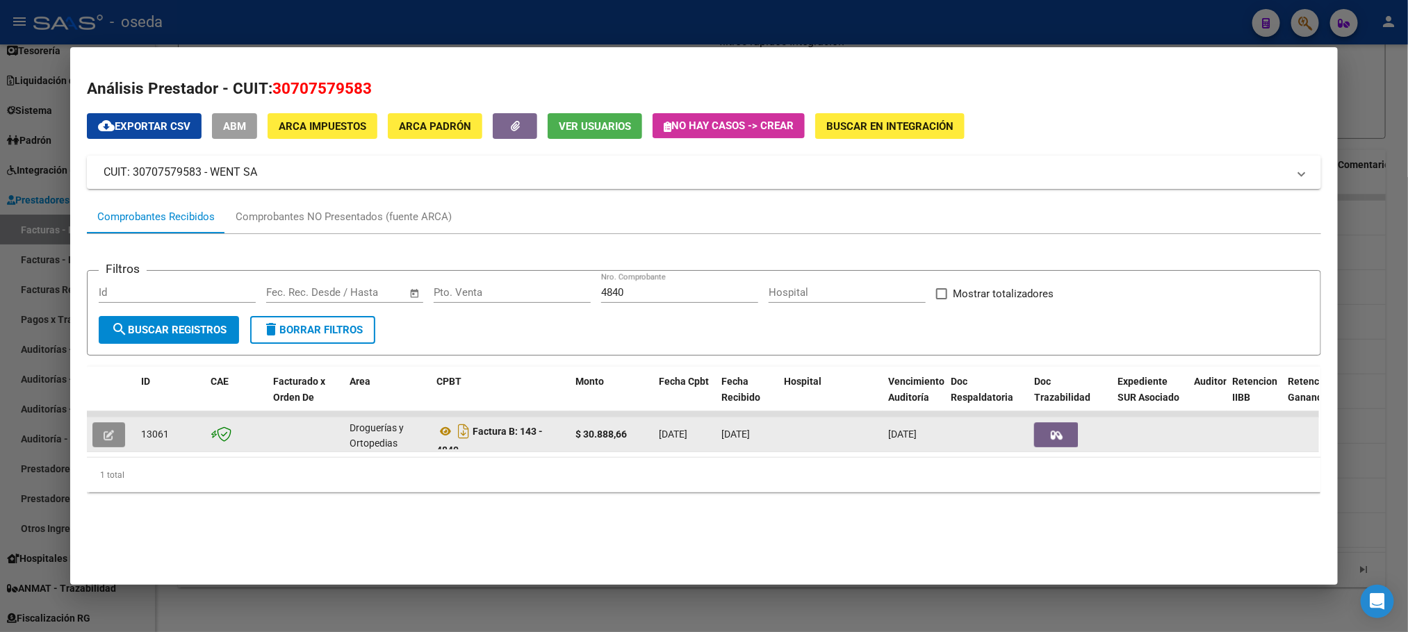
click at [105, 436] on icon "button" at bounding box center [109, 435] width 10 height 10
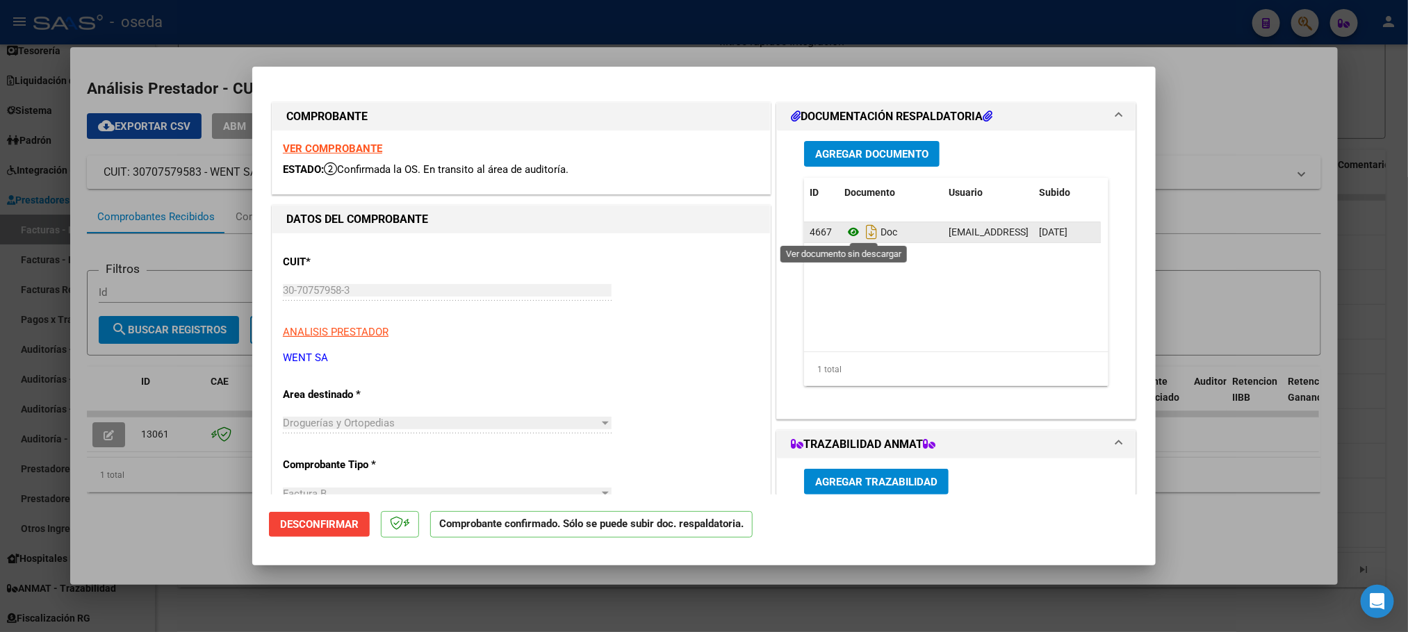
click at [844, 234] on icon at bounding box center [853, 232] width 18 height 17
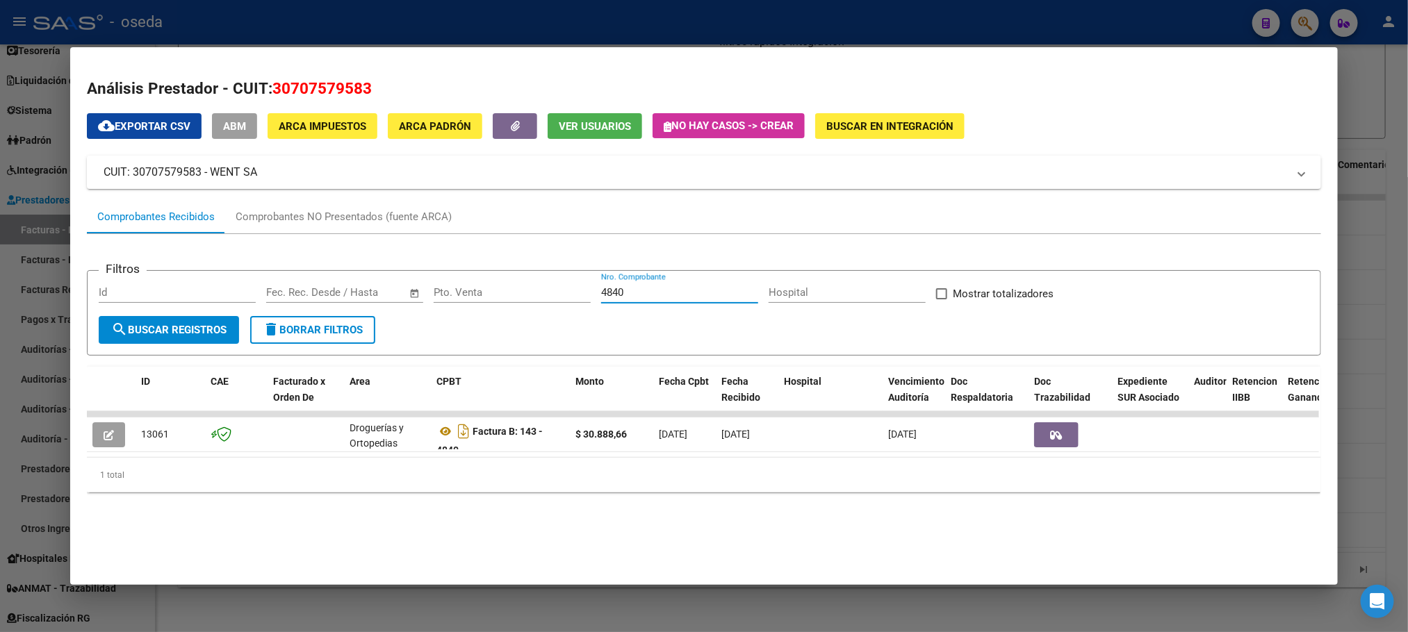
drag, startPoint x: 661, startPoint y: 290, endPoint x: 477, endPoint y: 300, distance: 183.7
click at [477, 300] on div "Filtros Id Fecha inicio – Fecha fin Fec. Rec. Desde / Hasta Pto. Venta 4840 Nro…" at bounding box center [704, 299] width 1210 height 34
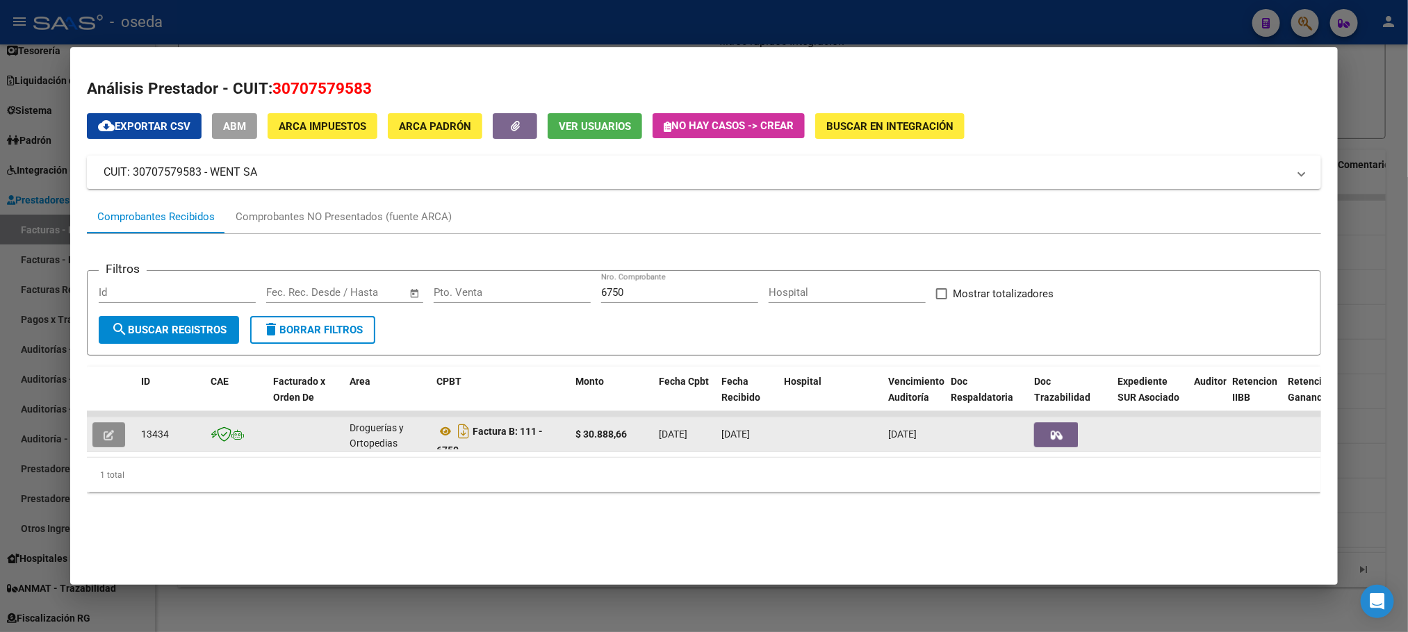
click at [110, 427] on button "button" at bounding box center [108, 434] width 33 height 25
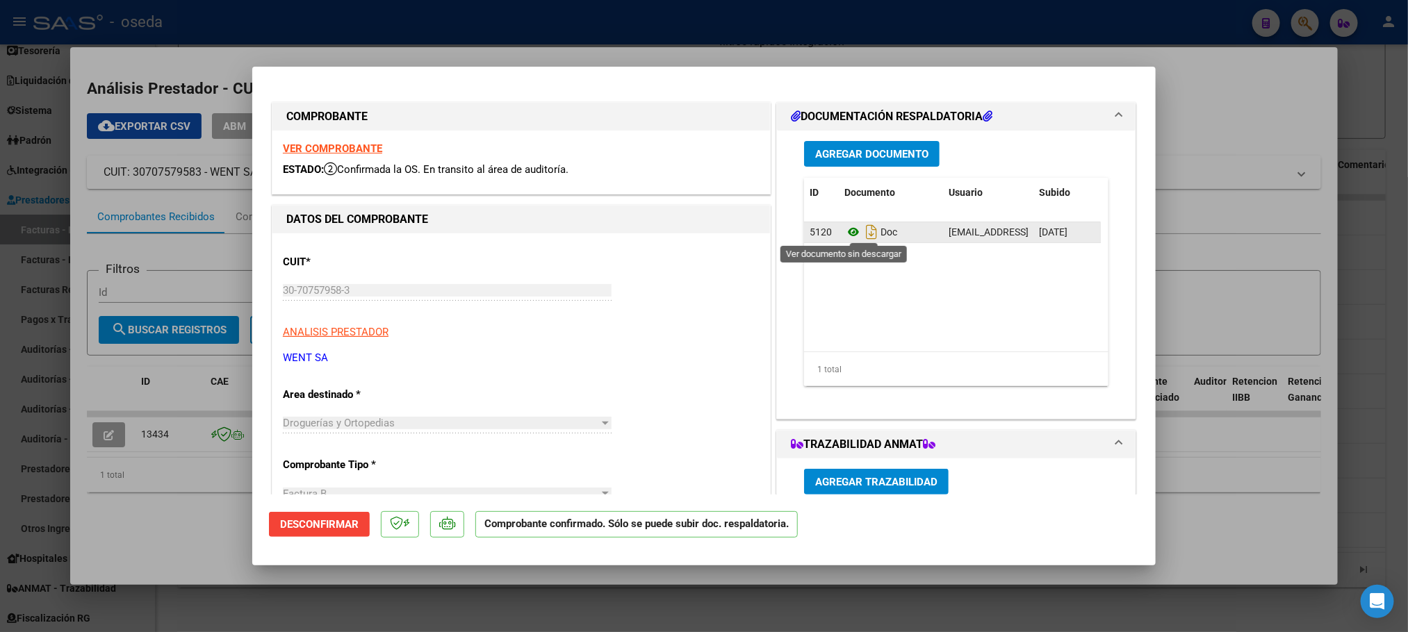
click at [844, 230] on icon at bounding box center [853, 232] width 18 height 17
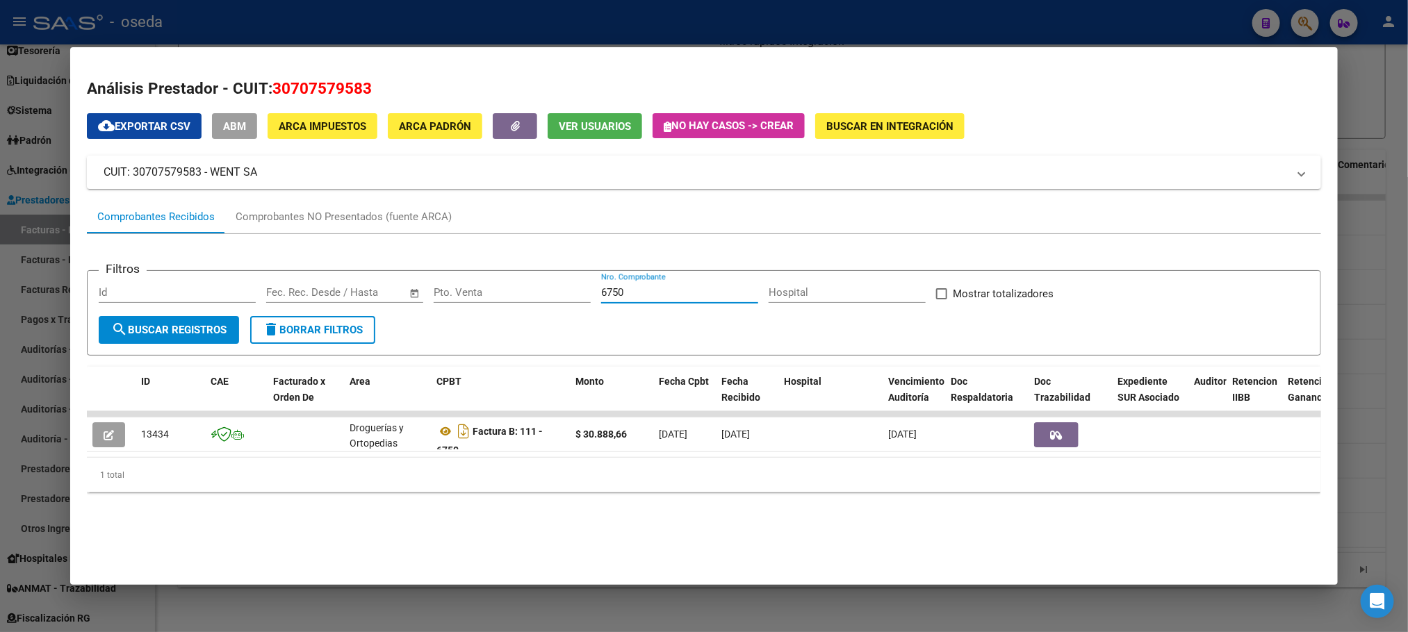
drag, startPoint x: 634, startPoint y: 286, endPoint x: 511, endPoint y: 273, distance: 123.7
click at [511, 273] on form "Filtros Id Fecha inicio – Fecha fin Fec. Rec. Desde / Hasta Pto. Venta 6750 Nro…" at bounding box center [703, 312] width 1233 height 85
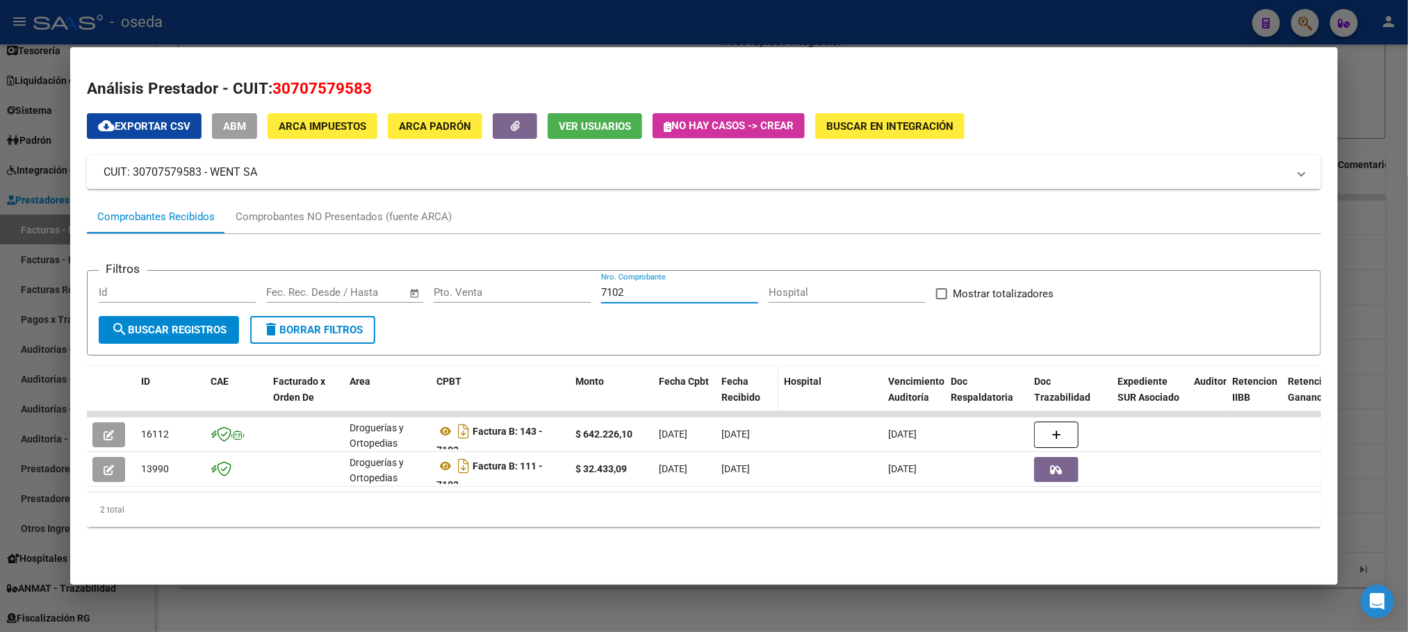
scroll to position [1, 0]
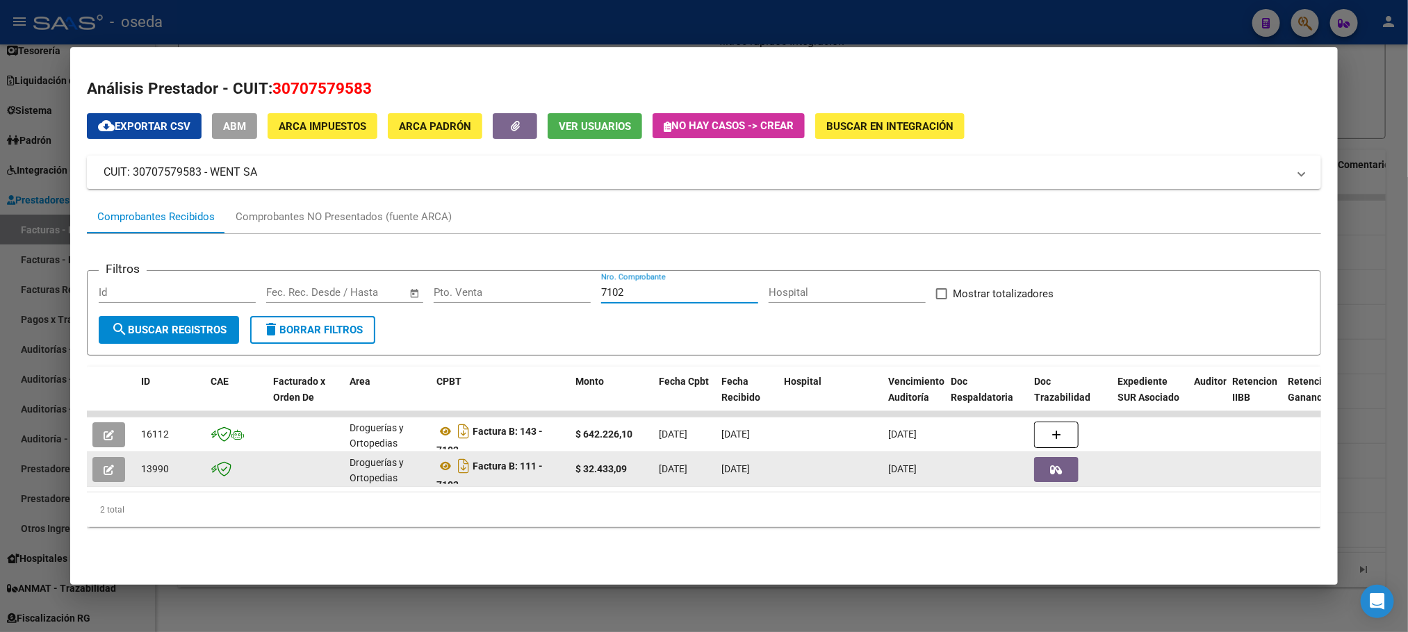
click at [92, 474] on button "button" at bounding box center [108, 469] width 33 height 25
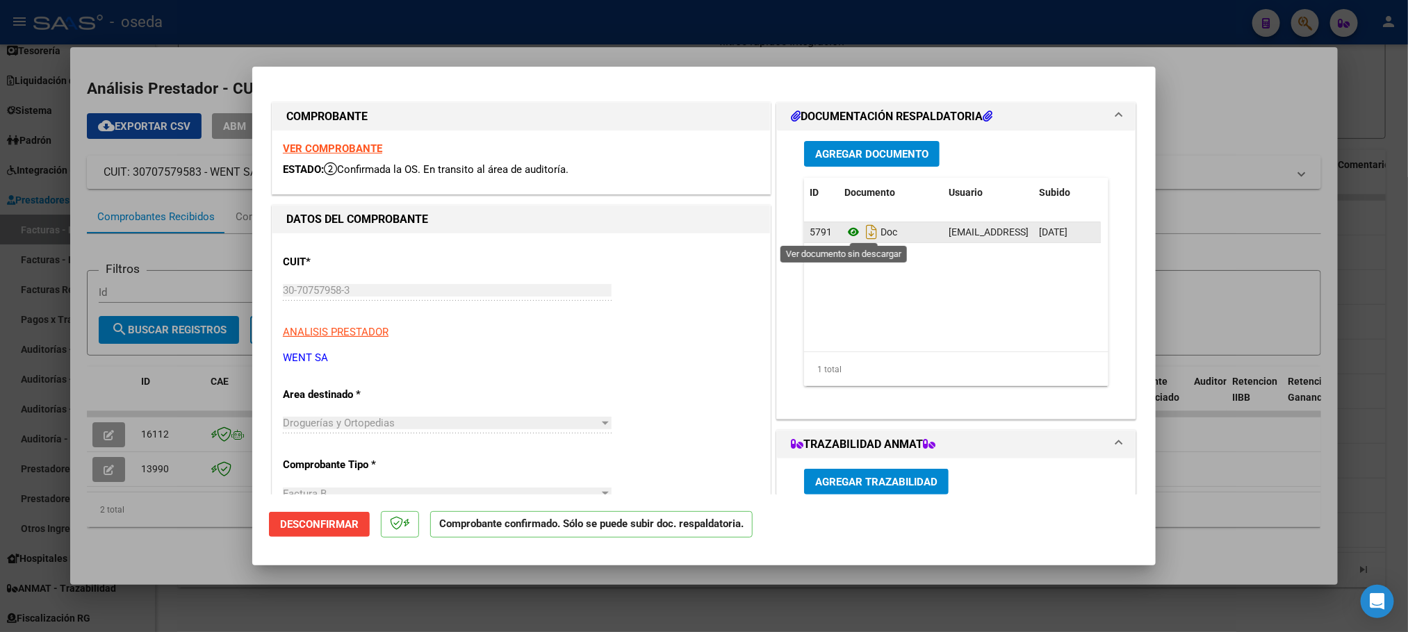
click at [844, 230] on icon at bounding box center [853, 232] width 18 height 17
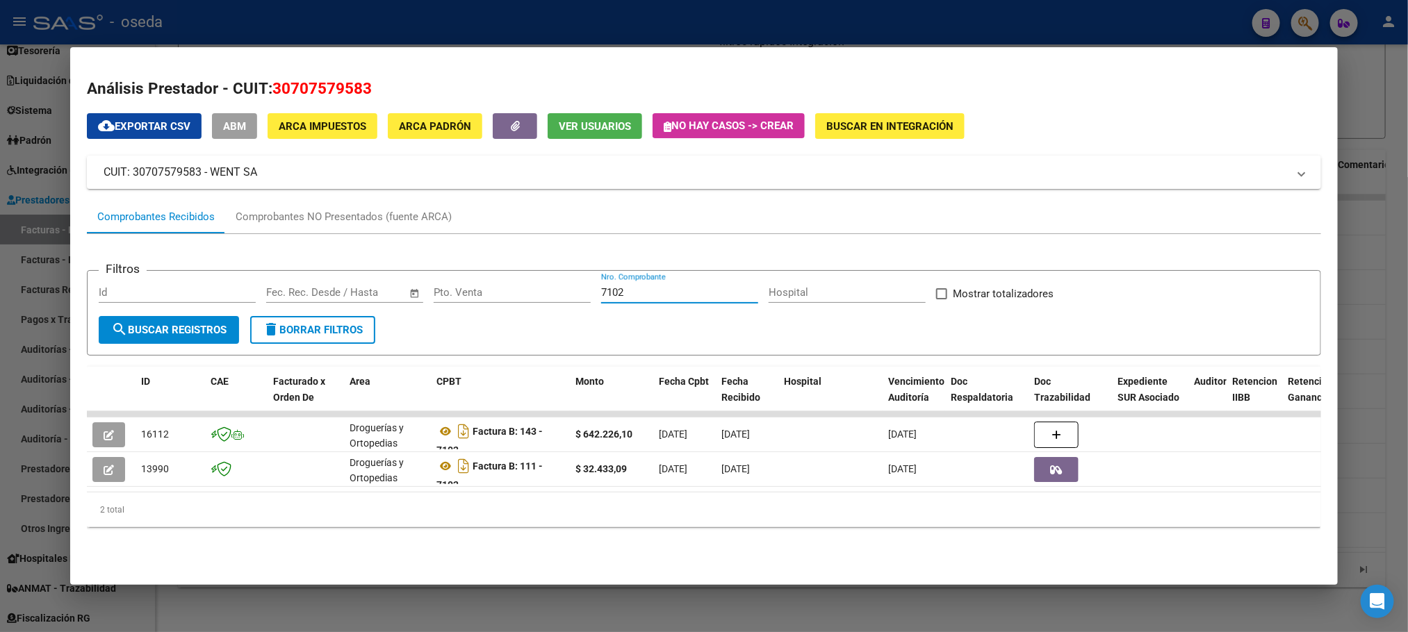
drag, startPoint x: 700, startPoint y: 294, endPoint x: 406, endPoint y: 263, distance: 295.5
click at [406, 263] on app-list-header "Filtros Id Fecha inicio – Fecha fin Fec. Rec. Desde / Hasta Pto. Venta 7102 Nro…" at bounding box center [703, 302] width 1233 height 108
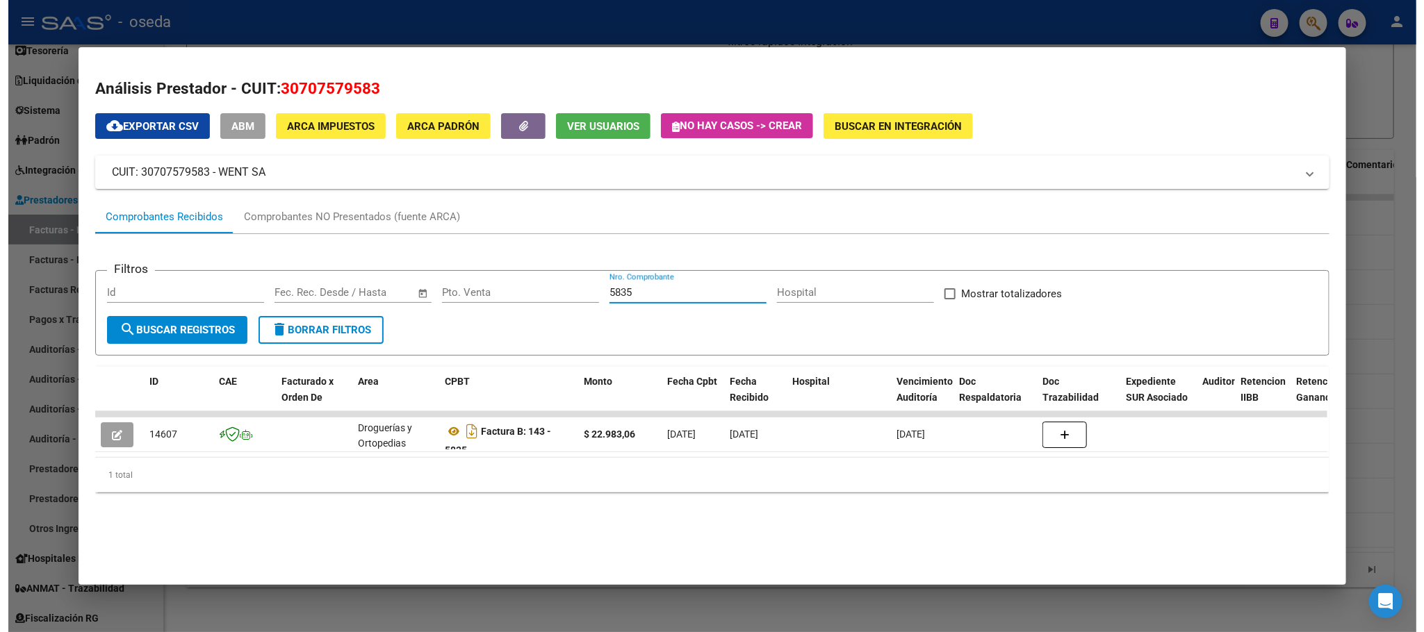
scroll to position [0, 0]
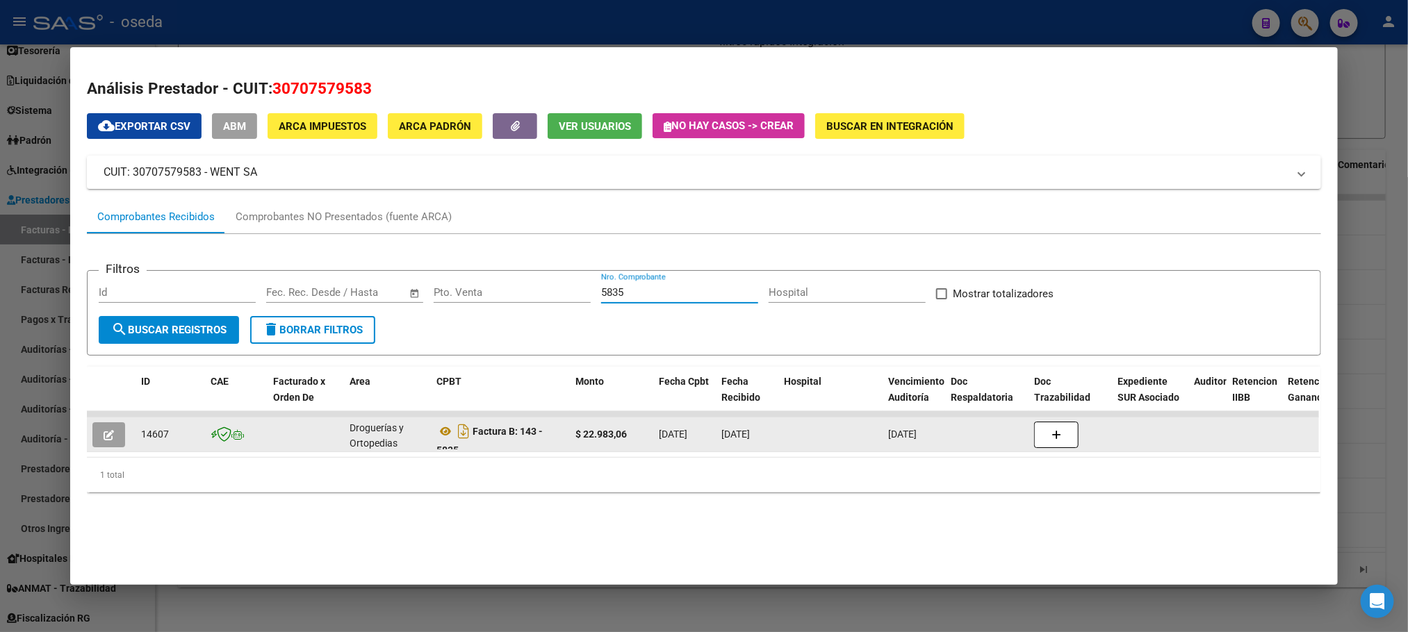
click at [92, 428] on button "button" at bounding box center [108, 434] width 33 height 25
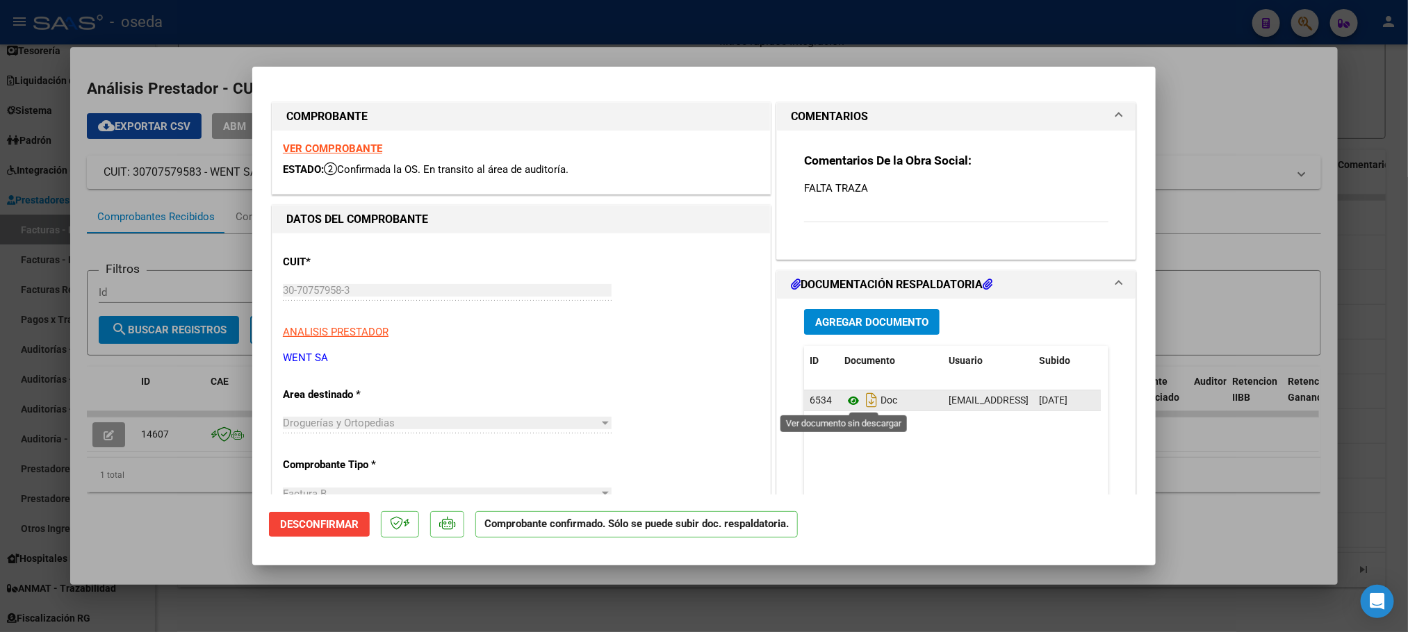
click at [844, 398] on icon at bounding box center [853, 401] width 18 height 17
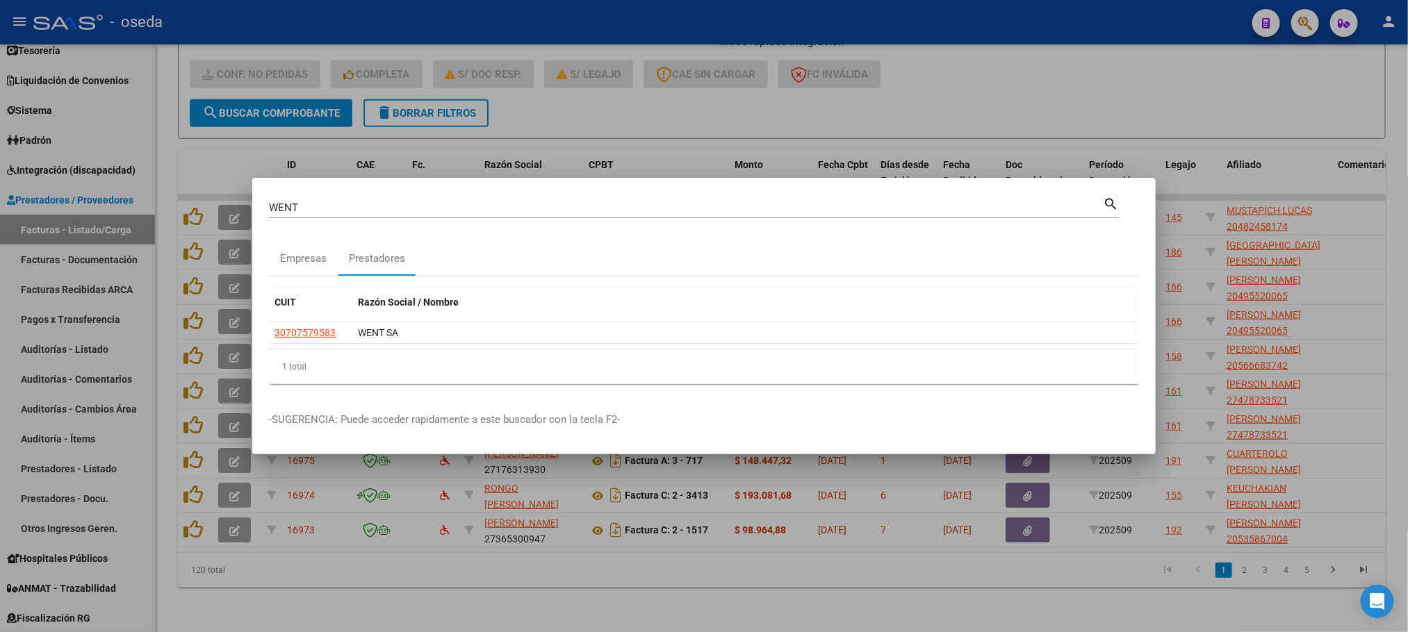
click at [474, 199] on mat-dialog-container "WENT Buscar (apellido, dni, cuil, nro traspaso, cuit, obra social) search Empre…" at bounding box center [703, 316] width 903 height 277
drag, startPoint x: 465, startPoint y: 211, endPoint x: 209, endPoint y: 213, distance: 255.7
click at [209, 213] on div "WENT Buscar (apellido, dni, cuil, nro traspaso, cuit, obra social) search Empre…" at bounding box center [704, 316] width 1408 height 632
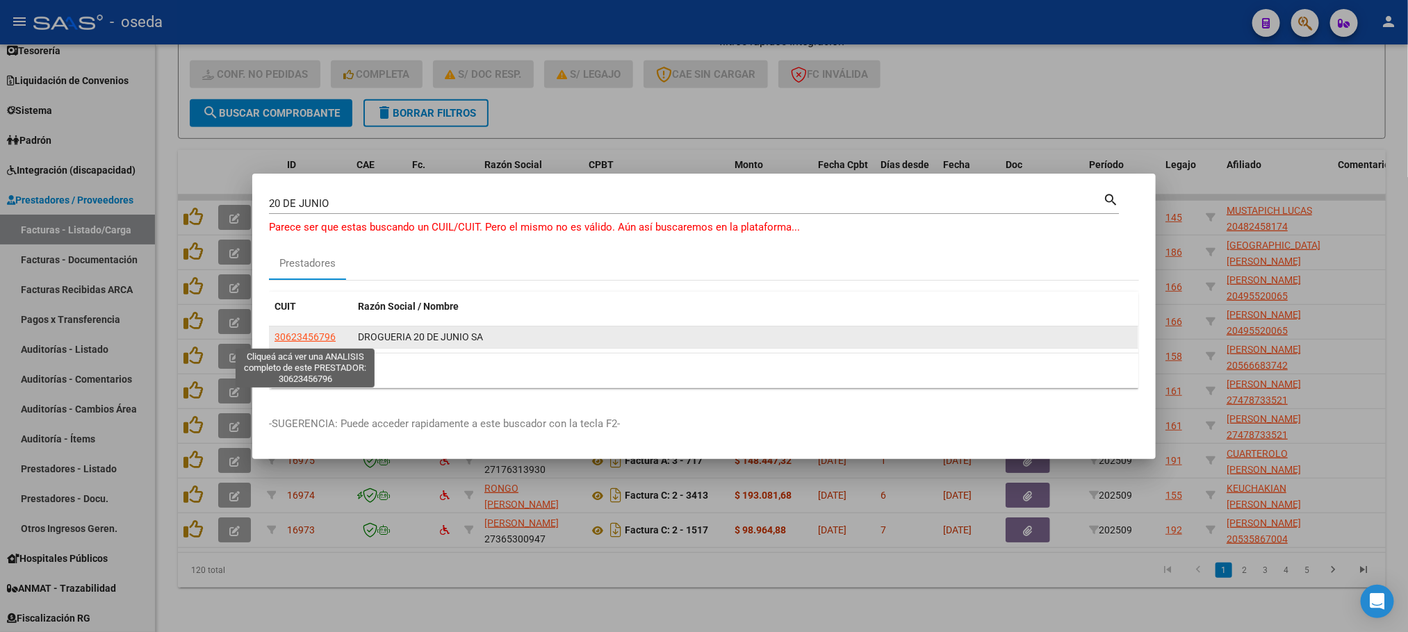
click at [281, 334] on span "30623456796" at bounding box center [304, 336] width 61 height 11
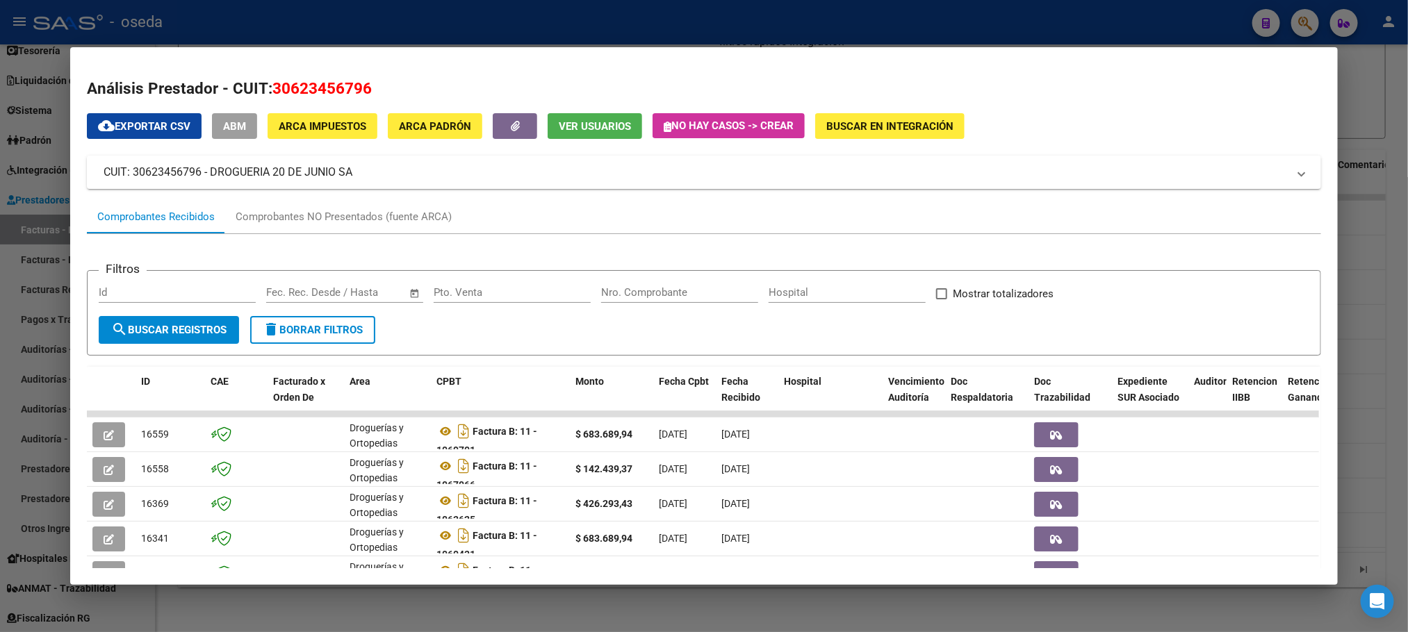
click at [661, 292] on input "Nro. Comprobante" at bounding box center [679, 292] width 157 height 13
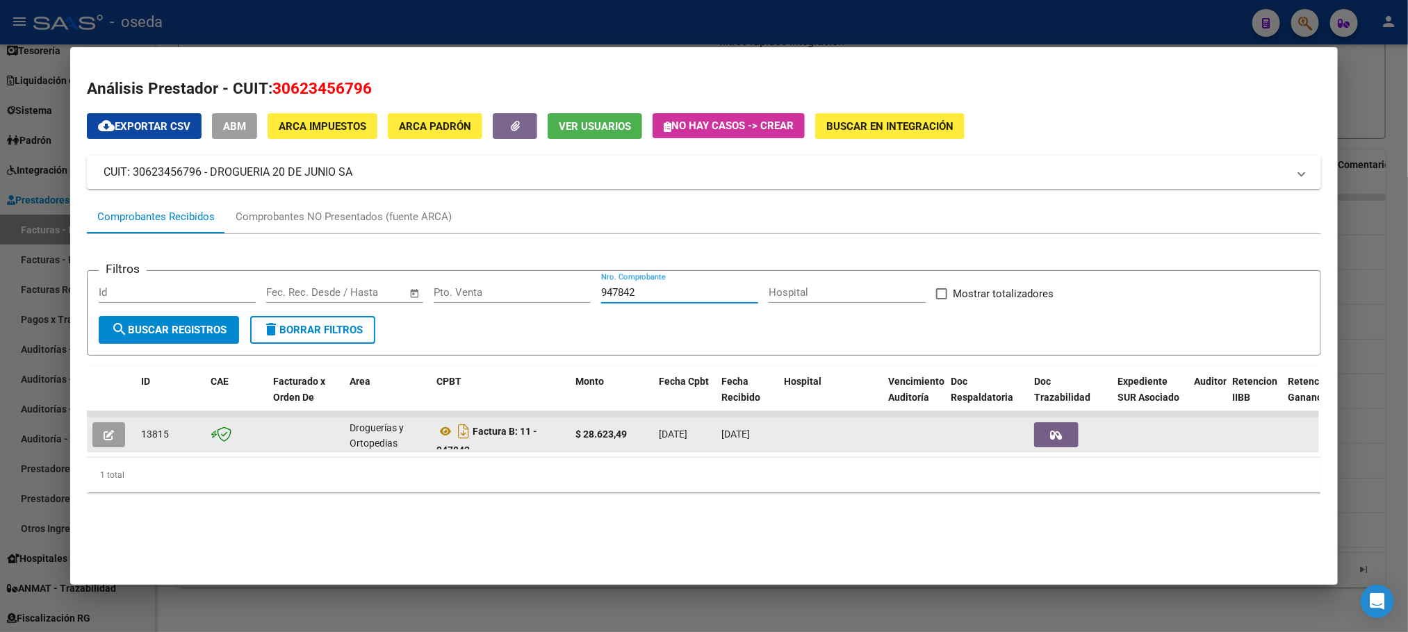
click at [102, 427] on button "button" at bounding box center [108, 434] width 33 height 25
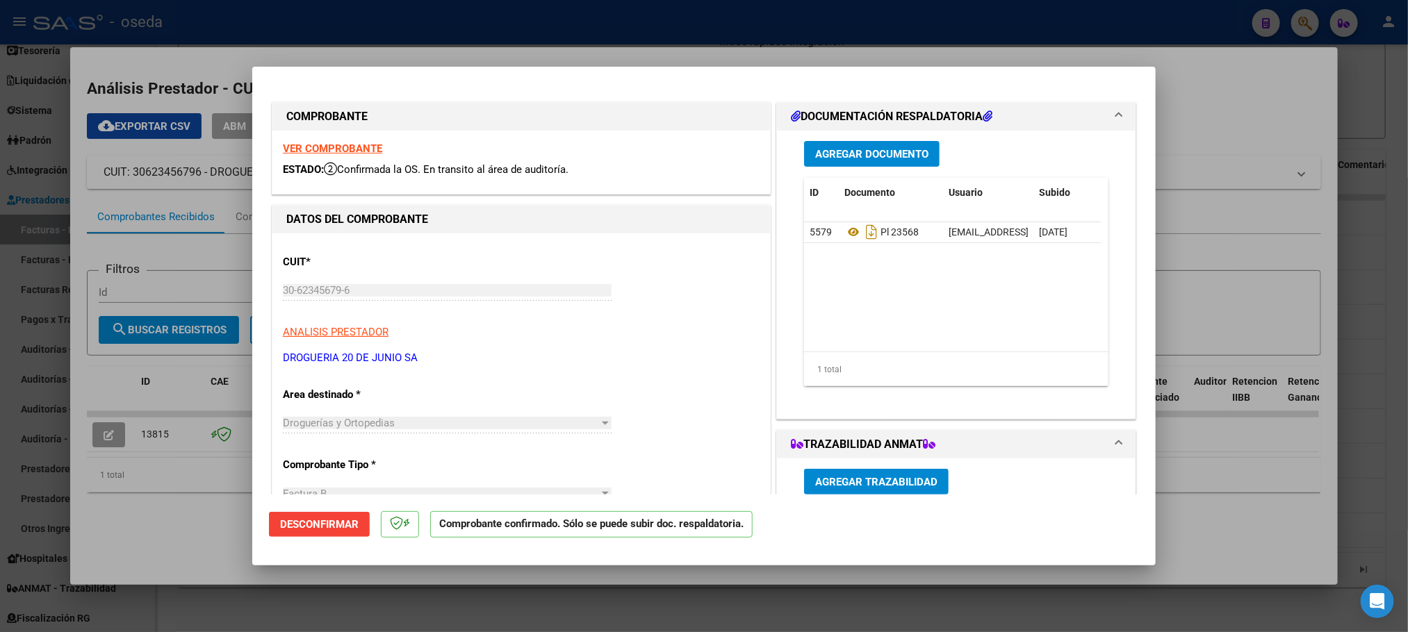
click at [342, 151] on strong "VER COMPROBANTE" at bounding box center [332, 148] width 99 height 13
click at [844, 228] on icon at bounding box center [853, 232] width 18 height 17
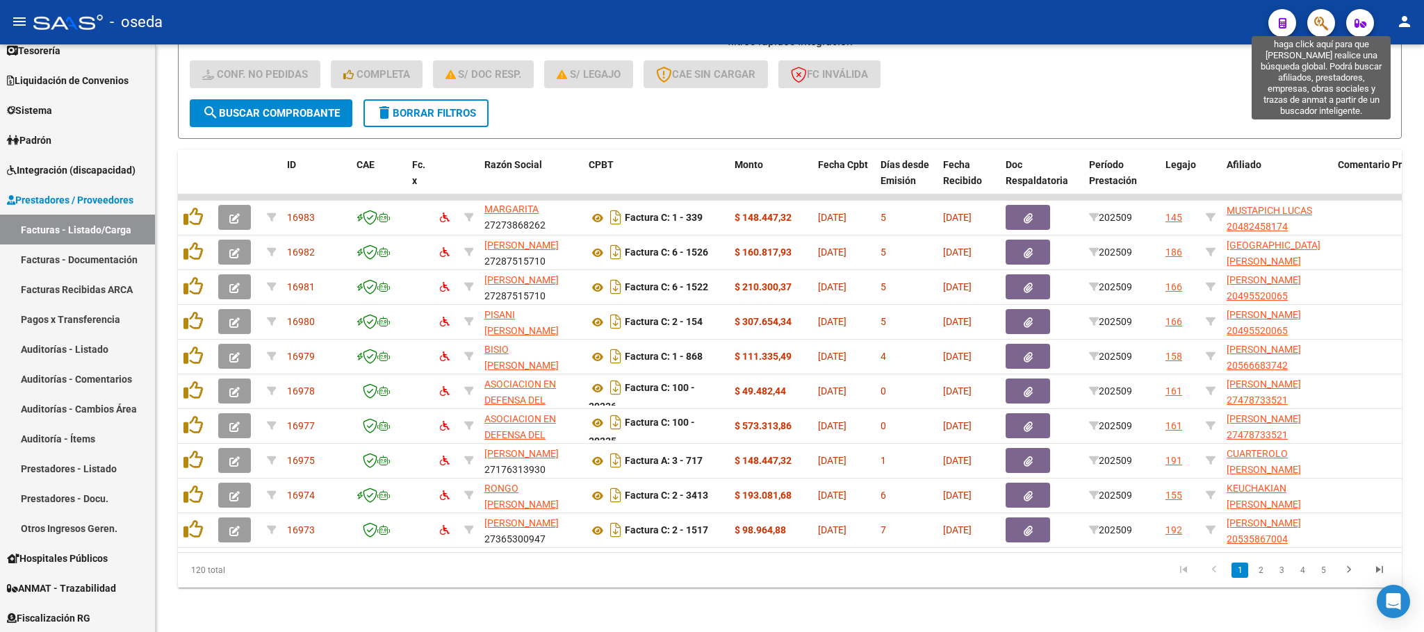
click at [1322, 22] on icon "button" at bounding box center [1321, 23] width 14 height 16
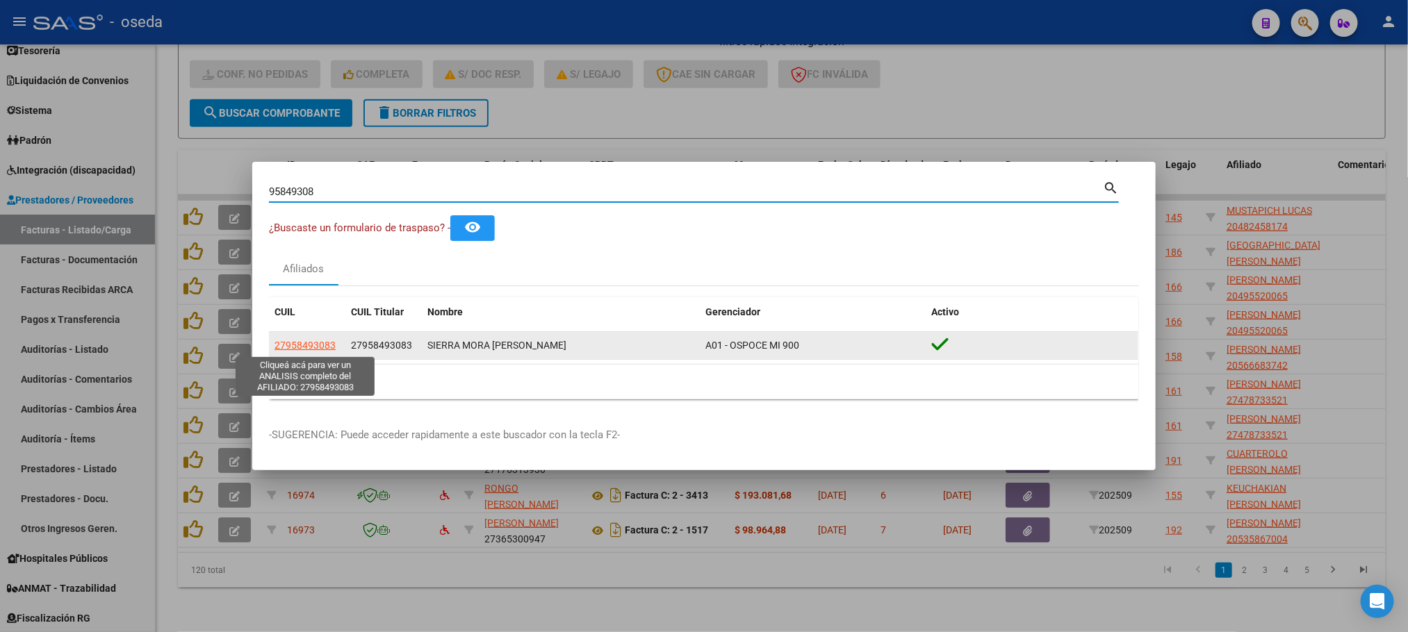
click at [329, 346] on span "27958493083" at bounding box center [304, 345] width 61 height 11
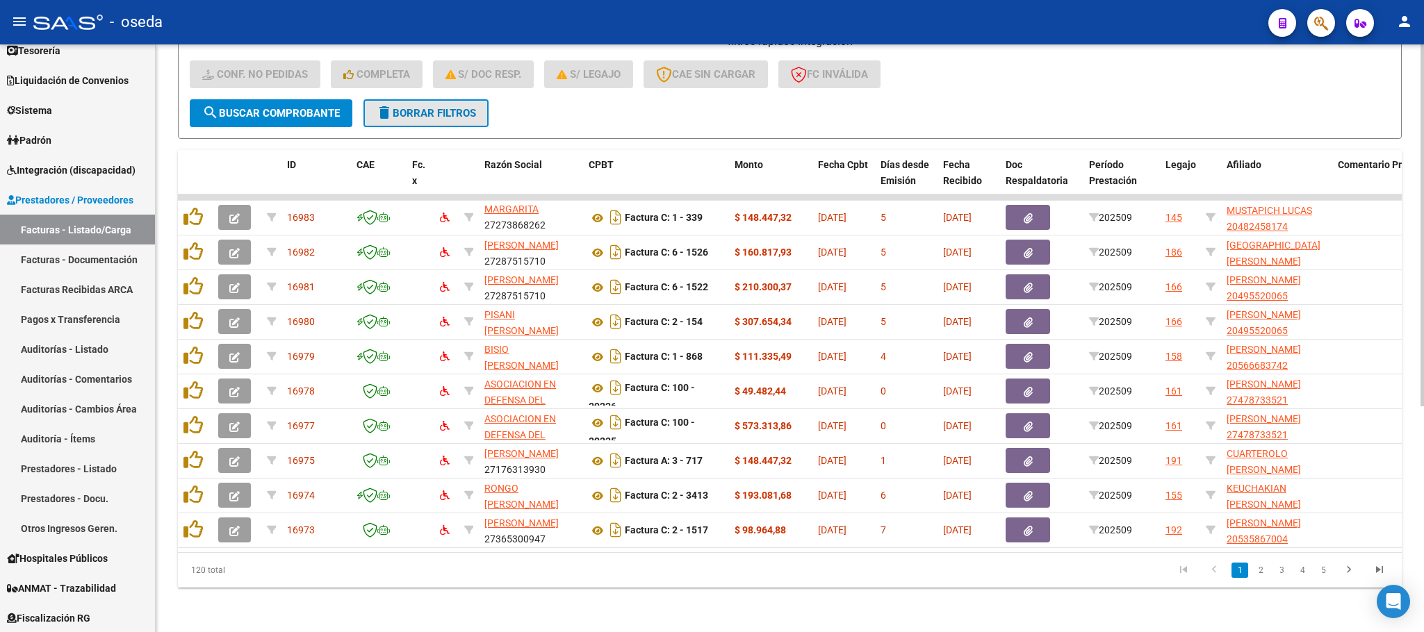
click at [394, 107] on span "delete Borrar Filtros" at bounding box center [426, 113] width 100 height 13
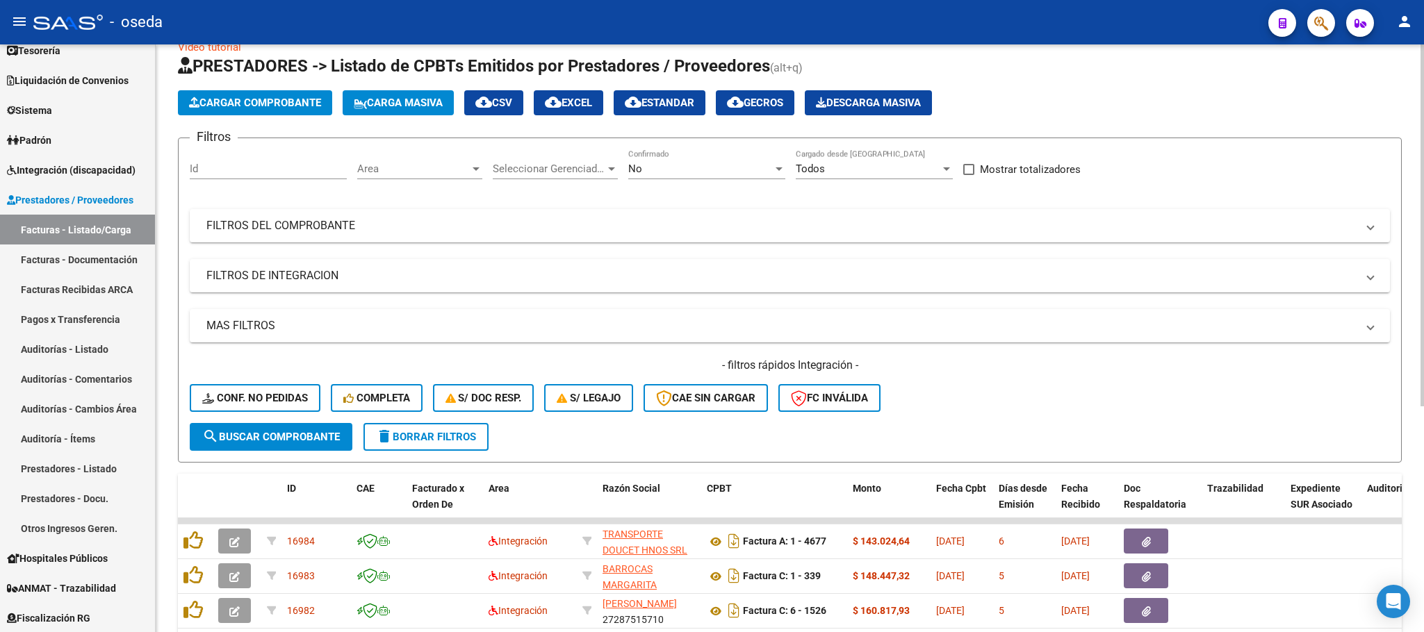
scroll to position [367, 0]
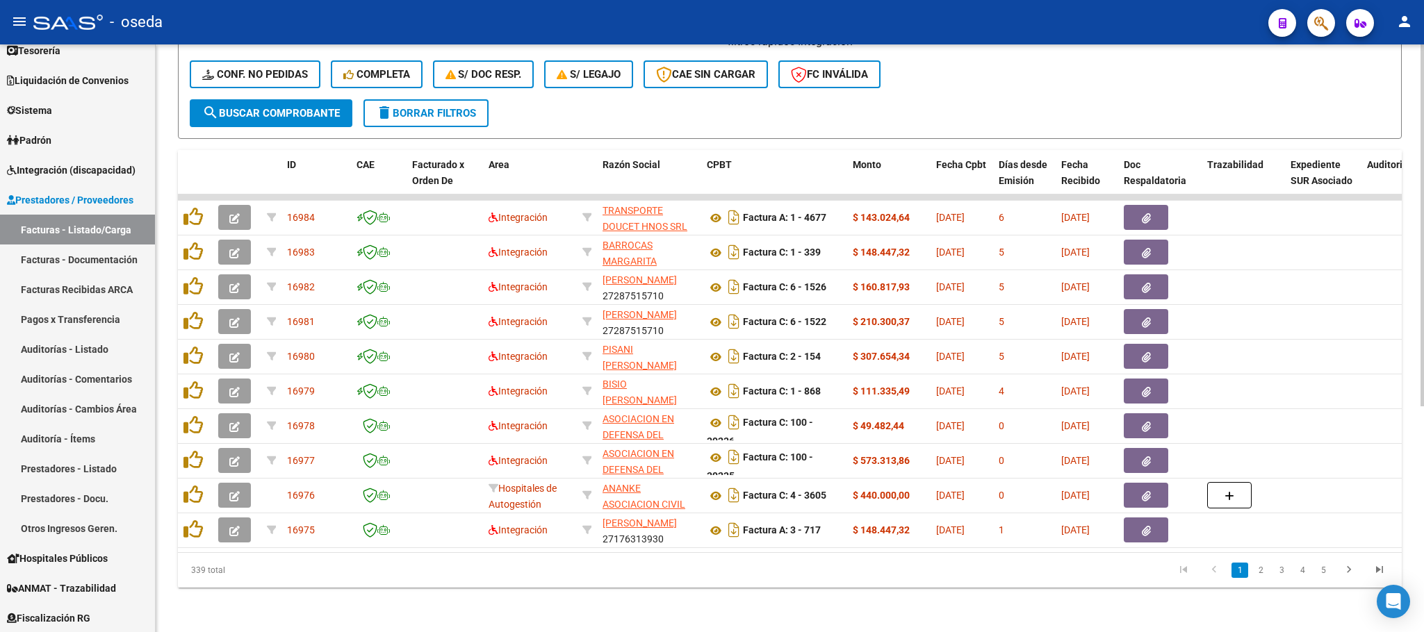
click at [434, 106] on button "delete Borrar Filtros" at bounding box center [425, 113] width 125 height 28
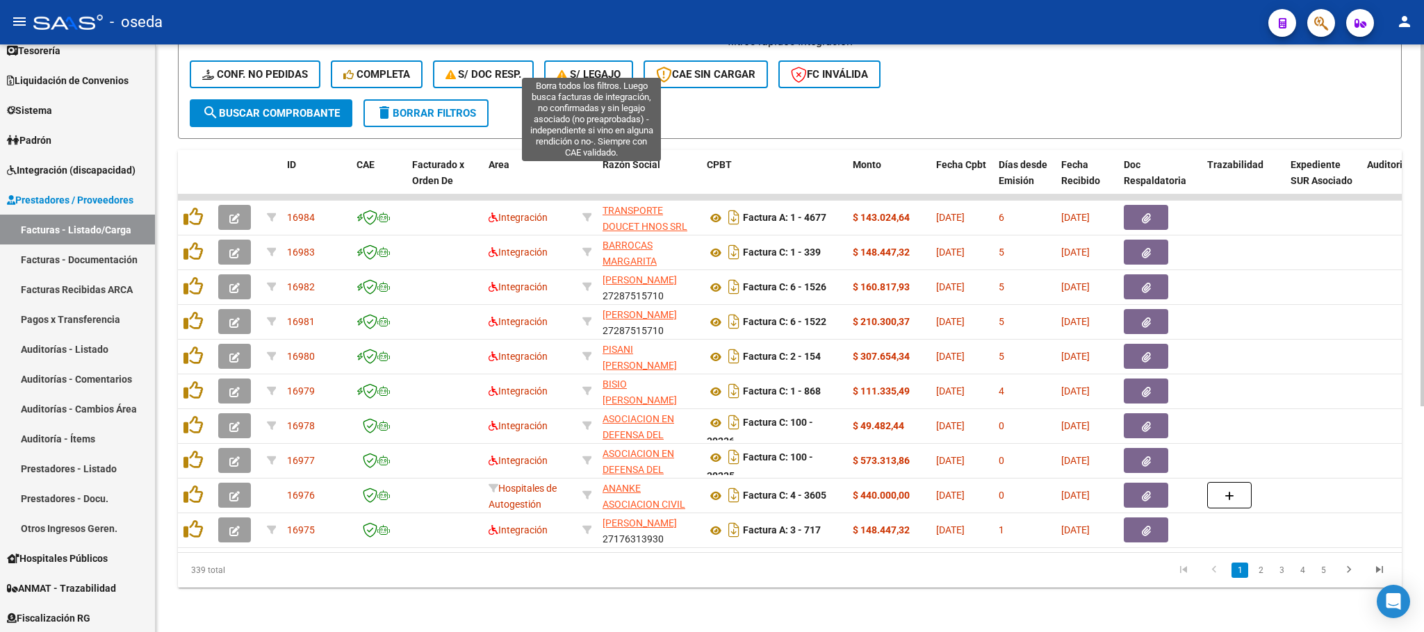
click at [599, 68] on span "S/ legajo" at bounding box center [589, 74] width 64 height 13
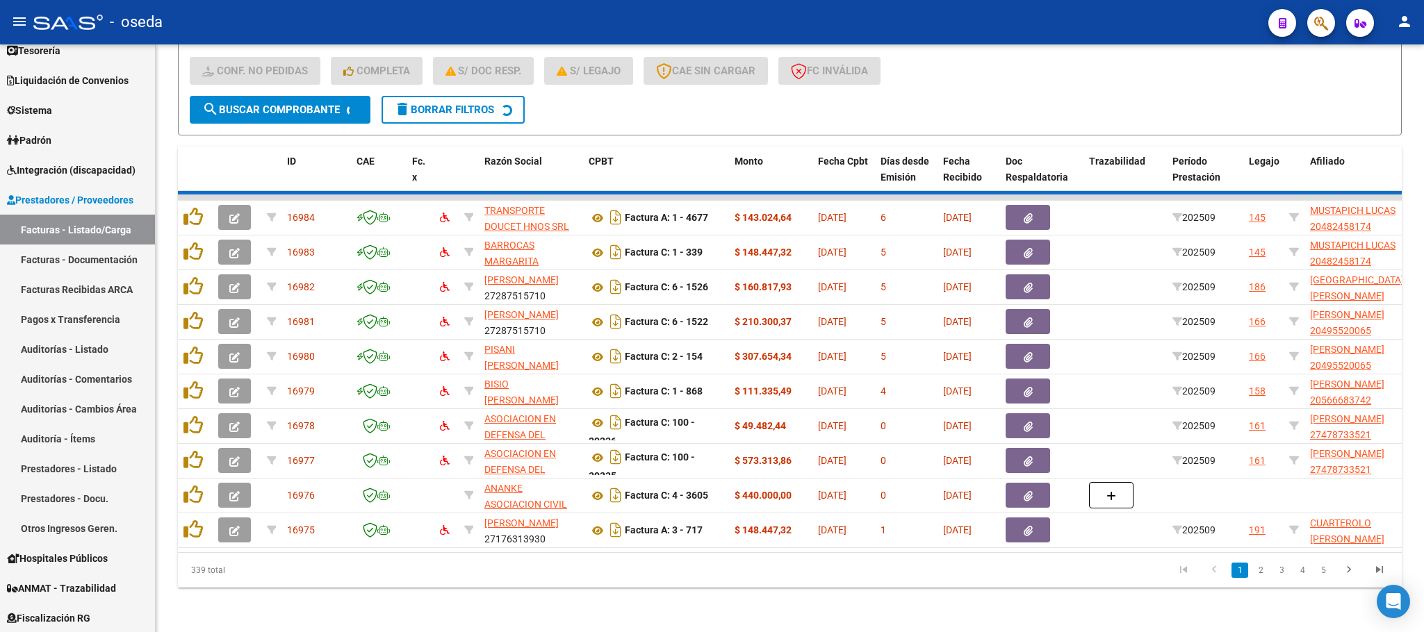
scroll to position [27, 0]
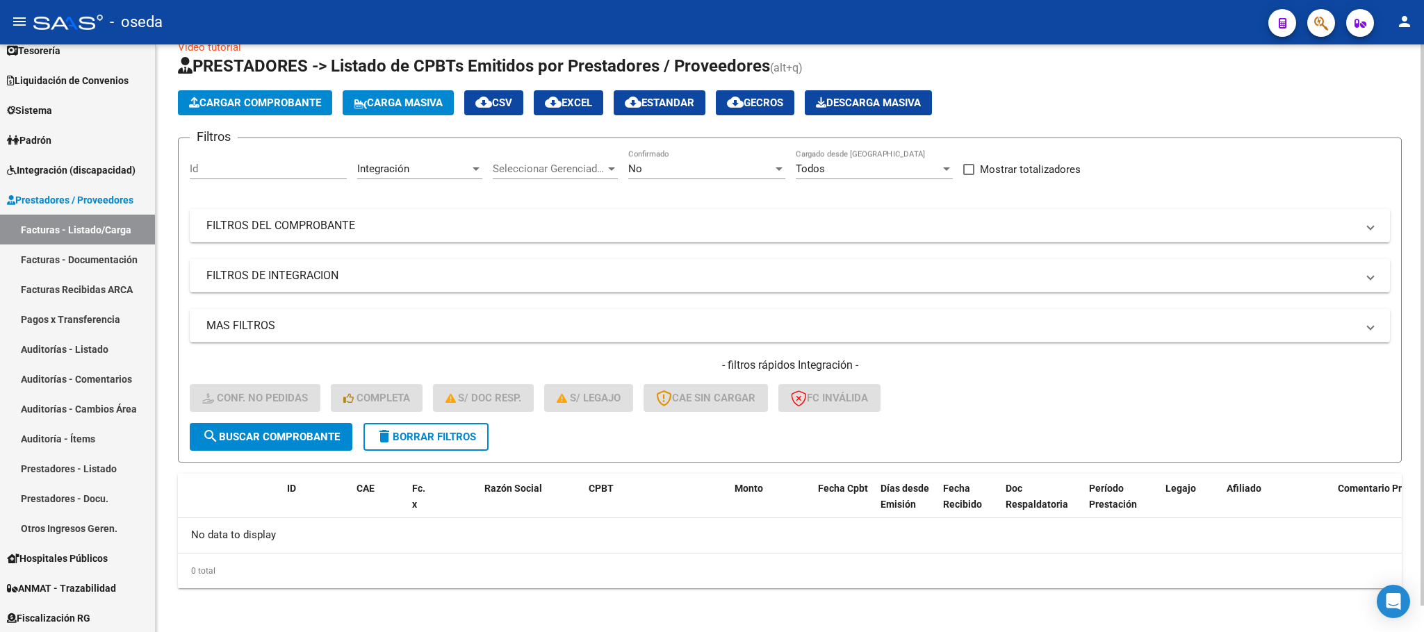
click at [432, 432] on span "delete Borrar Filtros" at bounding box center [426, 437] width 100 height 13
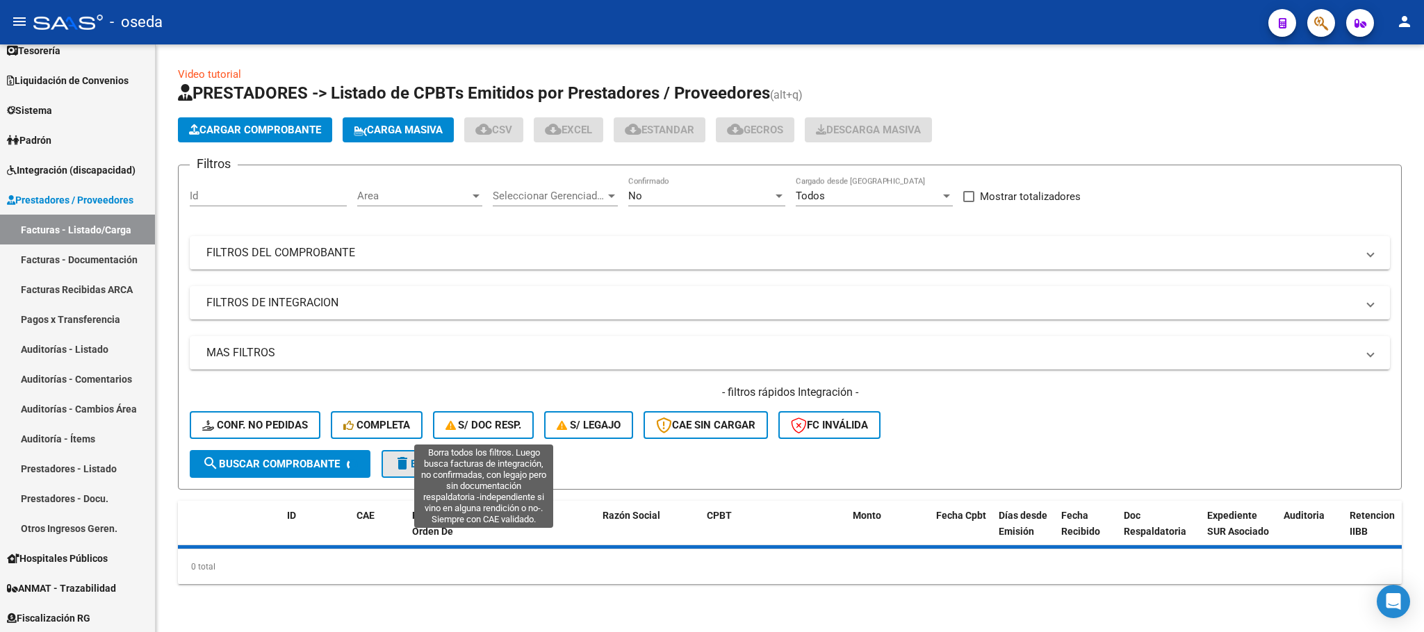
scroll to position [0, 0]
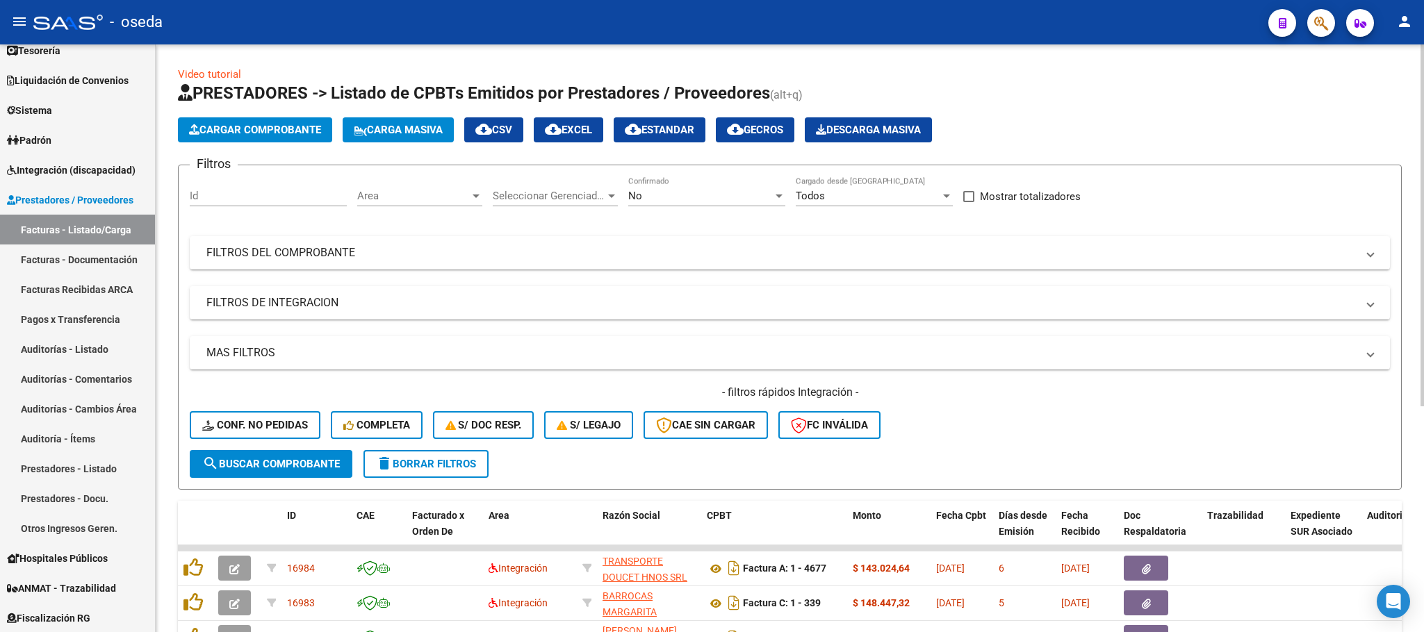
click at [499, 411] on div "- filtros rápidos Integración - Conf. no pedidas Completa S/ Doc Resp. S/ legaj…" at bounding box center [790, 417] width 1200 height 65
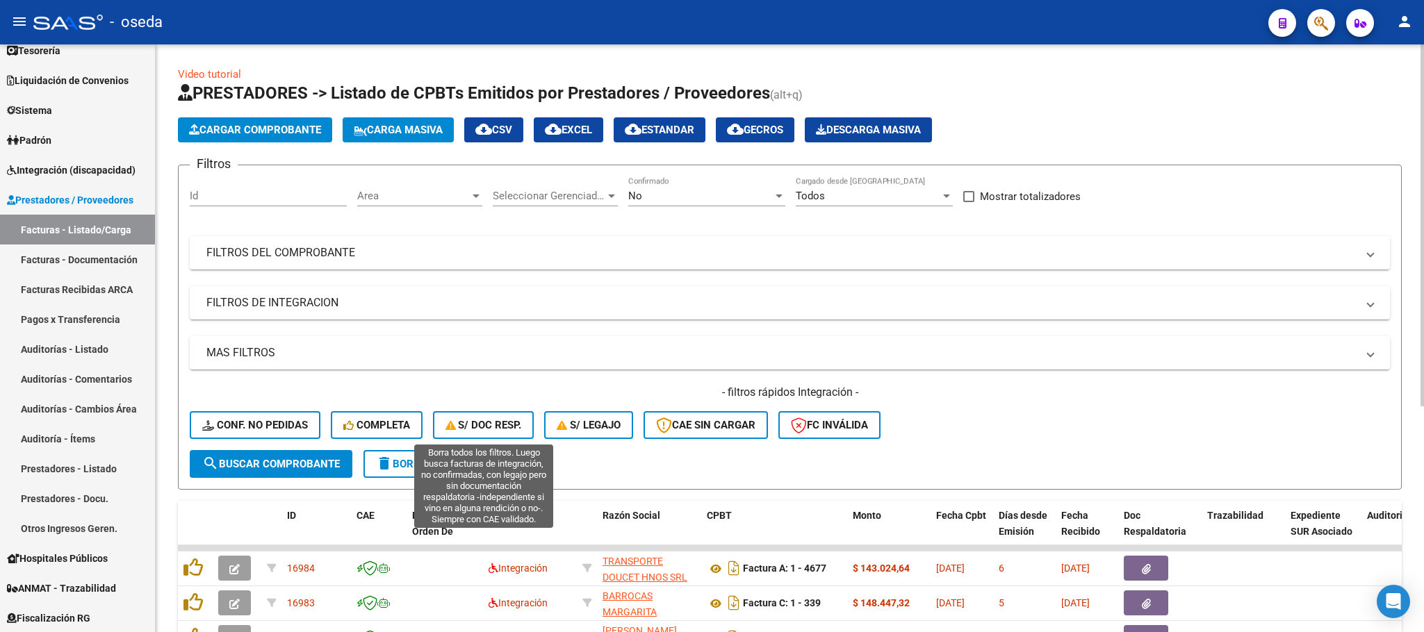
click at [499, 416] on button "S/ Doc Resp." at bounding box center [483, 425] width 101 height 28
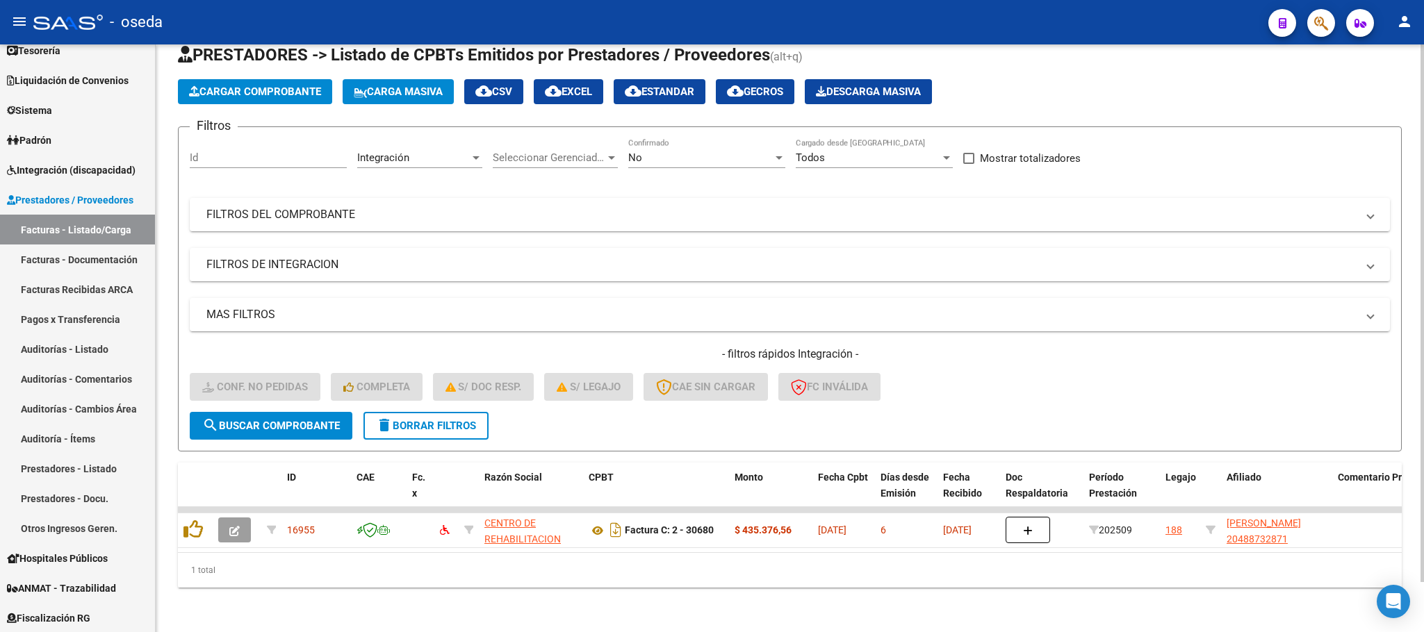
click at [382, 417] on mat-icon "delete" at bounding box center [384, 425] width 17 height 17
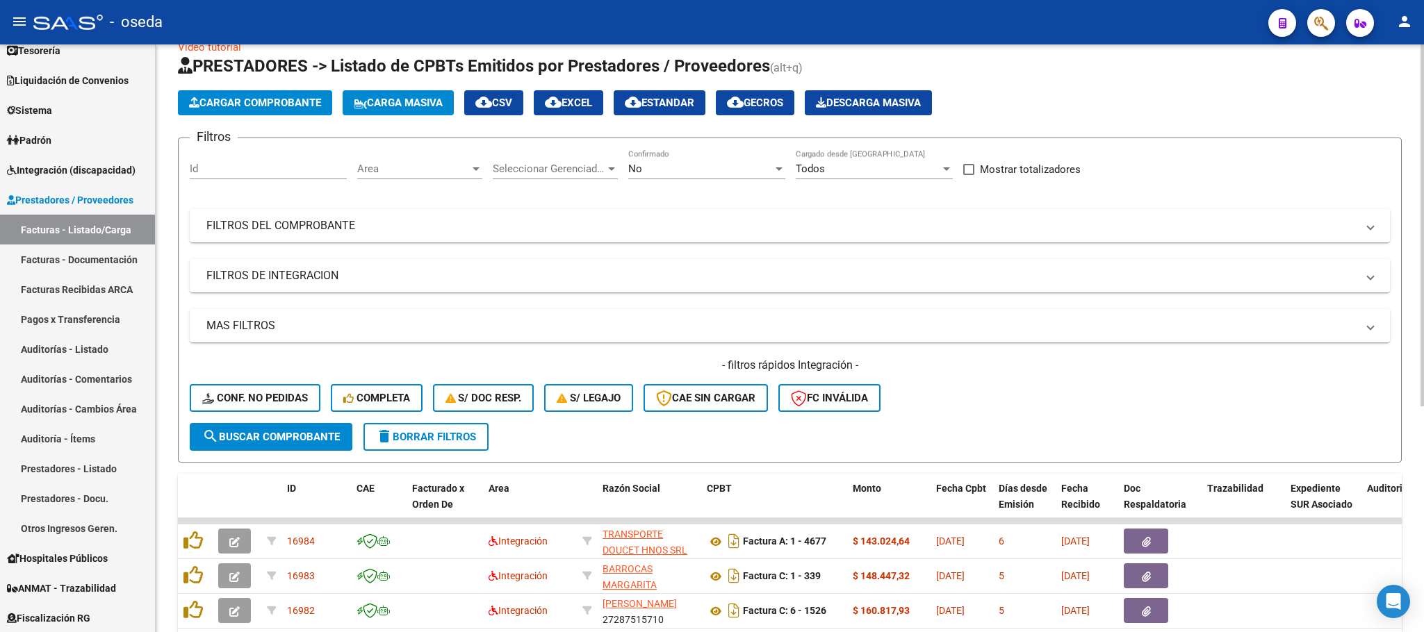
scroll to position [54, 0]
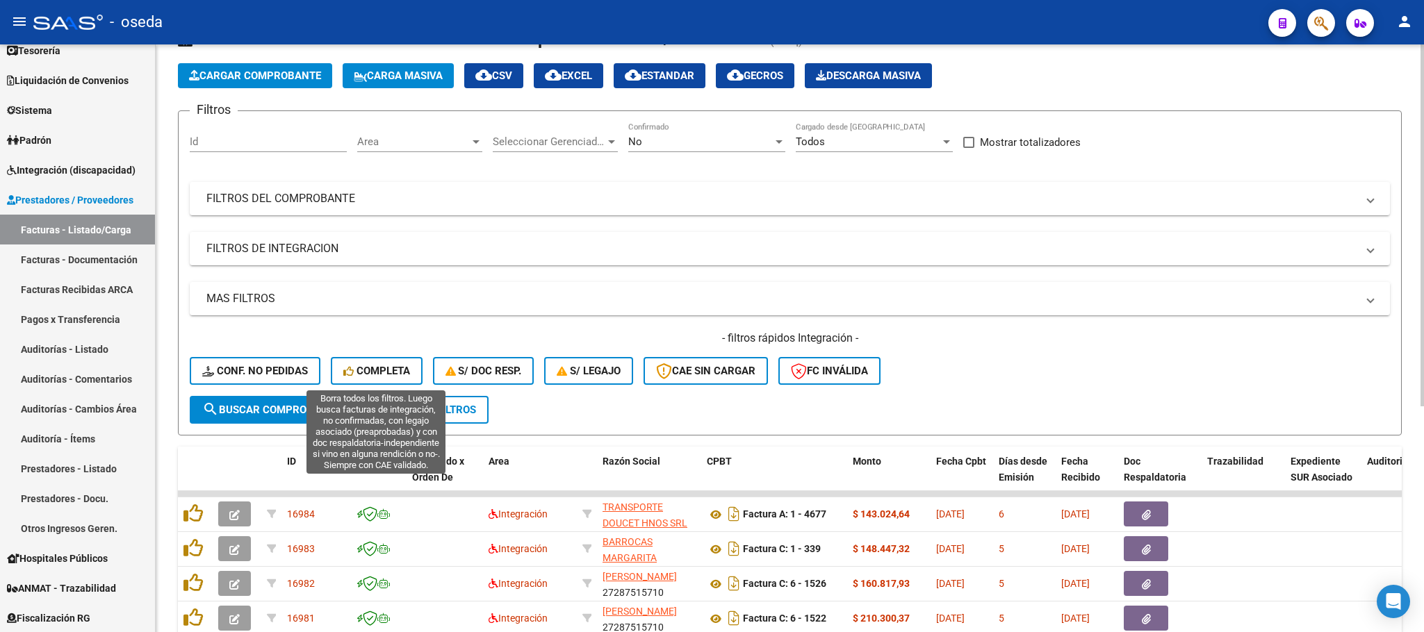
click at [372, 371] on span "Completa" at bounding box center [376, 371] width 67 height 13
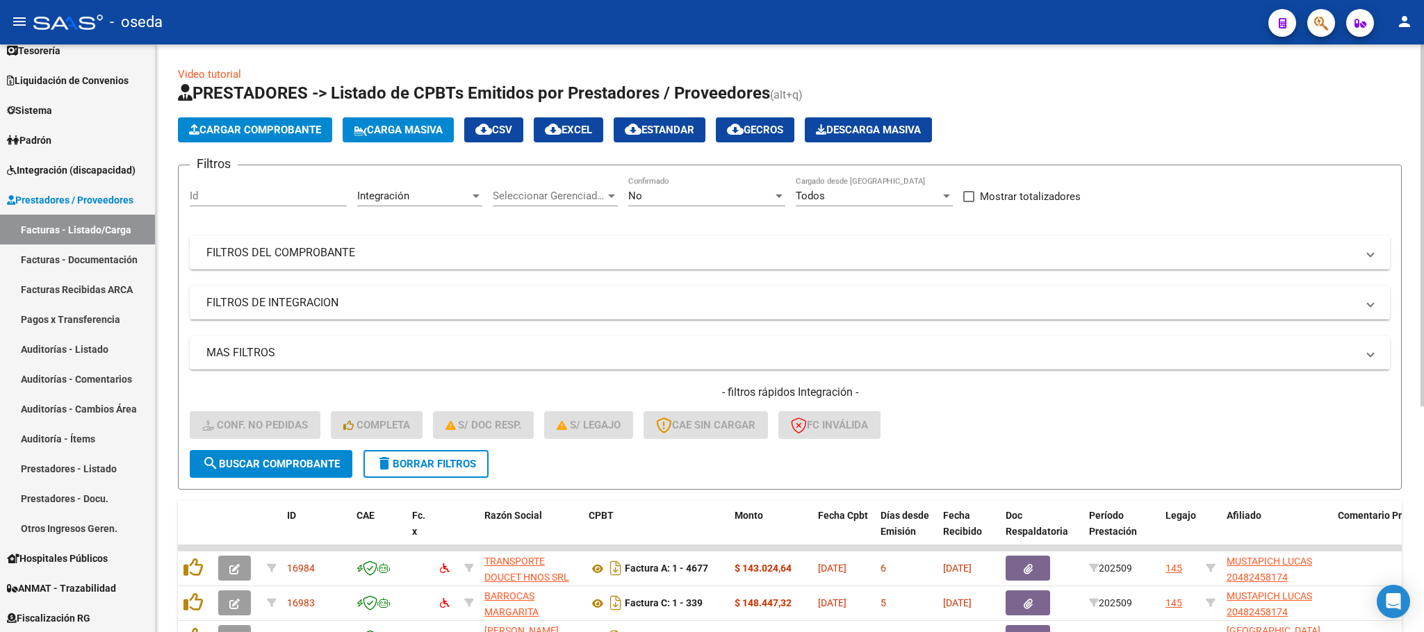
scroll to position [367, 0]
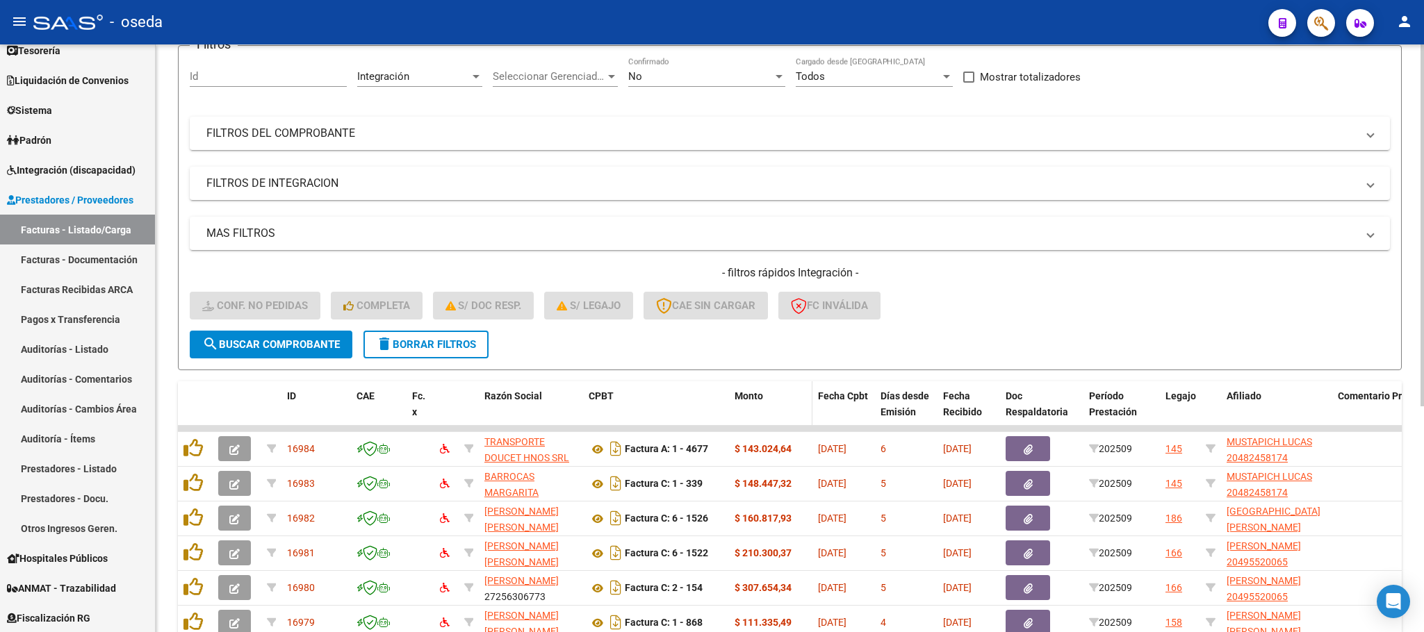
scroll to position [367, 0]
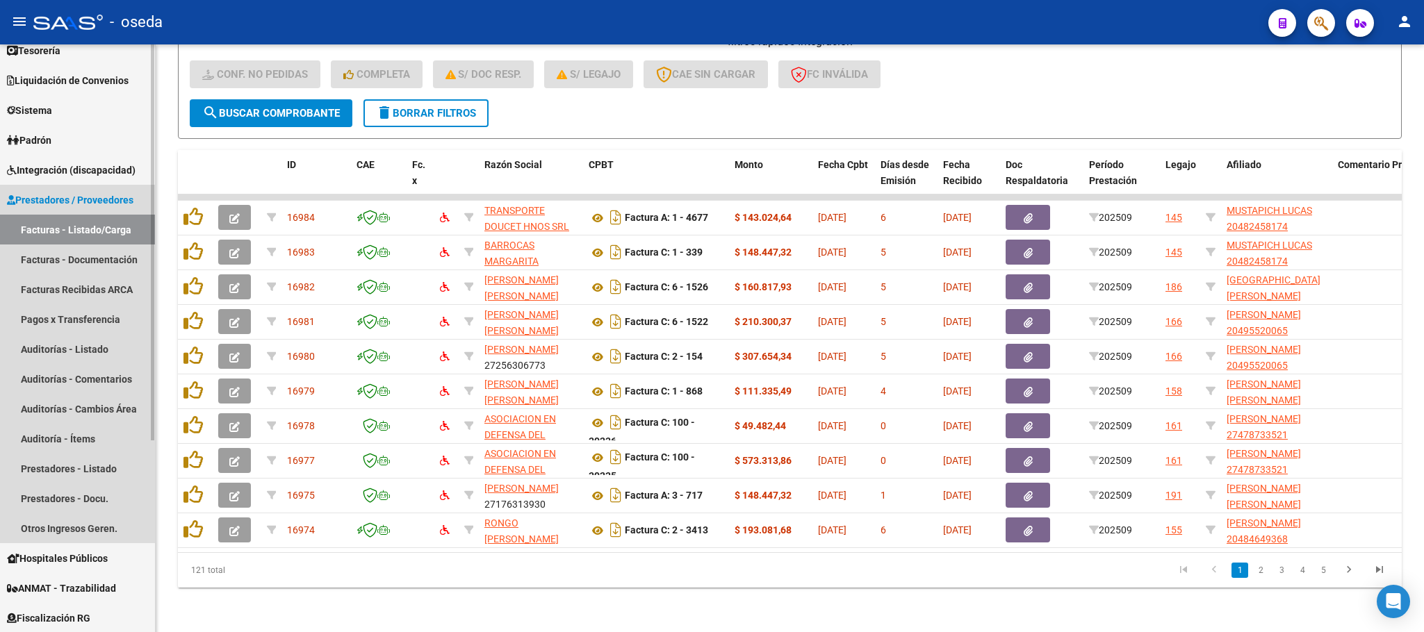
click at [115, 236] on link "Facturas - Listado/Carga" at bounding box center [77, 230] width 155 height 30
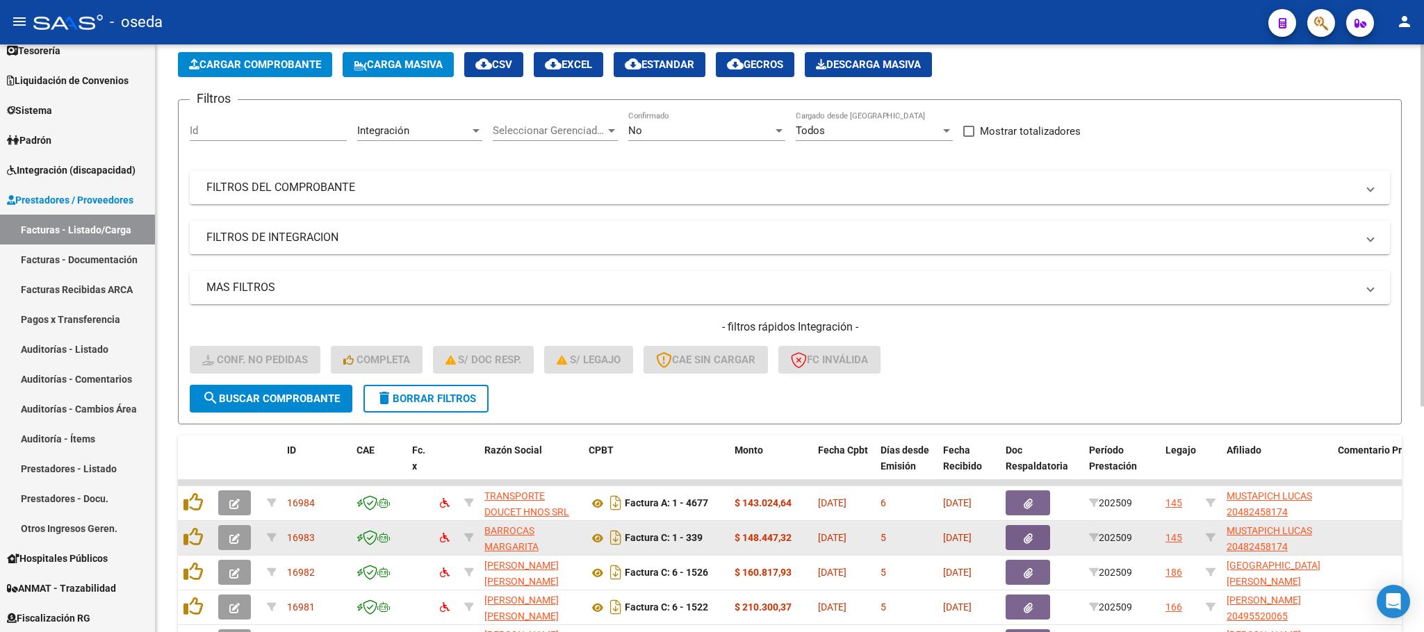
scroll to position [0, 0]
